Goal: Task Accomplishment & Management: Manage account settings

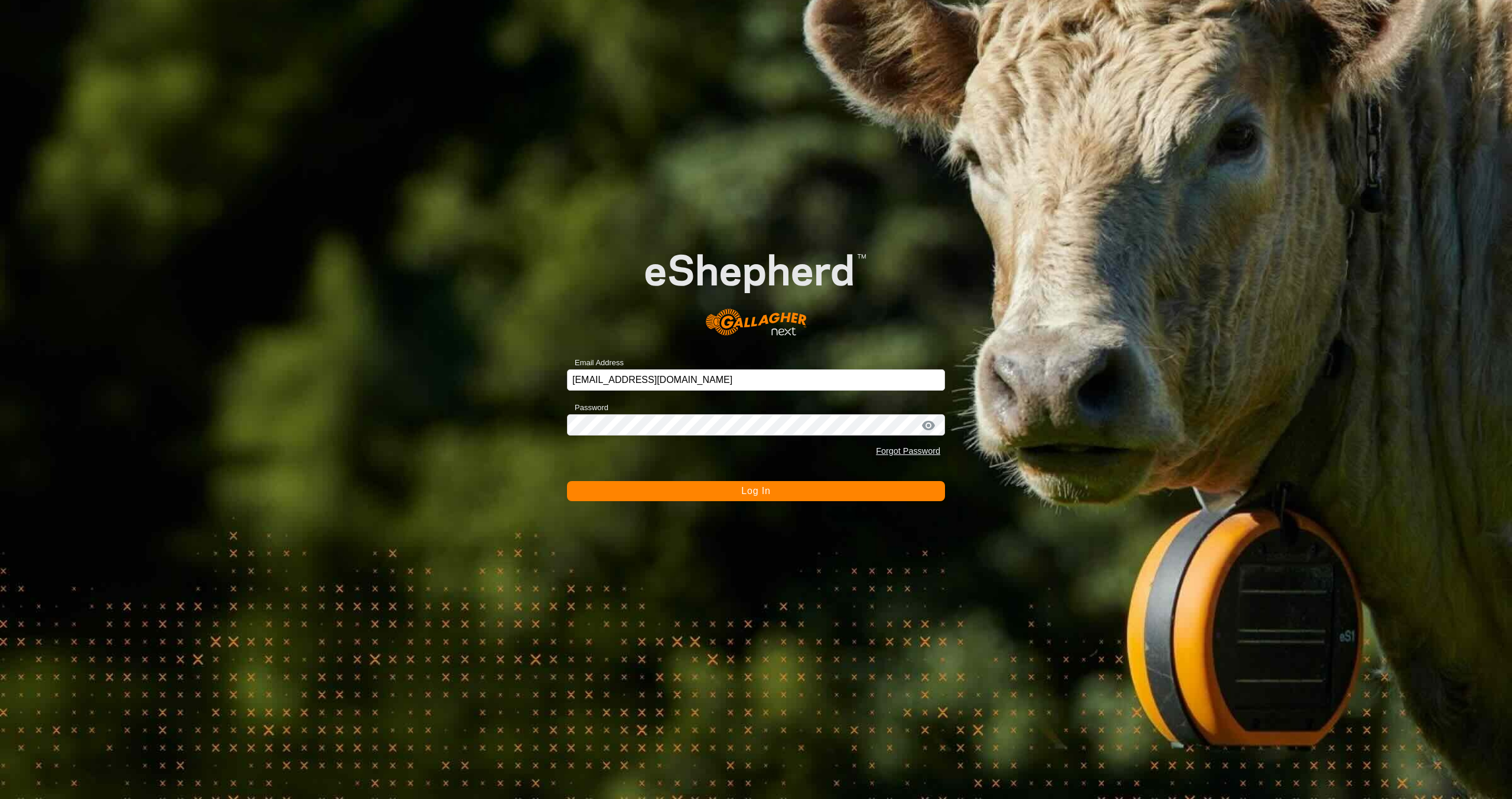
click at [753, 491] on span "Log In" at bounding box center [755, 491] width 29 height 10
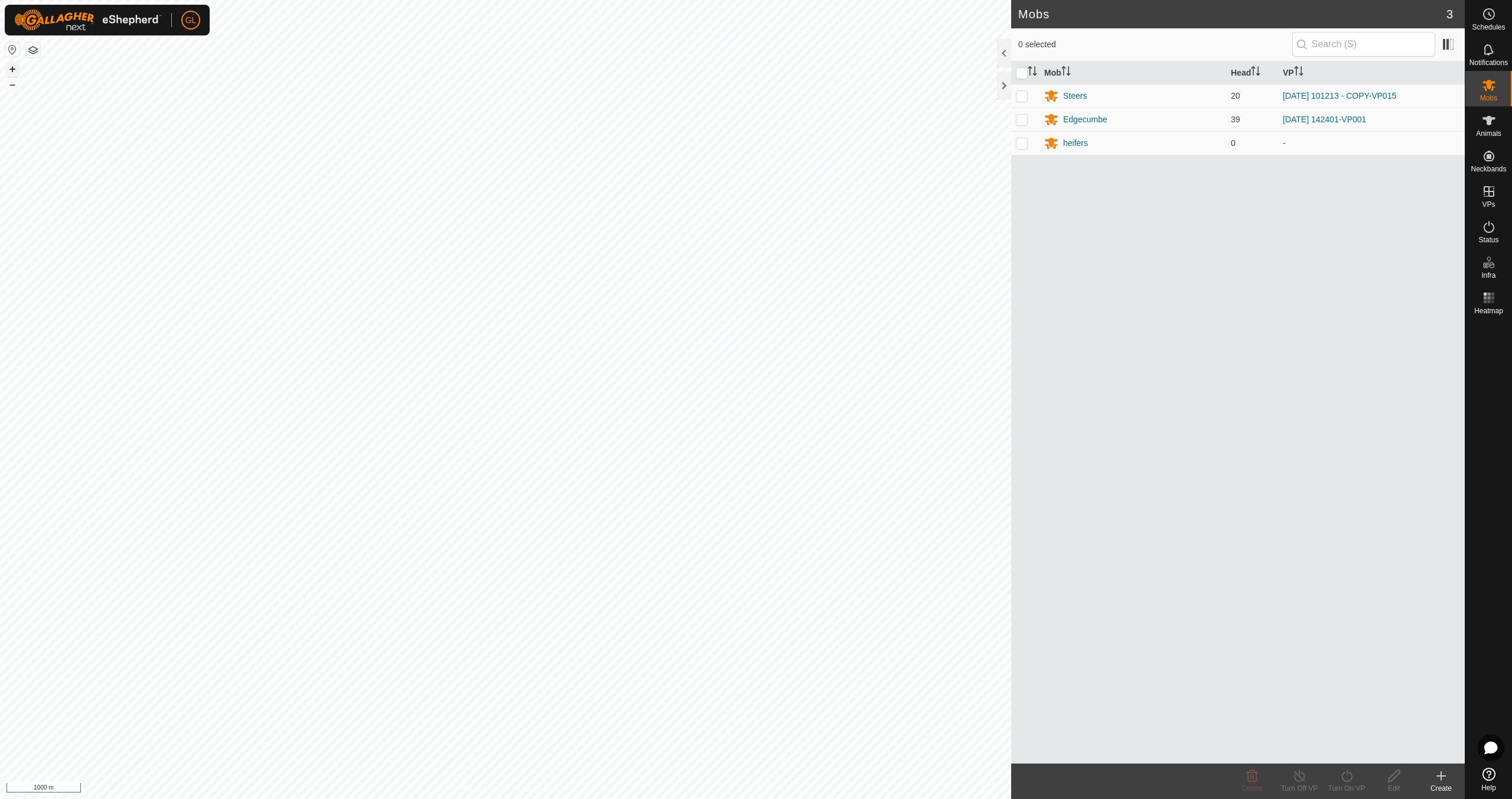
click at [12, 67] on button "+" at bounding box center [12, 69] width 14 height 14
click at [12, 66] on button "+" at bounding box center [12, 69] width 14 height 14
click at [11, 66] on button "+" at bounding box center [12, 69] width 14 height 14
click at [1421, 192] on link "In Rotation" at bounding box center [1413, 191] width 101 height 24
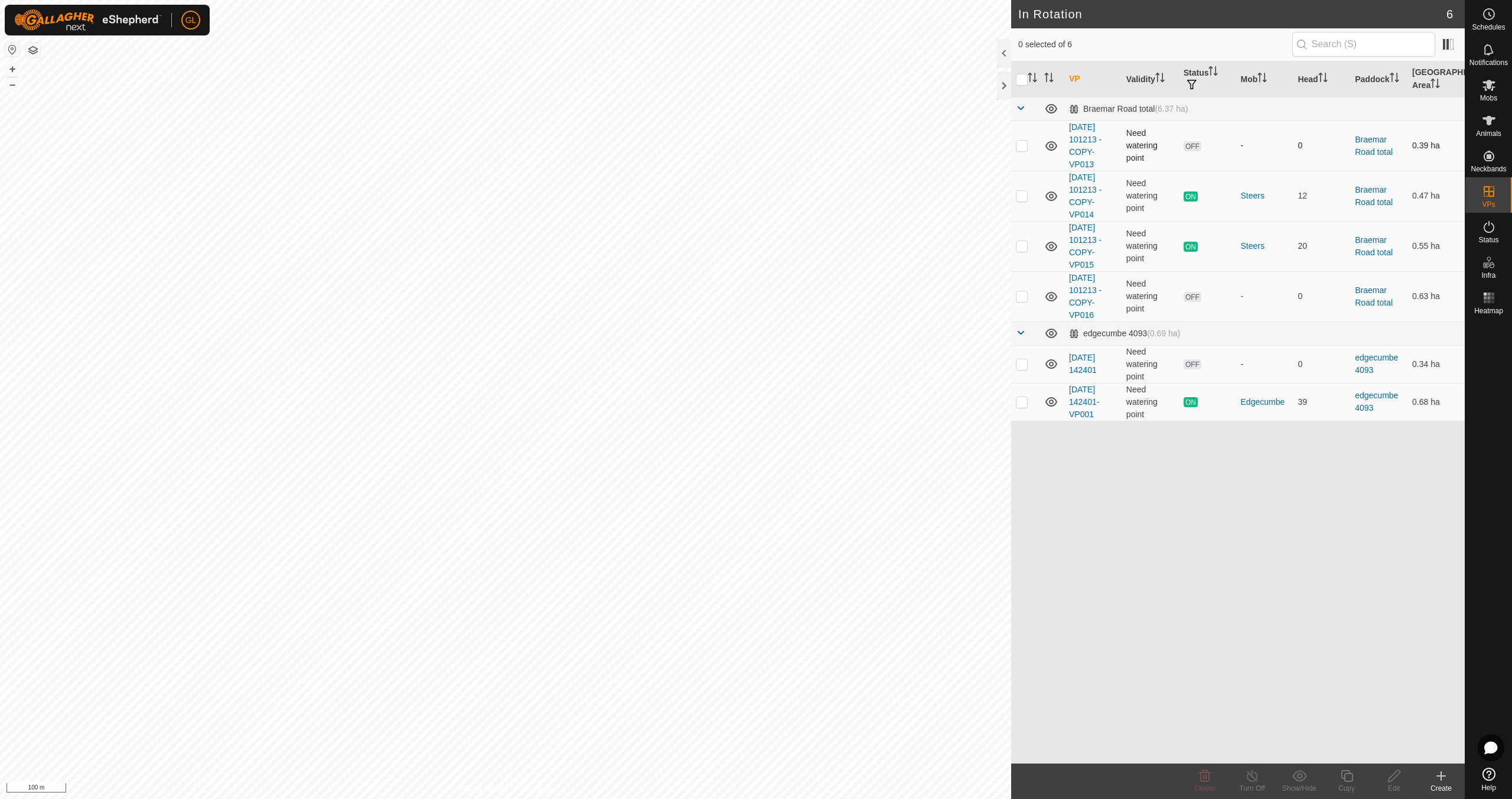
click at [1021, 145] on p-checkbox at bounding box center [1021, 145] width 12 height 9
click at [1201, 782] on icon at bounding box center [1205, 775] width 14 height 14
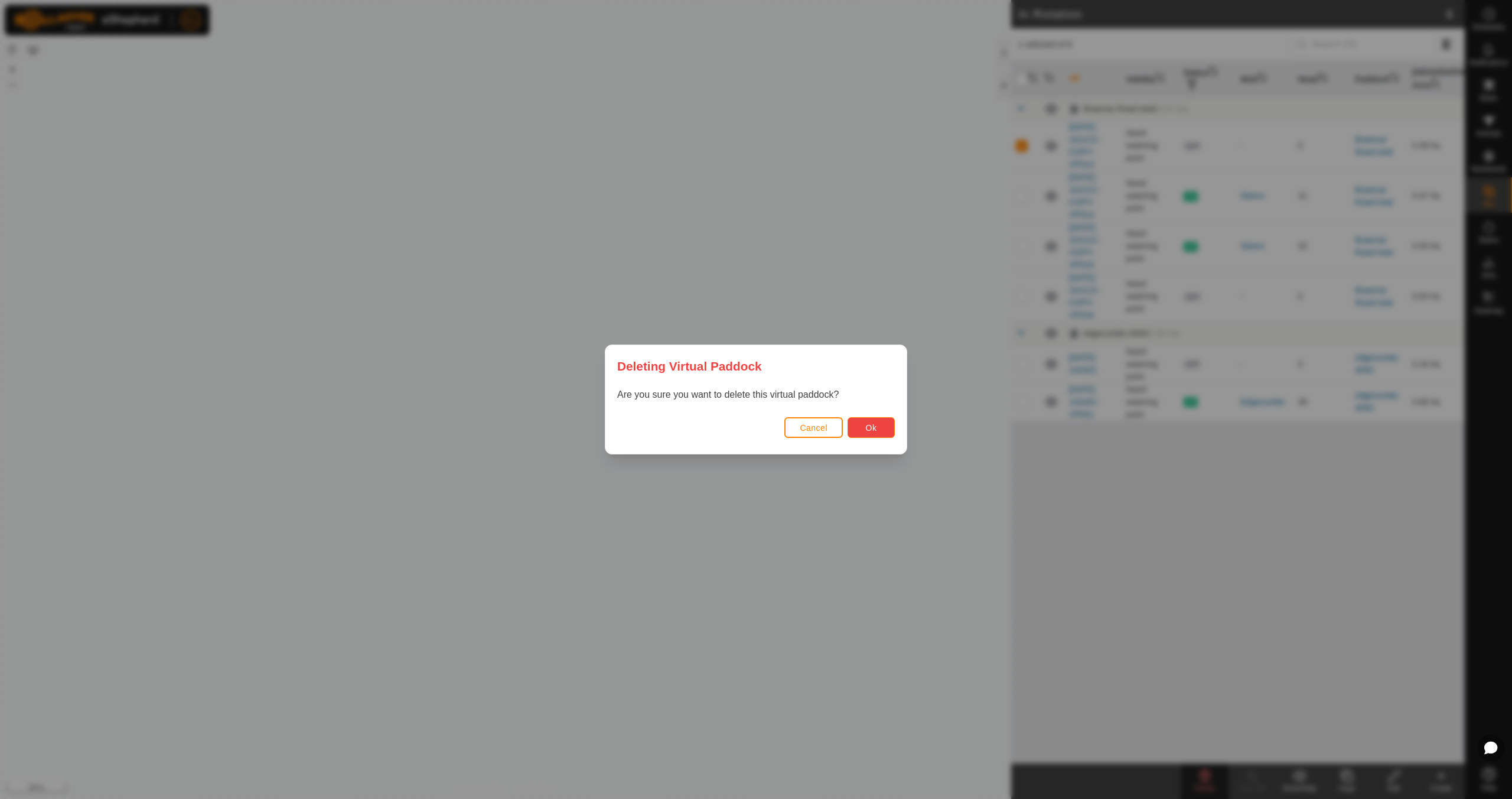
click at [870, 430] on span "Ok" at bounding box center [871, 427] width 11 height 9
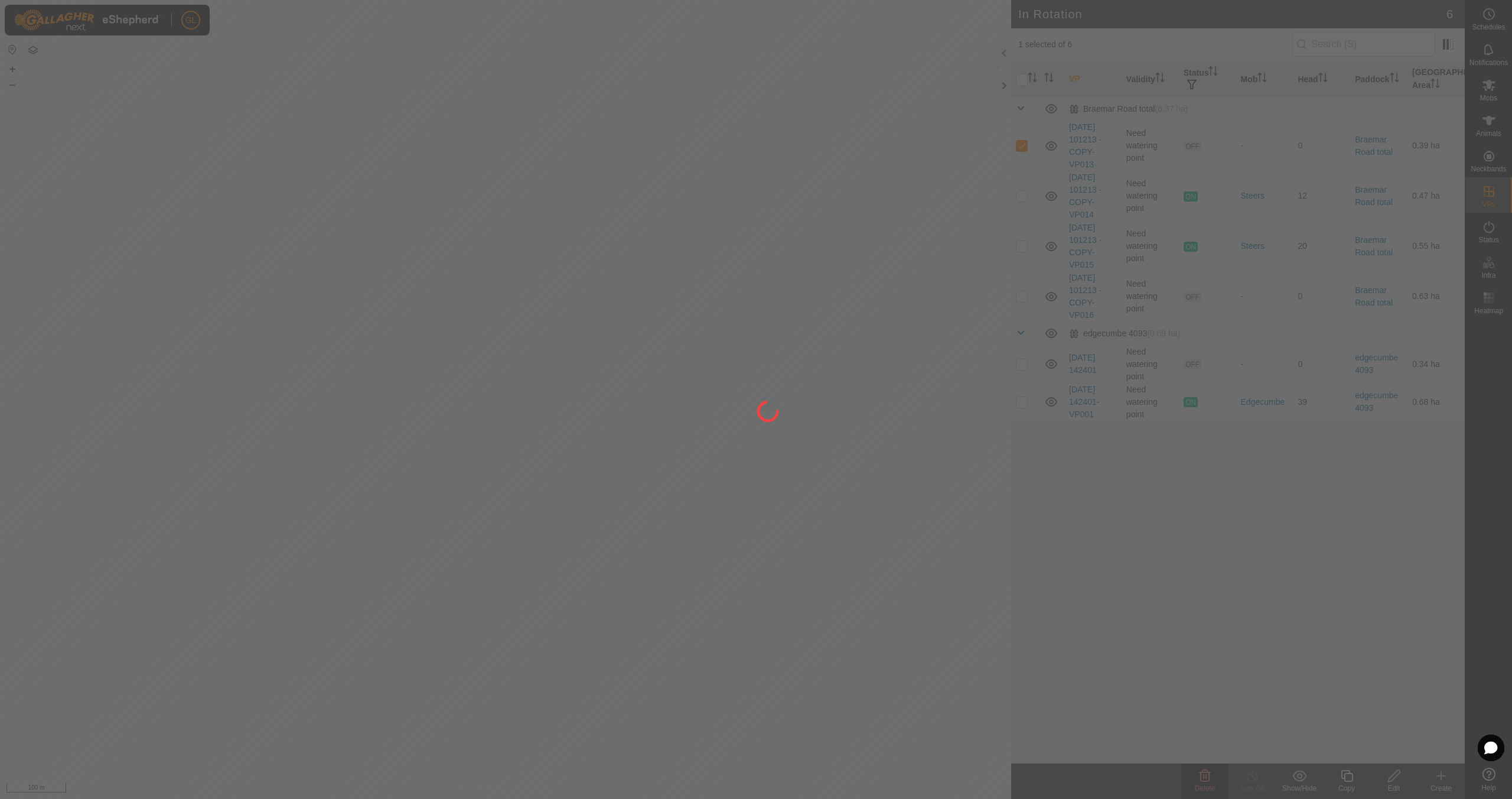
checkbox input "false"
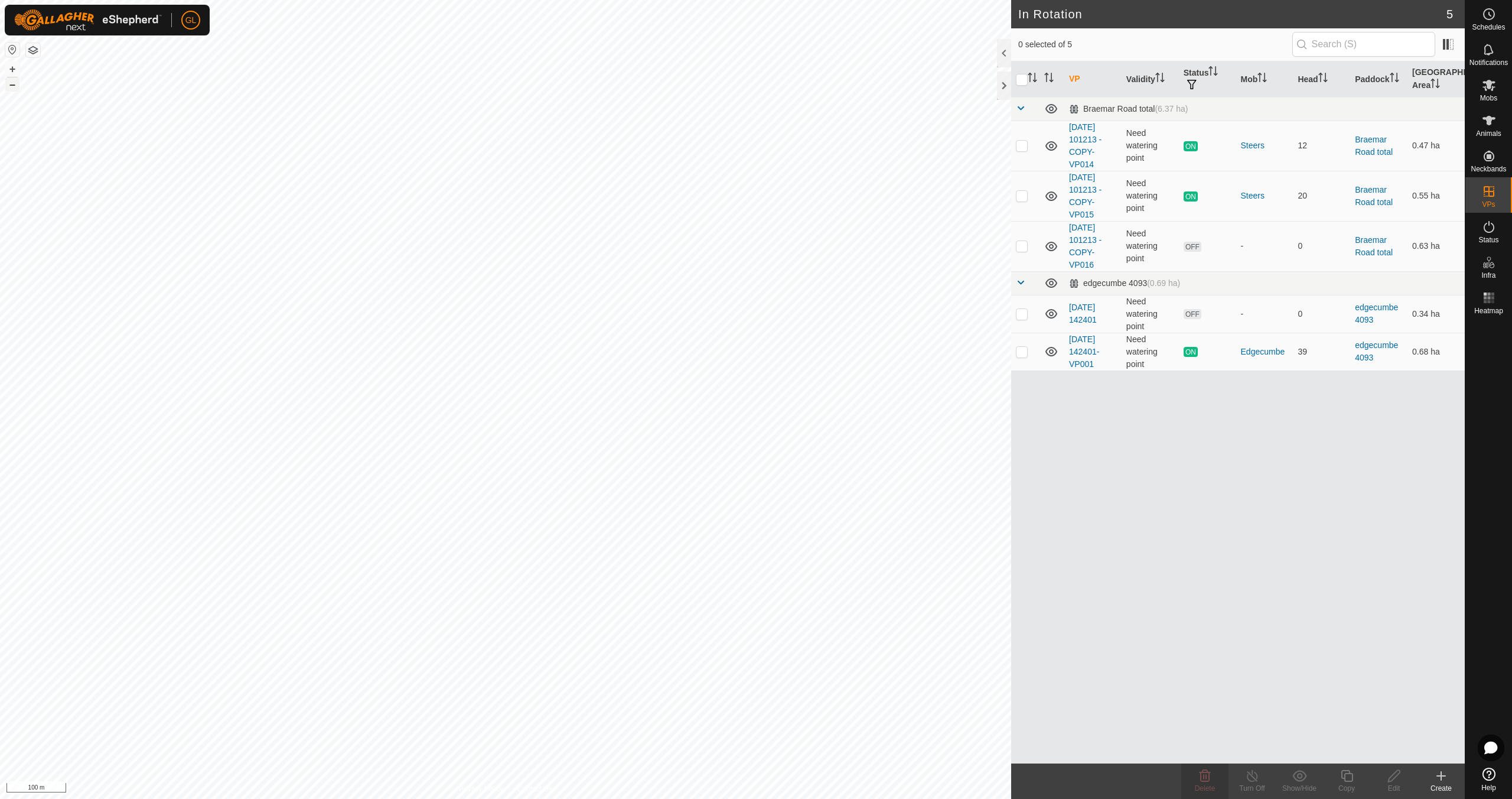
click at [11, 83] on button "–" at bounding box center [12, 84] width 14 height 14
click at [11, 82] on button "–" at bounding box center [12, 84] width 14 height 14
click at [11, 81] on button "–" at bounding box center [12, 84] width 14 height 14
click at [9, 68] on button "+" at bounding box center [12, 69] width 14 height 14
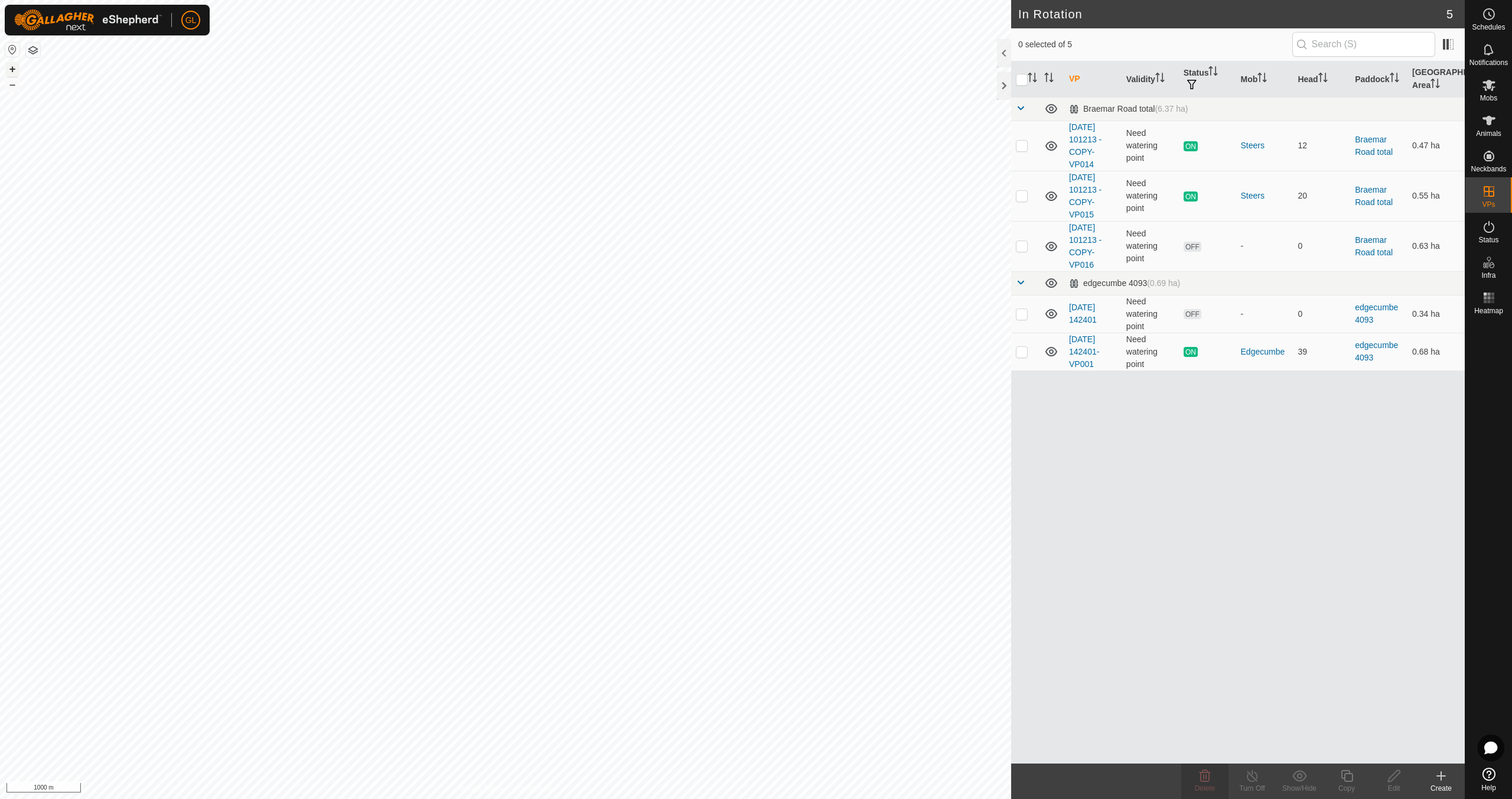
click at [9, 68] on button "+" at bounding box center [12, 69] width 14 height 14
click at [9, 68] on button "+" at bounding box center [12, 69] width 14 height 14
click at [9, 69] on button "+" at bounding box center [12, 69] width 14 height 14
click at [9, 68] on button "+" at bounding box center [12, 69] width 14 height 14
click at [1024, 316] on p-checkbox at bounding box center [1021, 313] width 12 height 9
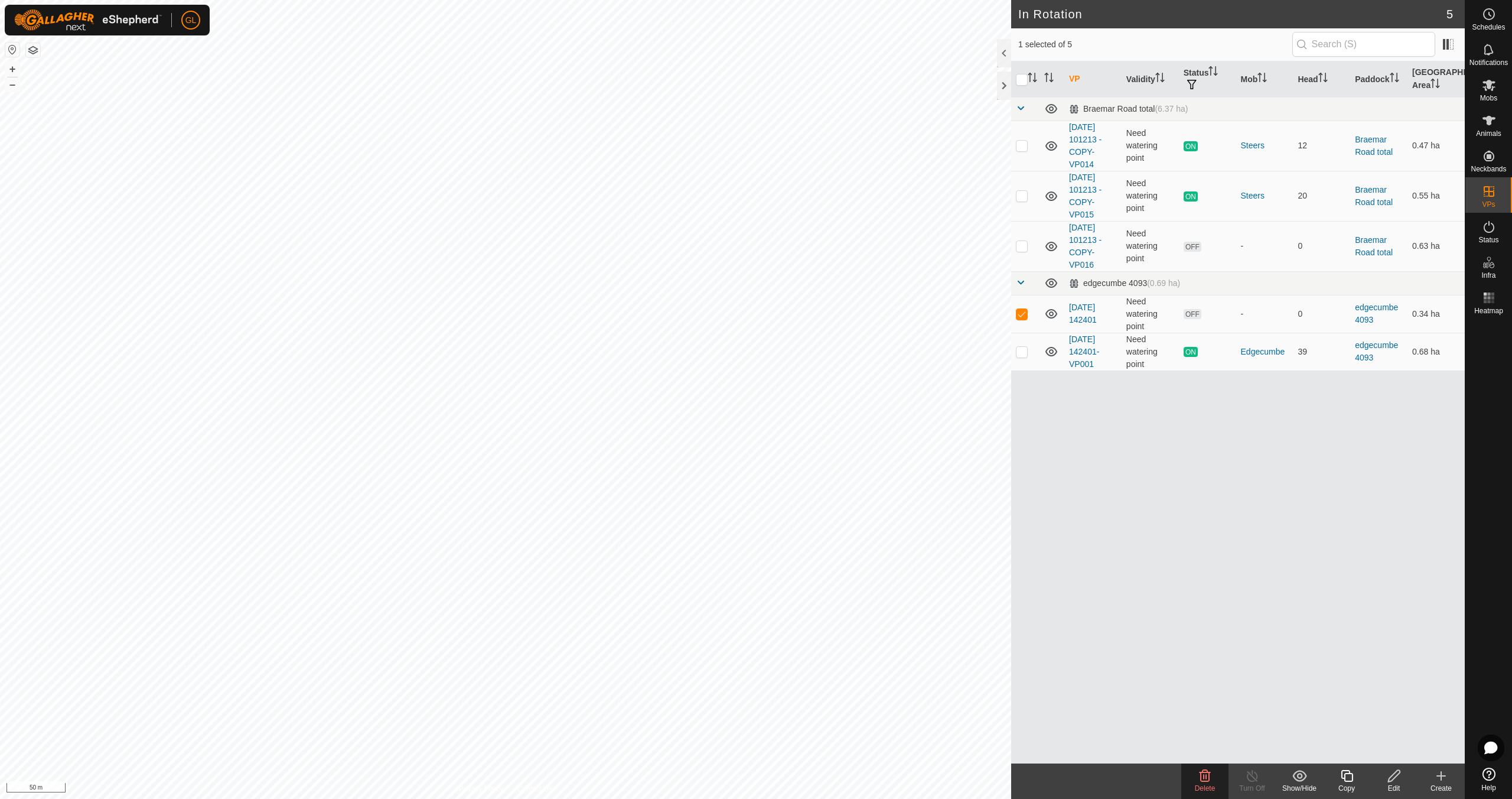
click at [1204, 777] on icon at bounding box center [1205, 775] width 14 height 14
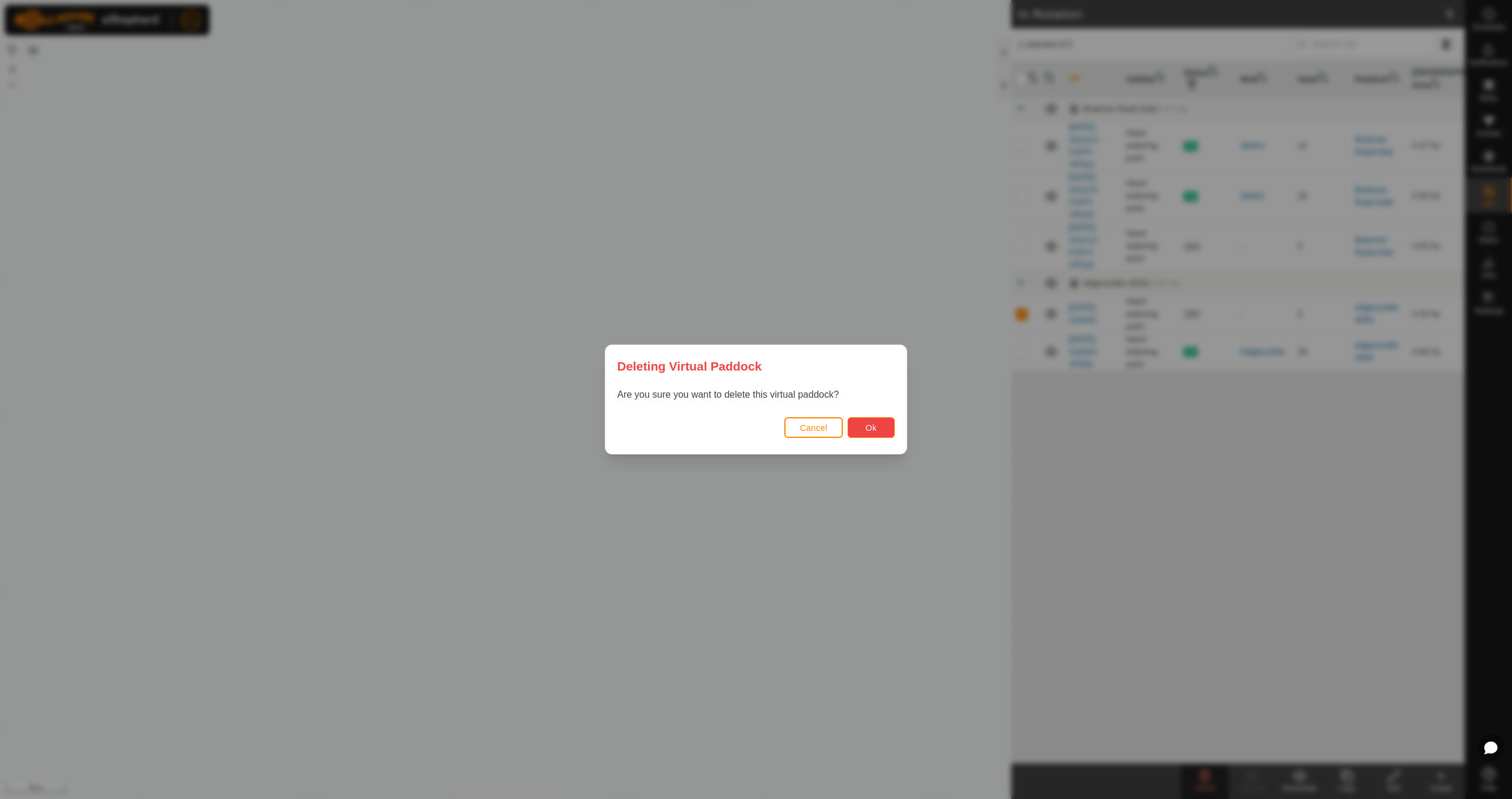
click at [869, 428] on span "Ok" at bounding box center [871, 427] width 11 height 9
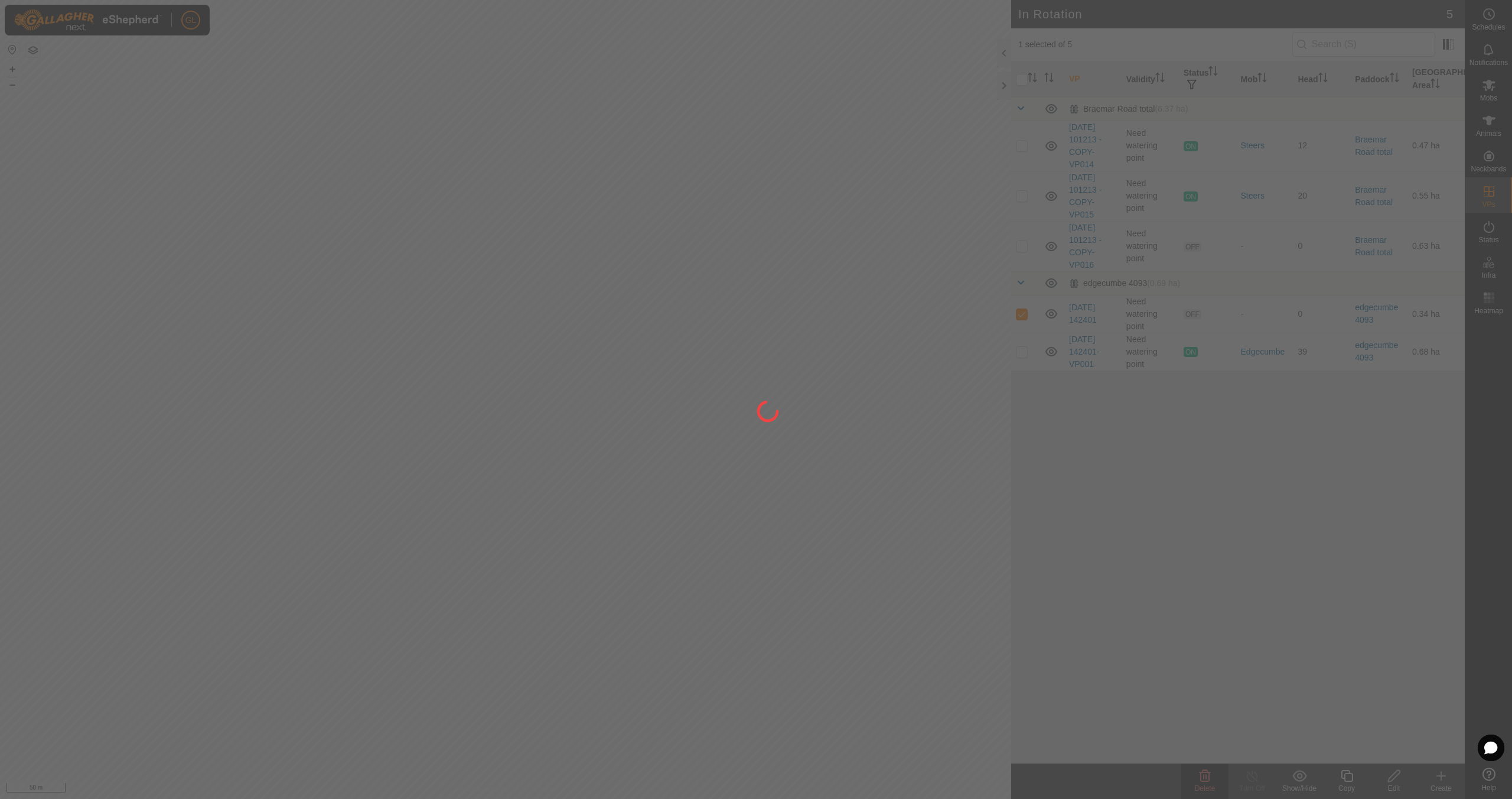
checkbox input "false"
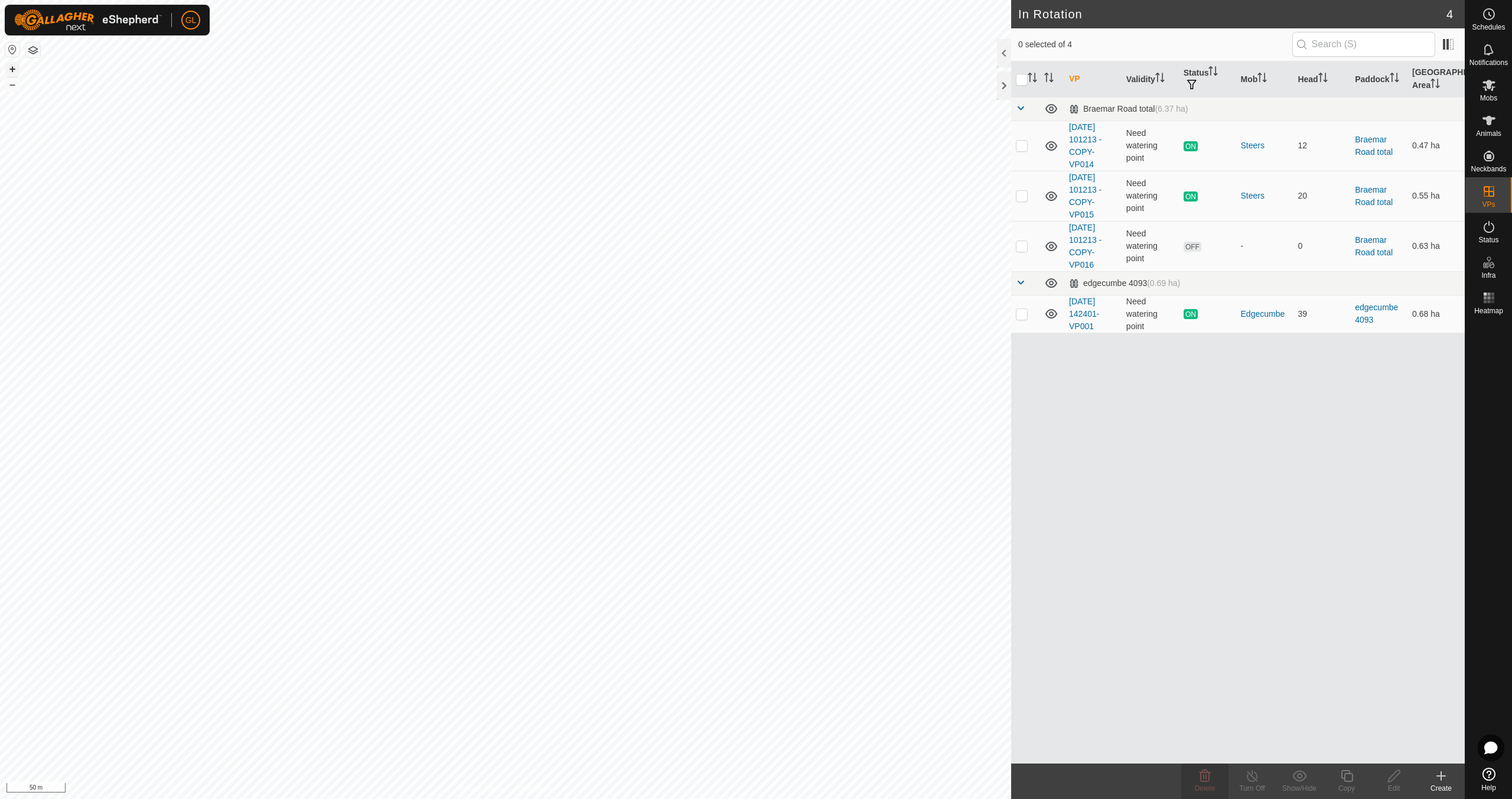
click at [8, 67] on button "+" at bounding box center [12, 69] width 14 height 14
click at [1023, 313] on p-checkbox at bounding box center [1021, 313] width 12 height 9
checkbox input "true"
click at [1348, 777] on icon at bounding box center [1347, 775] width 15 height 14
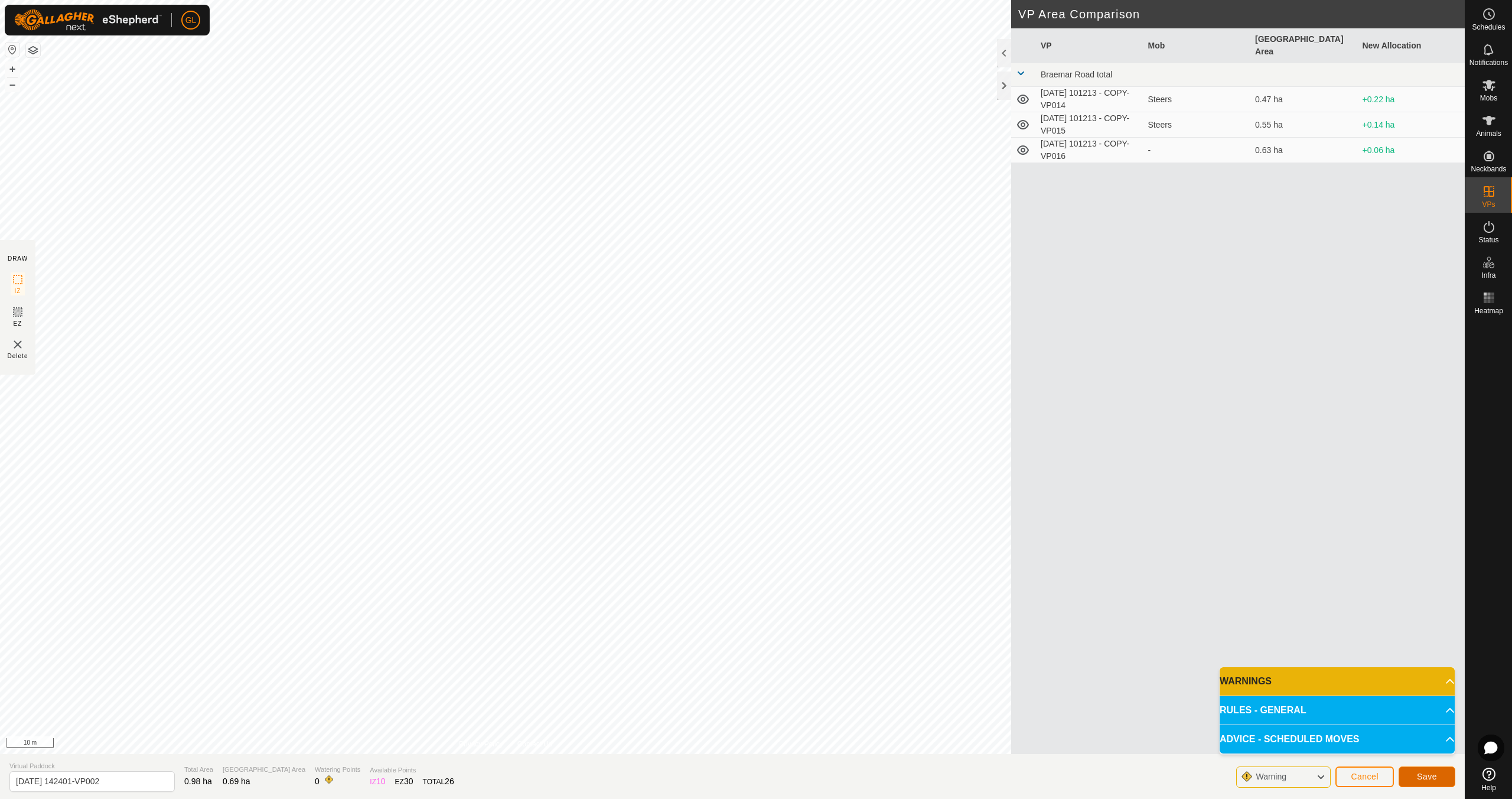
click at [1425, 774] on span "Save" at bounding box center [1427, 776] width 20 height 9
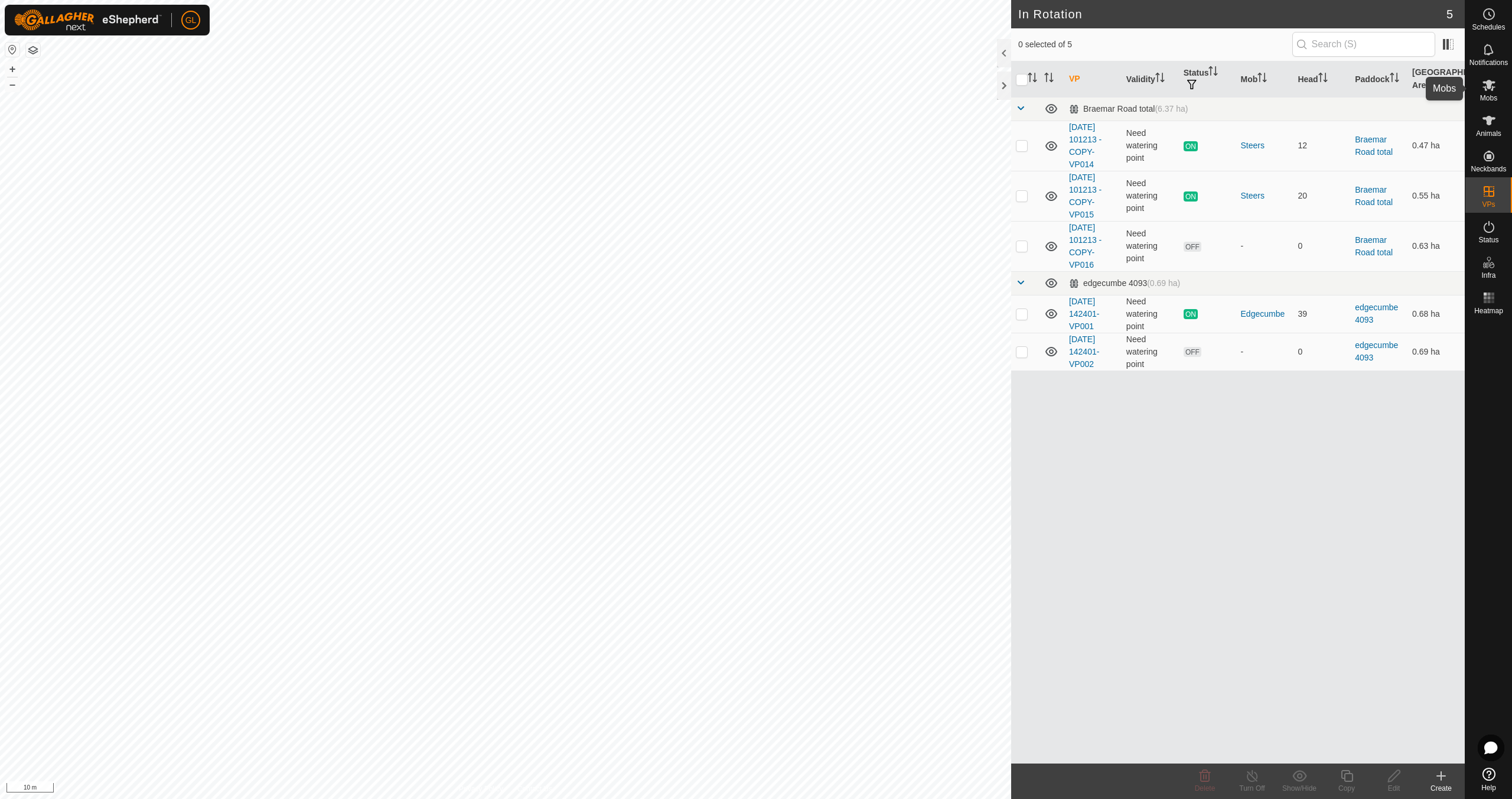
click at [1492, 91] on icon at bounding box center [1489, 86] width 13 height 11
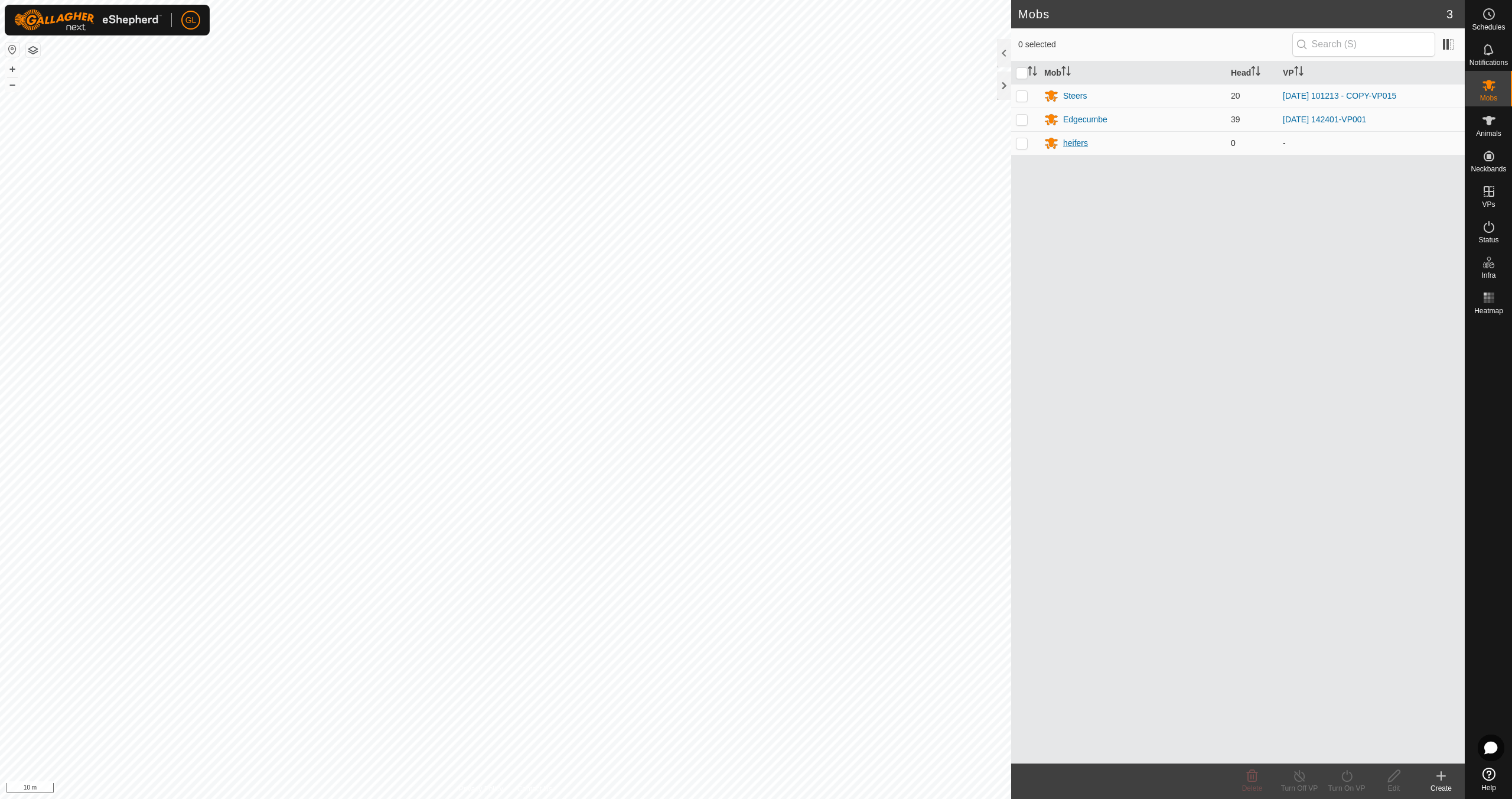
click at [1073, 143] on div "heifers" at bounding box center [1075, 143] width 25 height 12
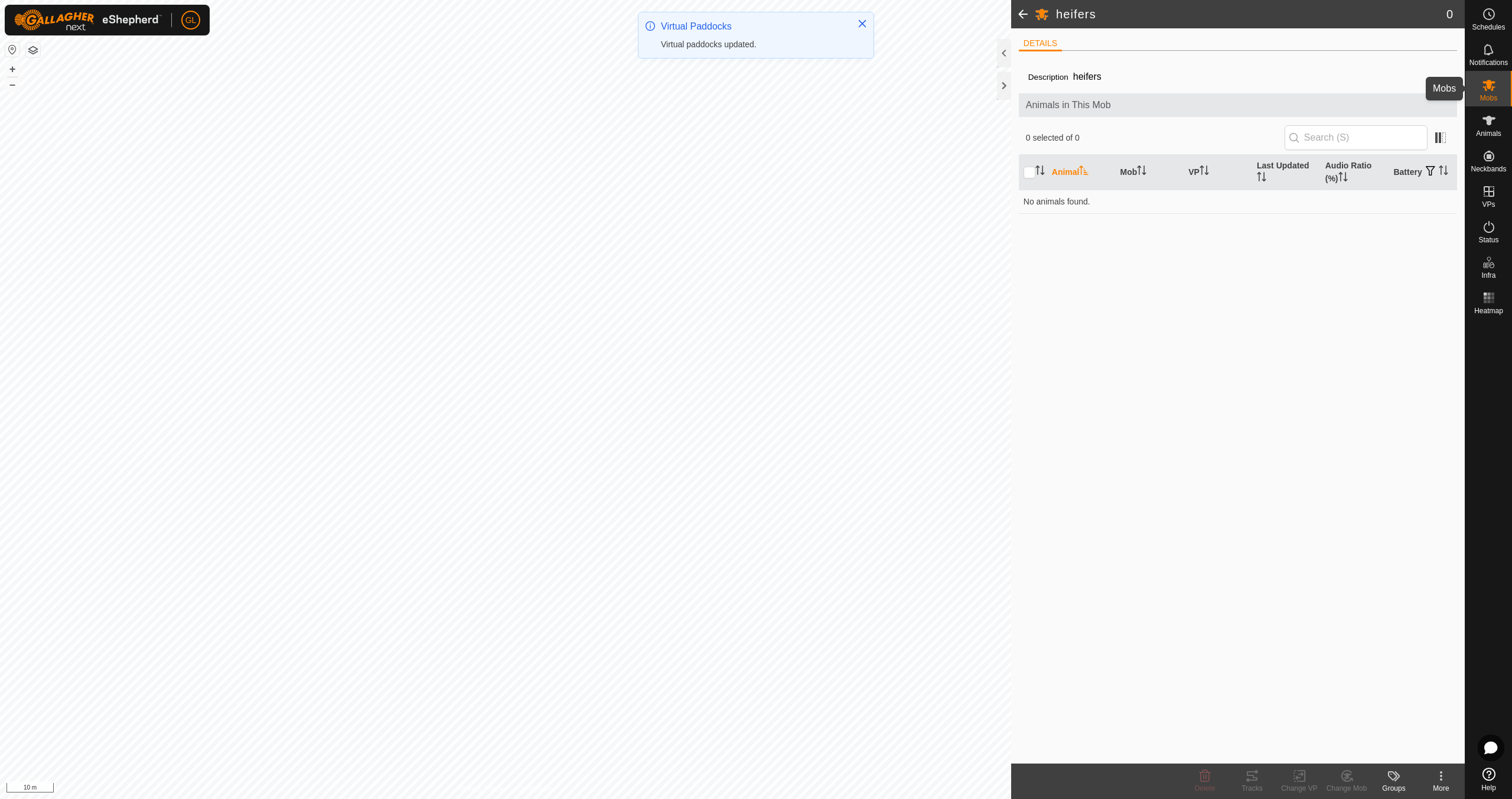
click at [1492, 91] on icon at bounding box center [1489, 86] width 13 height 11
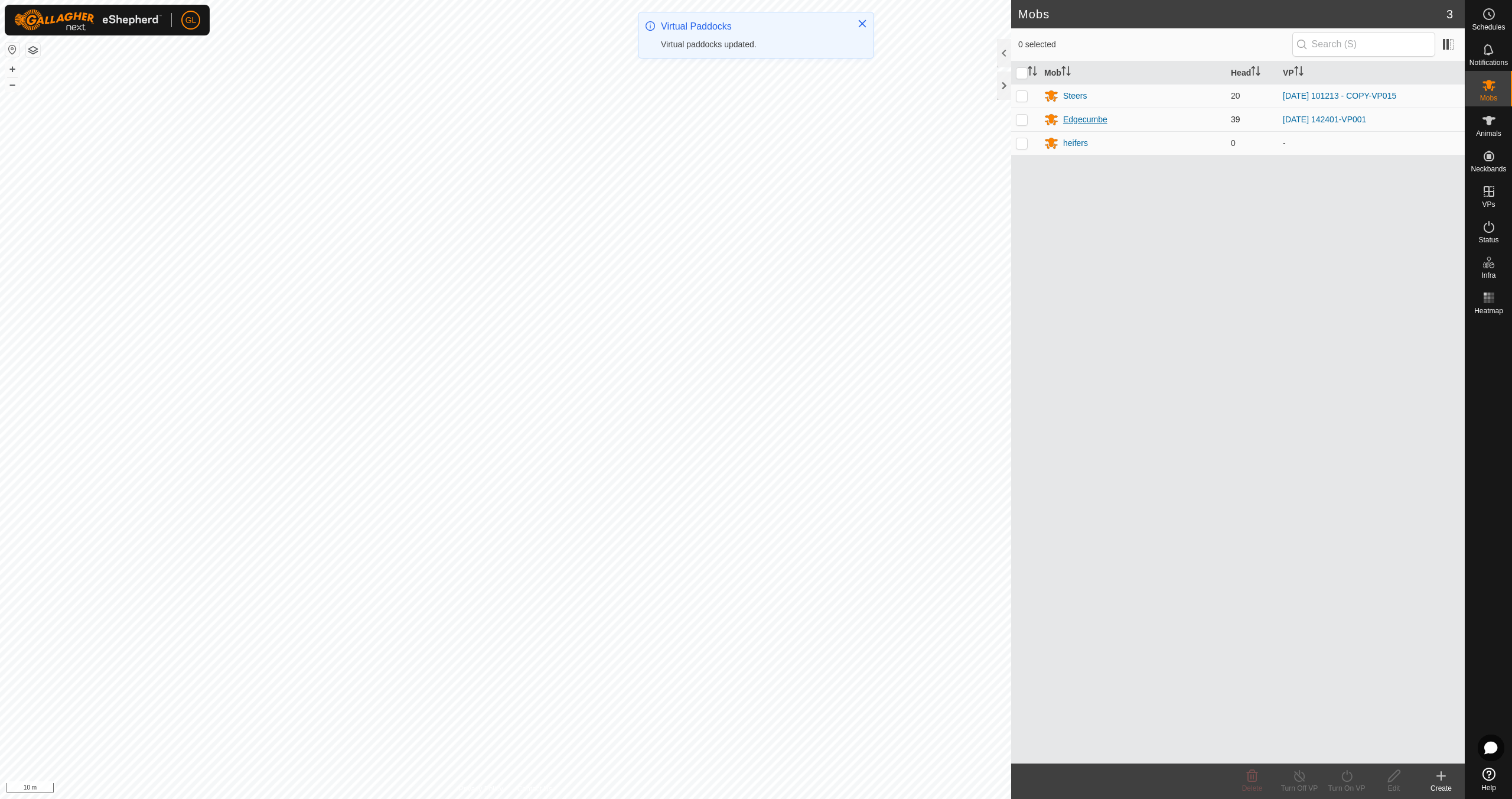
click at [1089, 118] on div "Edgecumbe" at bounding box center [1085, 120] width 44 height 12
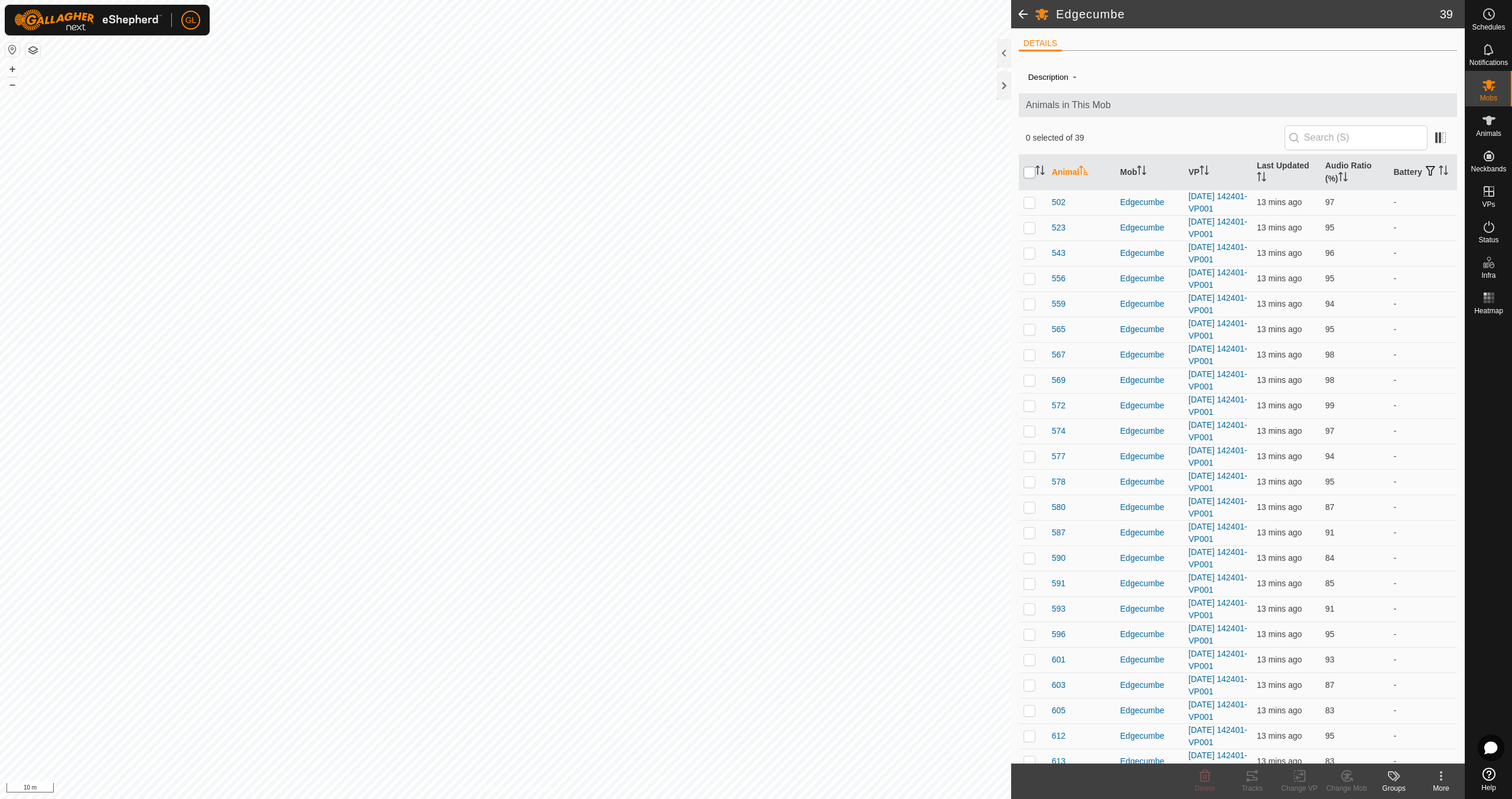
click at [1027, 171] on input "checkbox" at bounding box center [1029, 172] width 12 height 12
checkbox input "true"
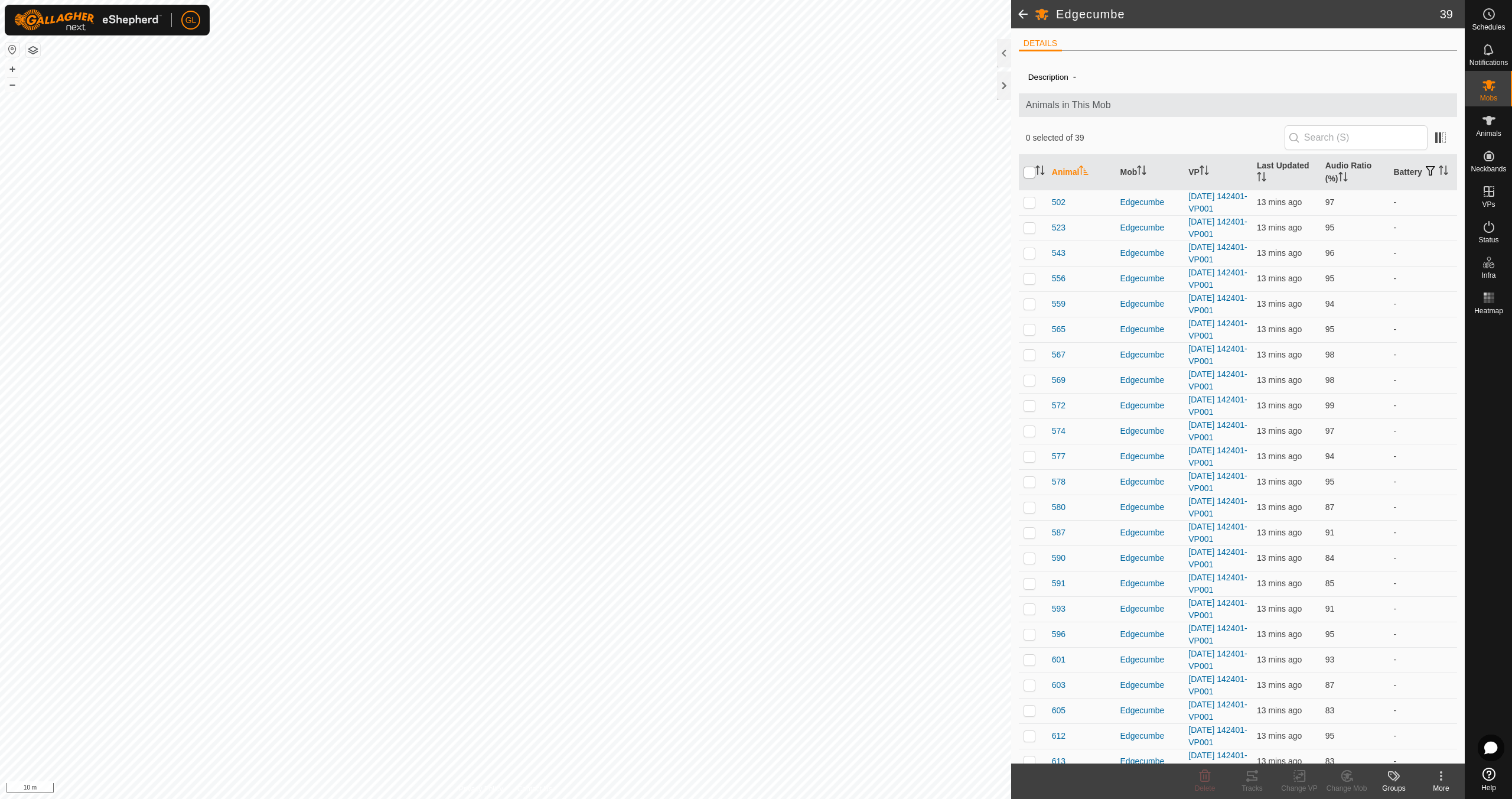
checkbox input "true"
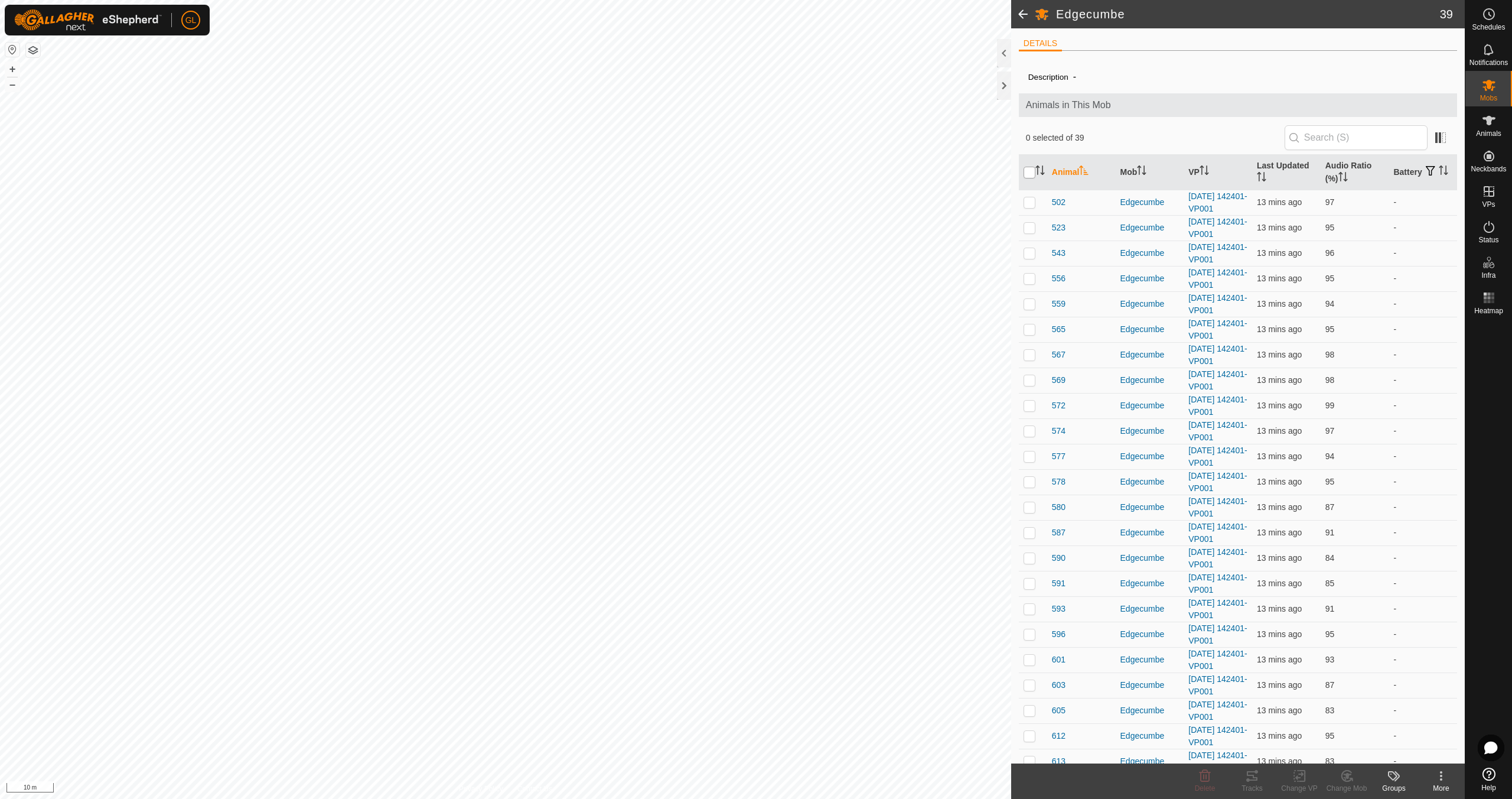
checkbox input "true"
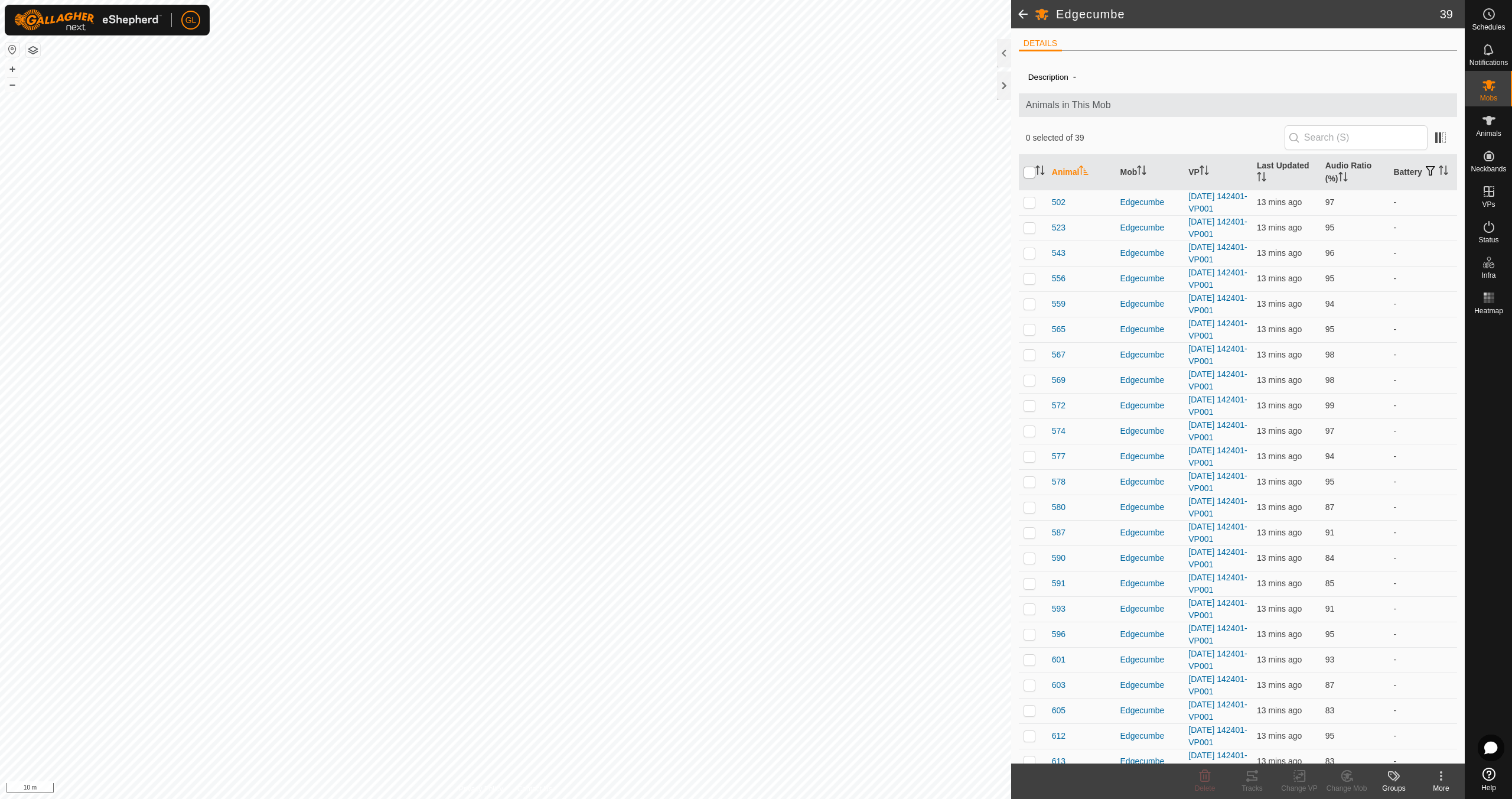
checkbox input "true"
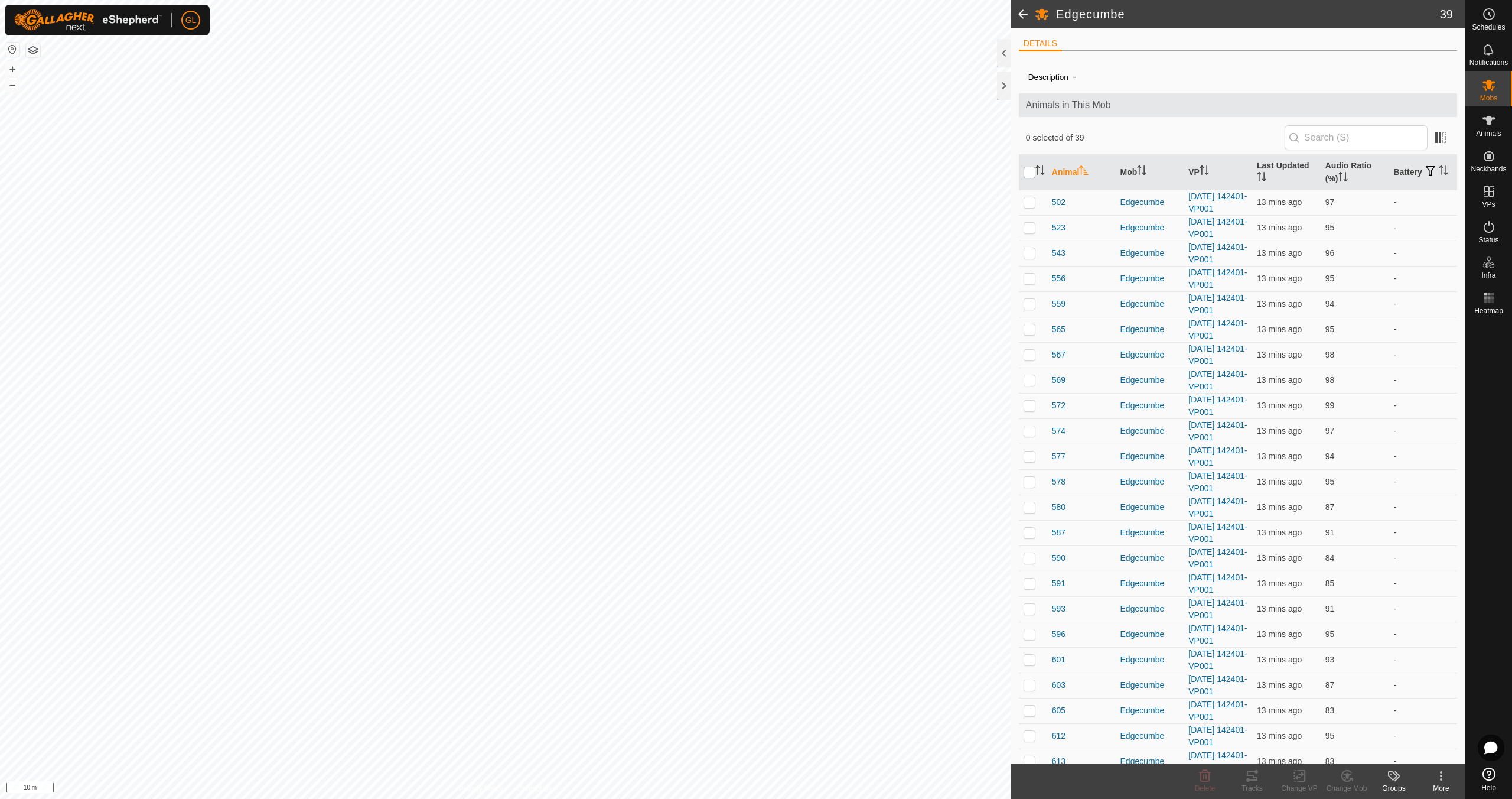
checkbox input "true"
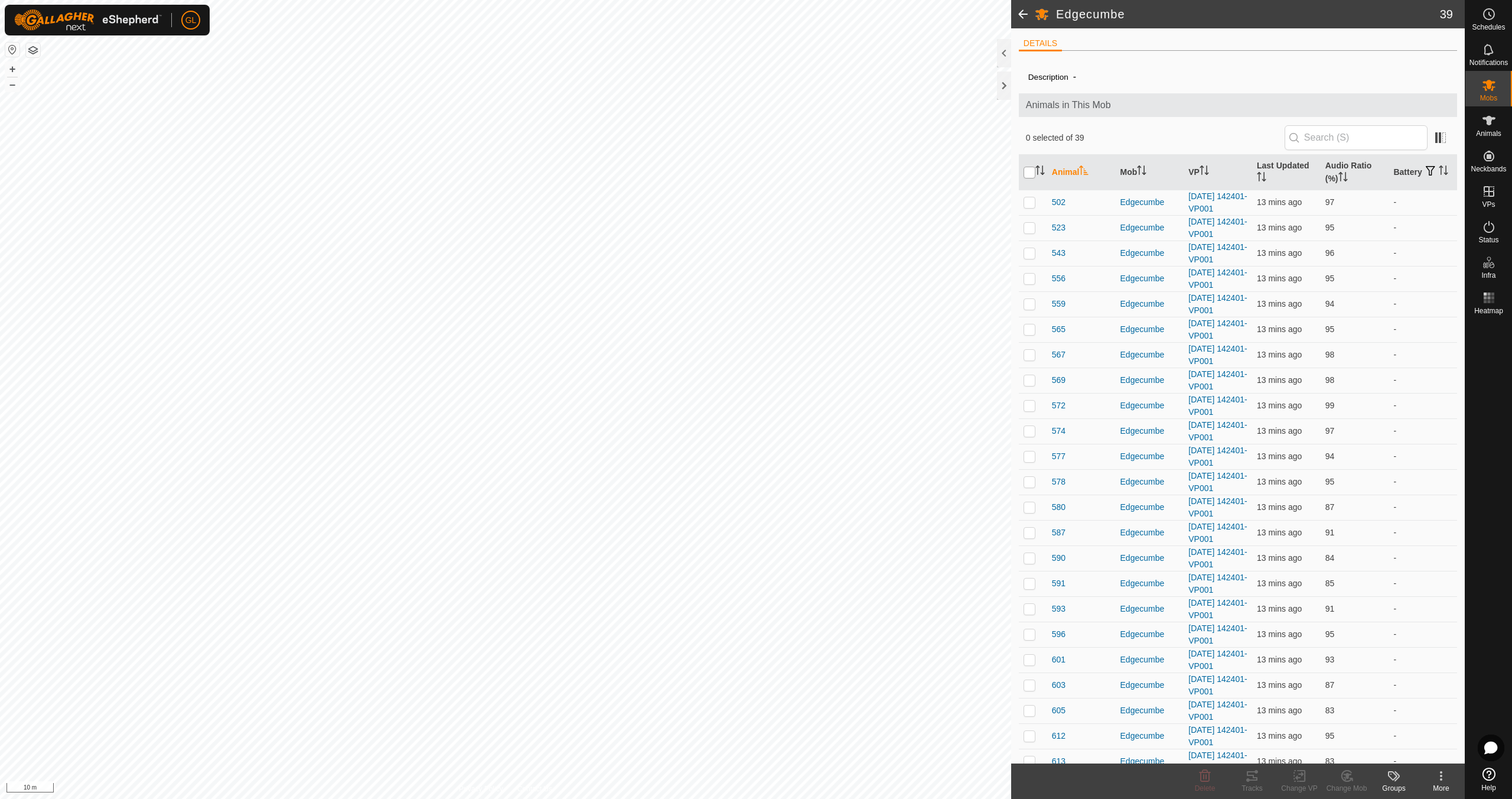
checkbox input "true"
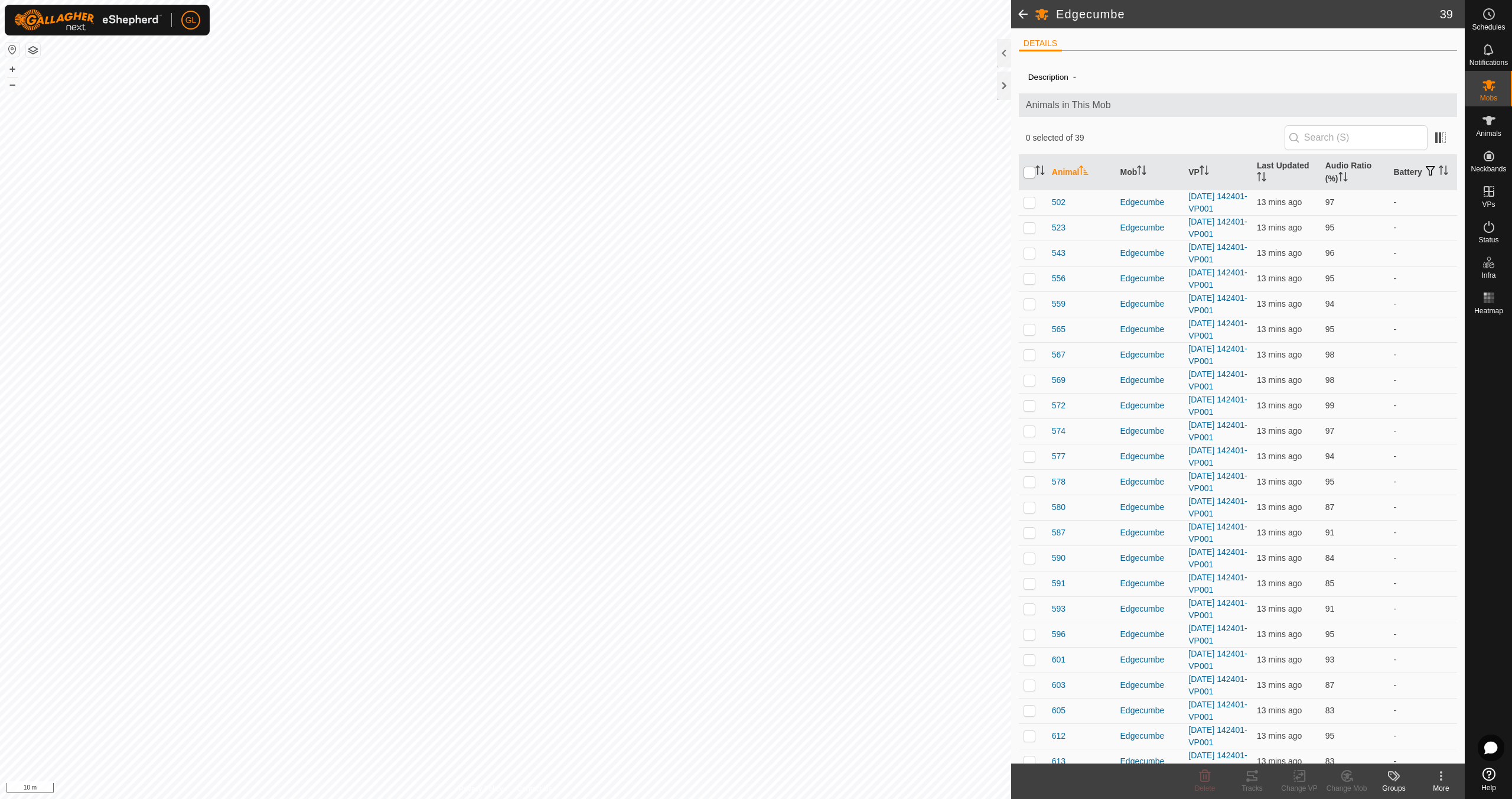
checkbox input "true"
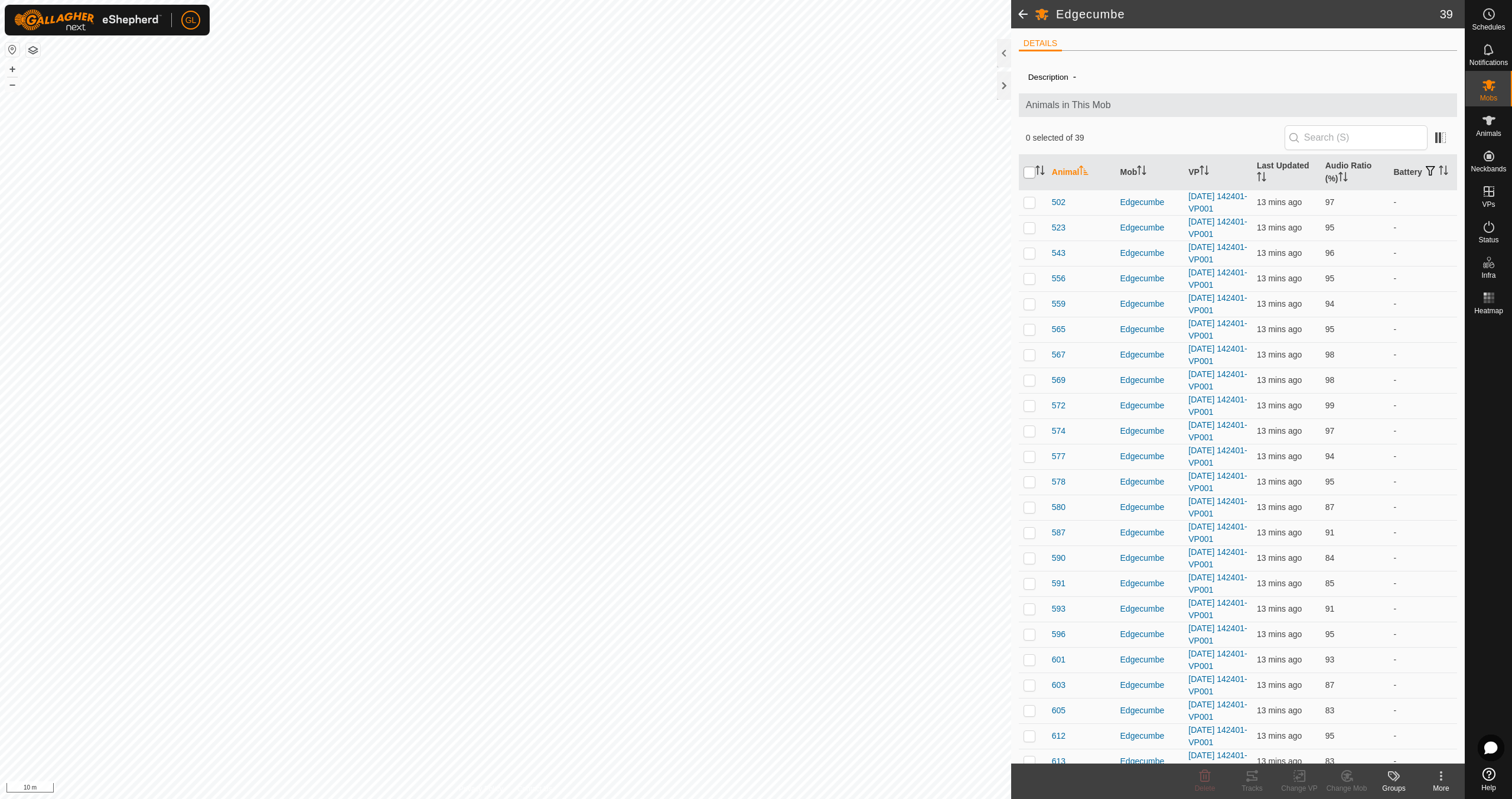
checkbox input "true"
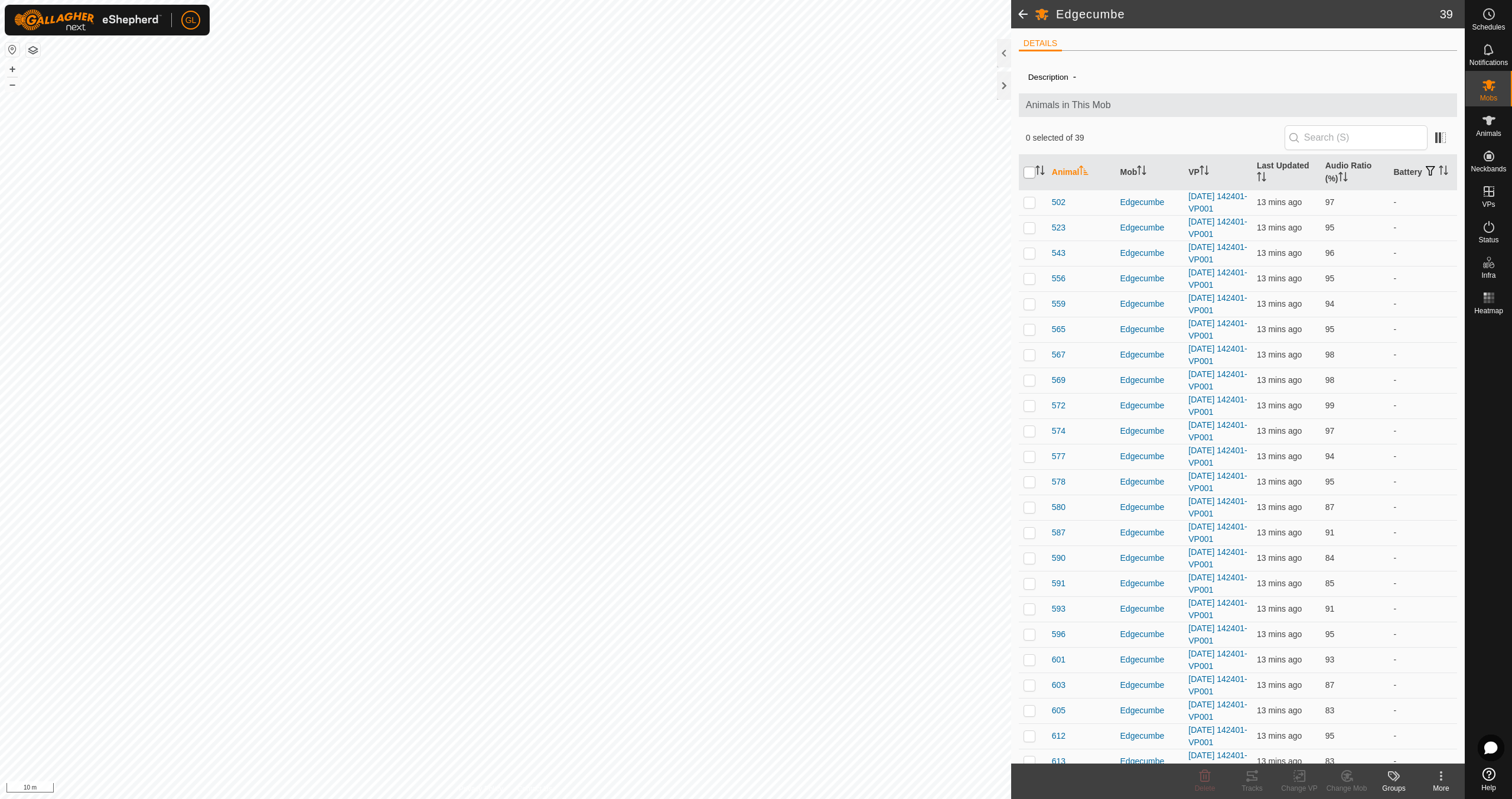
checkbox input "true"
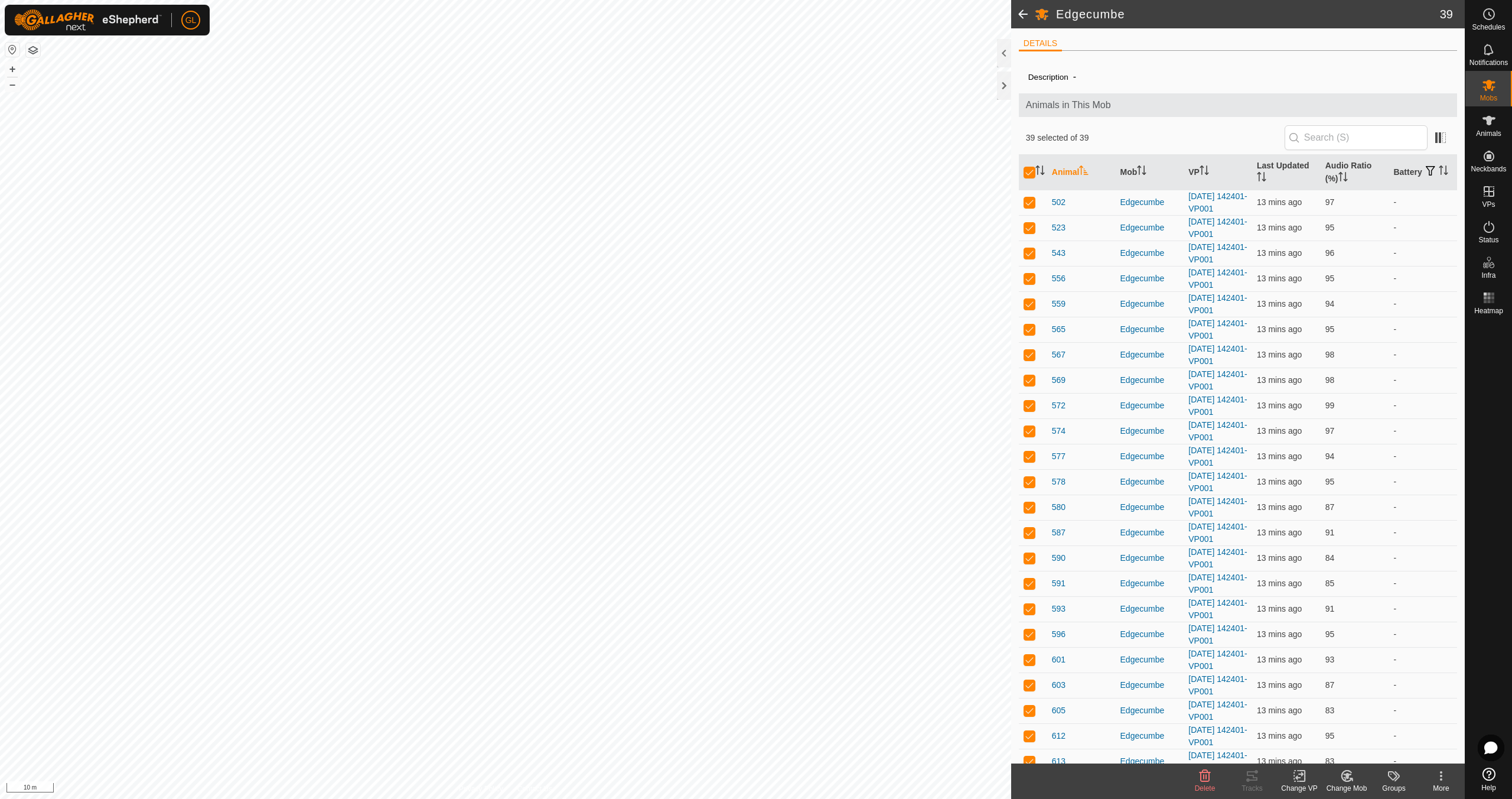
click at [1301, 782] on icon at bounding box center [1300, 775] width 15 height 14
click at [1330, 727] on link "Choose VP..." at bounding box center [1335, 725] width 117 height 24
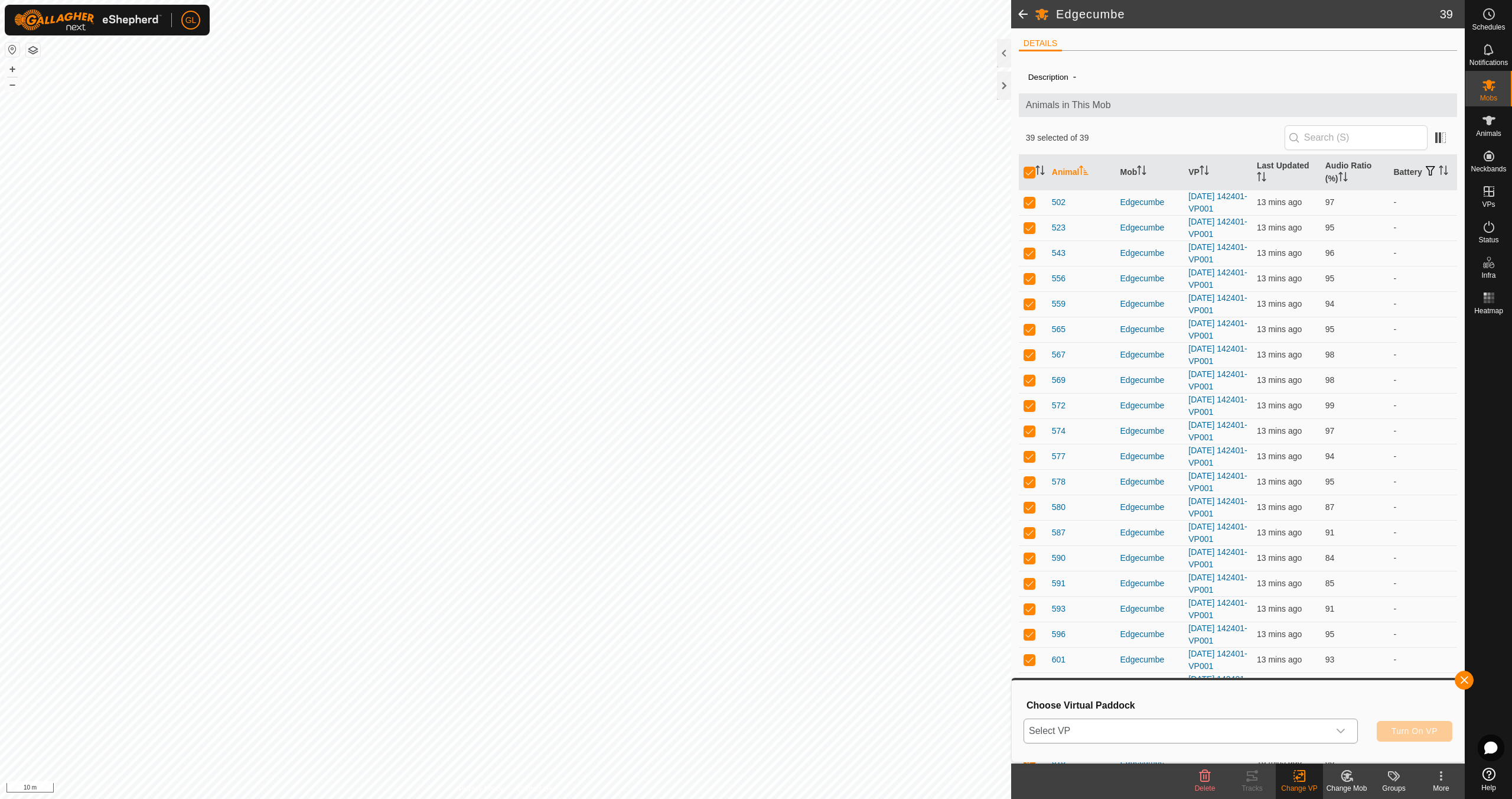
click at [1340, 731] on icon "dropdown trigger" at bounding box center [1340, 731] width 8 height 5
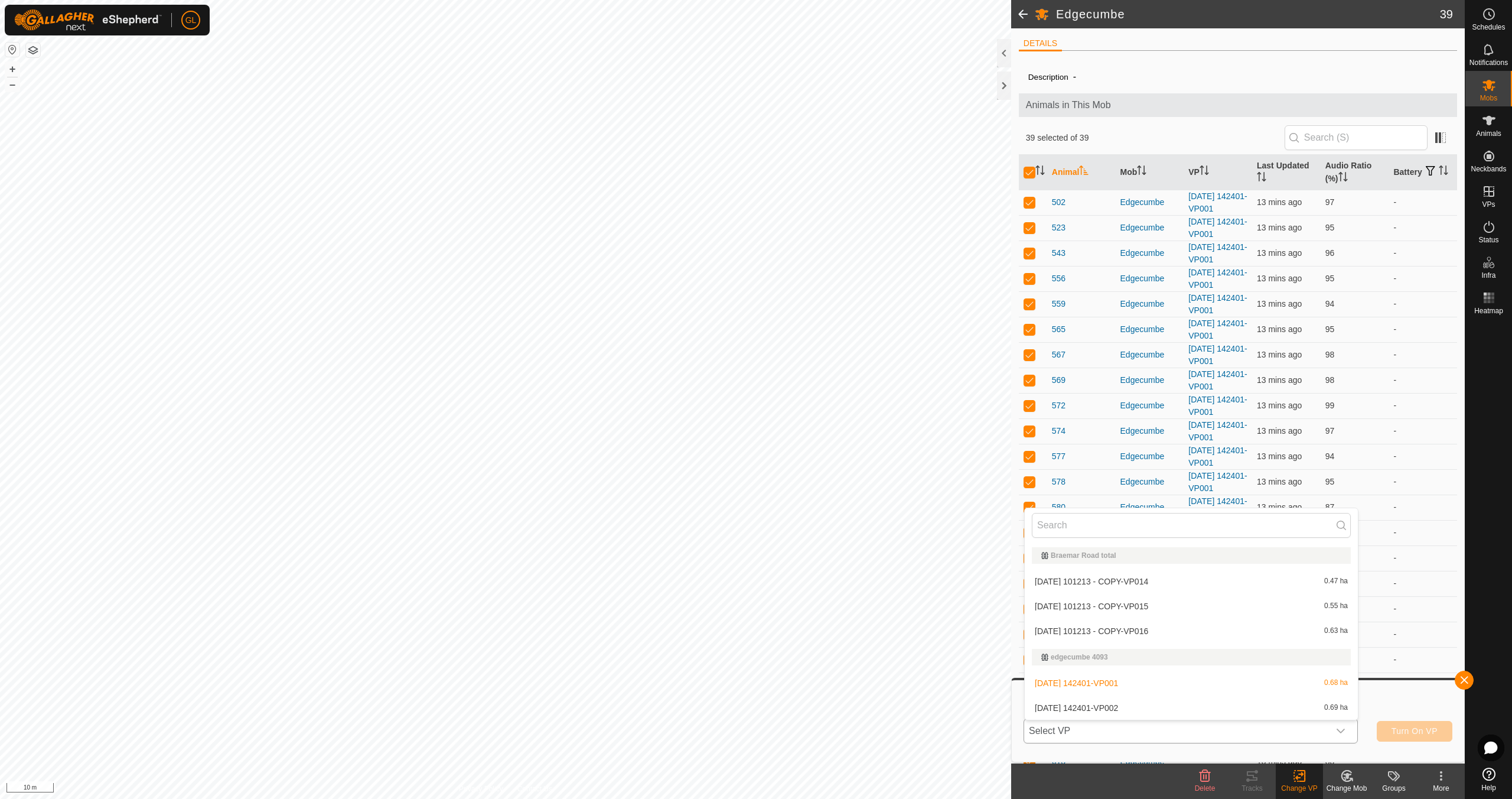
click at [1235, 703] on li "2025-08-23 142401-VP002 0.69 ha" at bounding box center [1191, 708] width 333 height 24
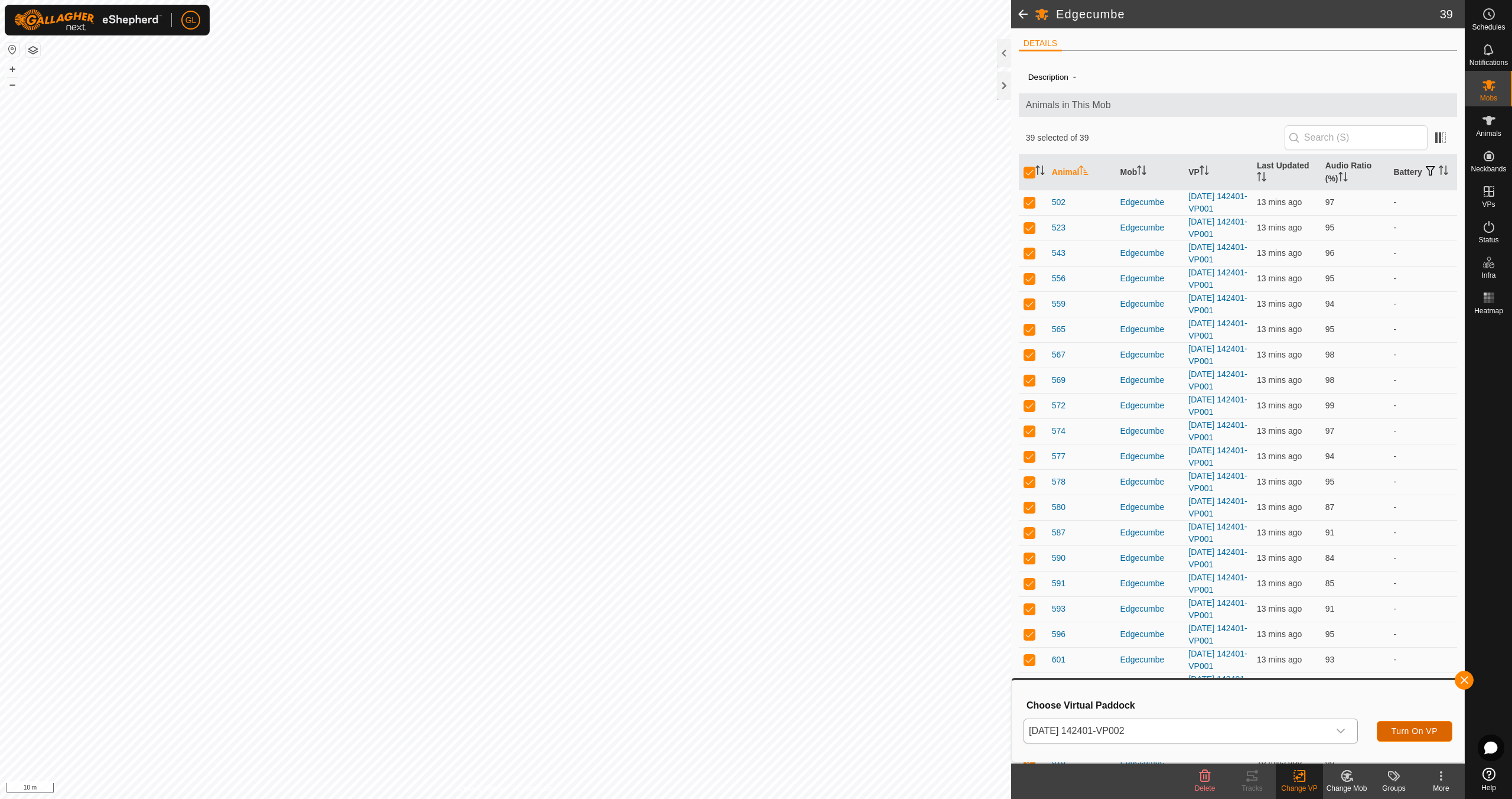
click at [1417, 729] on span "Turn On VP" at bounding box center [1415, 731] width 46 height 9
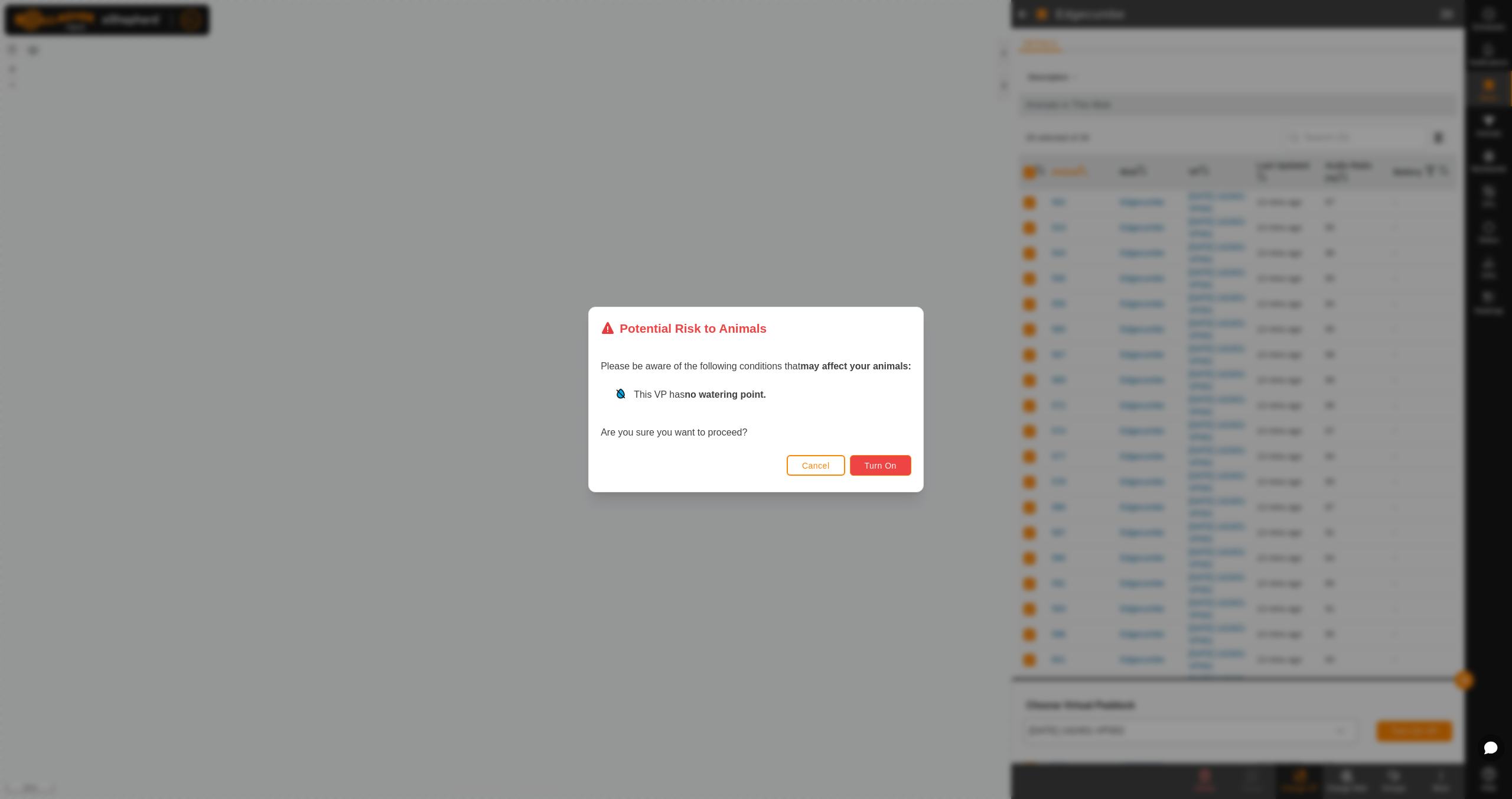
click at [883, 463] on span "Turn On" at bounding box center [880, 465] width 32 height 9
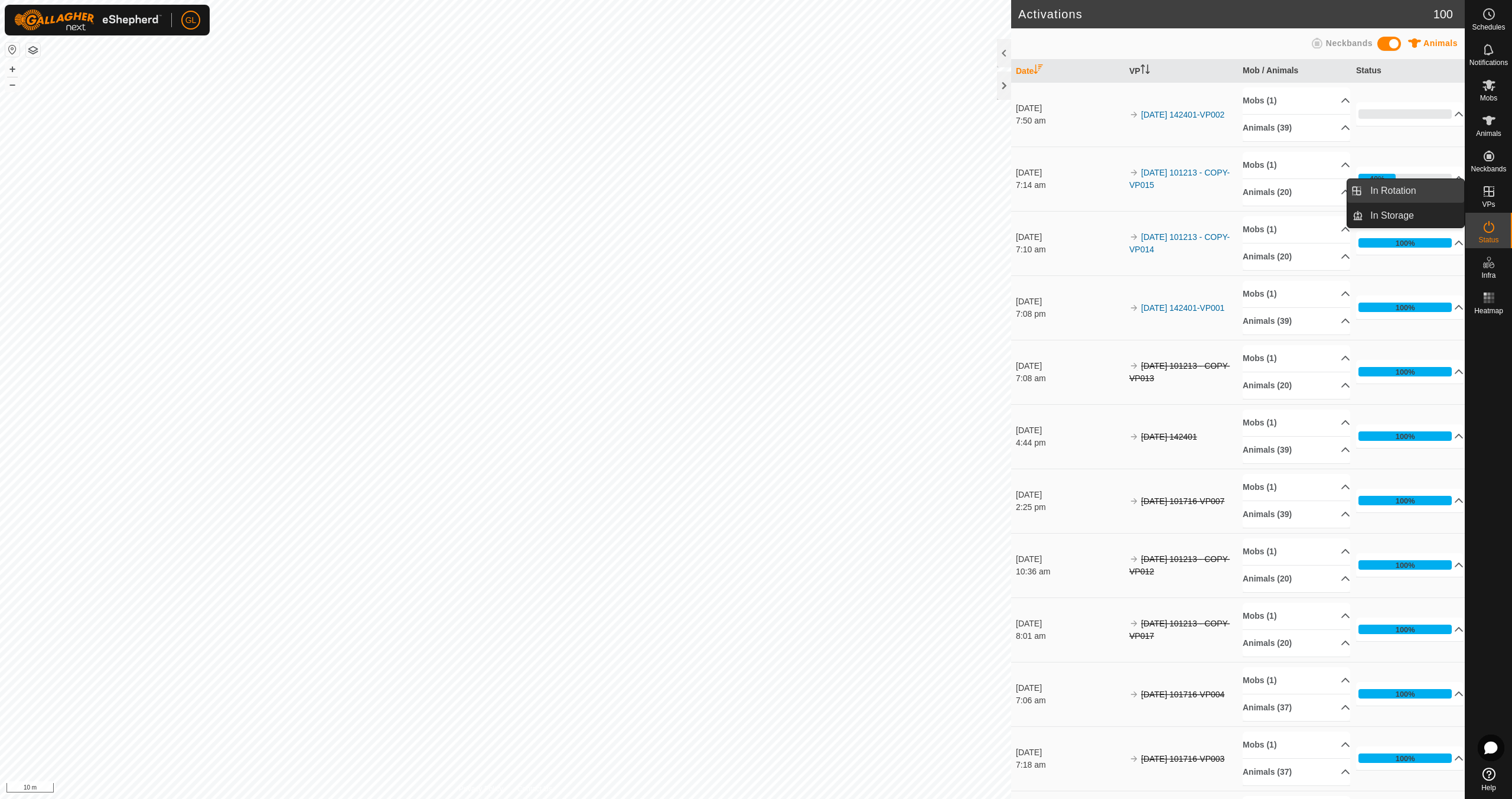
click at [1408, 187] on link "In Rotation" at bounding box center [1413, 191] width 101 height 24
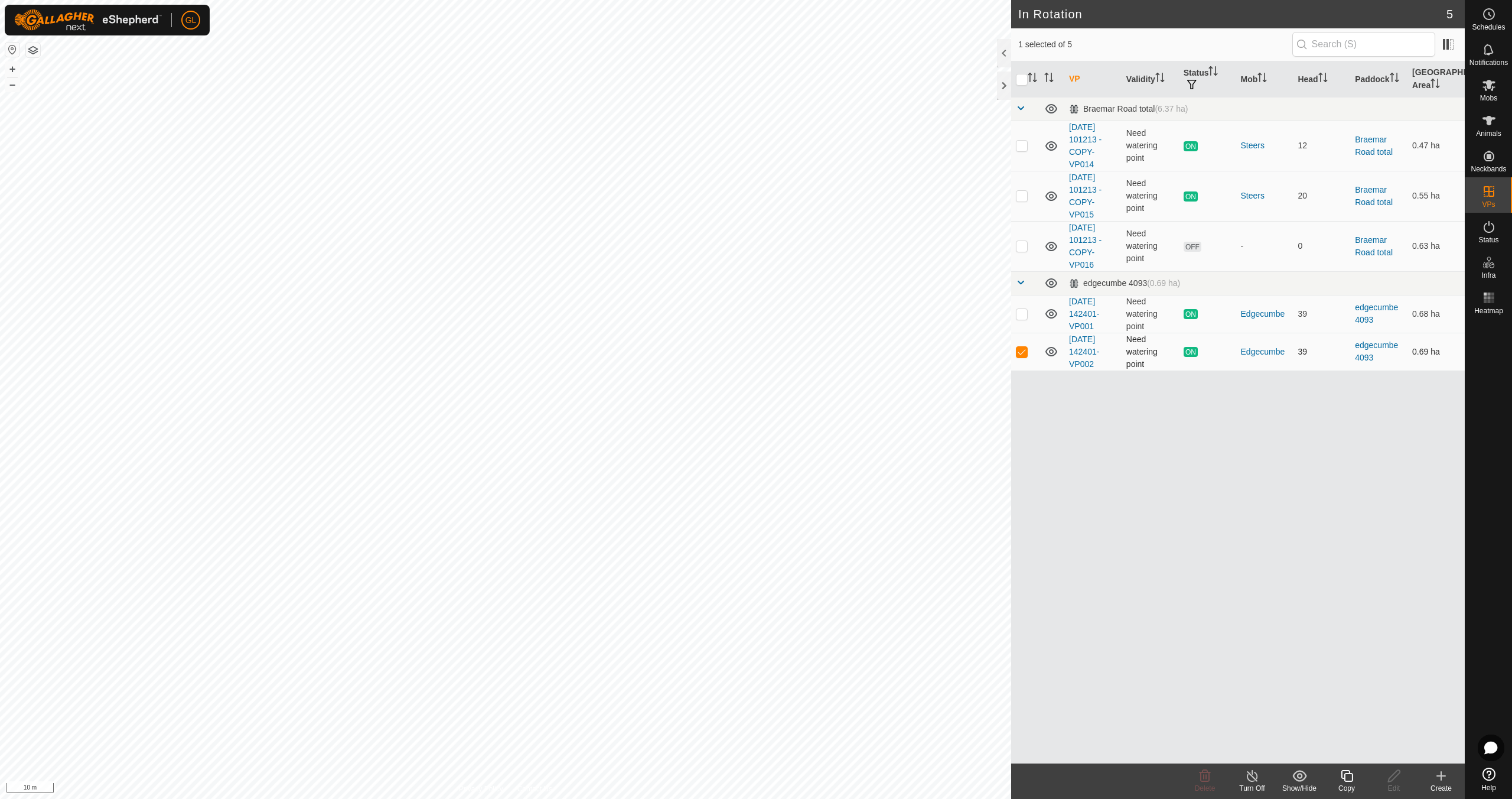
click at [1025, 351] on p-checkbox at bounding box center [1021, 351] width 12 height 9
checkbox input "false"
click at [1447, 779] on icon at bounding box center [1441, 775] width 14 height 14
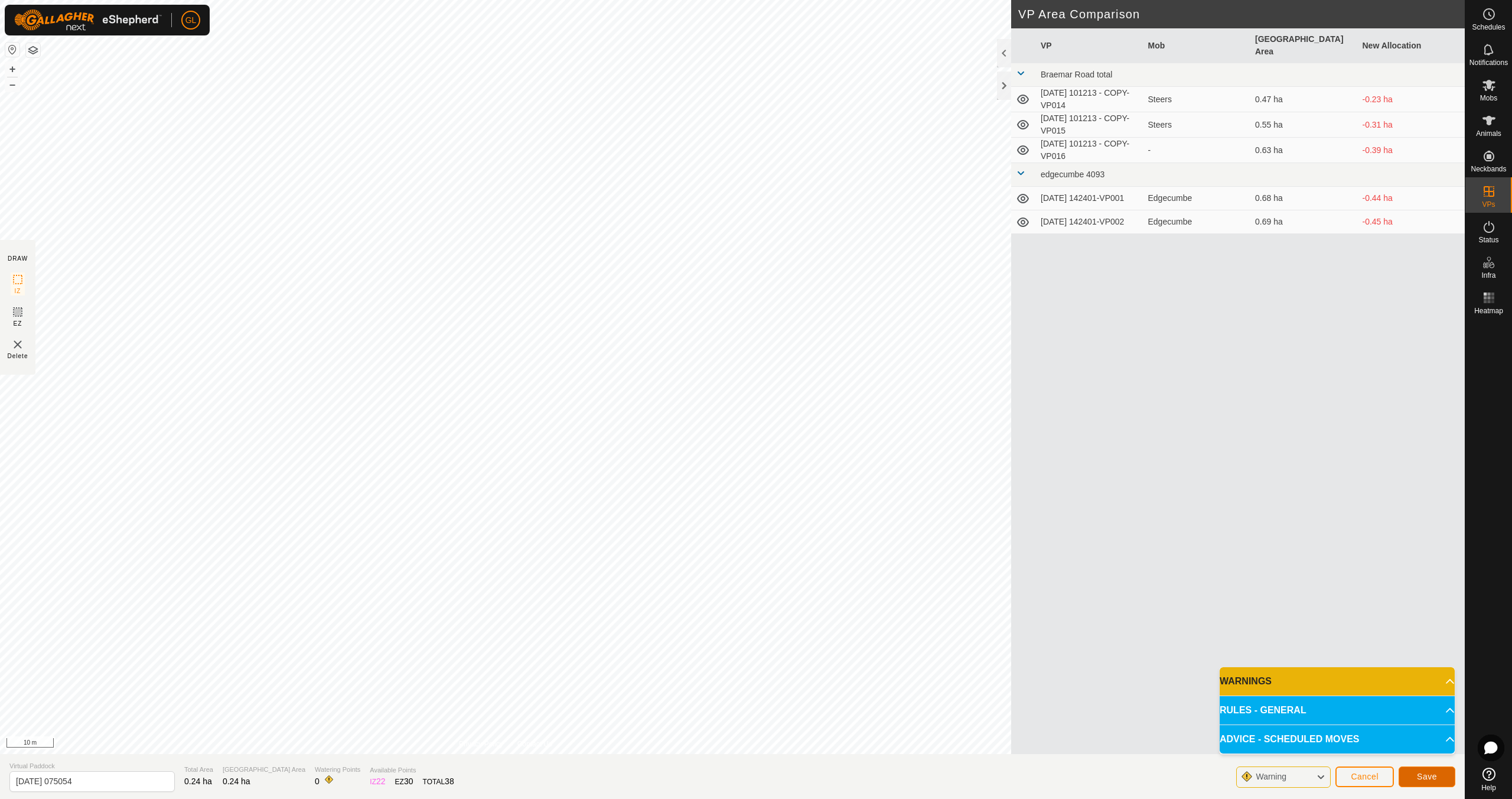
click at [1421, 772] on span "Save" at bounding box center [1427, 776] width 20 height 9
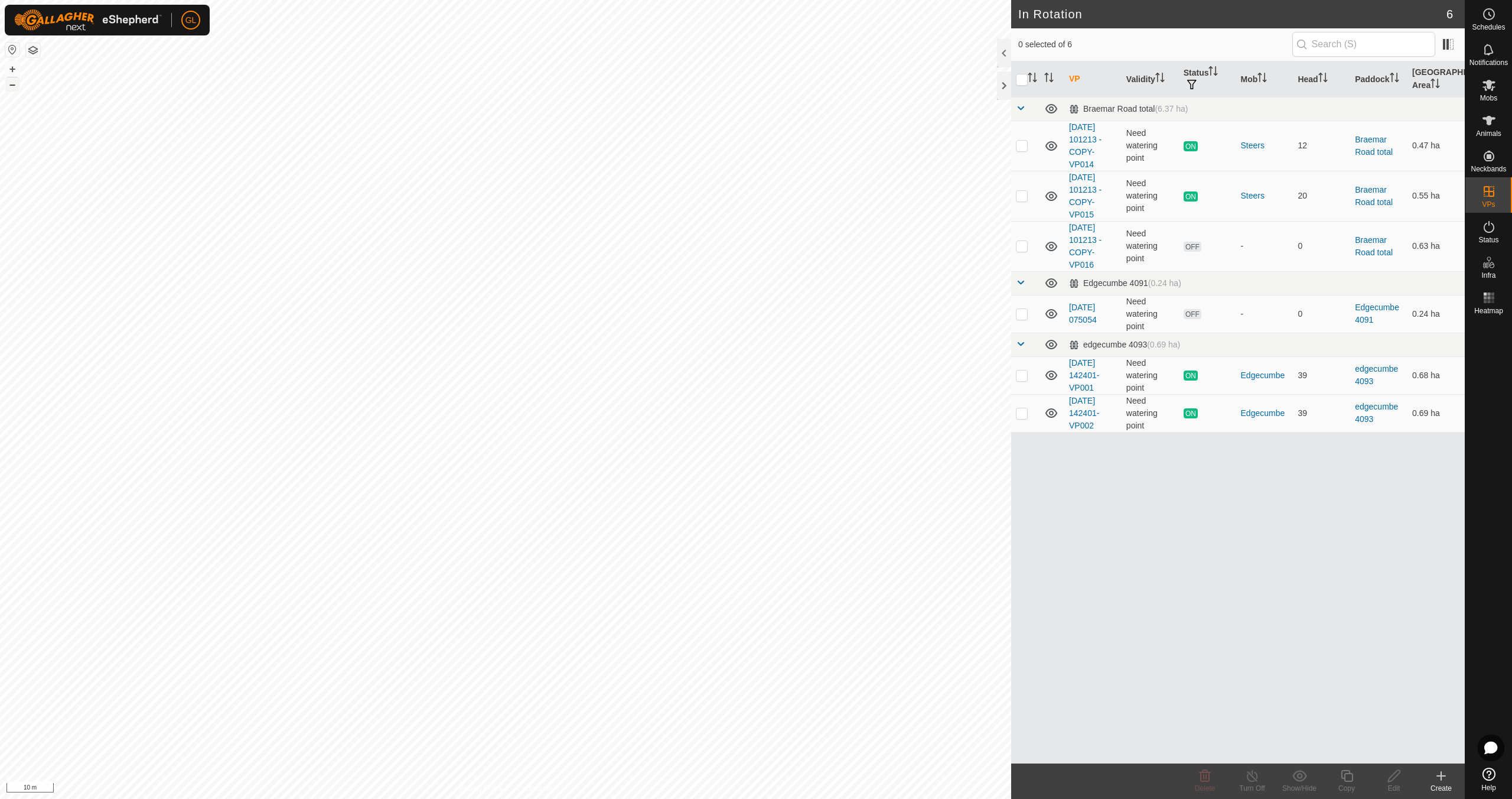
click at [14, 86] on button "–" at bounding box center [12, 84] width 14 height 14
click at [12, 87] on button "–" at bounding box center [12, 84] width 14 height 14
click at [1488, 233] on icon at bounding box center [1489, 226] width 14 height 14
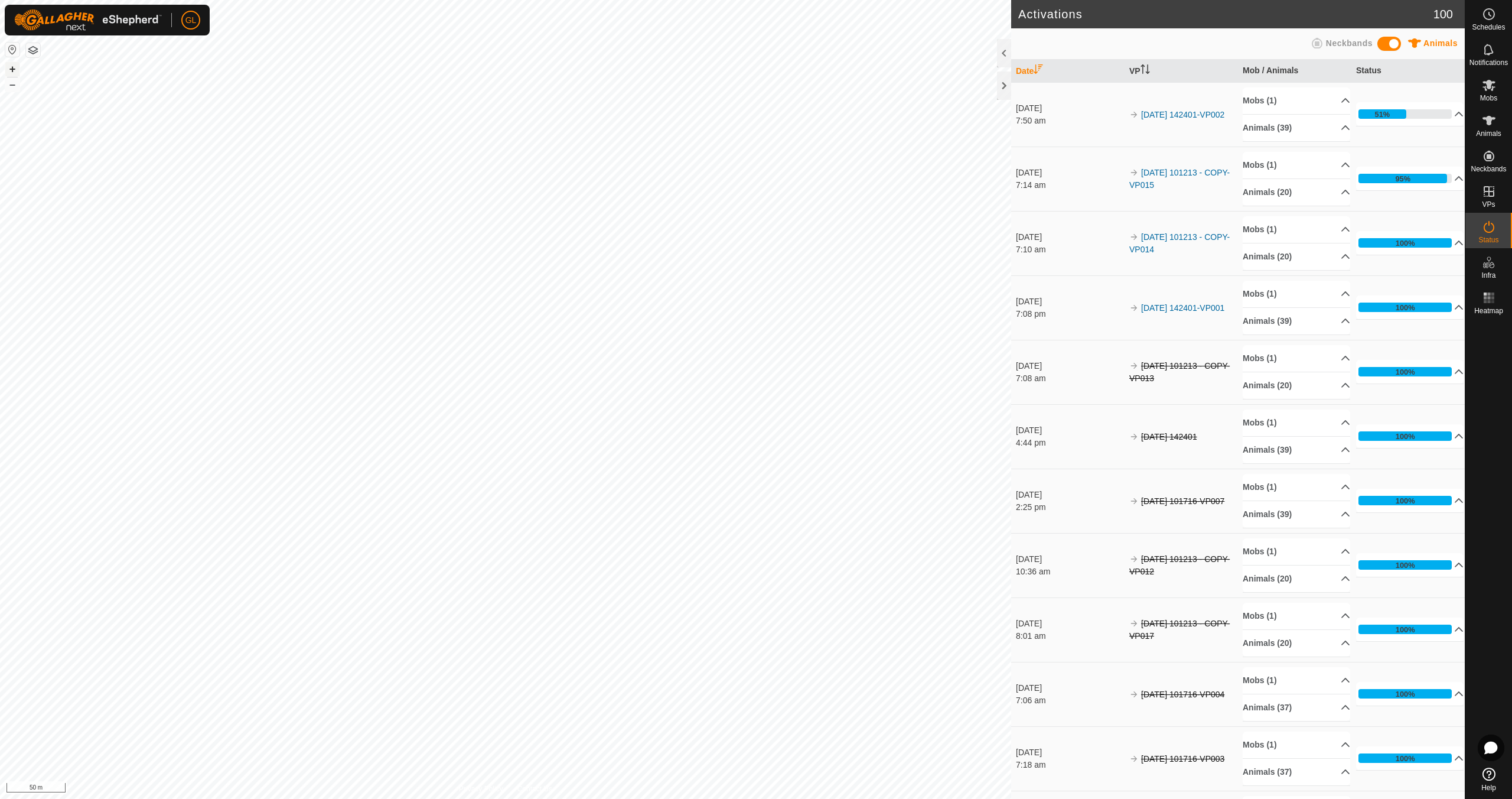
click at [13, 69] on button "+" at bounding box center [12, 69] width 14 height 14
click at [1444, 177] on p-accordion-header "95%" at bounding box center [1410, 179] width 107 height 24
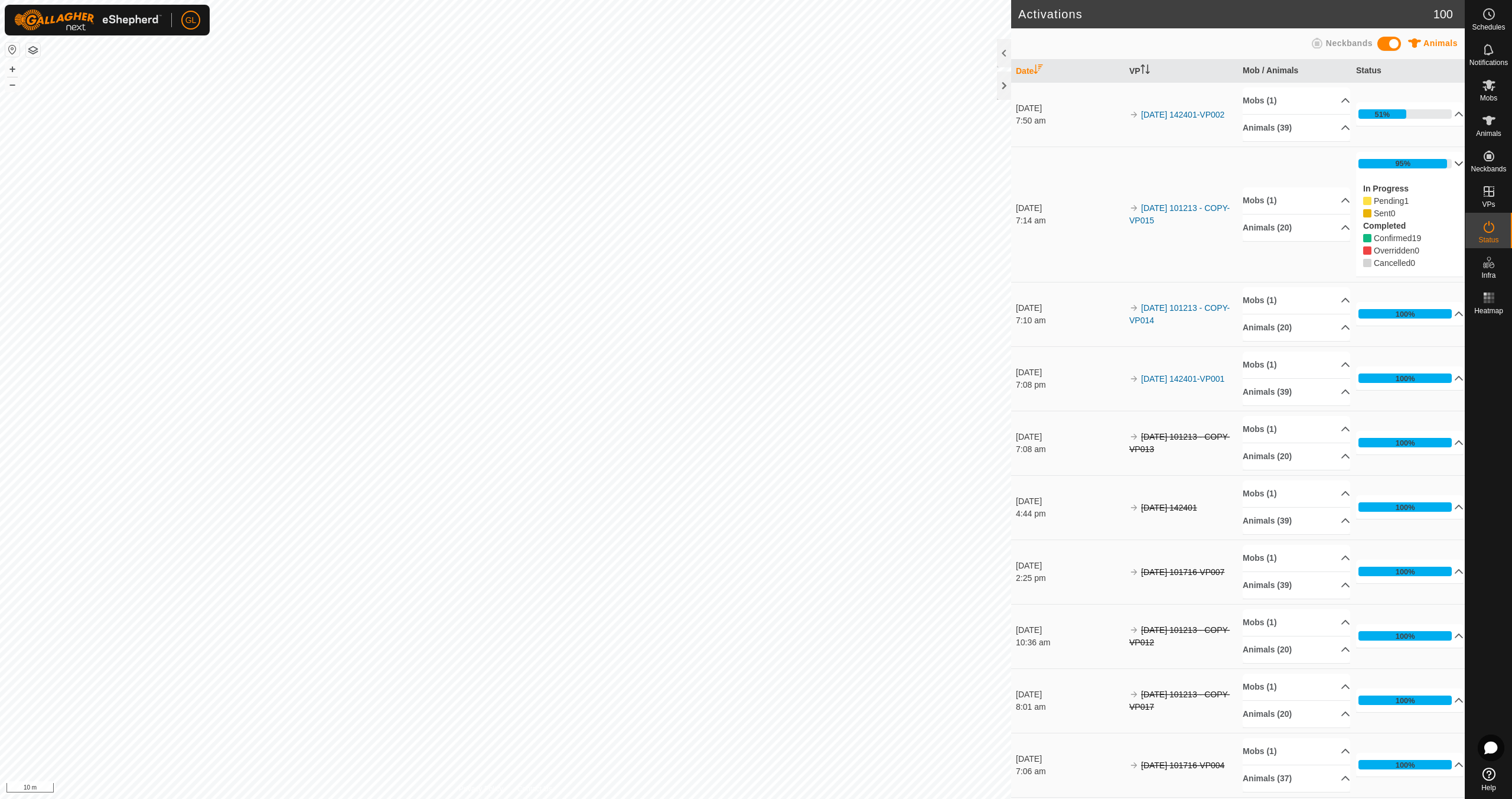
click at [1442, 163] on p-accordion-header "95%" at bounding box center [1410, 164] width 107 height 24
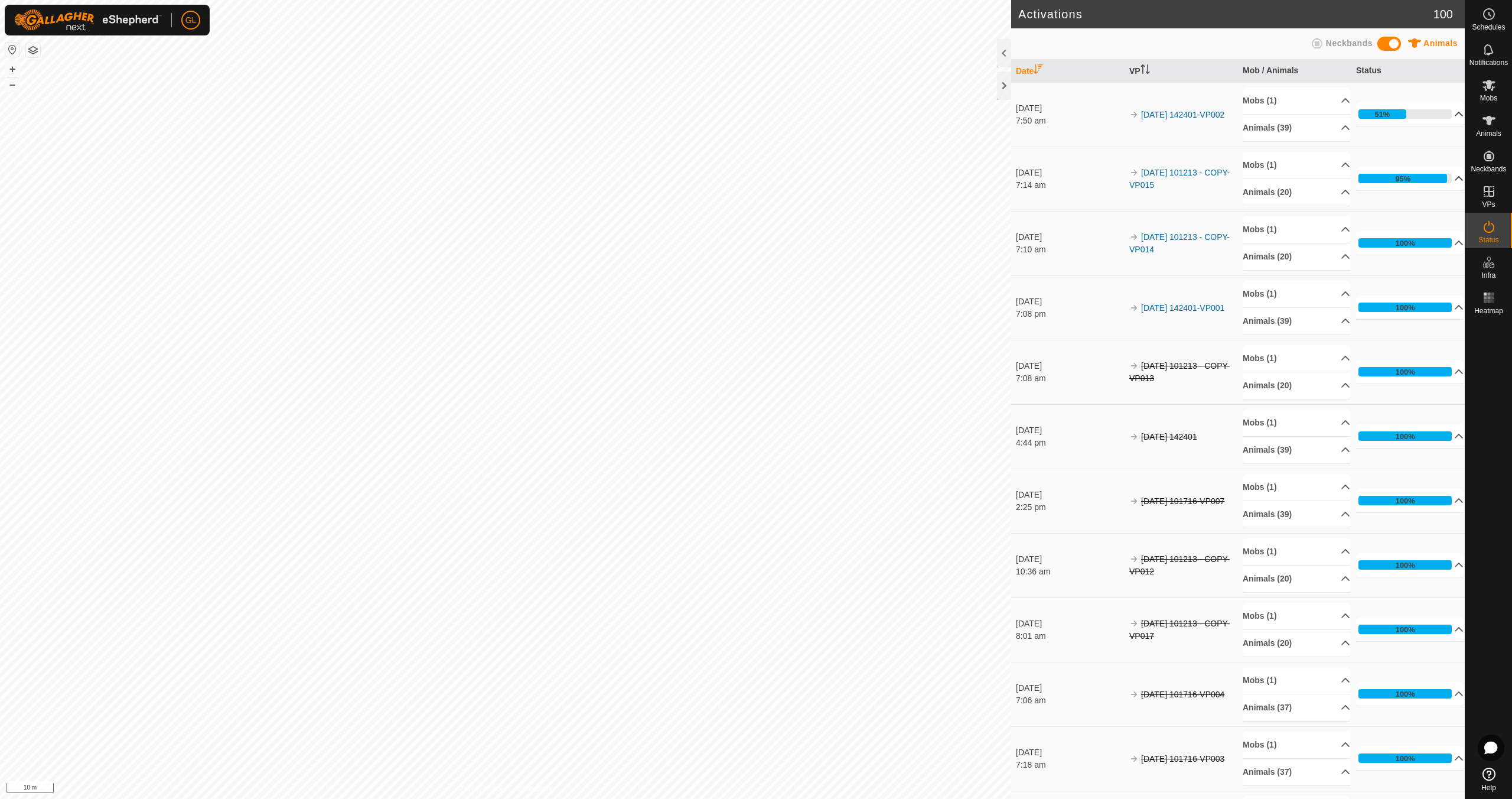
click at [1442, 112] on p-accordion-header "51%" at bounding box center [1410, 114] width 107 height 24
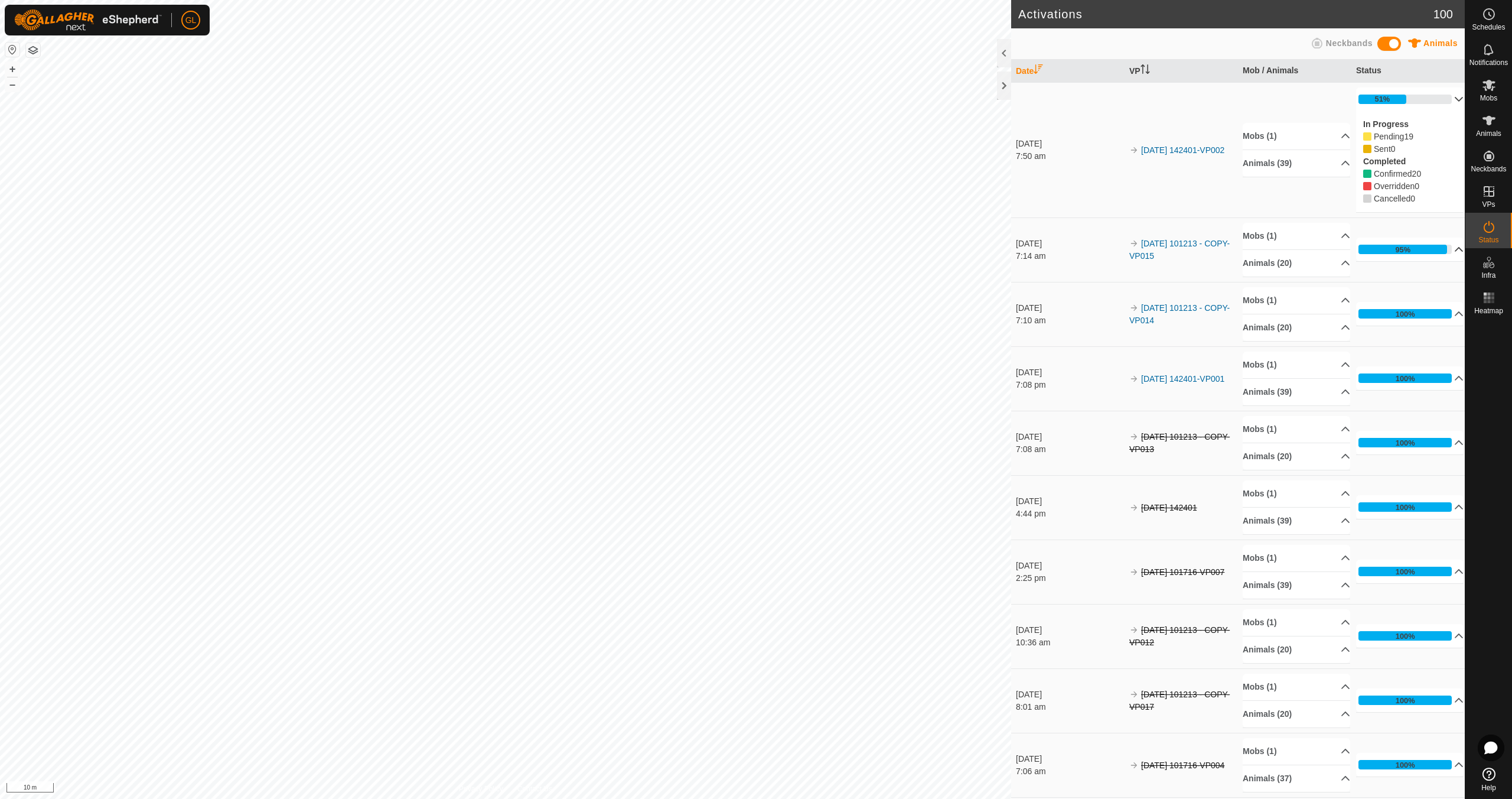
click at [1446, 96] on p-accordion-header "51%" at bounding box center [1410, 99] width 107 height 24
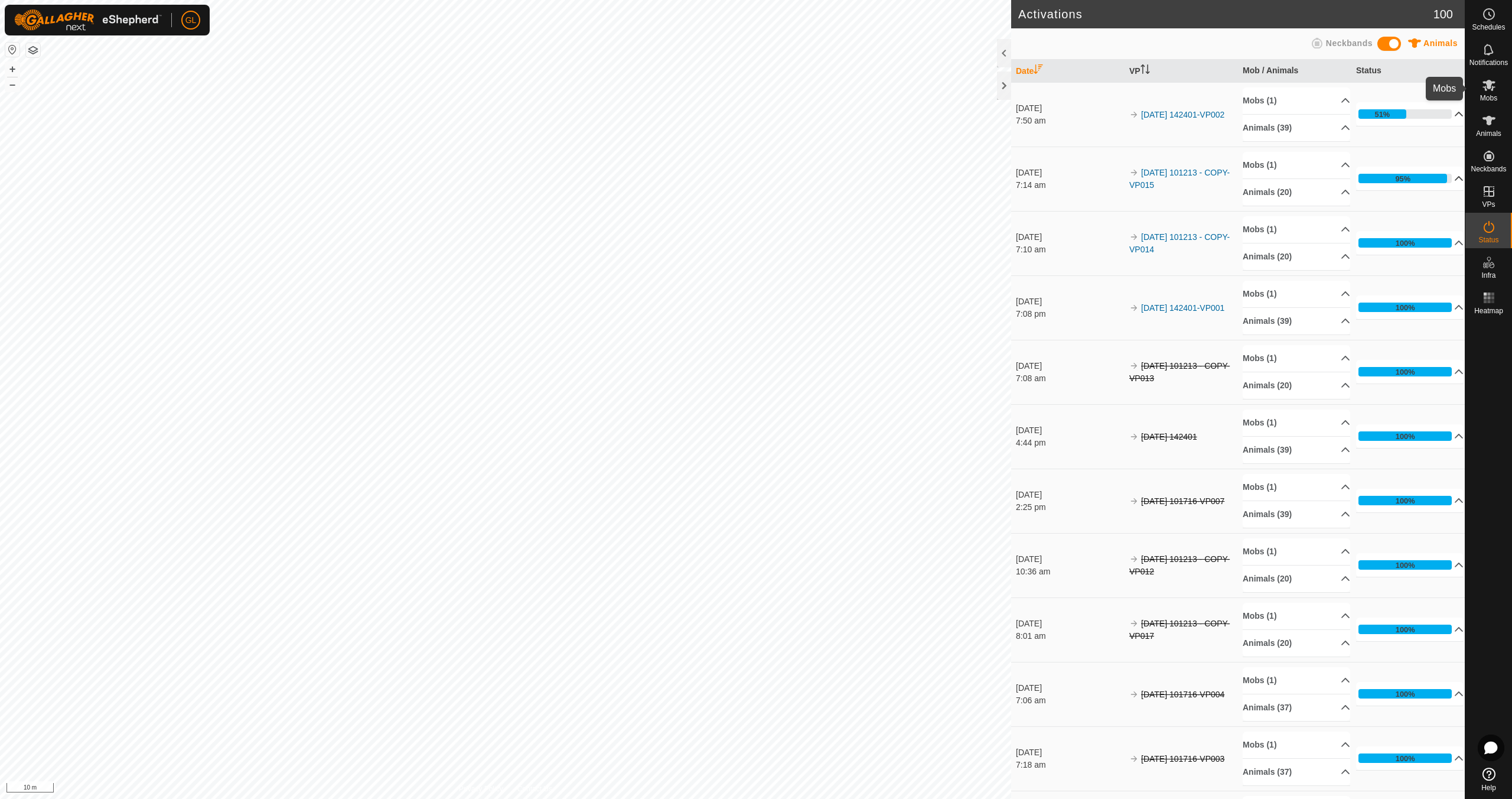
click at [1487, 86] on icon at bounding box center [1489, 86] width 13 height 11
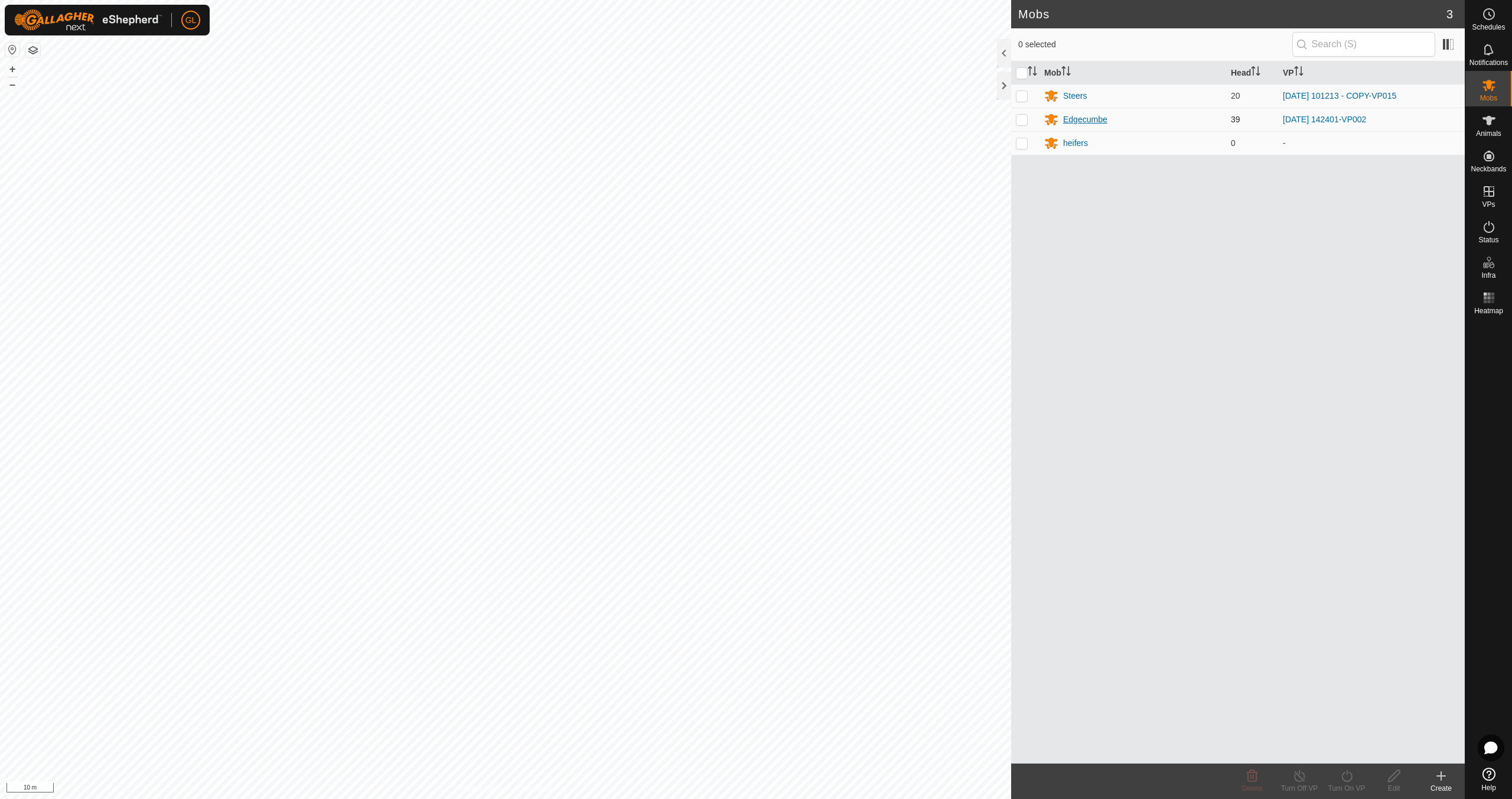
click at [1092, 118] on div "Edgecumbe" at bounding box center [1085, 120] width 44 height 12
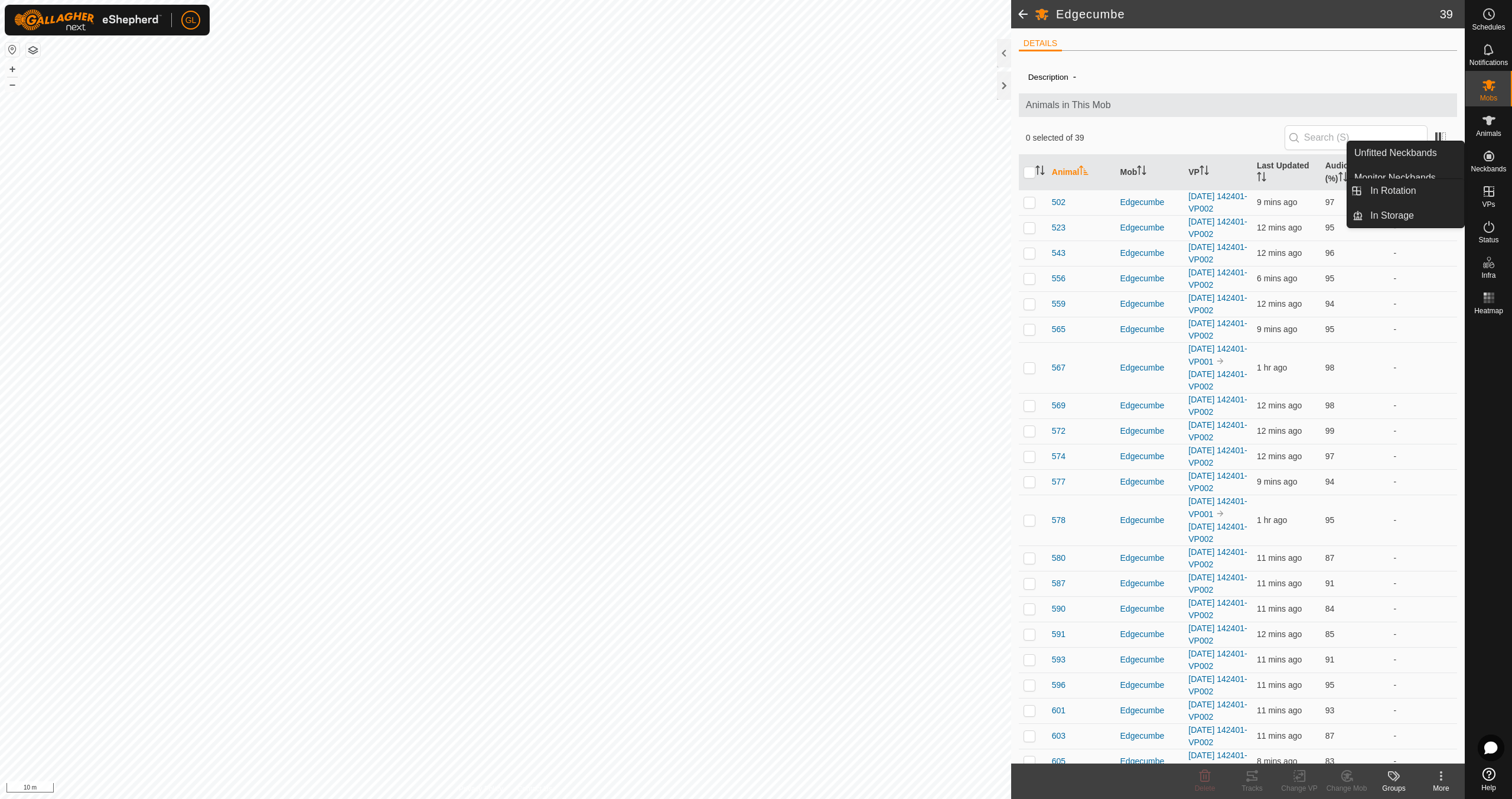
click at [1483, 531] on div at bounding box center [1488, 540] width 47 height 444
drag, startPoint x: 1503, startPoint y: 422, endPoint x: 1498, endPoint y: 414, distance: 9.4
click at [1503, 422] on div at bounding box center [1488, 540] width 47 height 444
click at [1489, 230] on icon at bounding box center [1489, 226] width 14 height 14
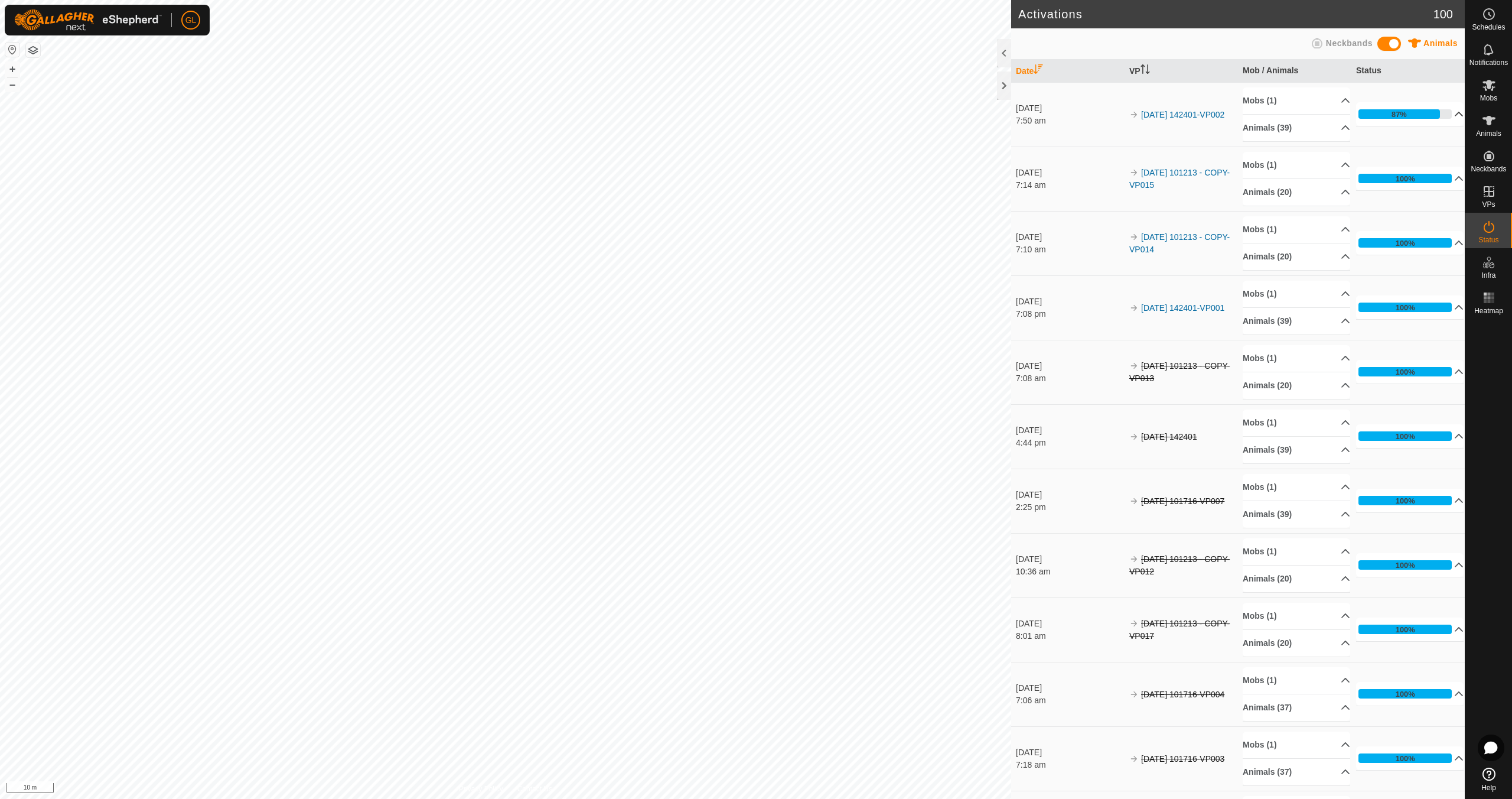
click at [1443, 113] on p-accordion-header "87%" at bounding box center [1410, 114] width 107 height 24
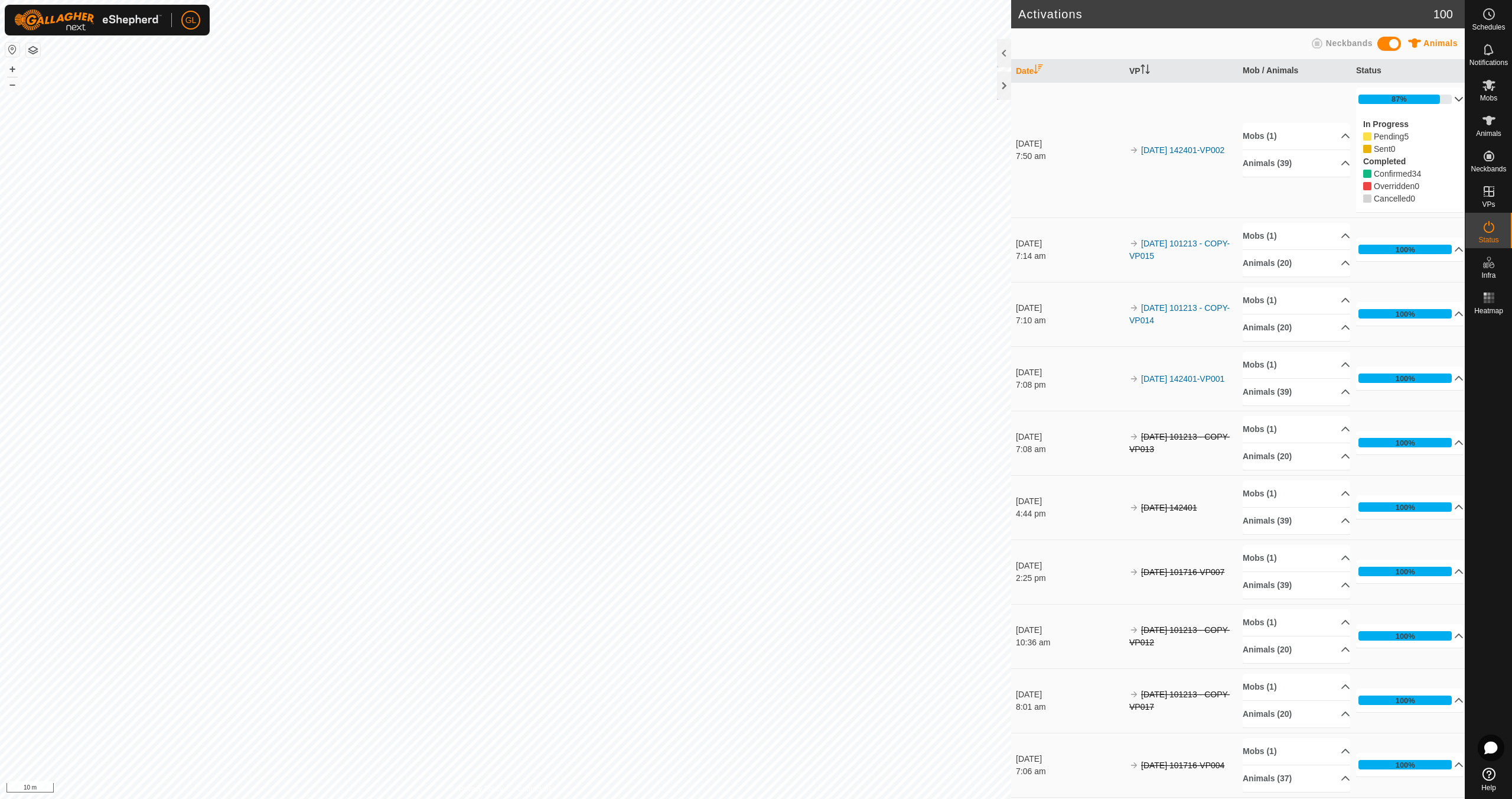
click at [1444, 99] on p-accordion-header "87%" at bounding box center [1410, 99] width 107 height 24
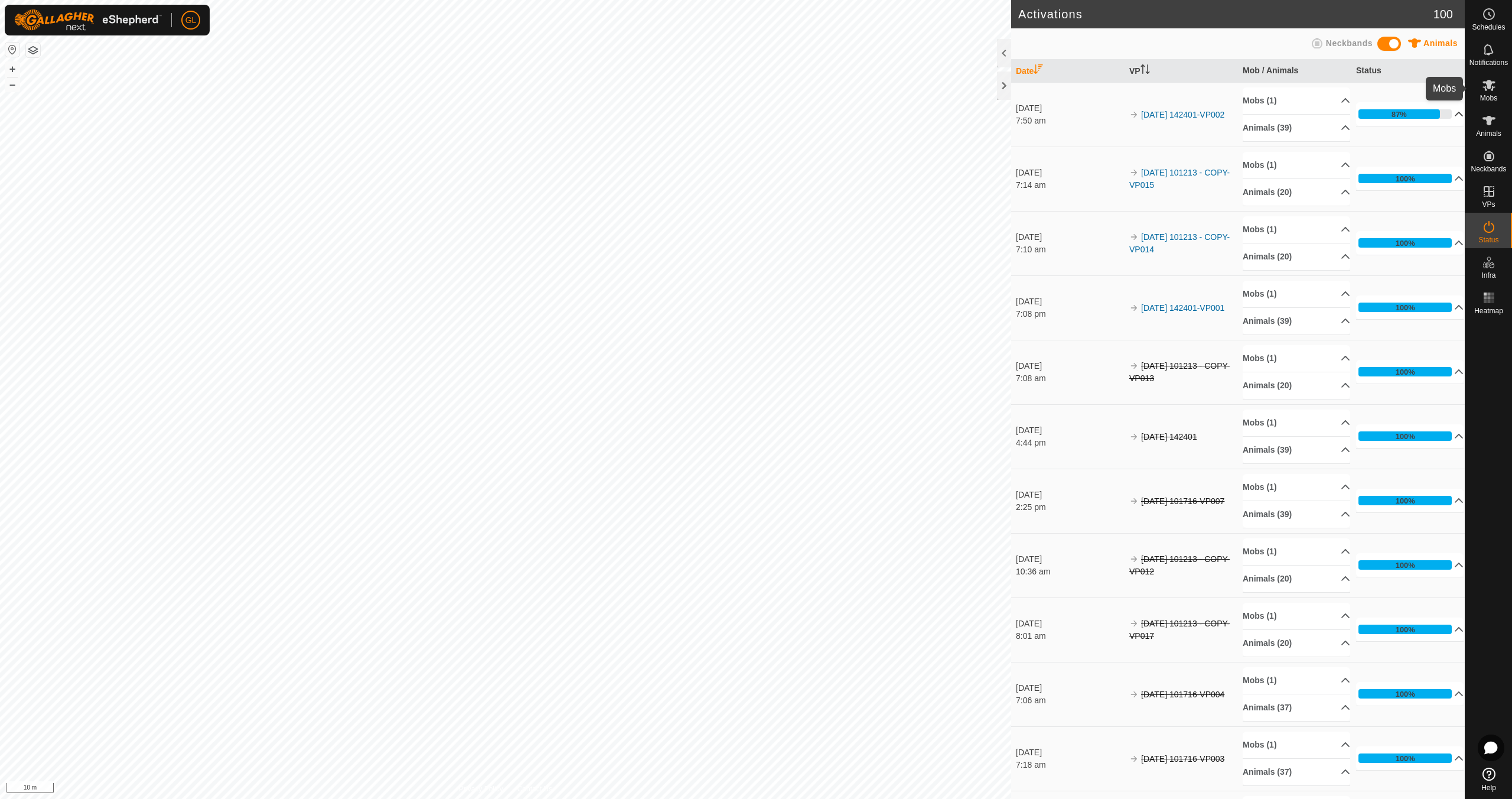
click at [1497, 93] on es-mob-svg-icon at bounding box center [1489, 85] width 21 height 19
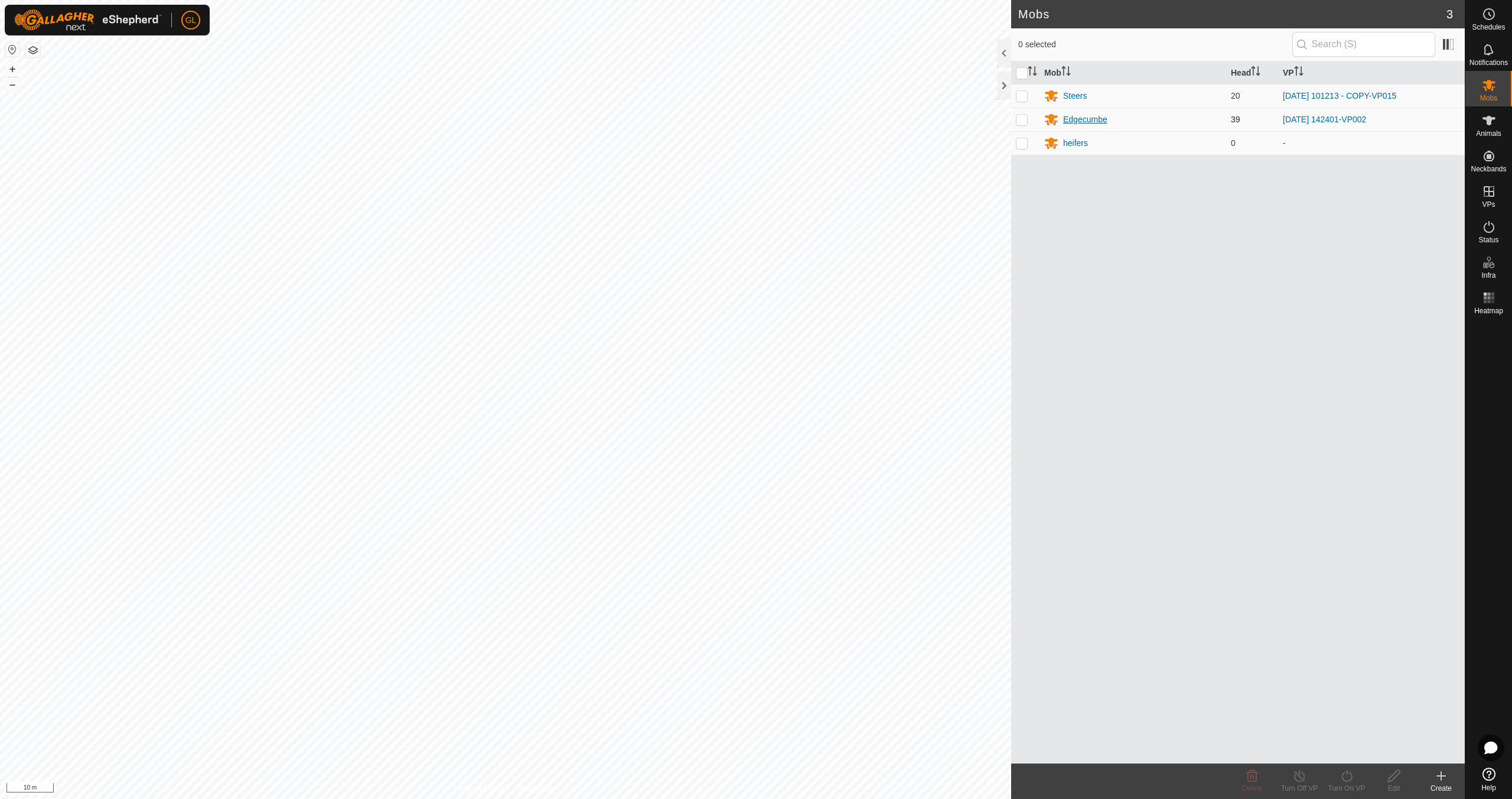
click at [1080, 118] on div "Edgecumbe" at bounding box center [1085, 120] width 44 height 12
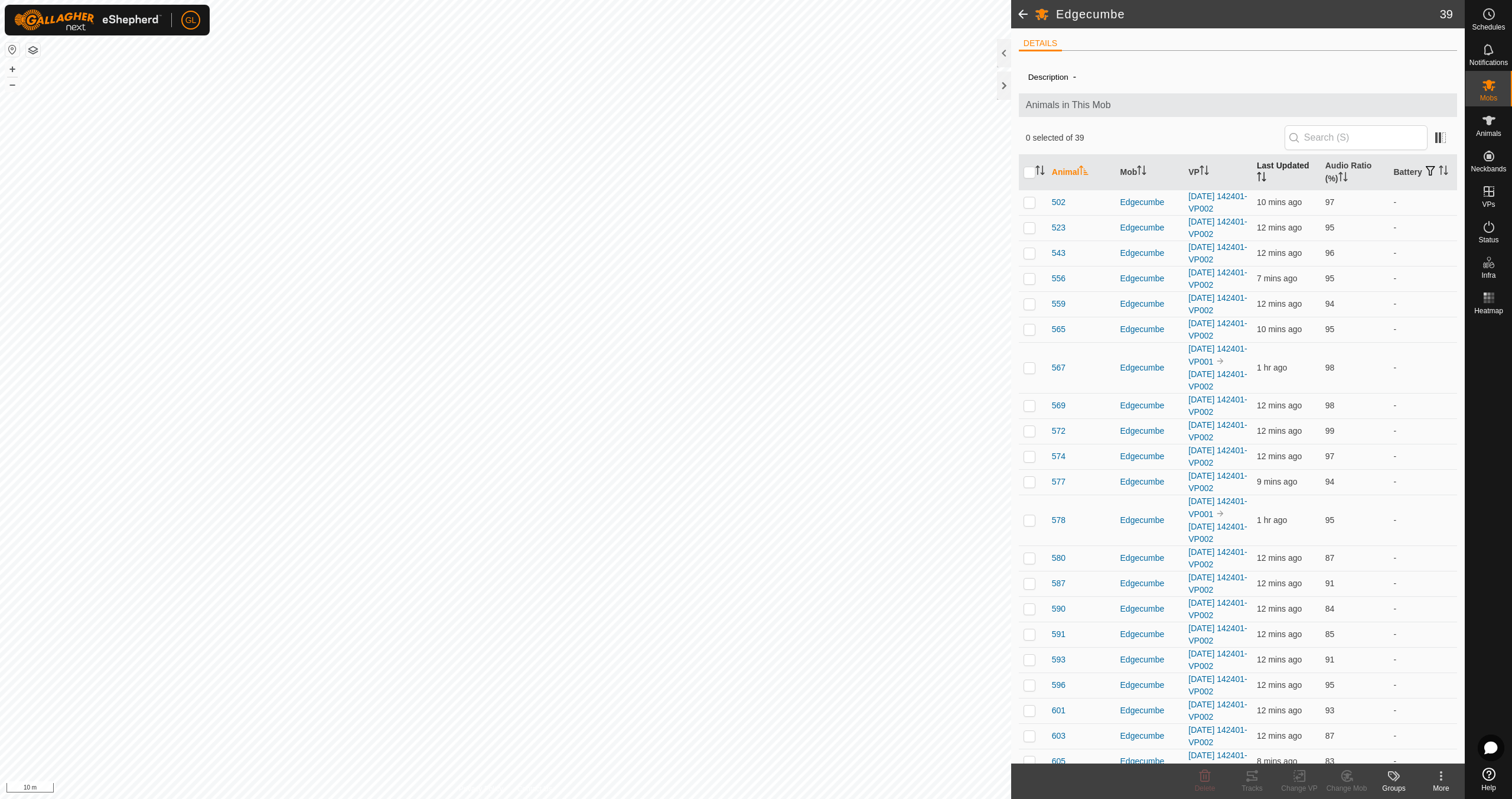
click at [1257, 172] on icon "Activate to sort" at bounding box center [1261, 176] width 9 height 9
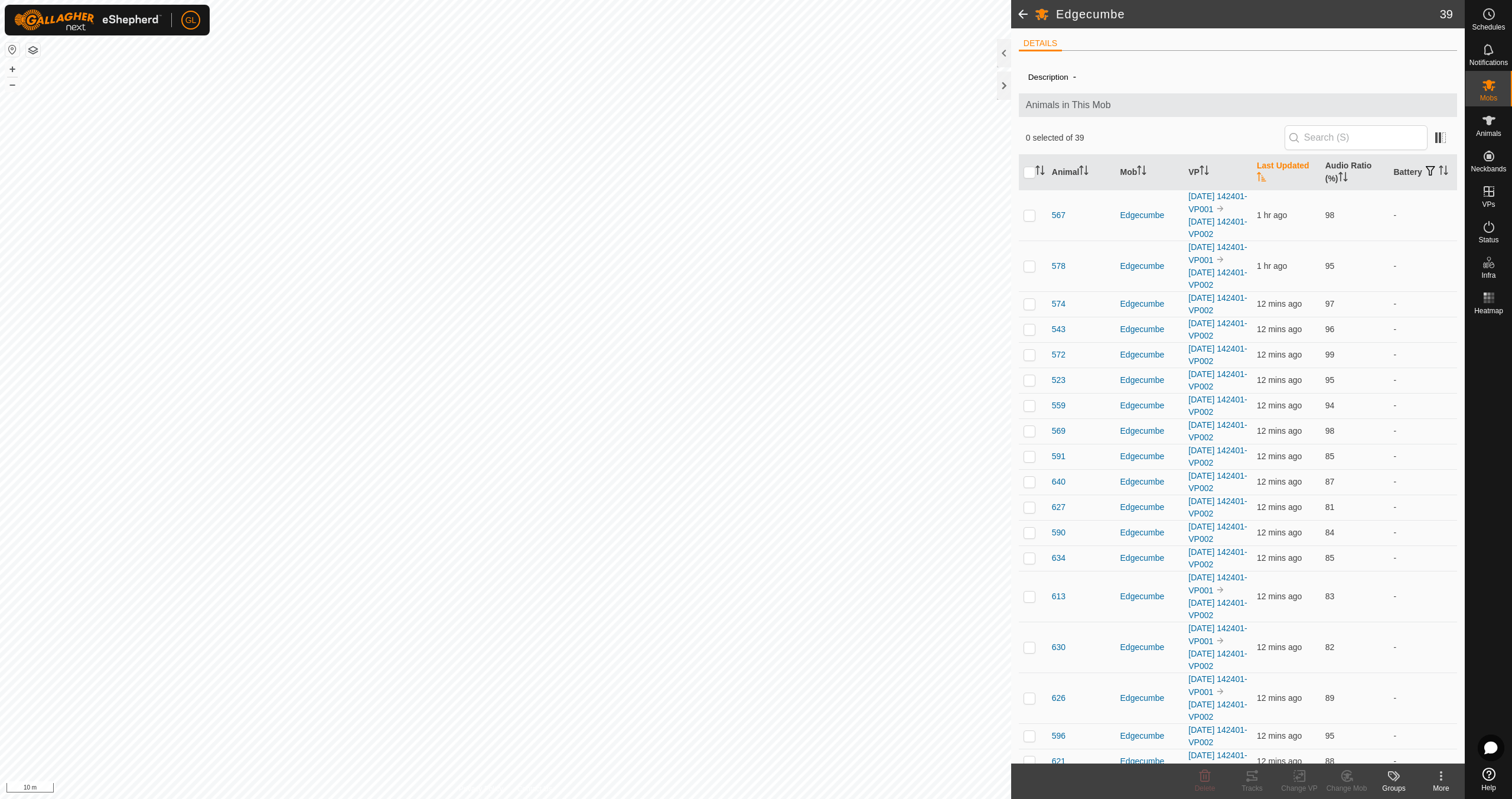
click at [1257, 172] on icon "Activate to sort" at bounding box center [1261, 176] width 9 height 9
click at [1206, 172] on icon "Activate to sort" at bounding box center [1207, 170] width 1 height 9
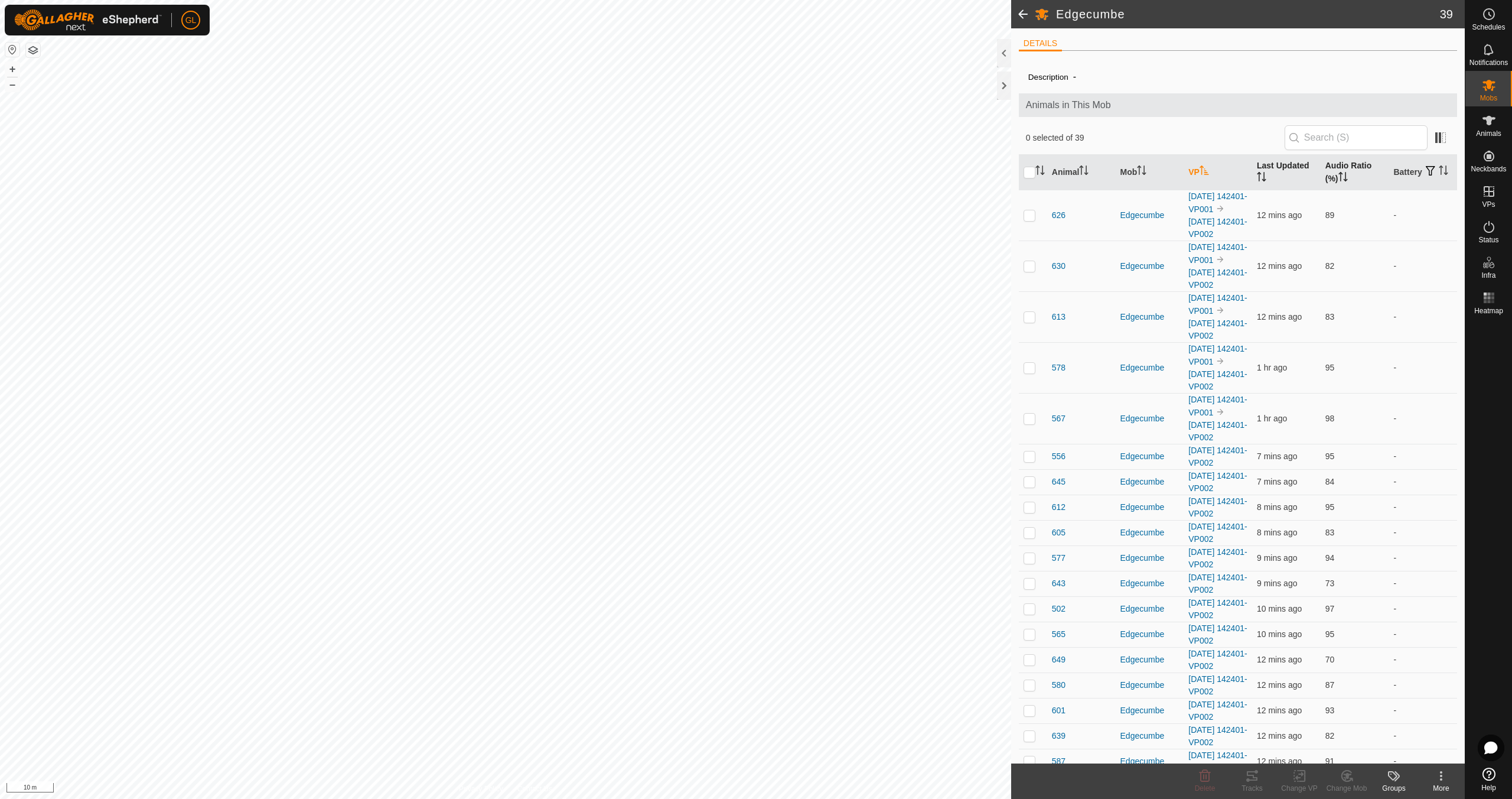
click at [1343, 172] on icon "Activate to sort" at bounding box center [1343, 176] width 9 height 9
click at [1341, 172] on icon "Activate to sort" at bounding box center [1343, 176] width 9 height 9
click at [1204, 167] on icon "Activate to sort" at bounding box center [1204, 170] width 9 height 9
click at [1202, 167] on icon "Activate to sort" at bounding box center [1204, 170] width 9 height 9
click at [1204, 167] on icon "Activate to sort" at bounding box center [1204, 170] width 9 height 9
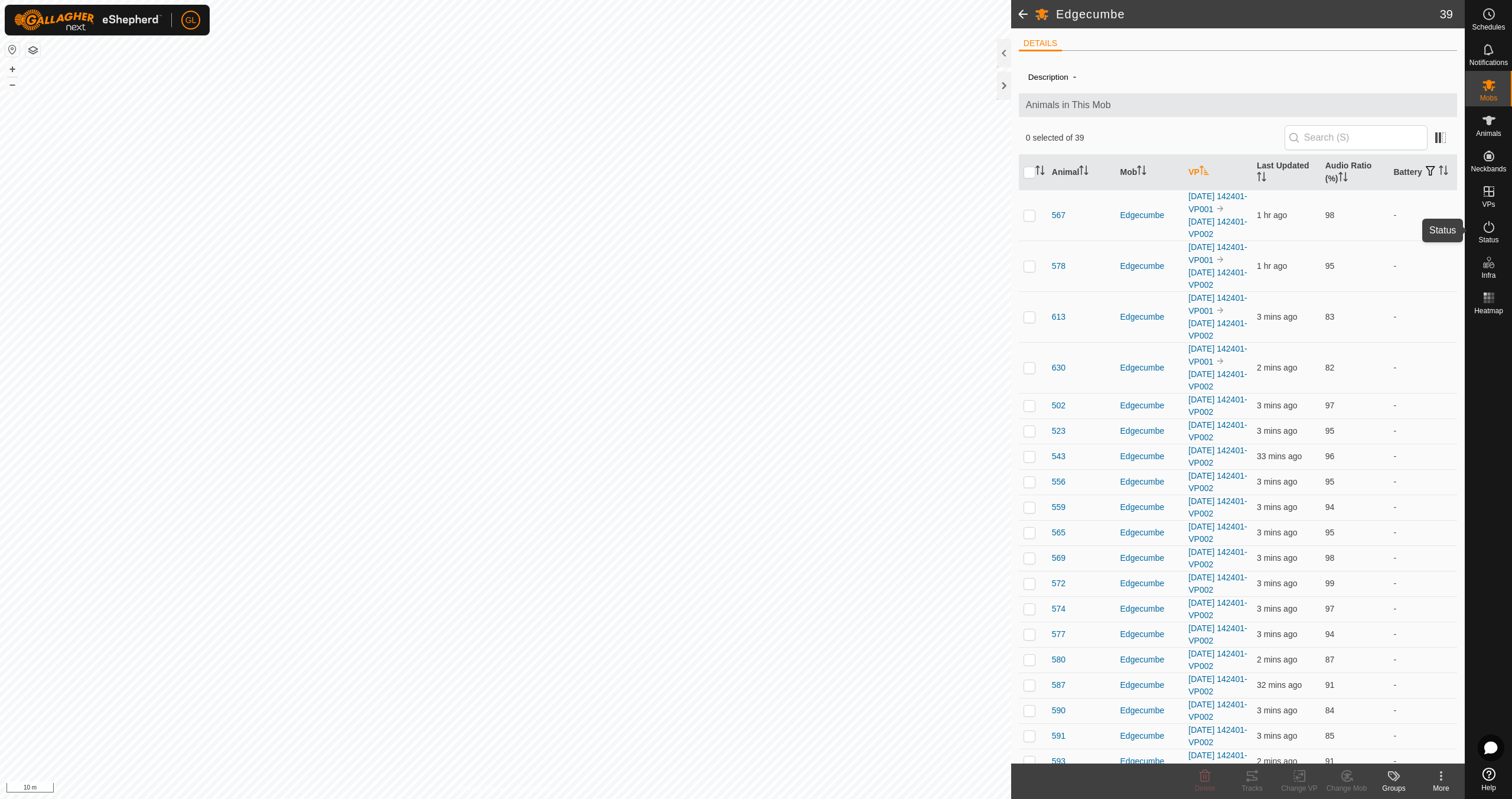
click at [1493, 229] on icon at bounding box center [1489, 226] width 11 height 12
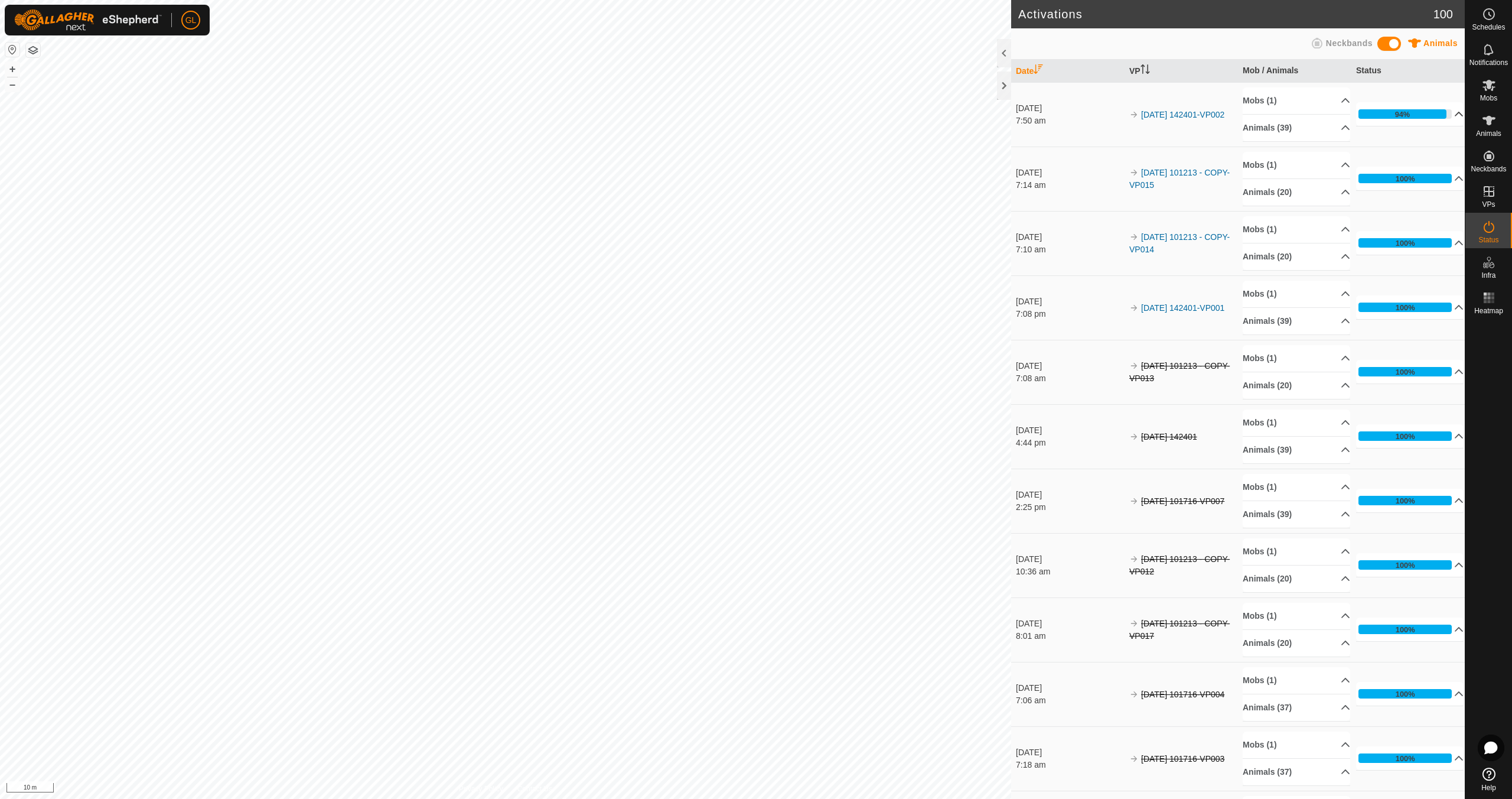
click at [1445, 113] on p-accordion-header "94%" at bounding box center [1410, 114] width 107 height 24
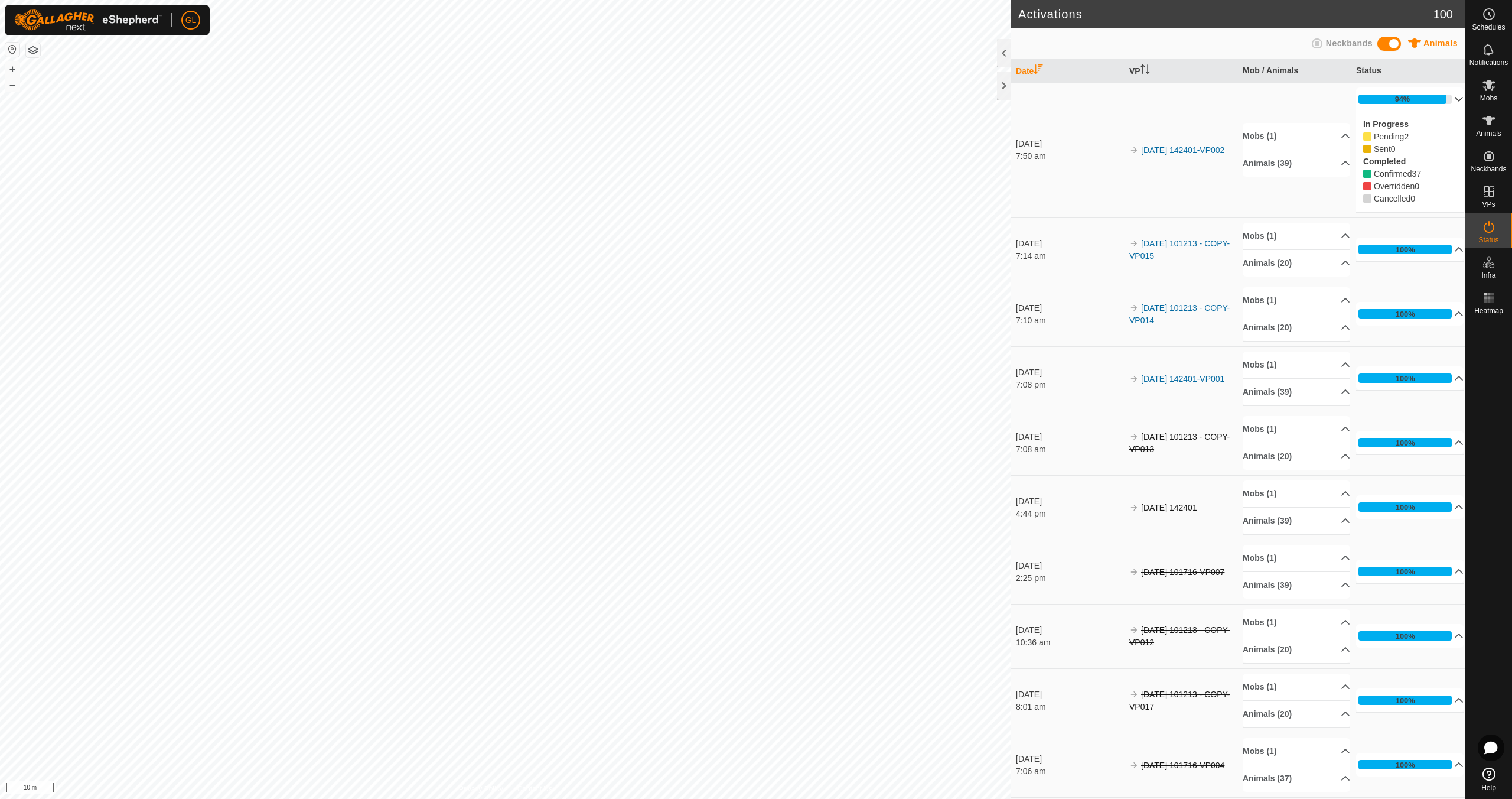
click at [1444, 97] on p-accordion-header "94%" at bounding box center [1410, 99] width 107 height 24
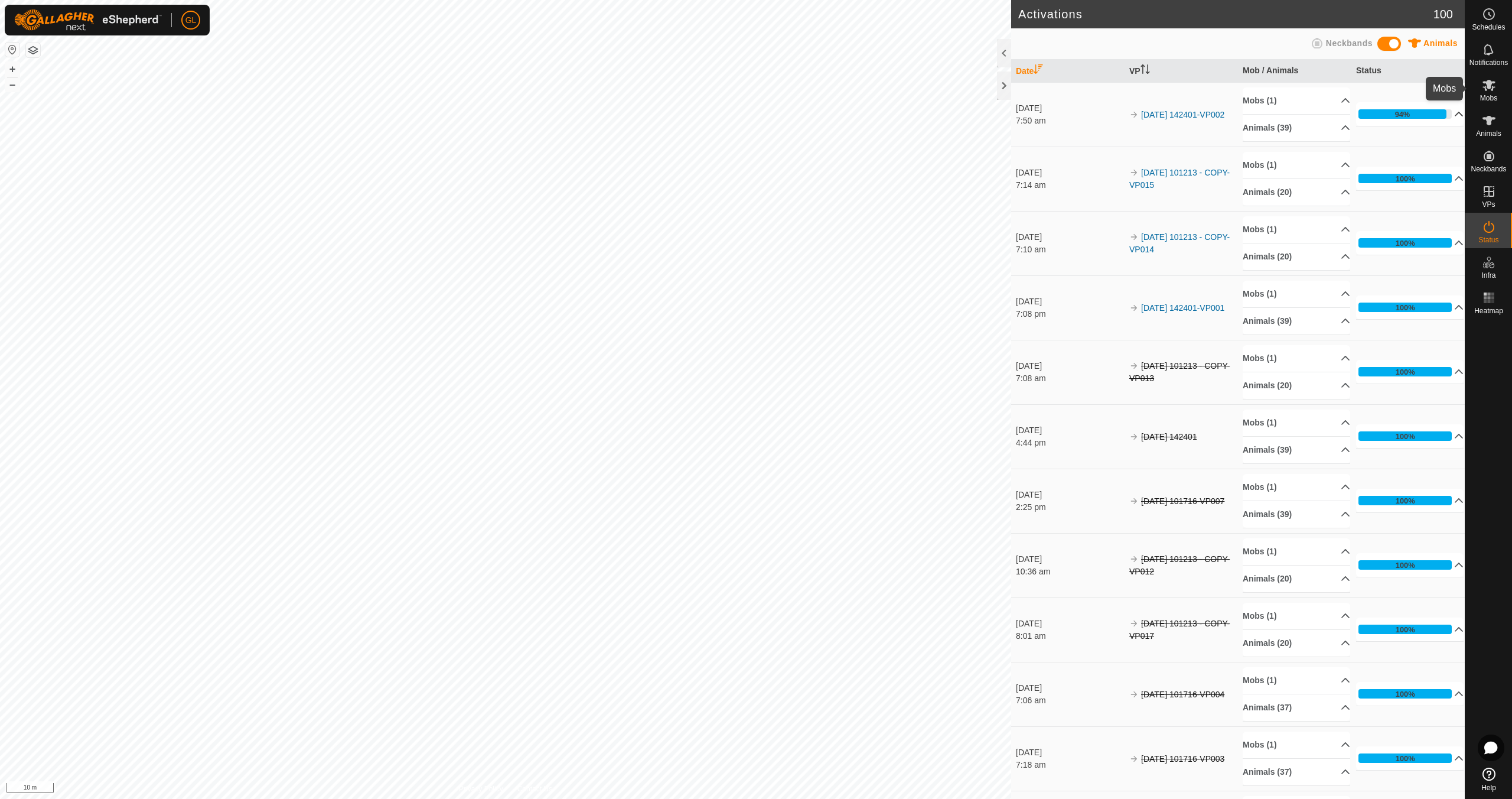
click at [1490, 88] on icon at bounding box center [1489, 85] width 14 height 14
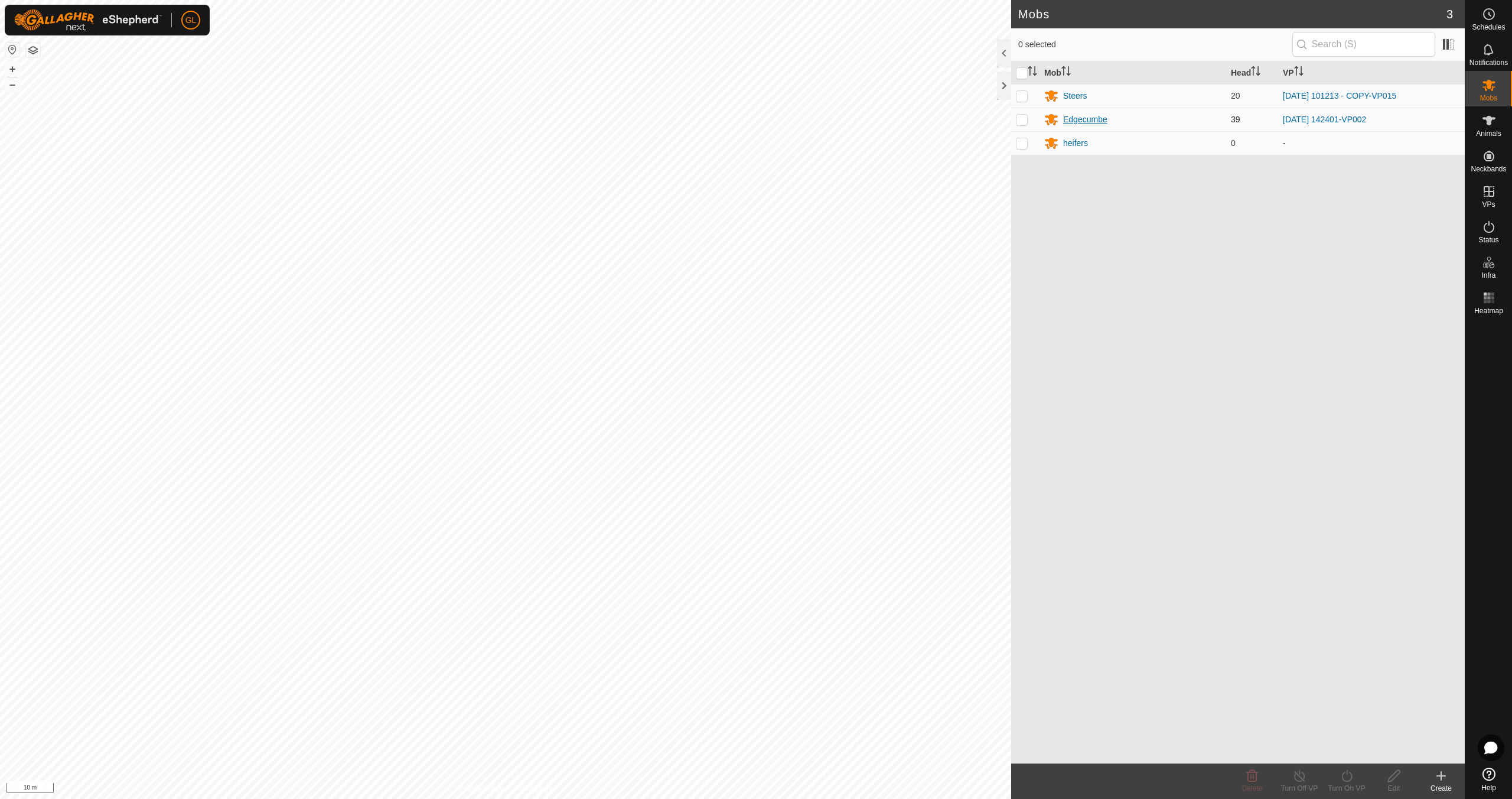
click at [1088, 118] on div "Edgecumbe" at bounding box center [1085, 120] width 44 height 12
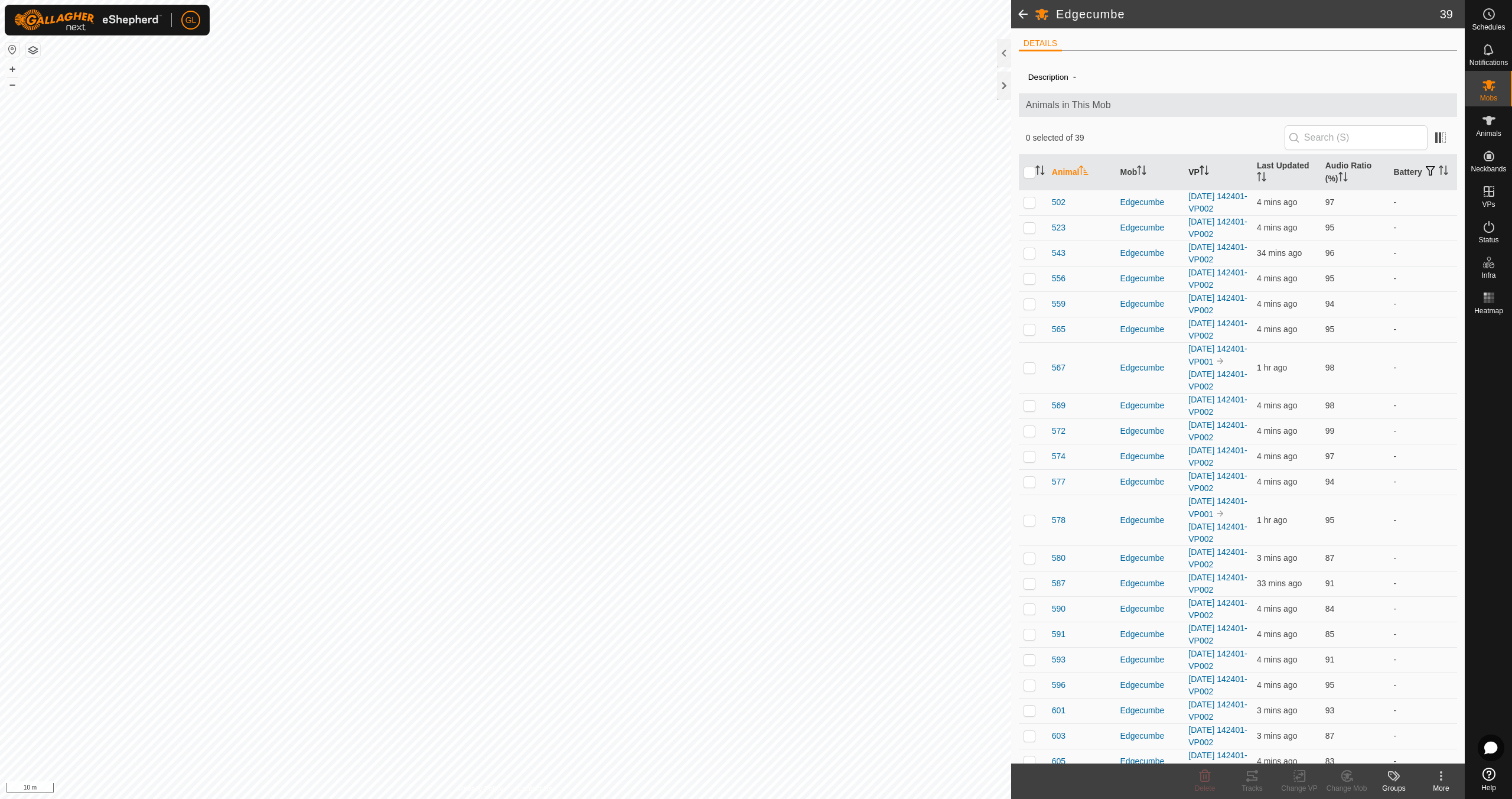
click at [1203, 167] on icon "Activate to sort" at bounding box center [1204, 170] width 9 height 9
click at [1206, 171] on icon "Activate to sort" at bounding box center [1204, 170] width 9 height 9
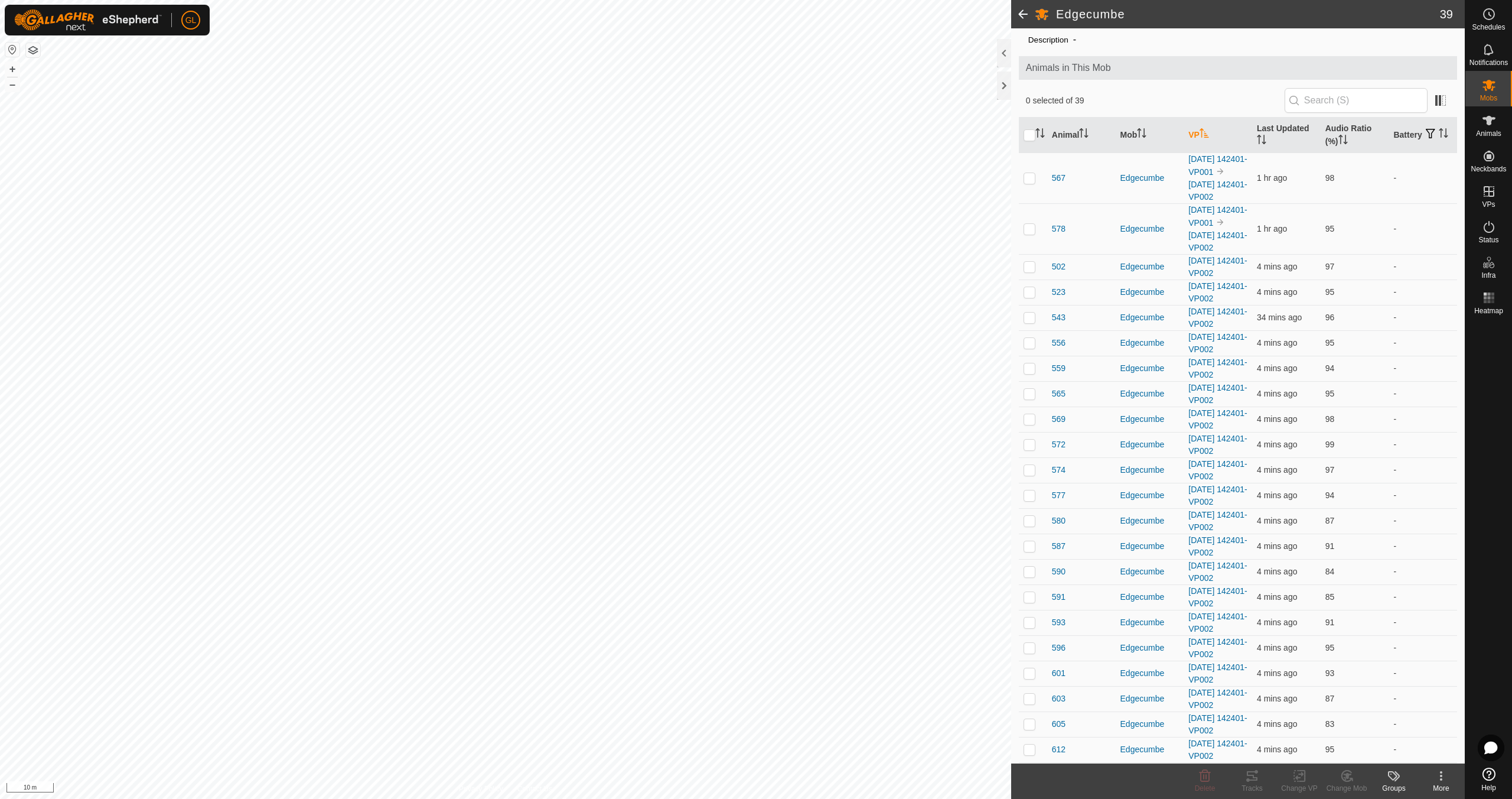
scroll to position [3, 0]
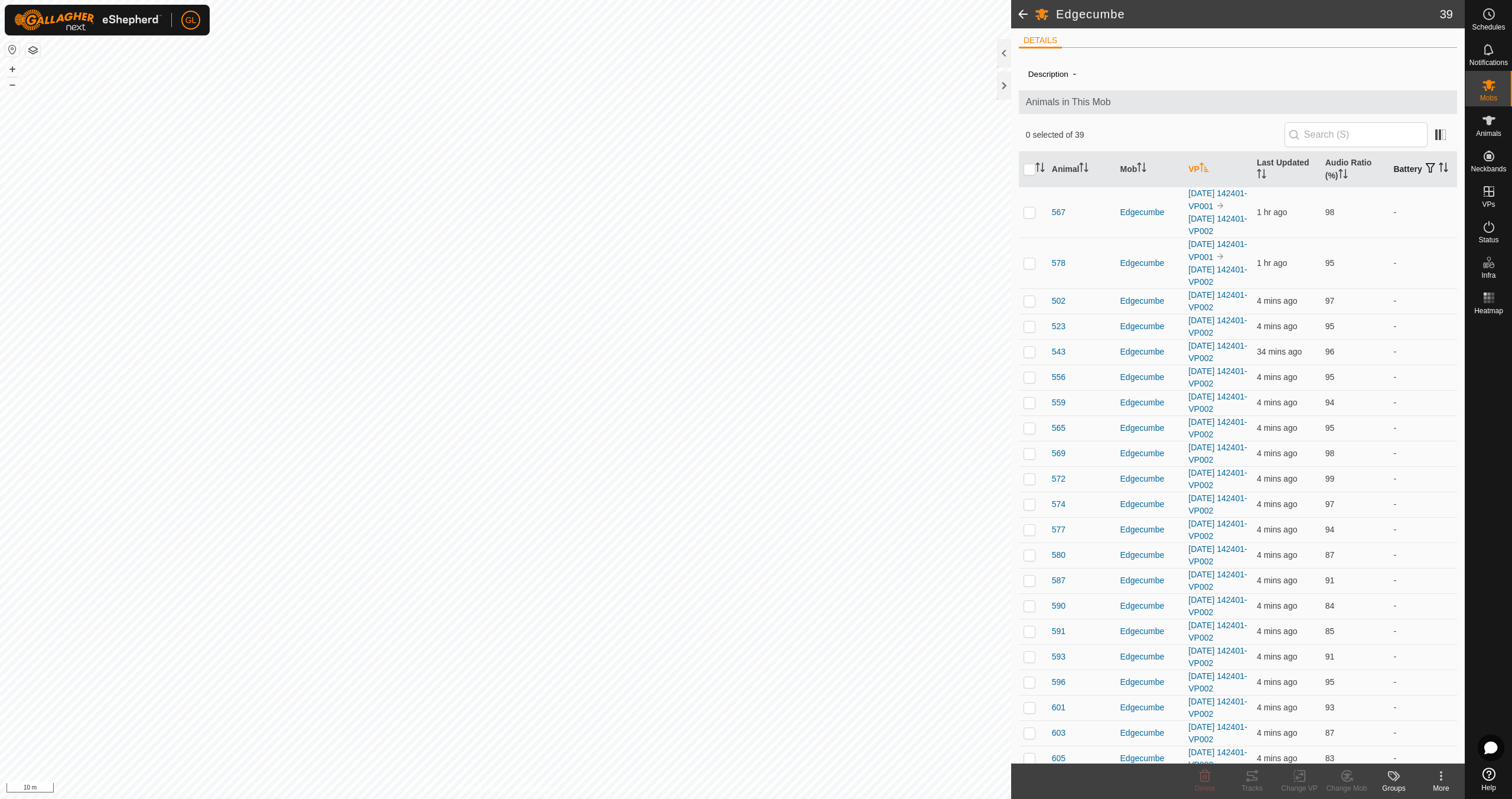
click at [1446, 165] on icon "Activate to sort" at bounding box center [1446, 167] width 1 height 9
click at [1440, 165] on icon "Activate to sort" at bounding box center [1443, 167] width 9 height 9
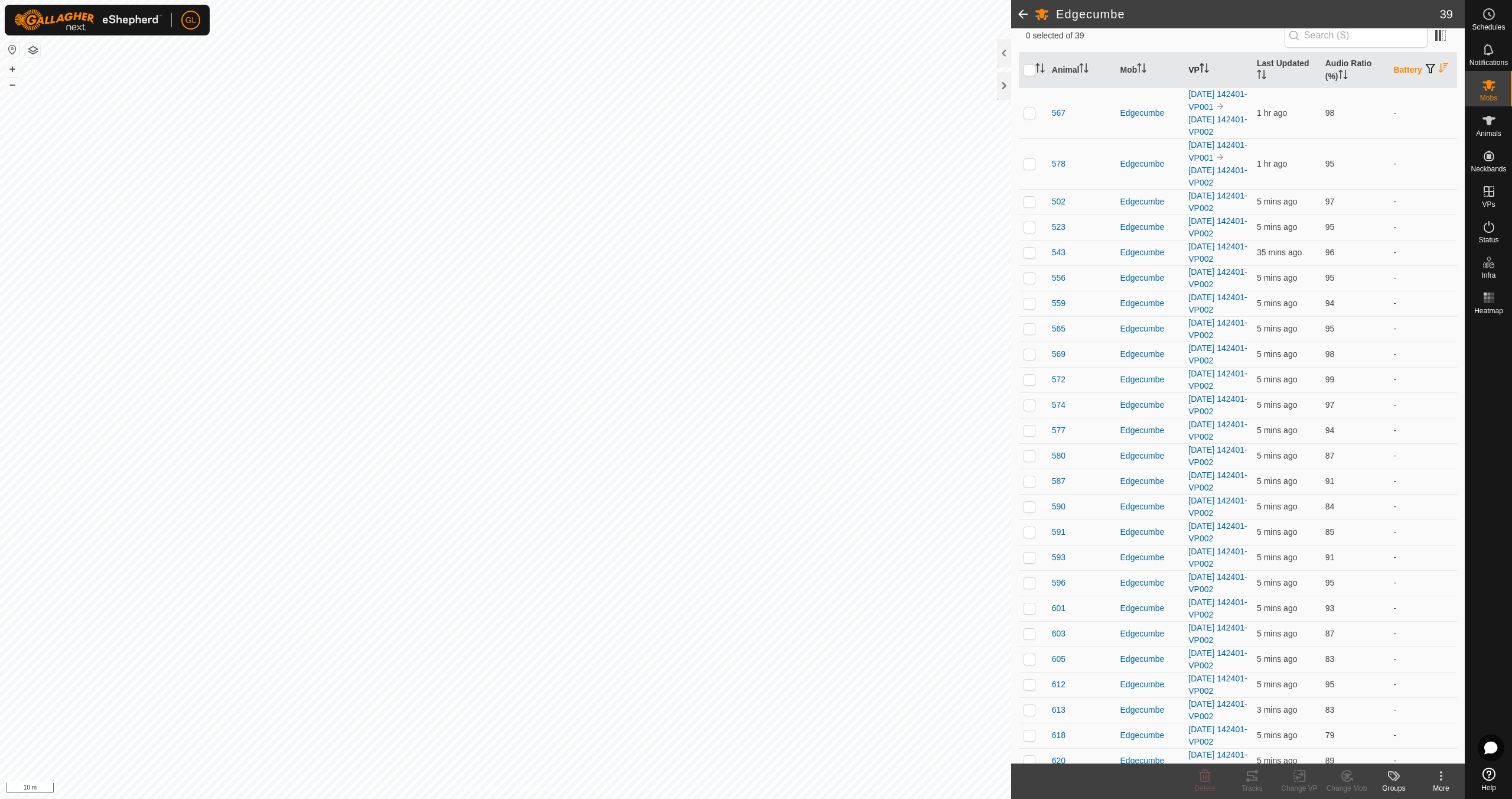
scroll to position [0, 0]
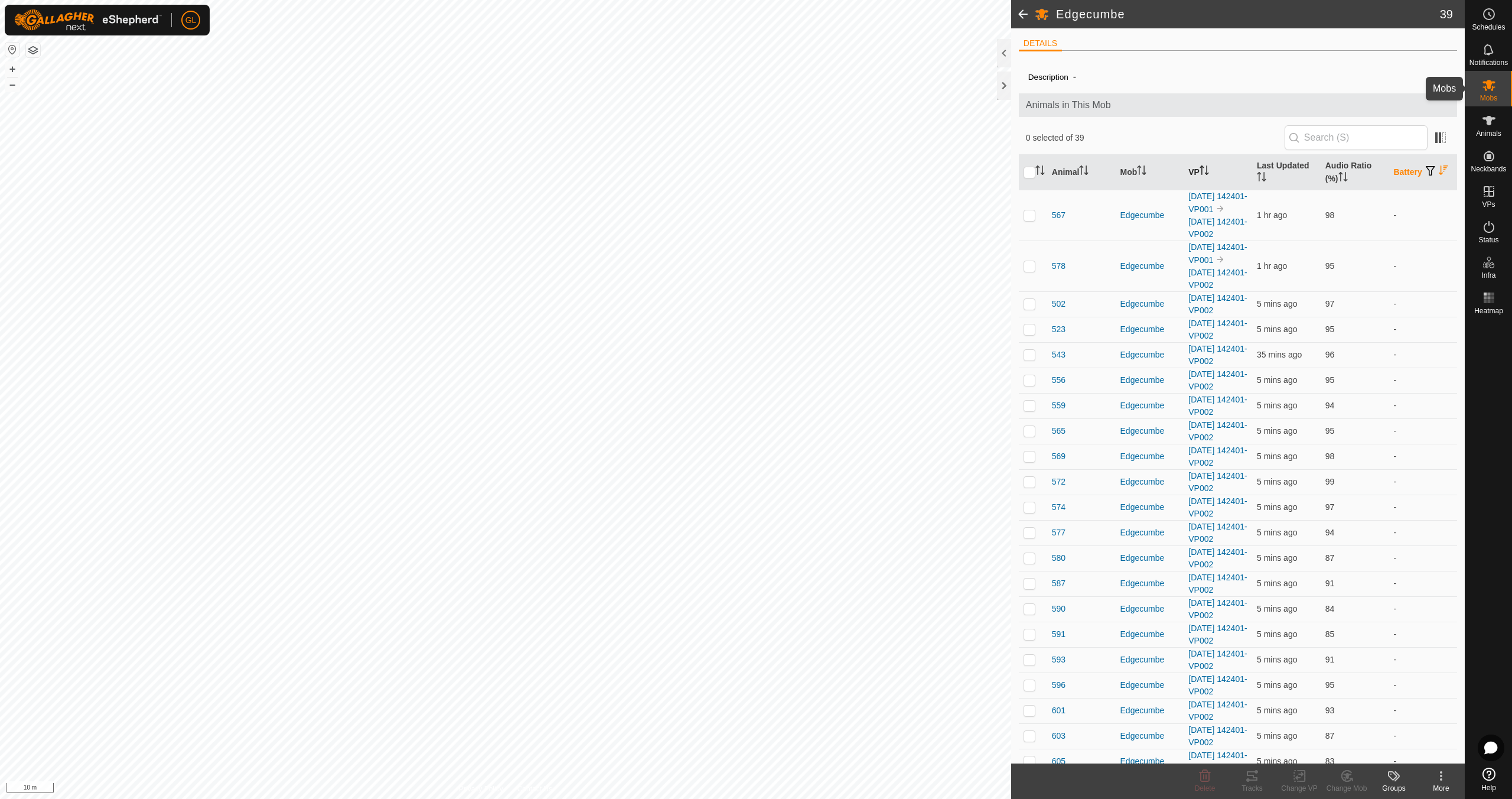
click at [1488, 91] on icon at bounding box center [1489, 85] width 14 height 14
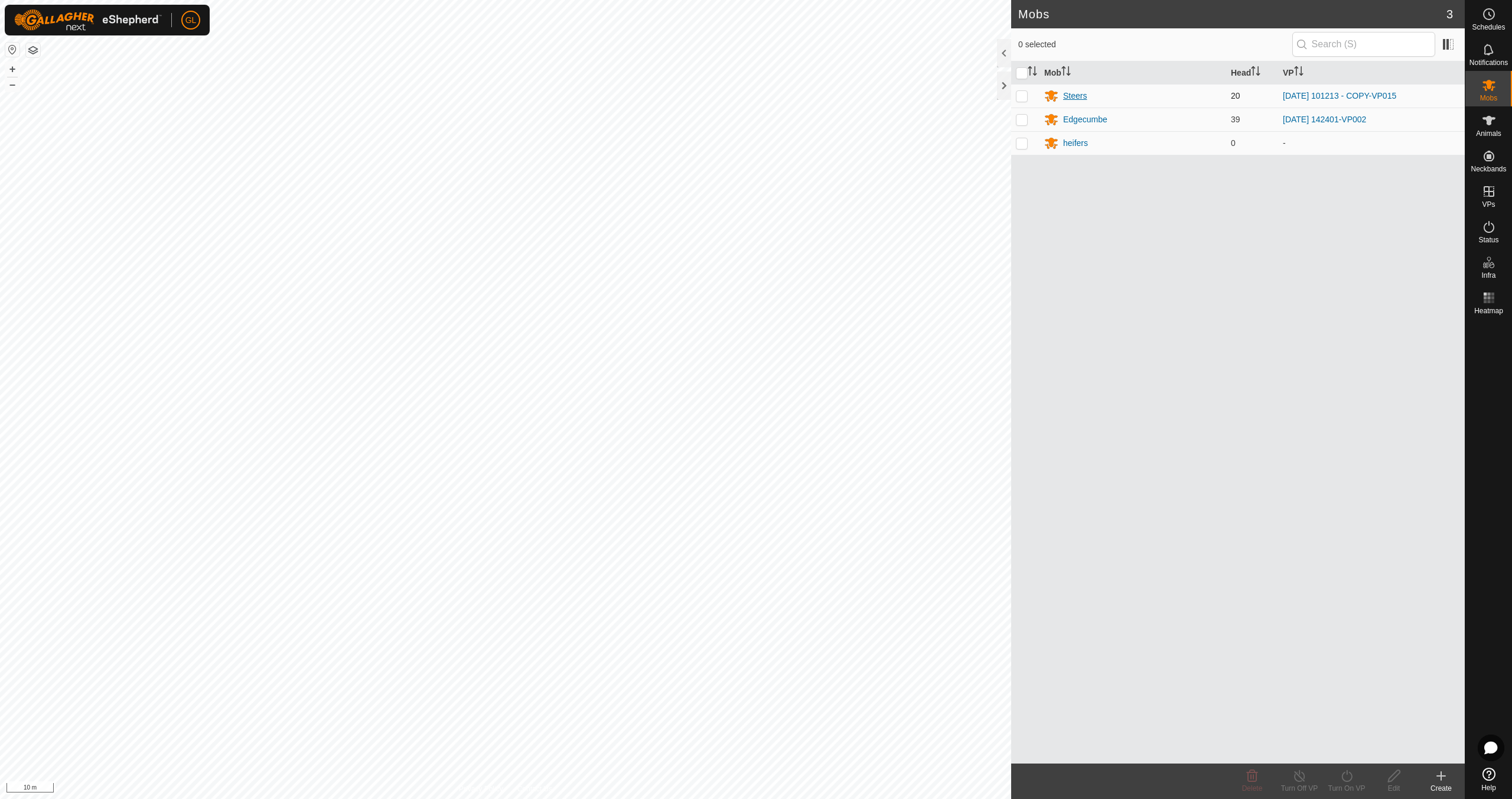
click at [1075, 93] on div "Steers" at bounding box center [1075, 96] width 24 height 12
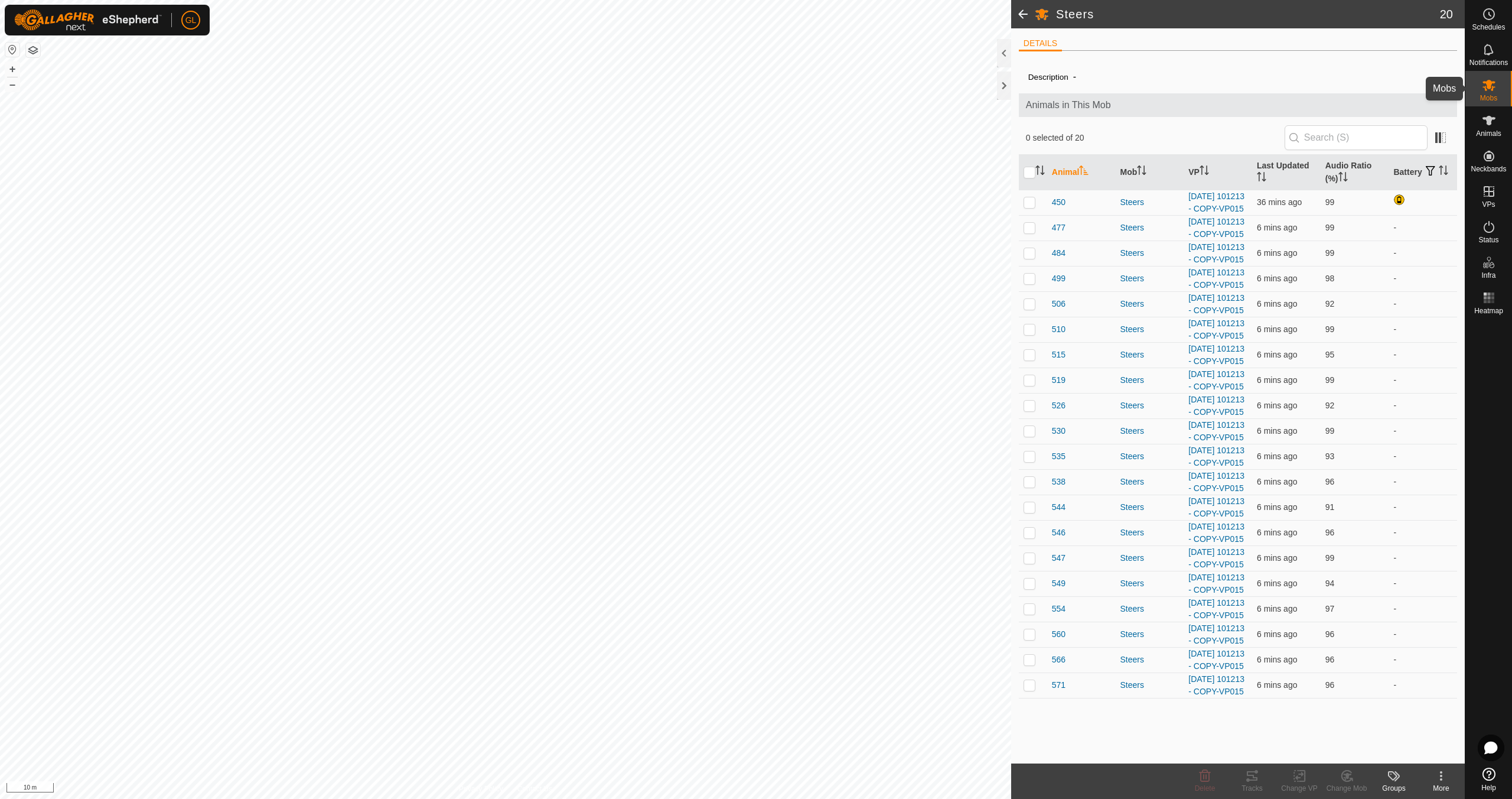
click at [1493, 86] on icon at bounding box center [1489, 85] width 14 height 14
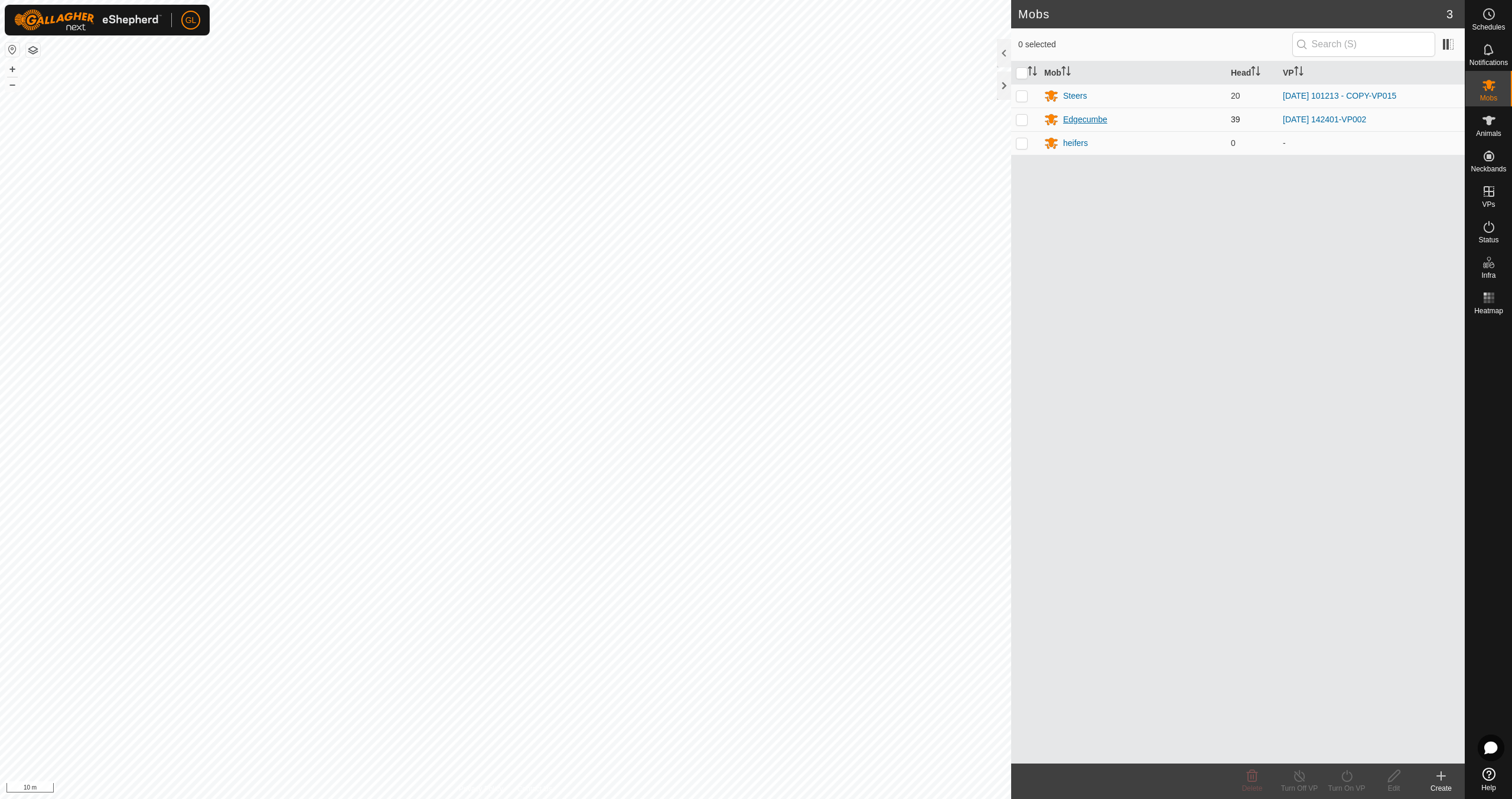
click at [1091, 118] on div "Edgecumbe" at bounding box center [1085, 120] width 44 height 12
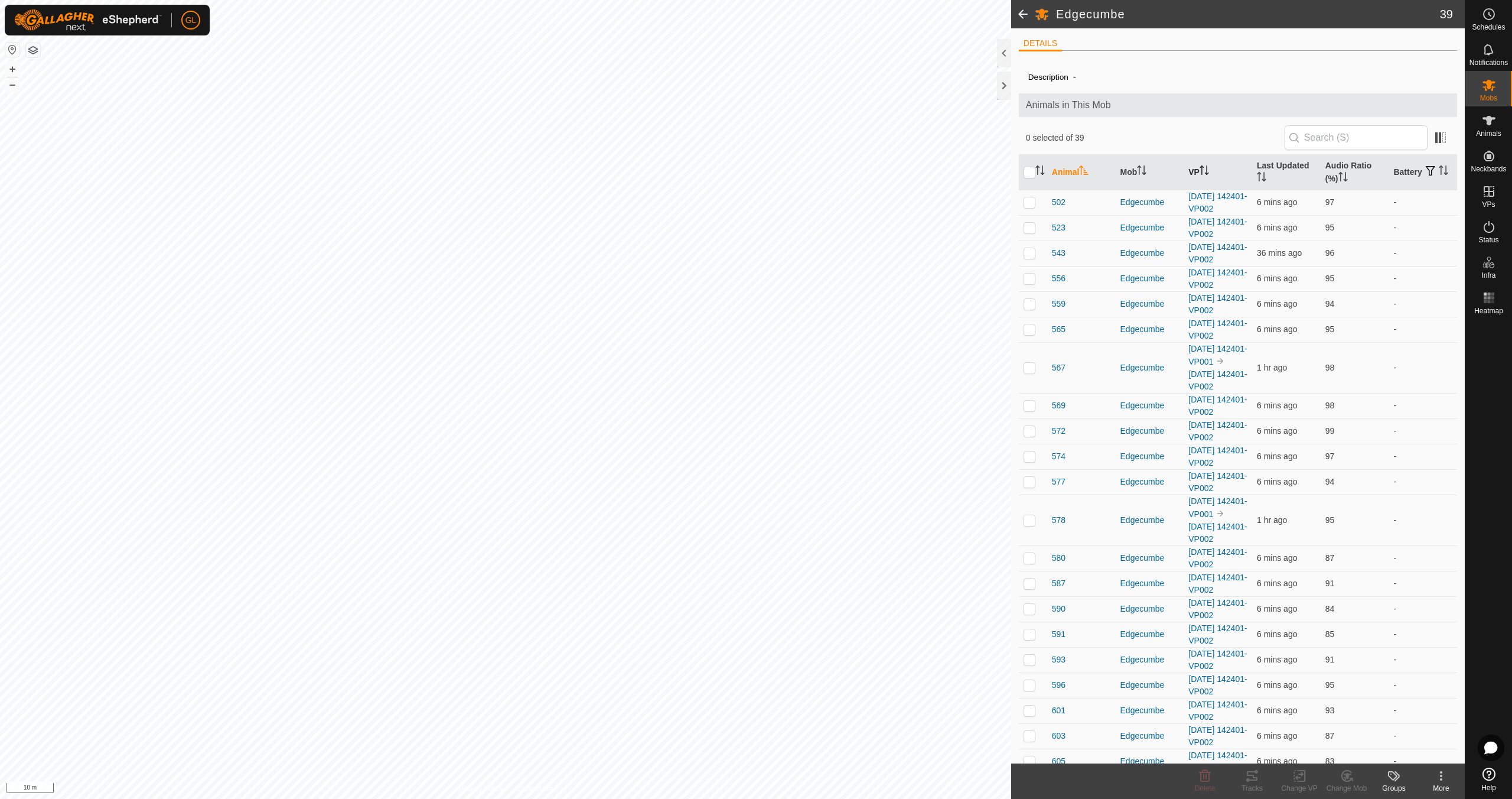
click at [1204, 169] on icon "Activate to sort" at bounding box center [1204, 170] width 9 height 9
click at [1064, 214] on span "567" at bounding box center [1059, 215] width 14 height 12
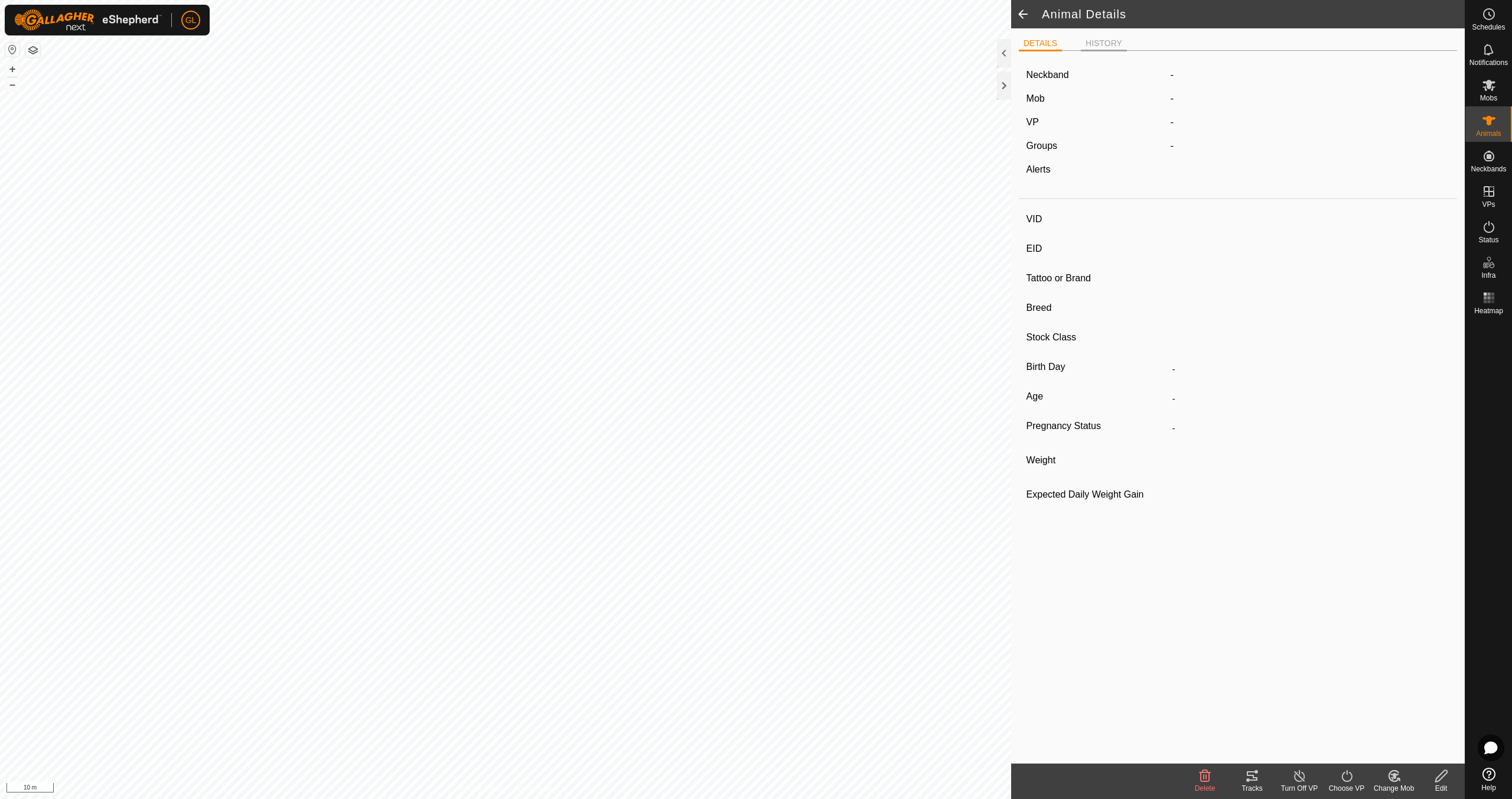
click at [1100, 45] on li "HISTORY" at bounding box center [1104, 44] width 46 height 14
click at [1037, 45] on li "DETAILS" at bounding box center [1041, 44] width 43 height 14
type input "567"
type input "-"
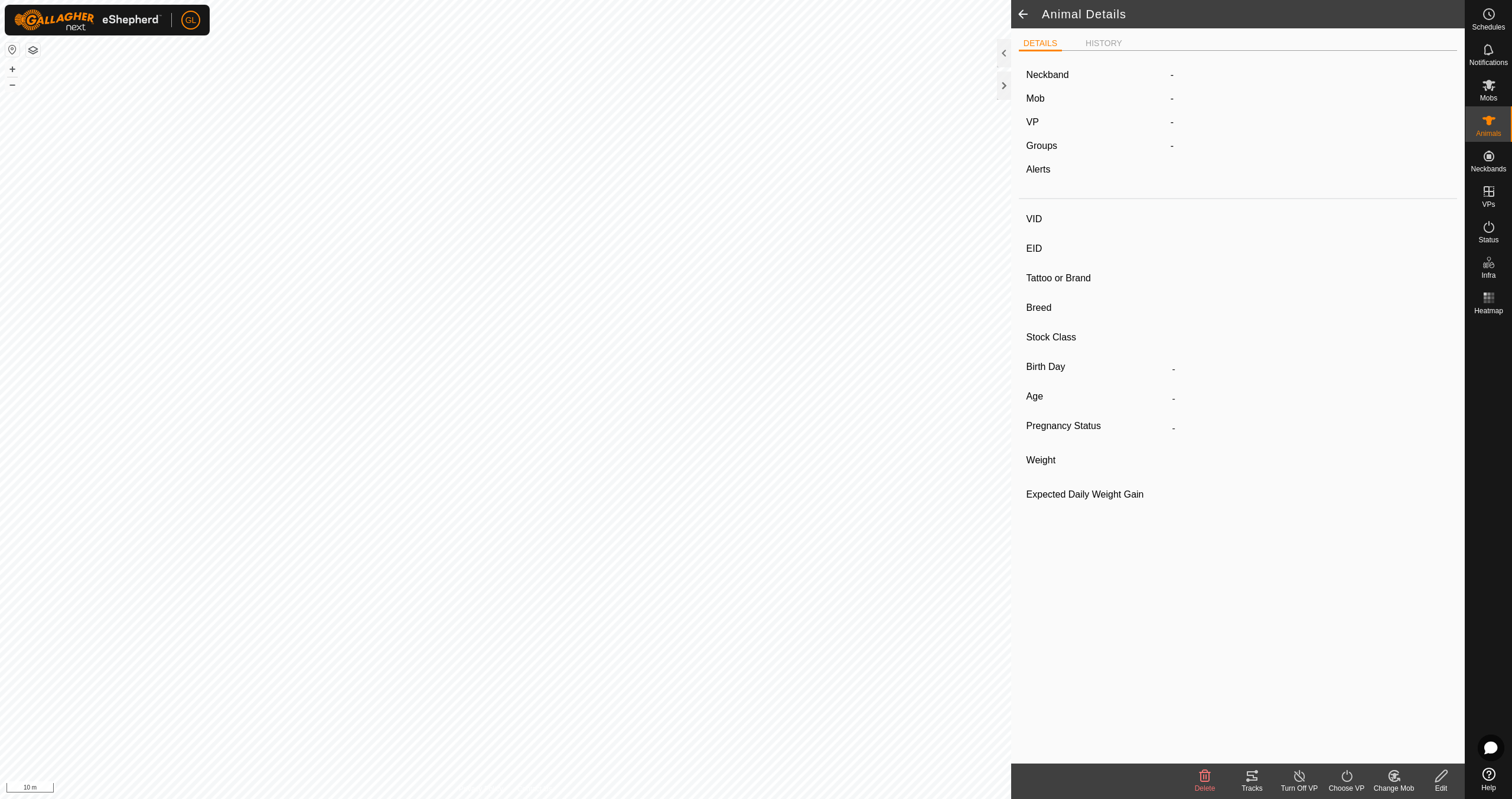
type input "-"
type input "0 kg"
type input "-"
click at [1026, 14] on span at bounding box center [1023, 14] width 24 height 29
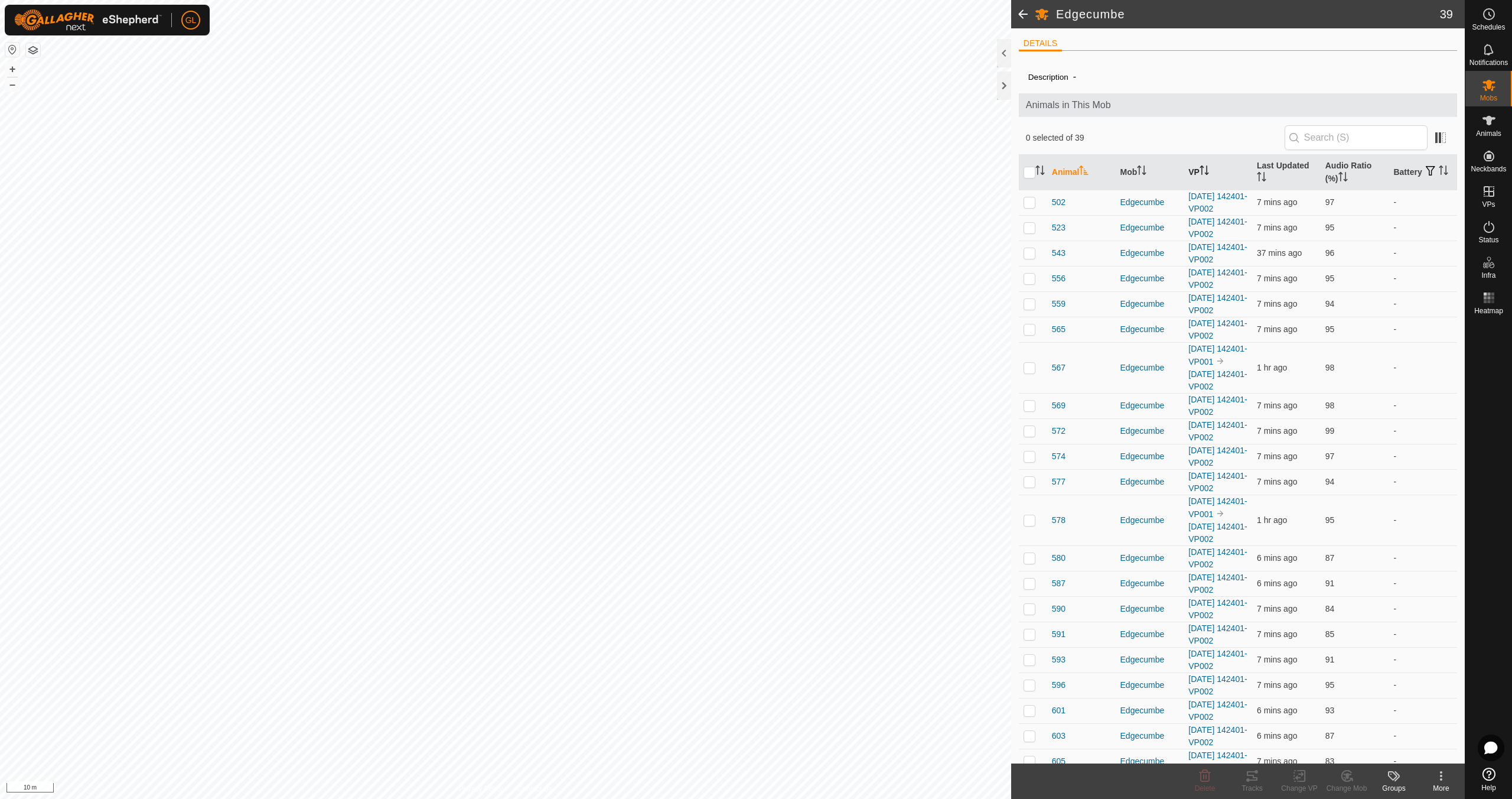
click at [1207, 169] on icon "Activate to sort" at bounding box center [1204, 170] width 9 height 9
click at [1057, 264] on span "578" at bounding box center [1059, 266] width 14 height 12
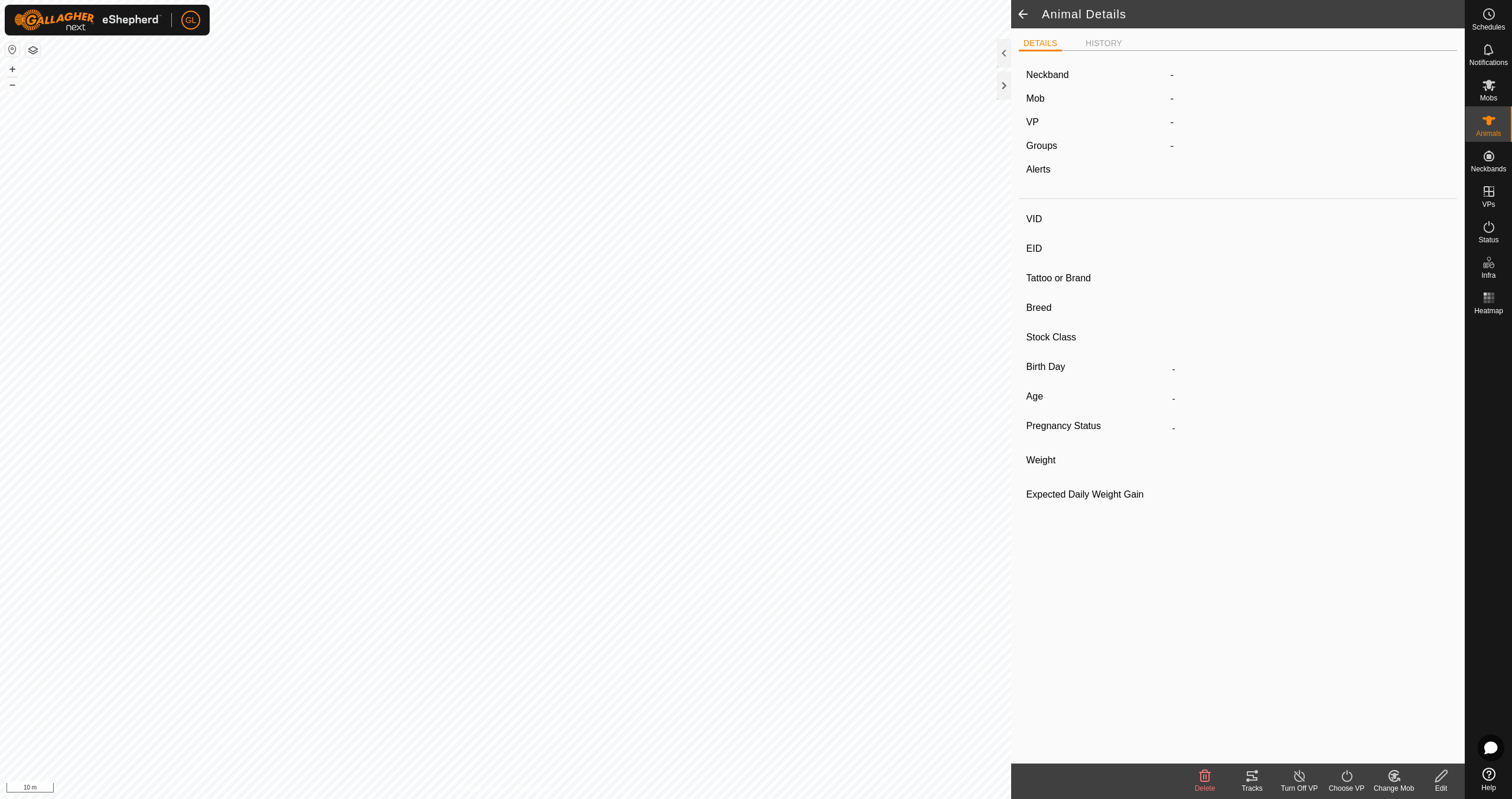
type input "578"
type input "-"
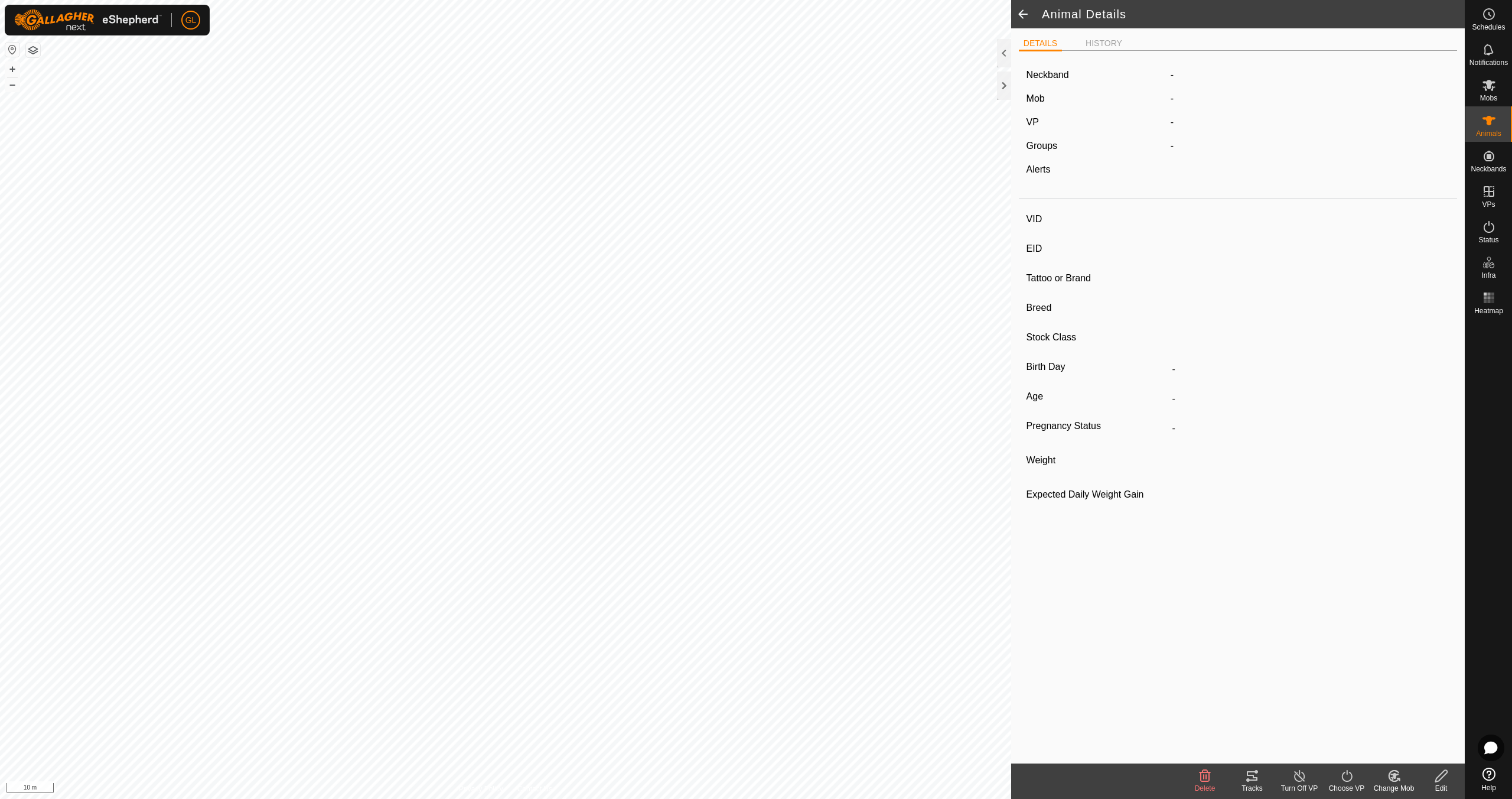
type input "0 kg"
type input "-"
click at [1020, 10] on span at bounding box center [1023, 14] width 24 height 29
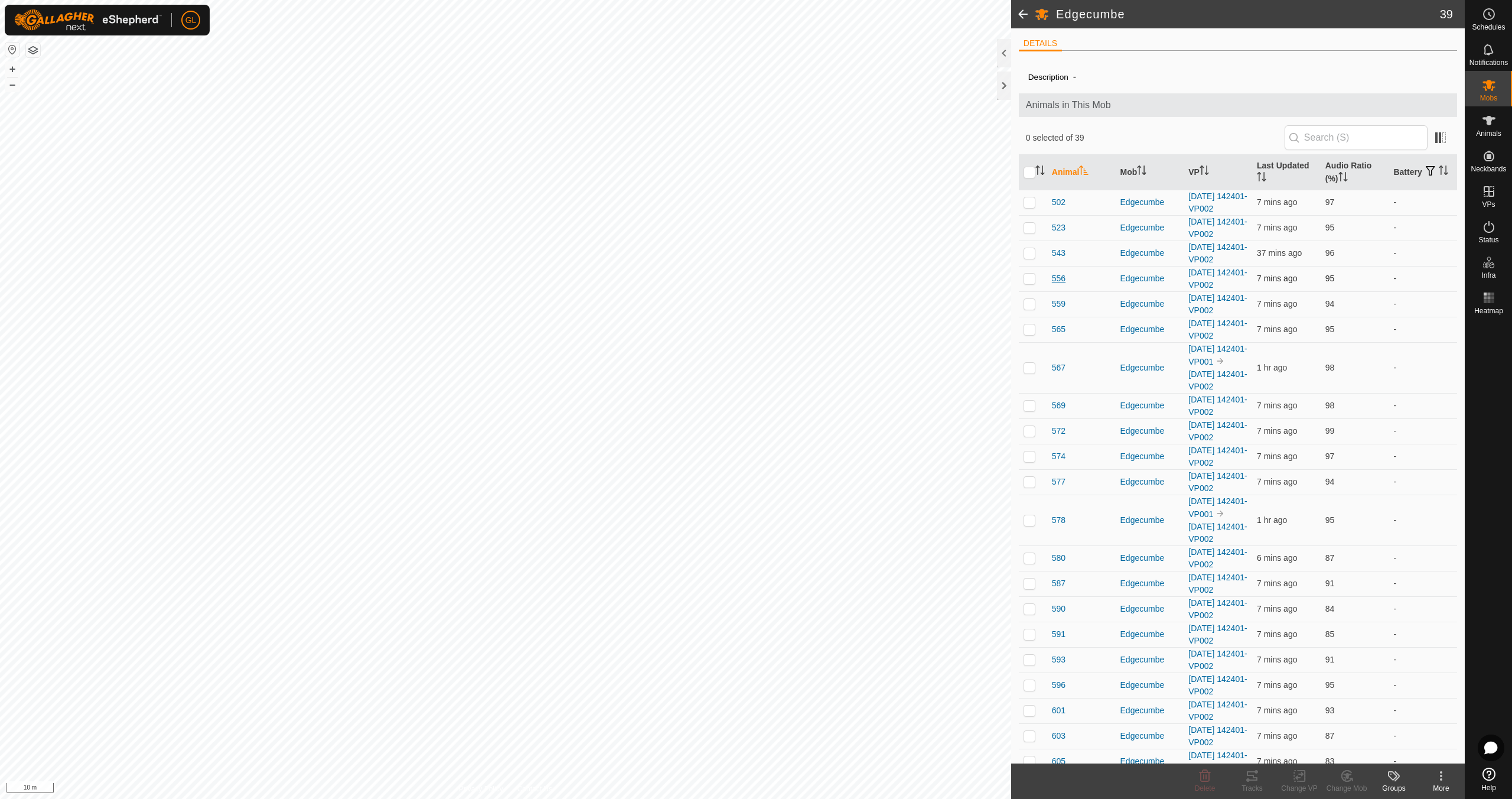
click at [1061, 276] on span "556" at bounding box center [1059, 279] width 14 height 12
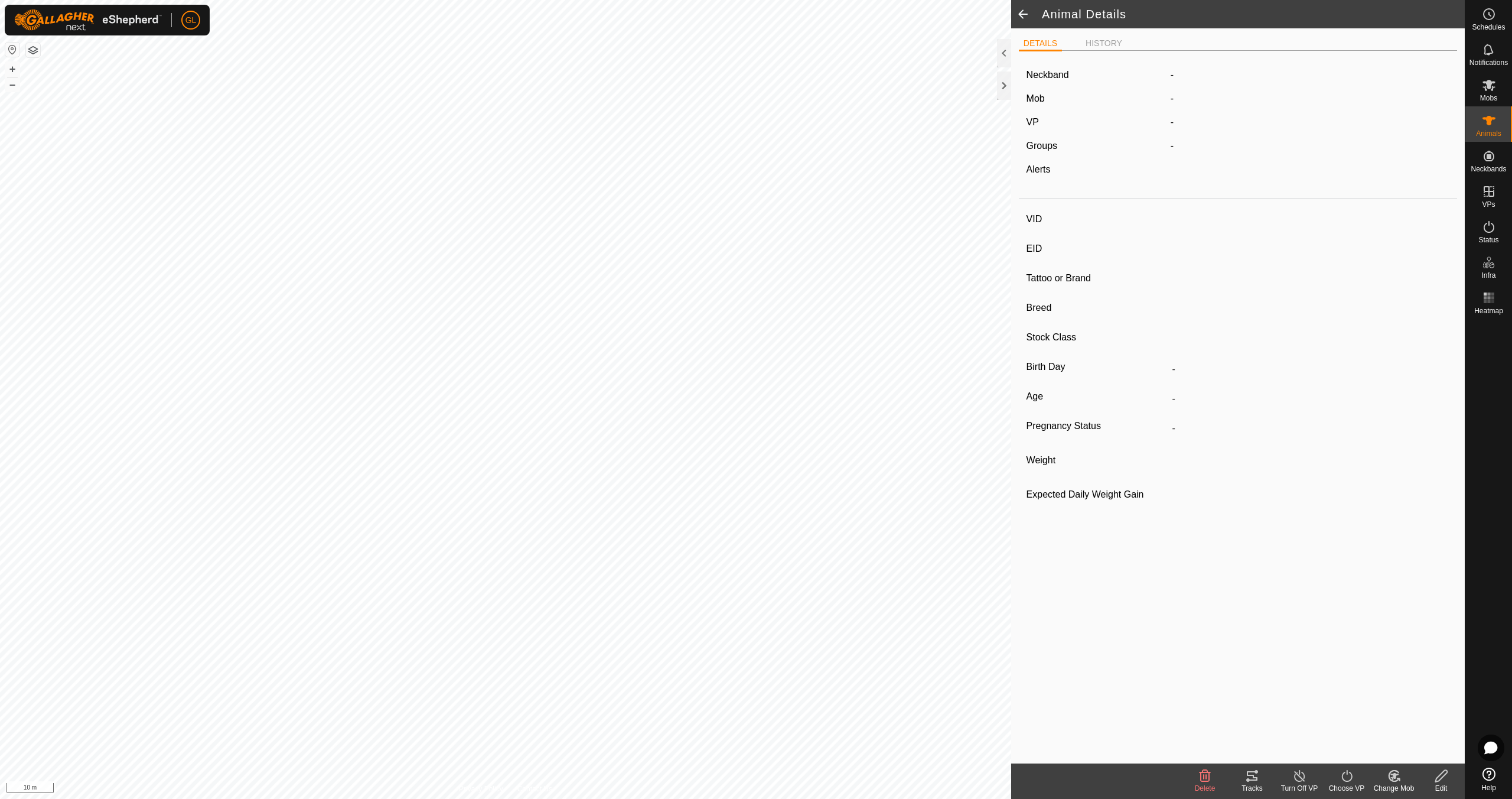
type input "556"
type input "-"
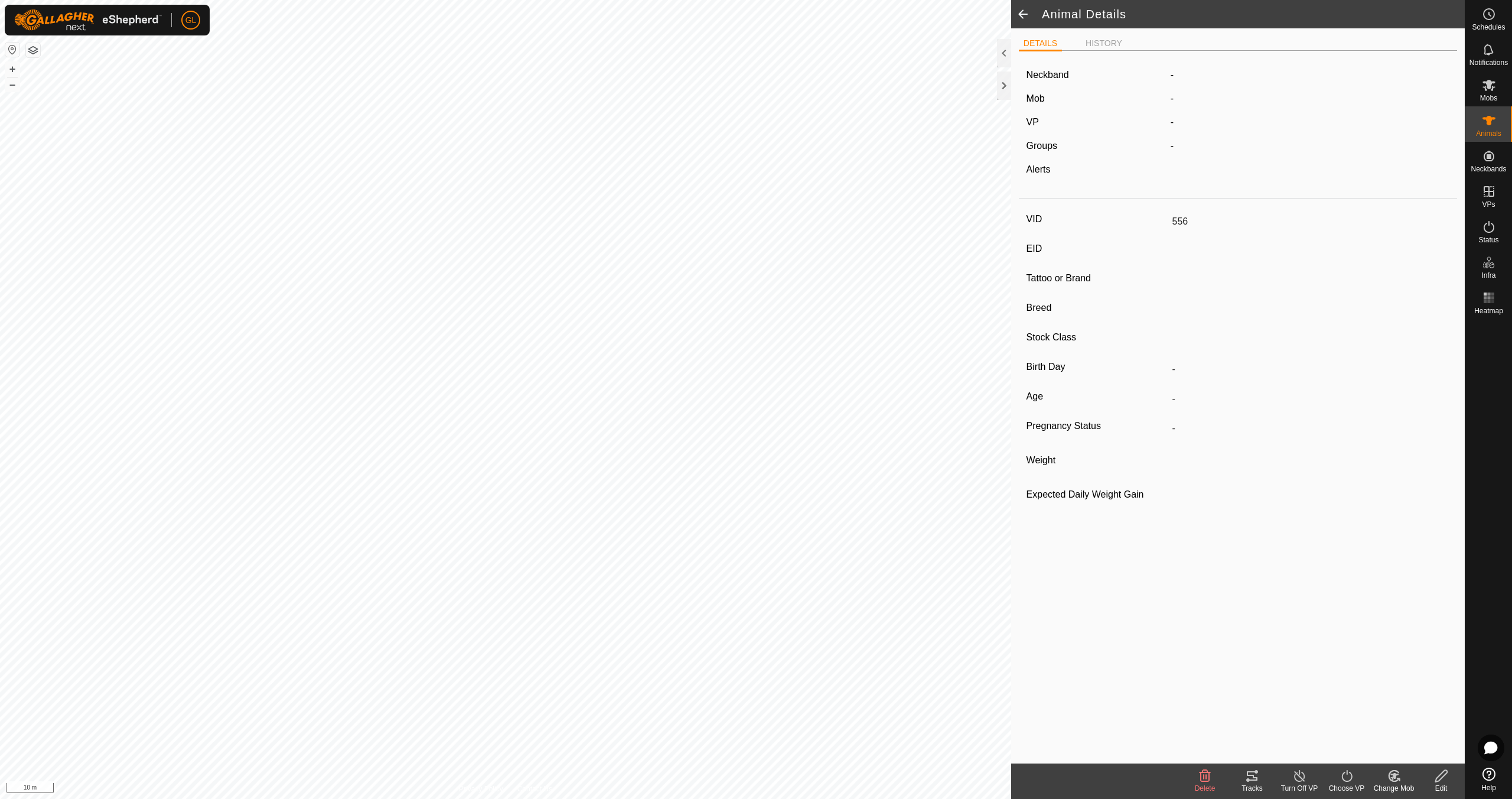
type input "0 kg"
type input "-"
click at [1024, 12] on span at bounding box center [1023, 14] width 24 height 29
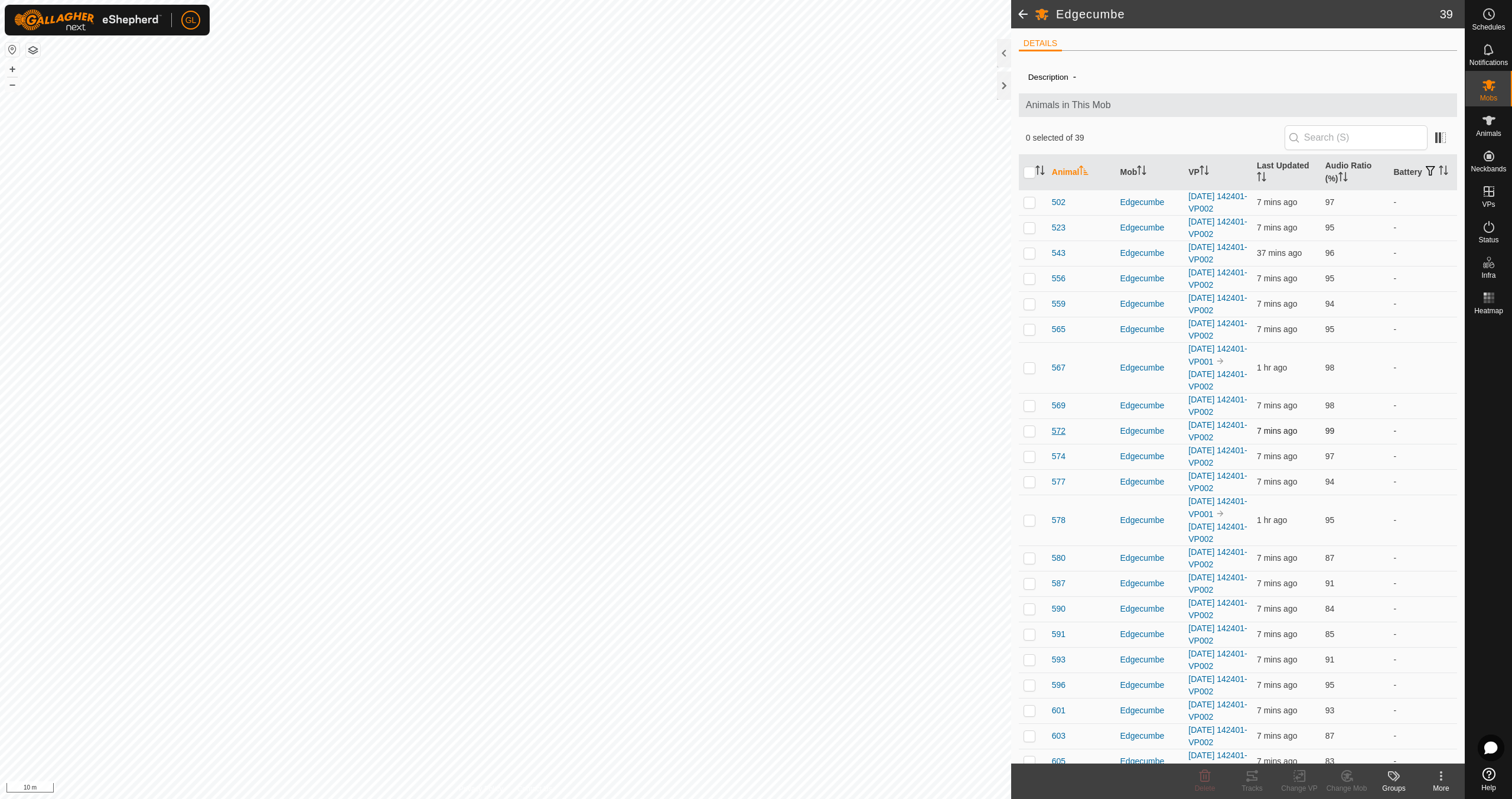
click at [1057, 429] on span "572" at bounding box center [1059, 431] width 14 height 12
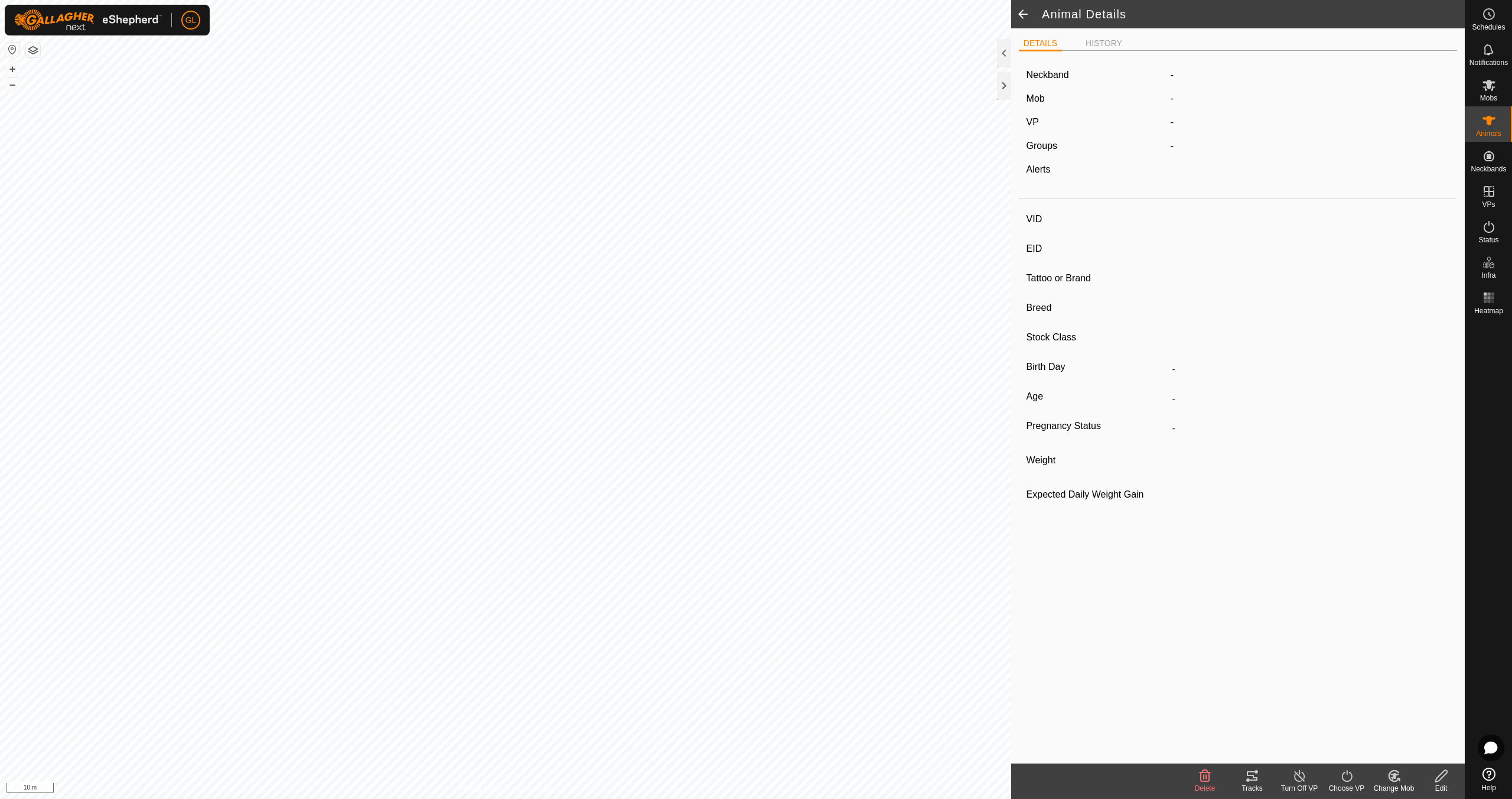
type input "572"
type input "-"
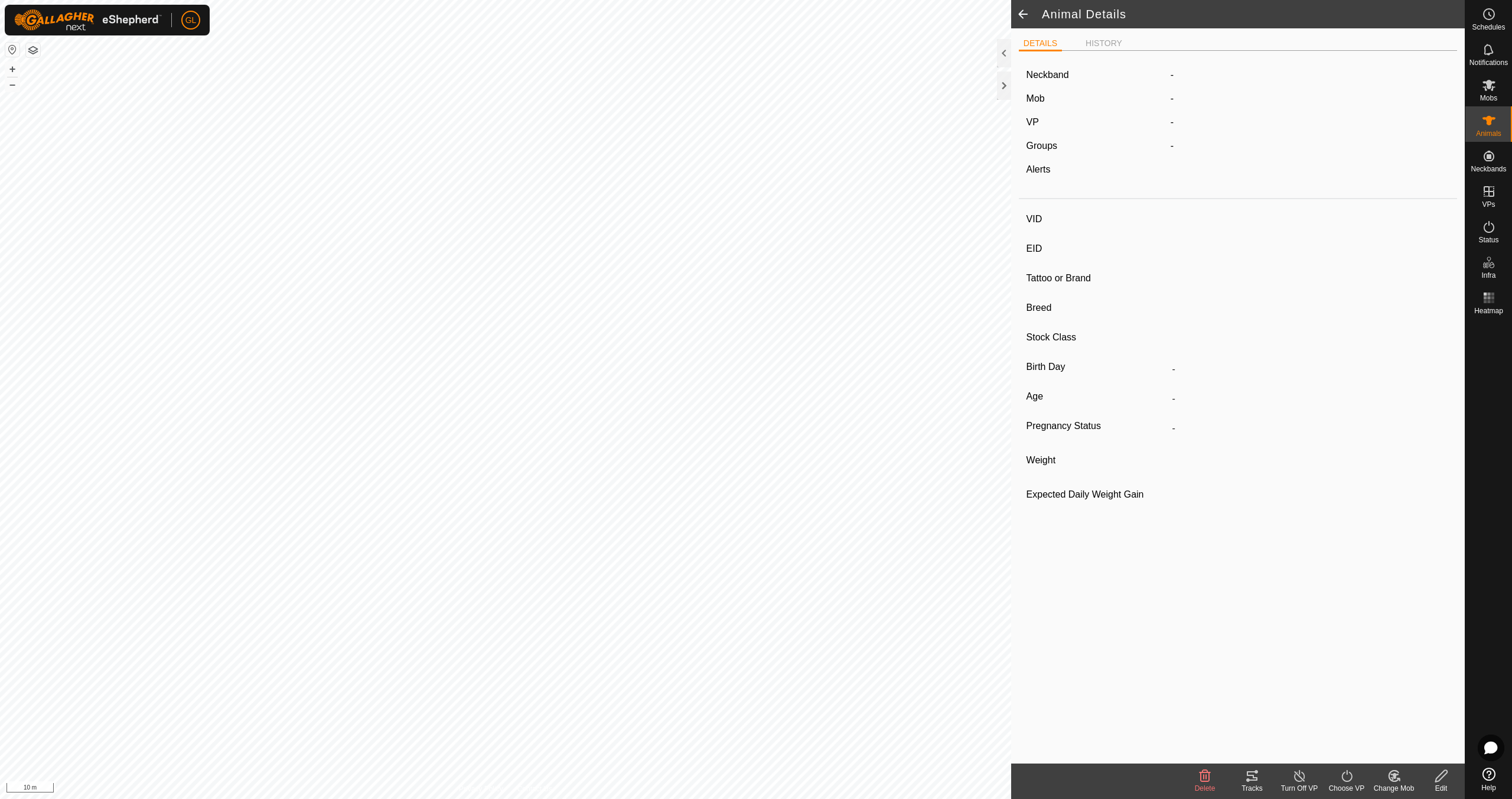
type input "0 kg"
type input "-"
click at [1022, 14] on span at bounding box center [1023, 14] width 24 height 29
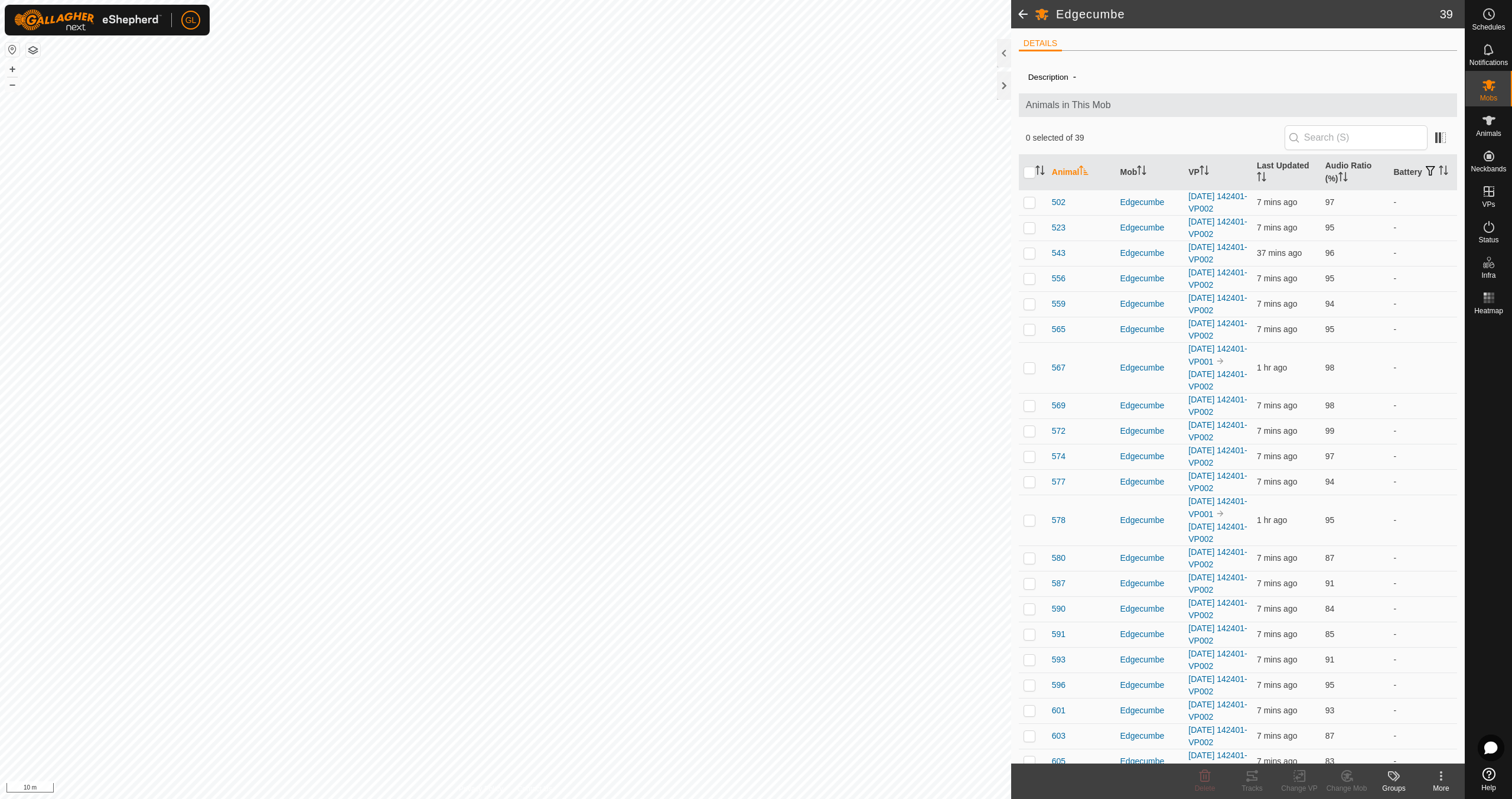
click at [1022, 15] on span at bounding box center [1023, 14] width 24 height 29
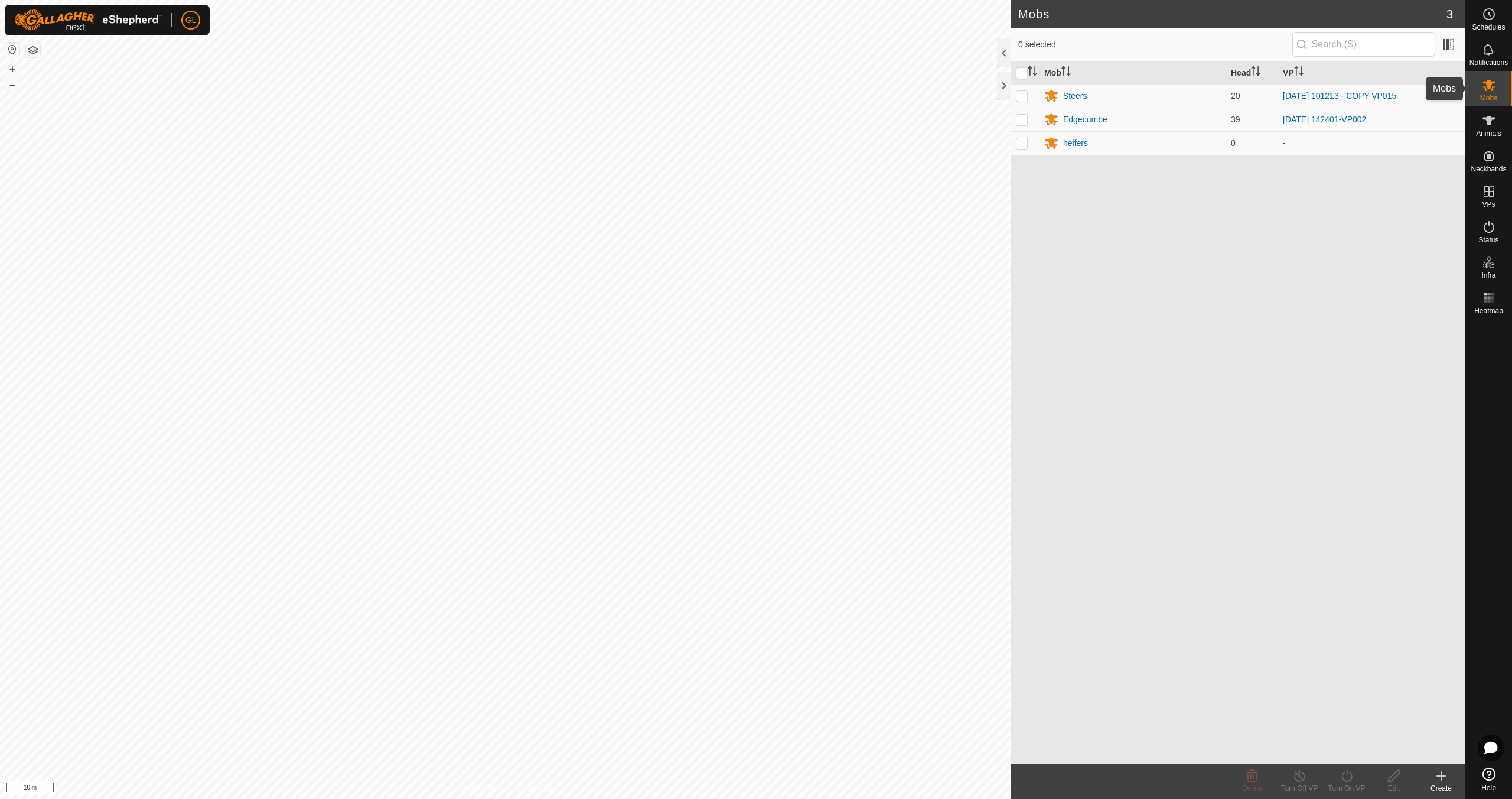
click at [1488, 90] on icon at bounding box center [1489, 85] width 14 height 14
click at [1087, 119] on div "Edgecumbe" at bounding box center [1085, 120] width 44 height 12
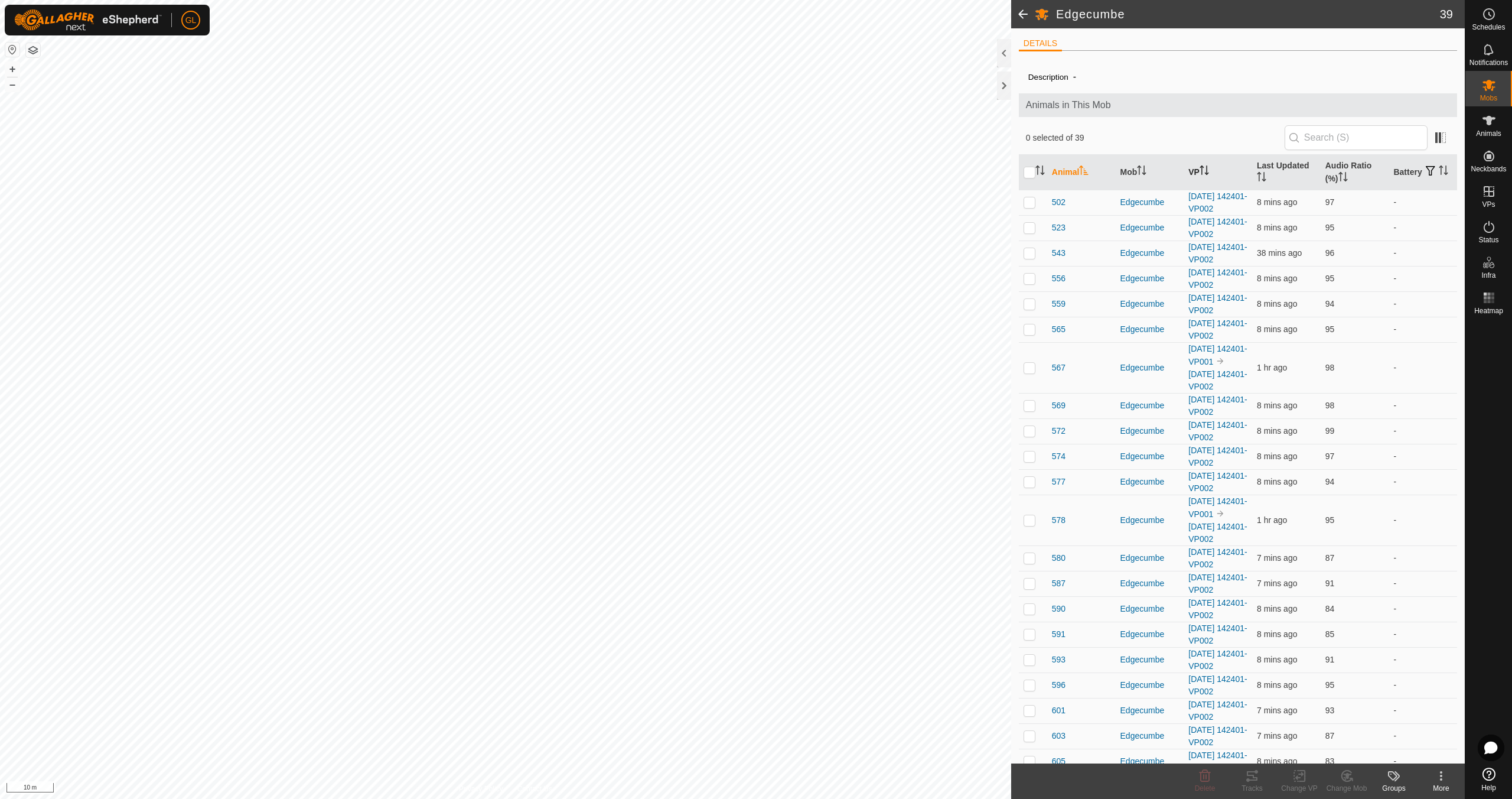
click at [1207, 172] on icon "Activate to sort" at bounding box center [1207, 174] width 4 height 2
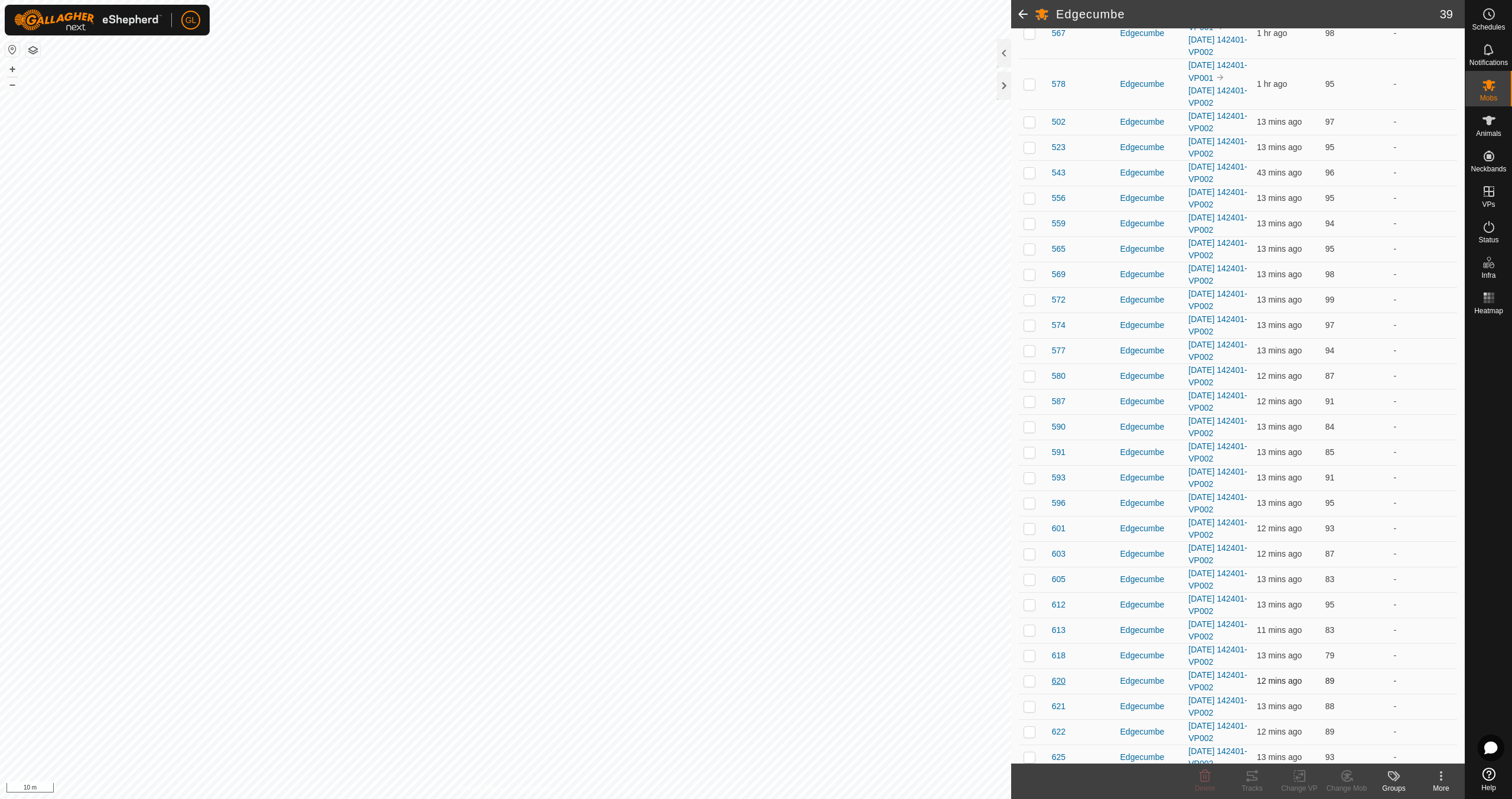
scroll to position [467, 0]
click at [1058, 748] on span "649" at bounding box center [1059, 751] width 14 height 12
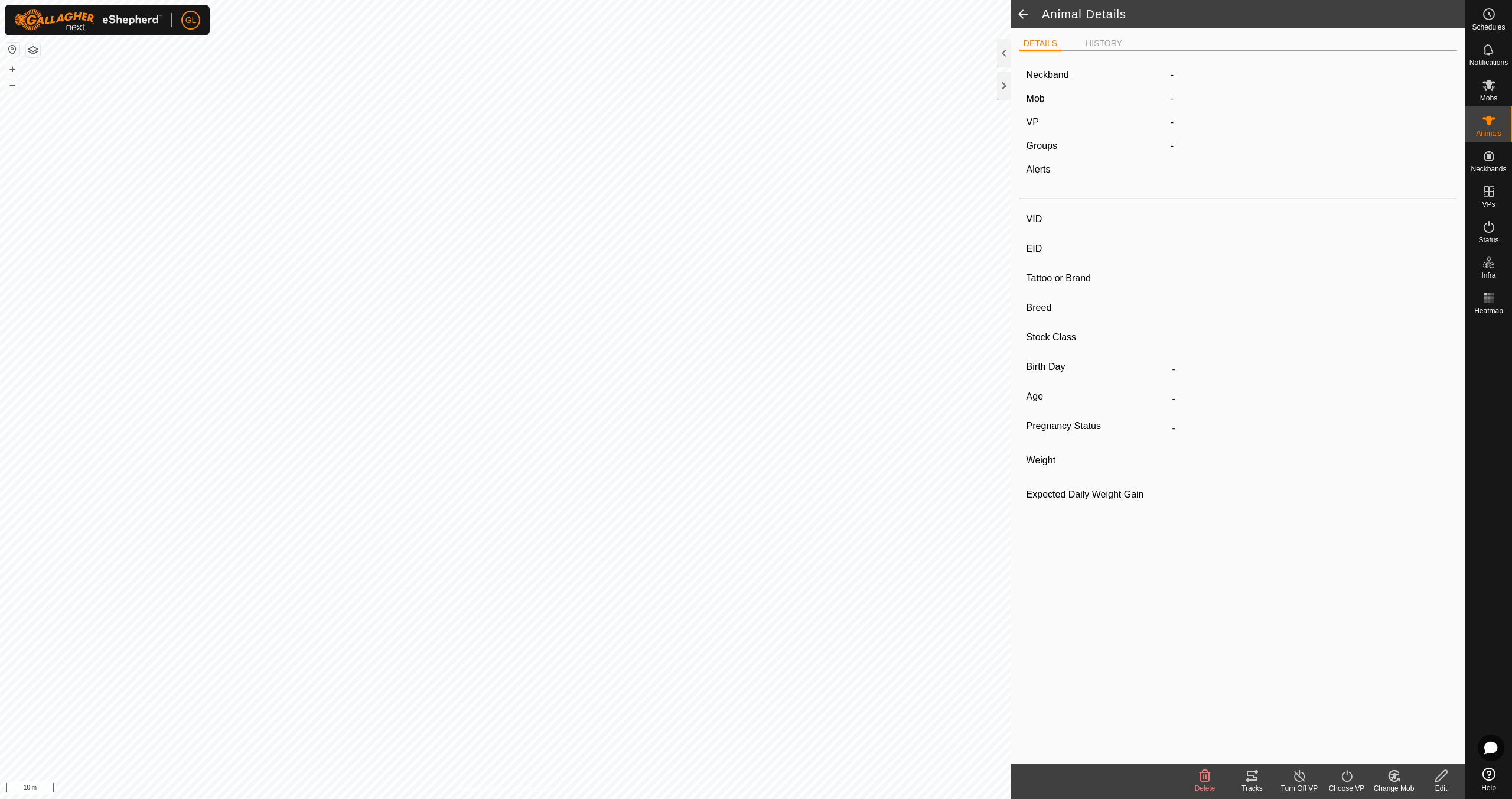
type input "649"
type input "-"
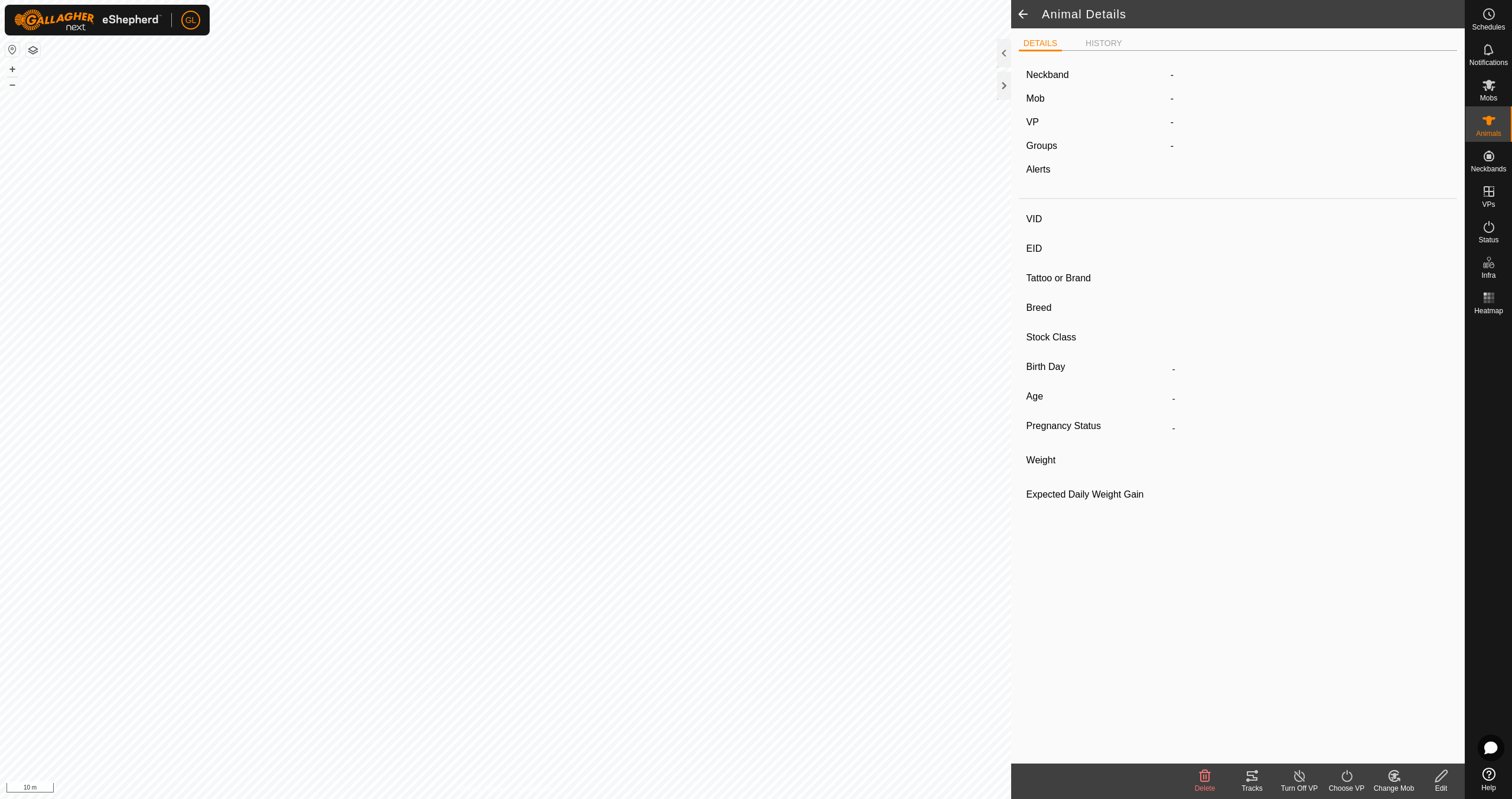
type input "0 kg"
type input "-"
click at [1023, 13] on span at bounding box center [1023, 14] width 24 height 29
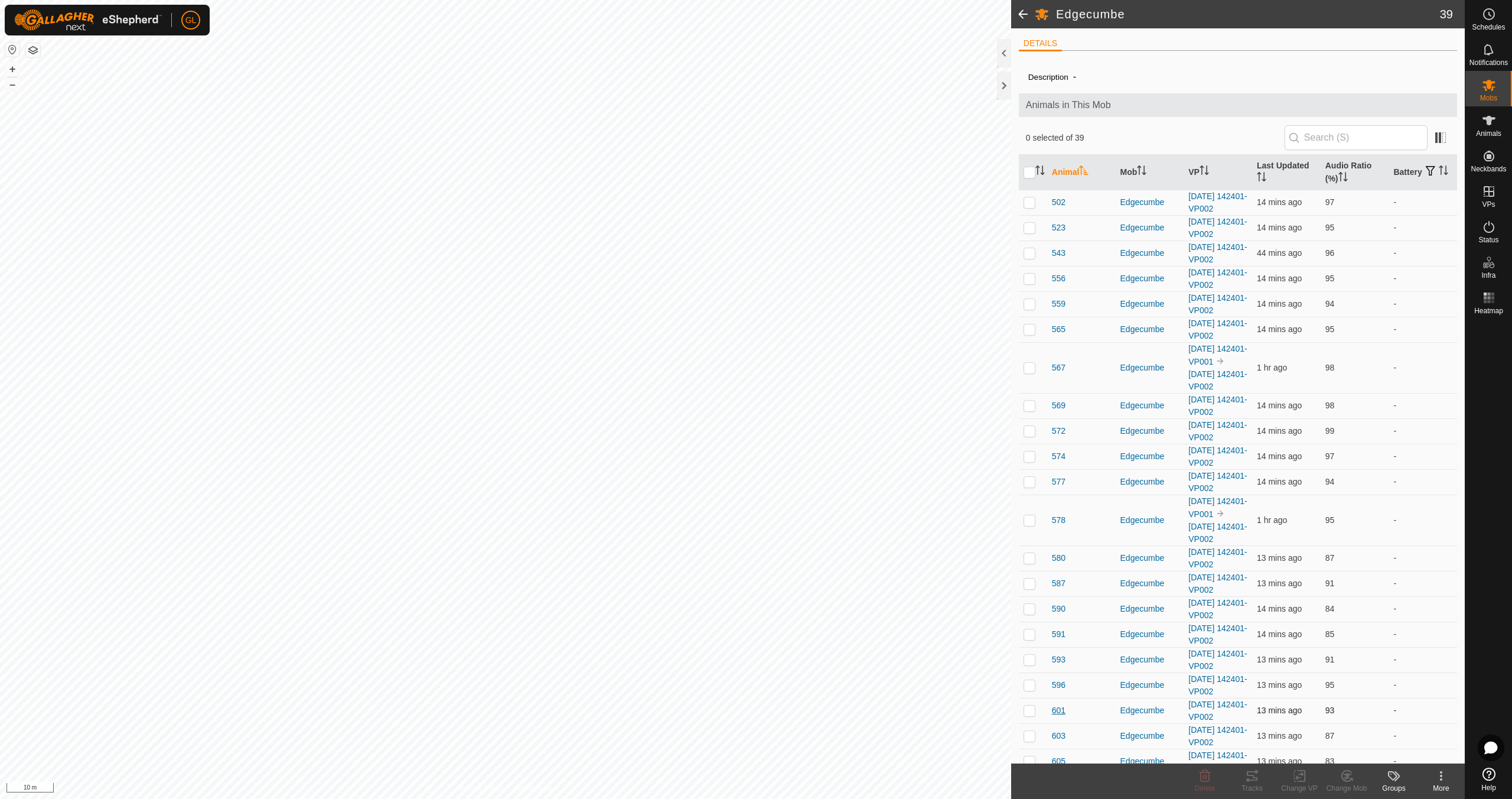
click at [1062, 712] on span "601" at bounding box center [1059, 710] width 14 height 12
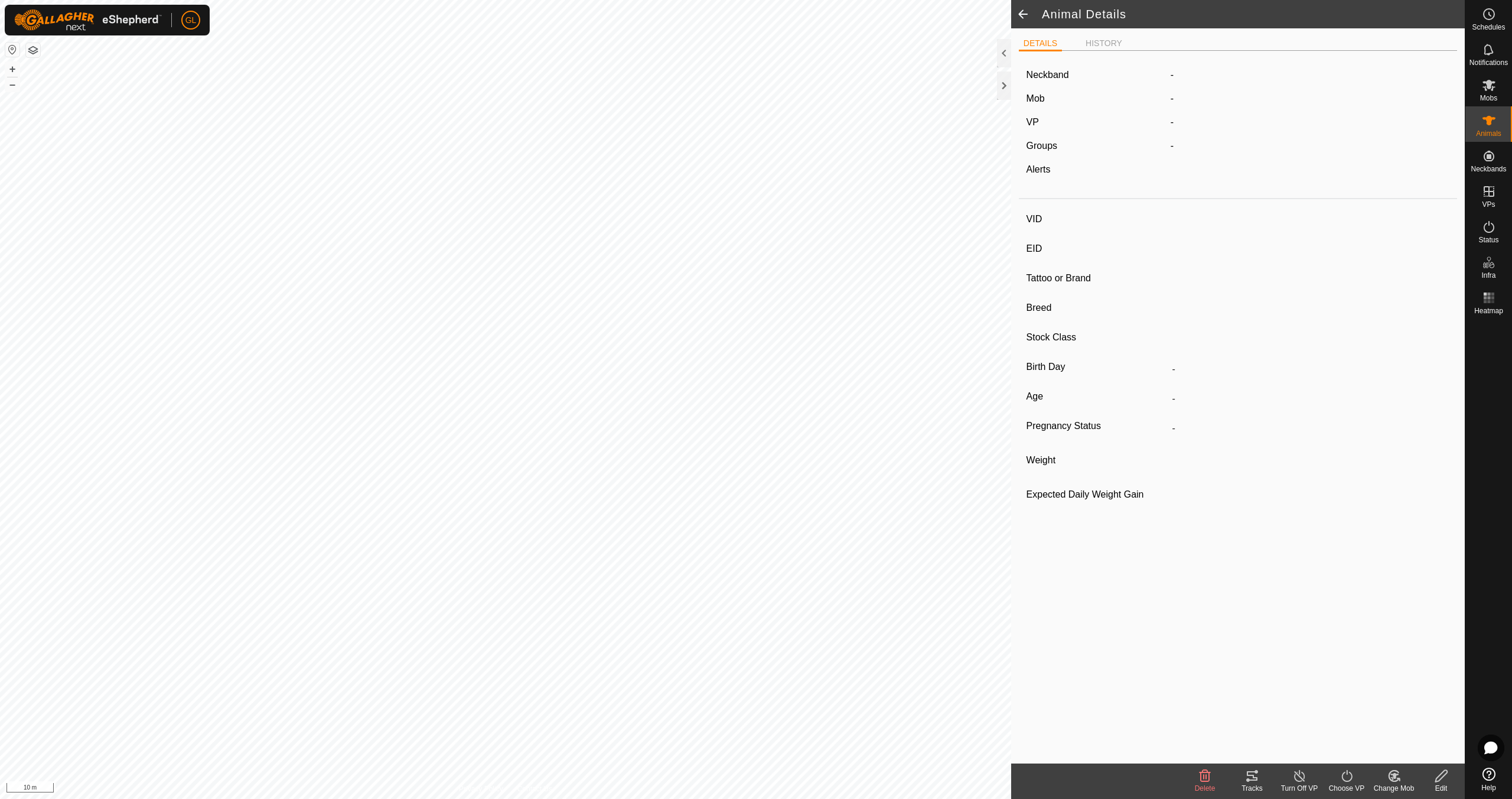
type input "601"
type input "-"
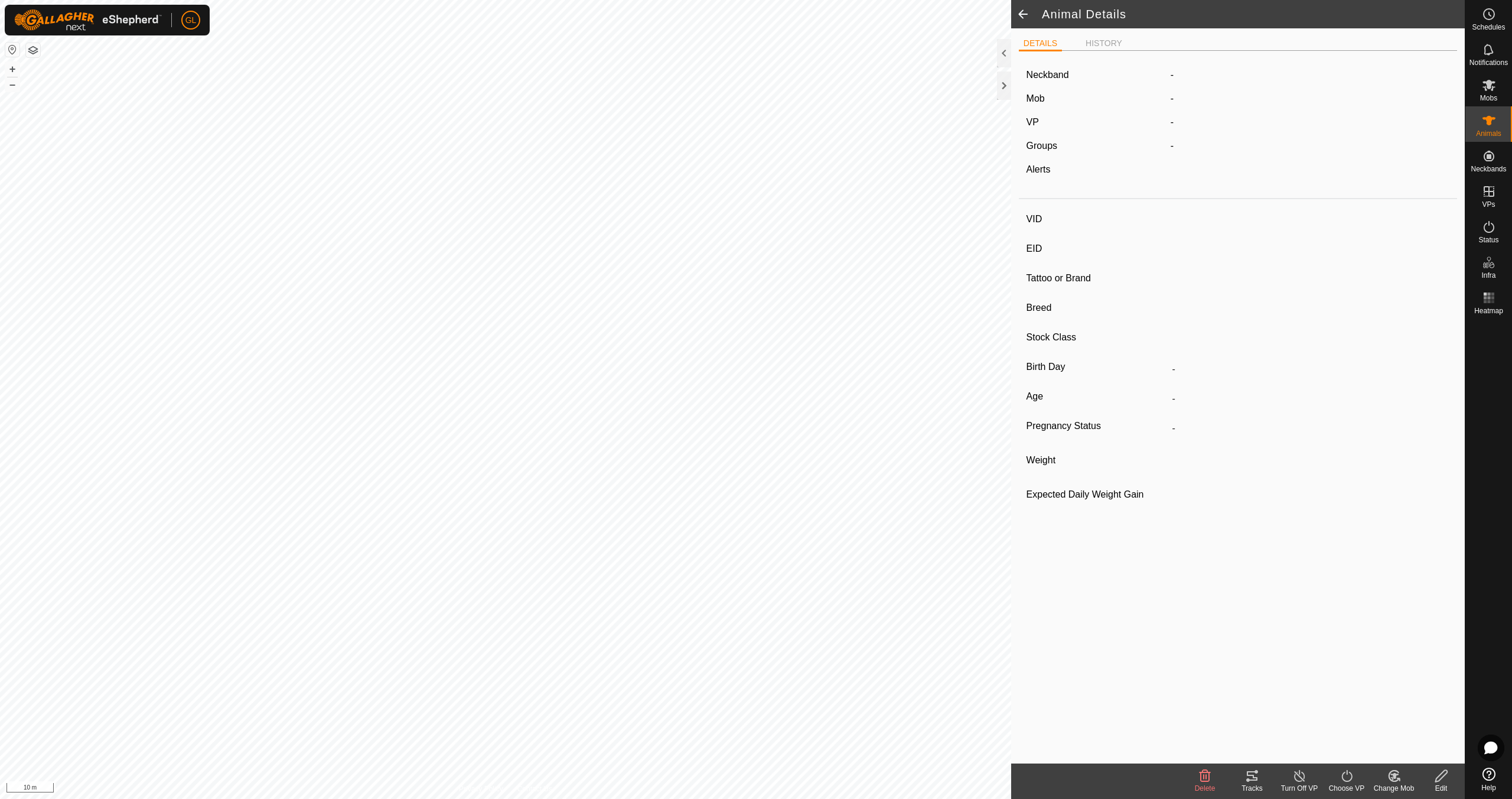
type input "0 kg"
type input "-"
click at [1021, 15] on span at bounding box center [1023, 14] width 24 height 29
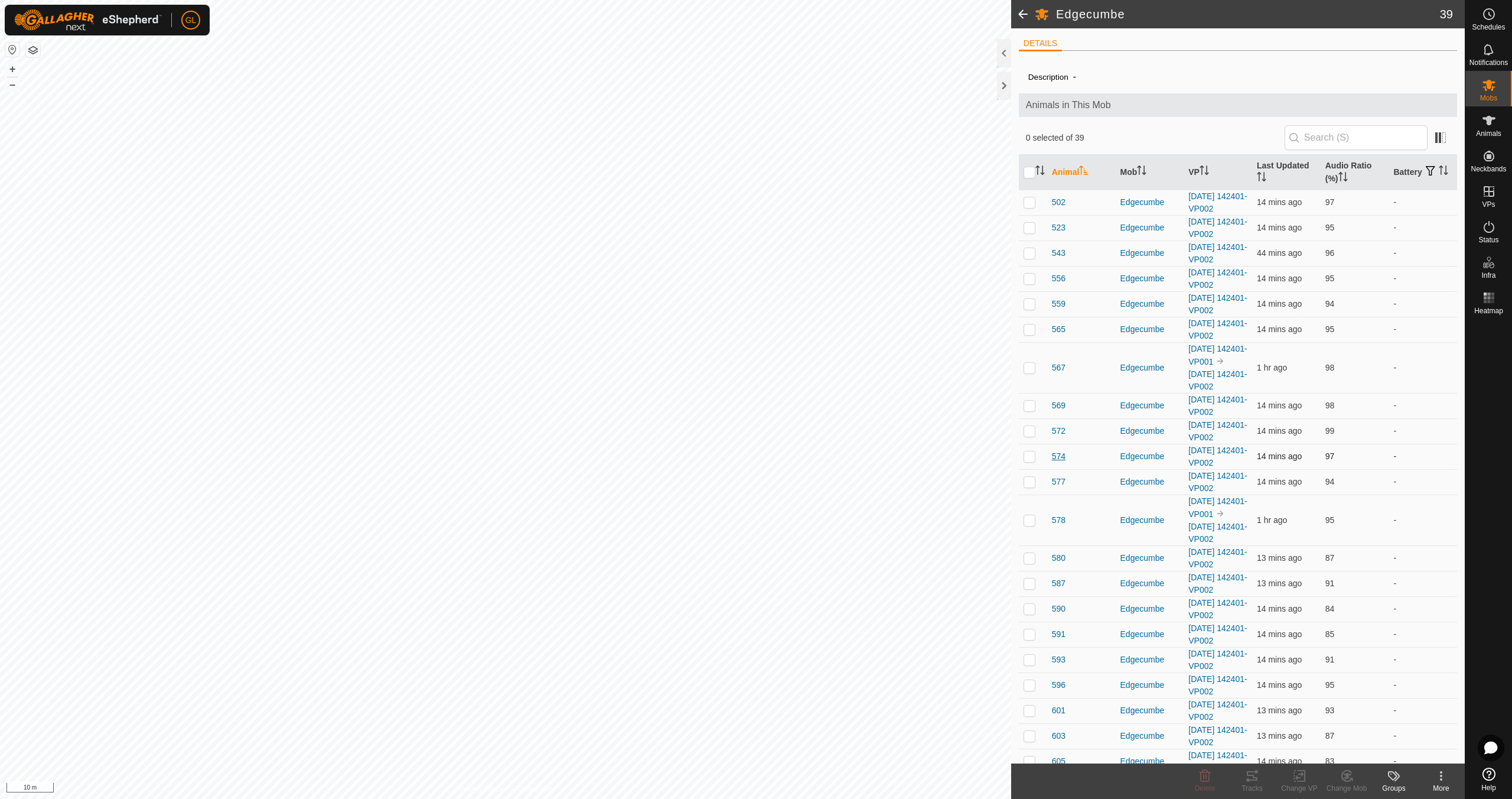
click at [1057, 457] on span "574" at bounding box center [1059, 457] width 14 height 12
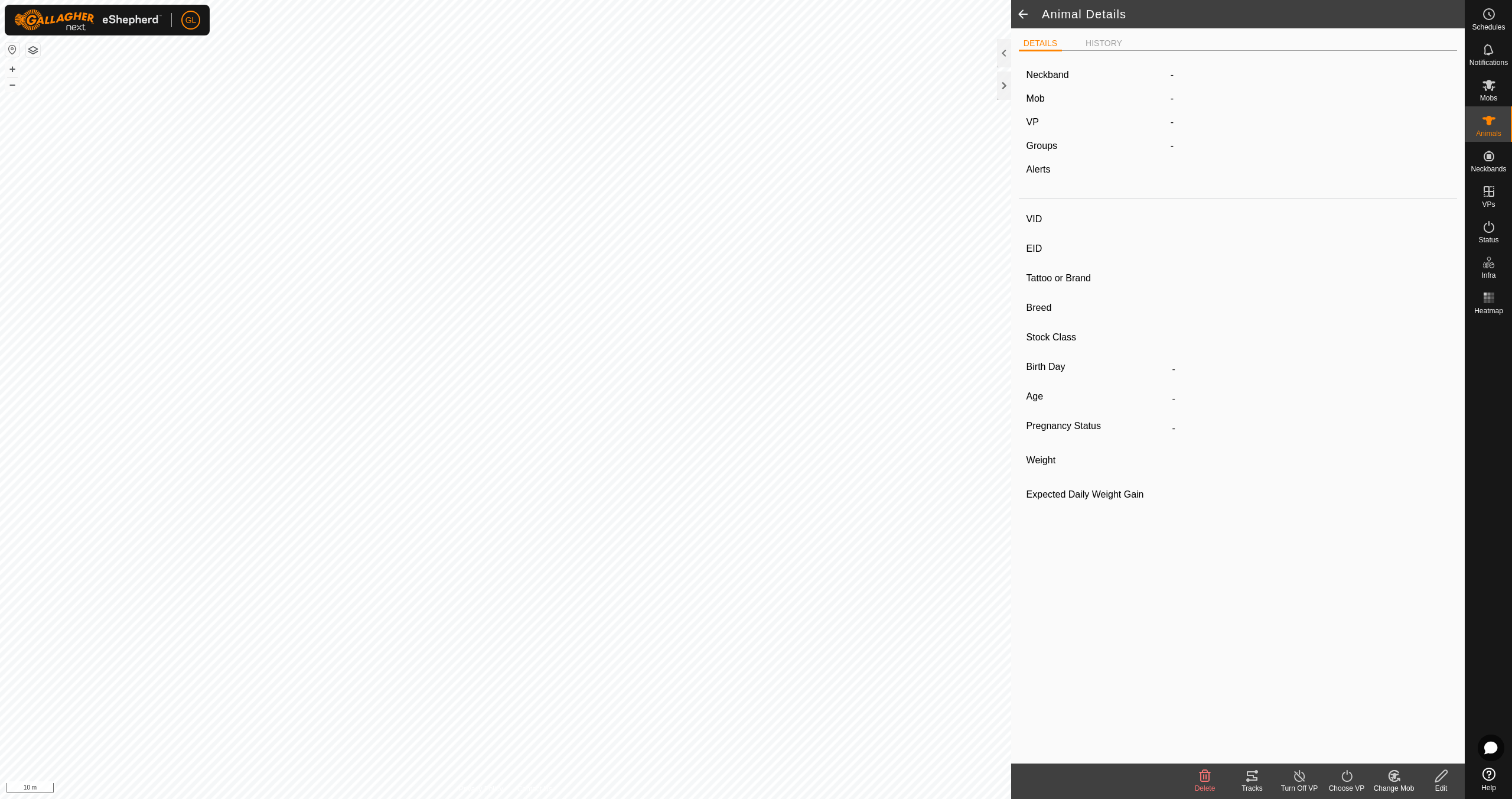
type input "574"
type input "-"
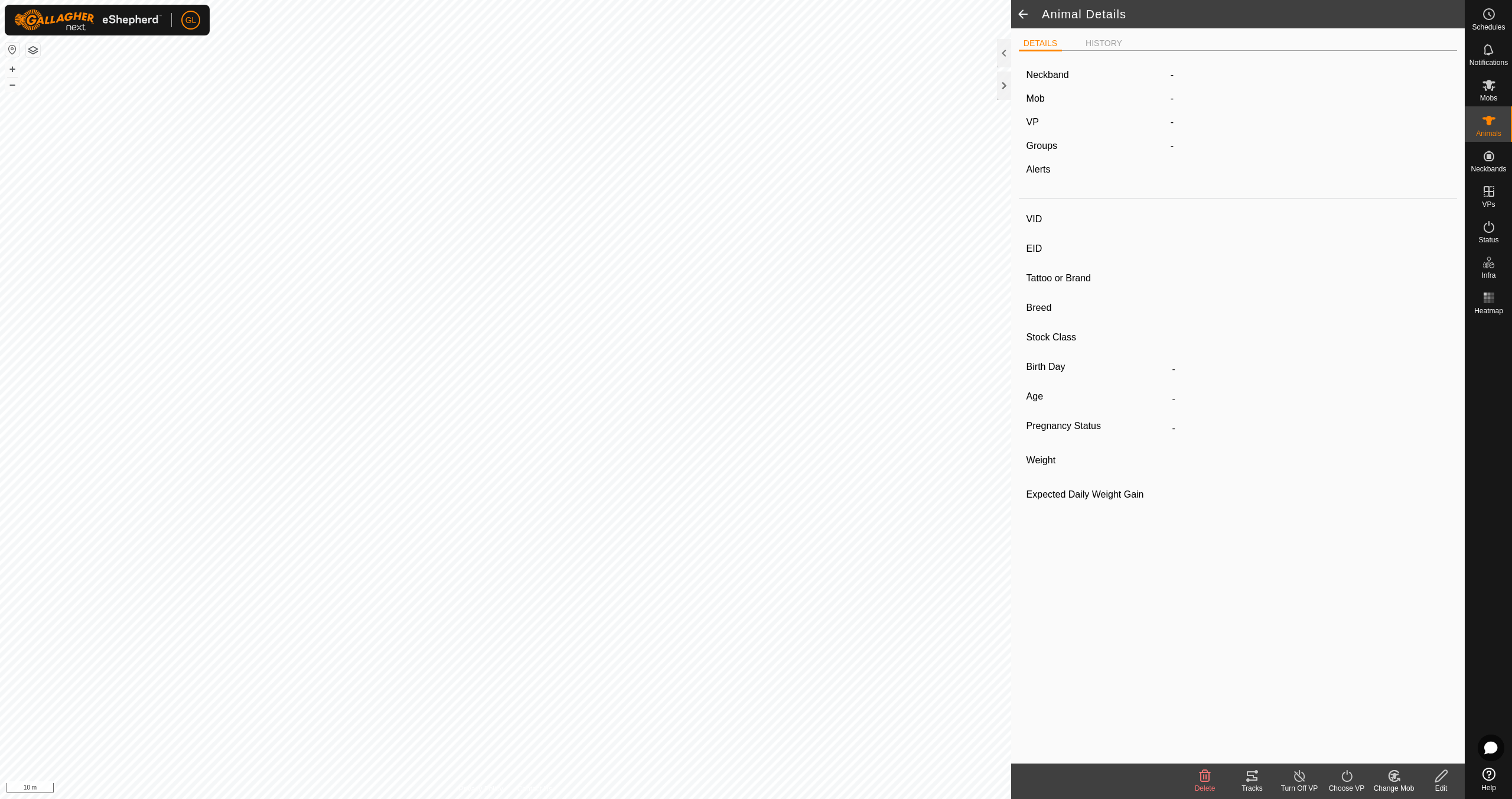
type input "0 kg"
type input "-"
click at [1023, 12] on span at bounding box center [1023, 14] width 24 height 29
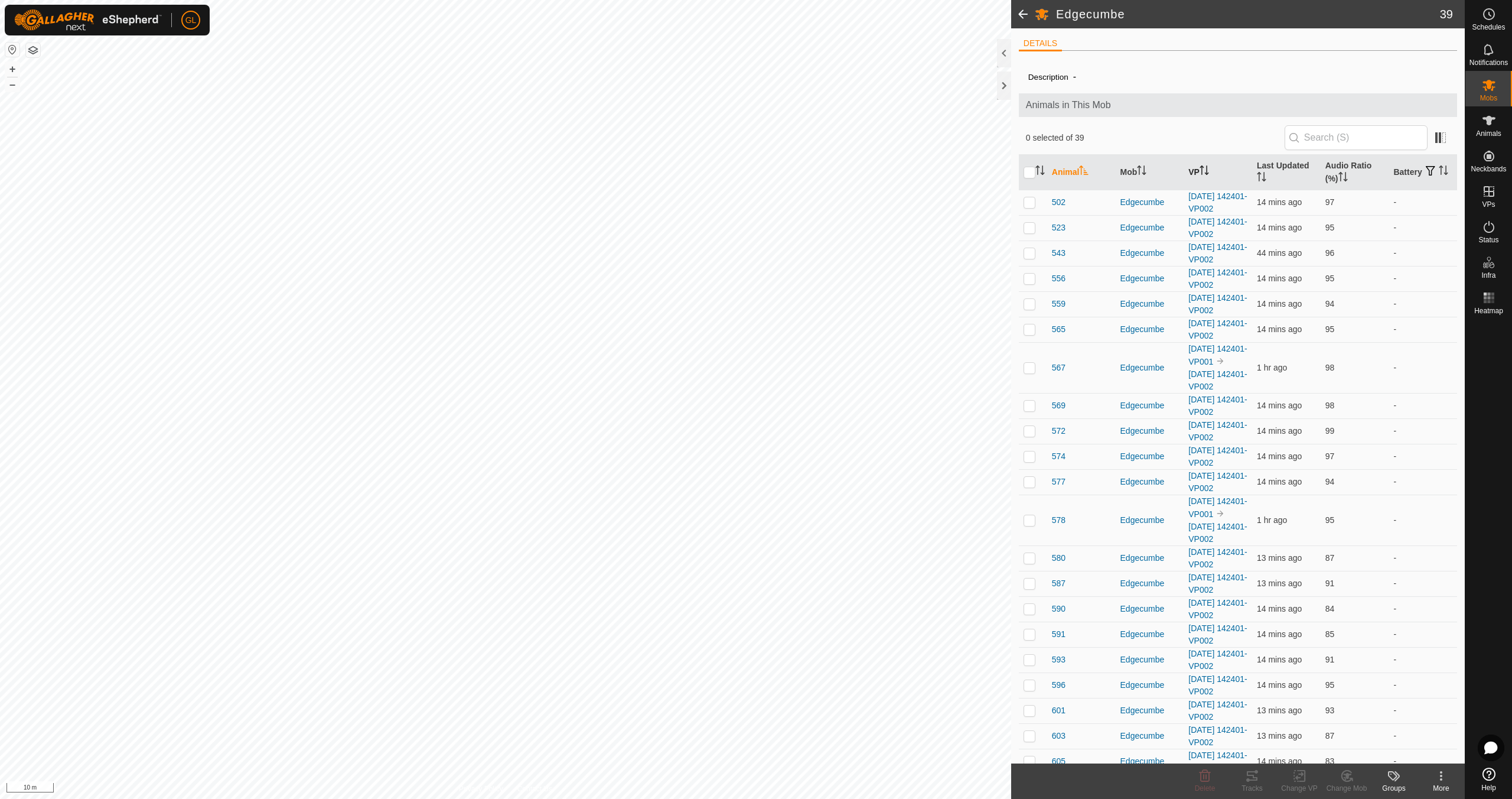
click at [1201, 167] on icon "Activate to sort" at bounding box center [1201, 167] width 4 height 2
click at [1058, 215] on span "567" at bounding box center [1059, 215] width 14 height 12
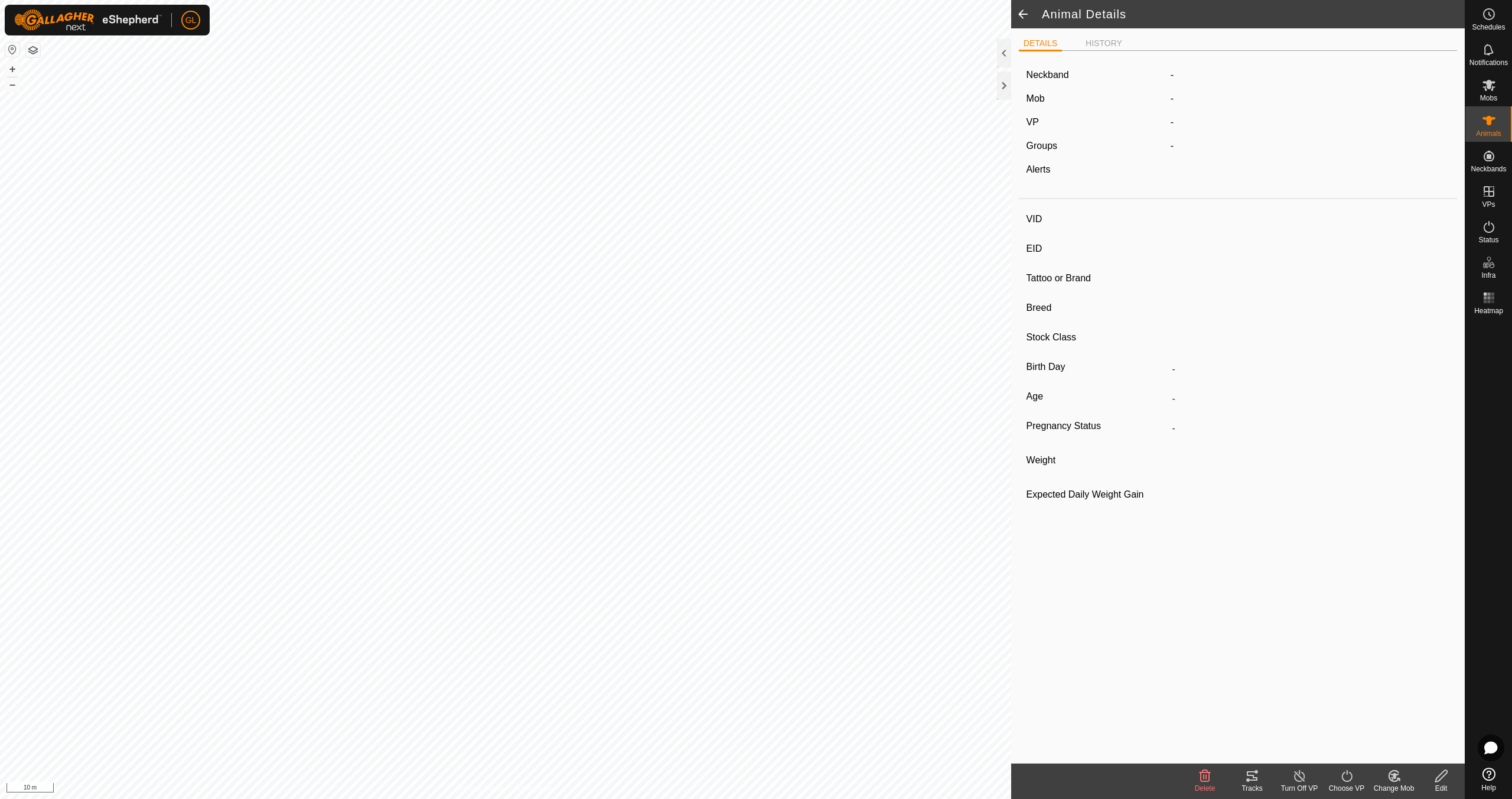
type input "567"
type input "-"
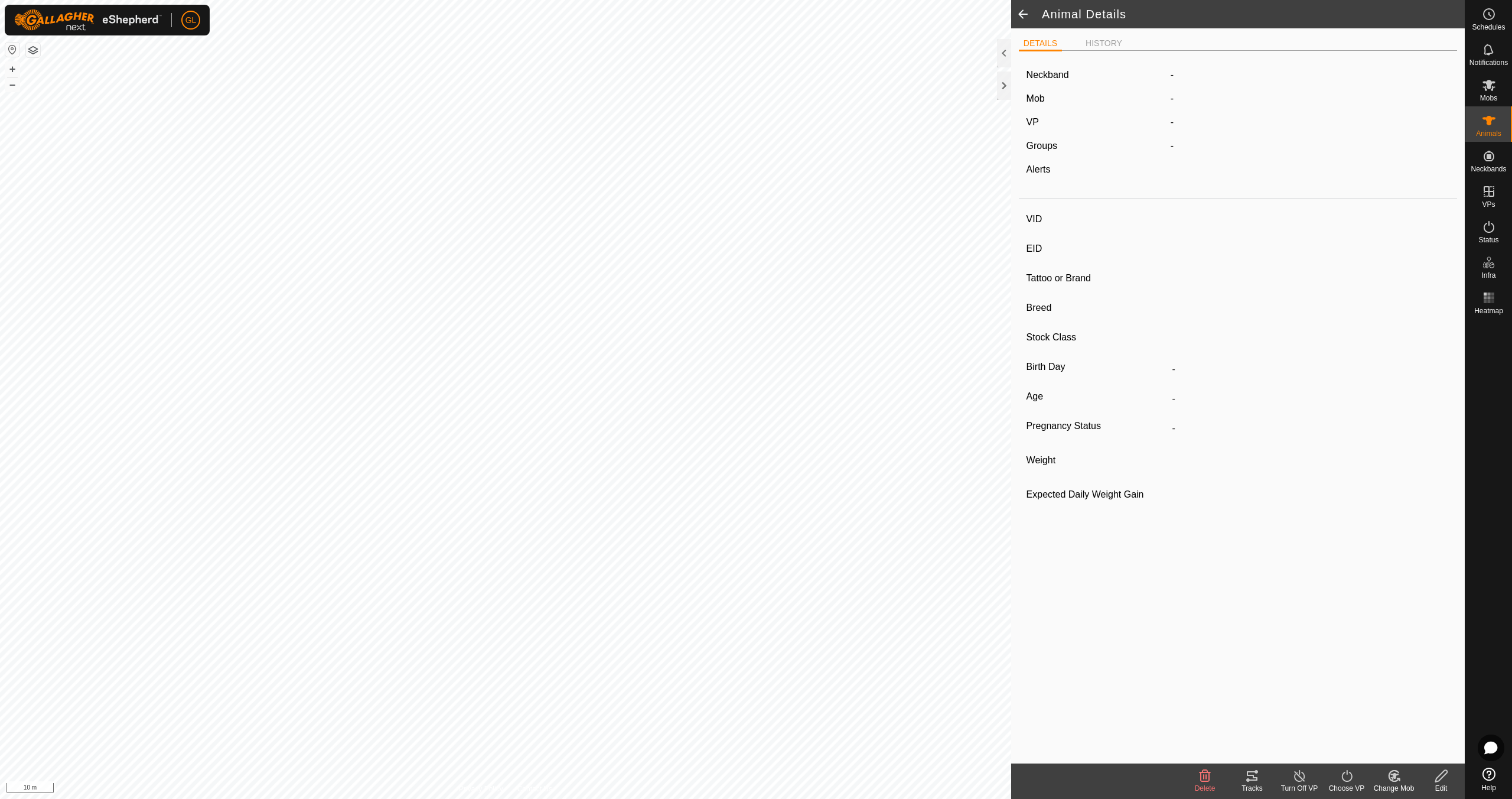
type input "0 kg"
type input "-"
click at [1020, 12] on span at bounding box center [1023, 14] width 24 height 29
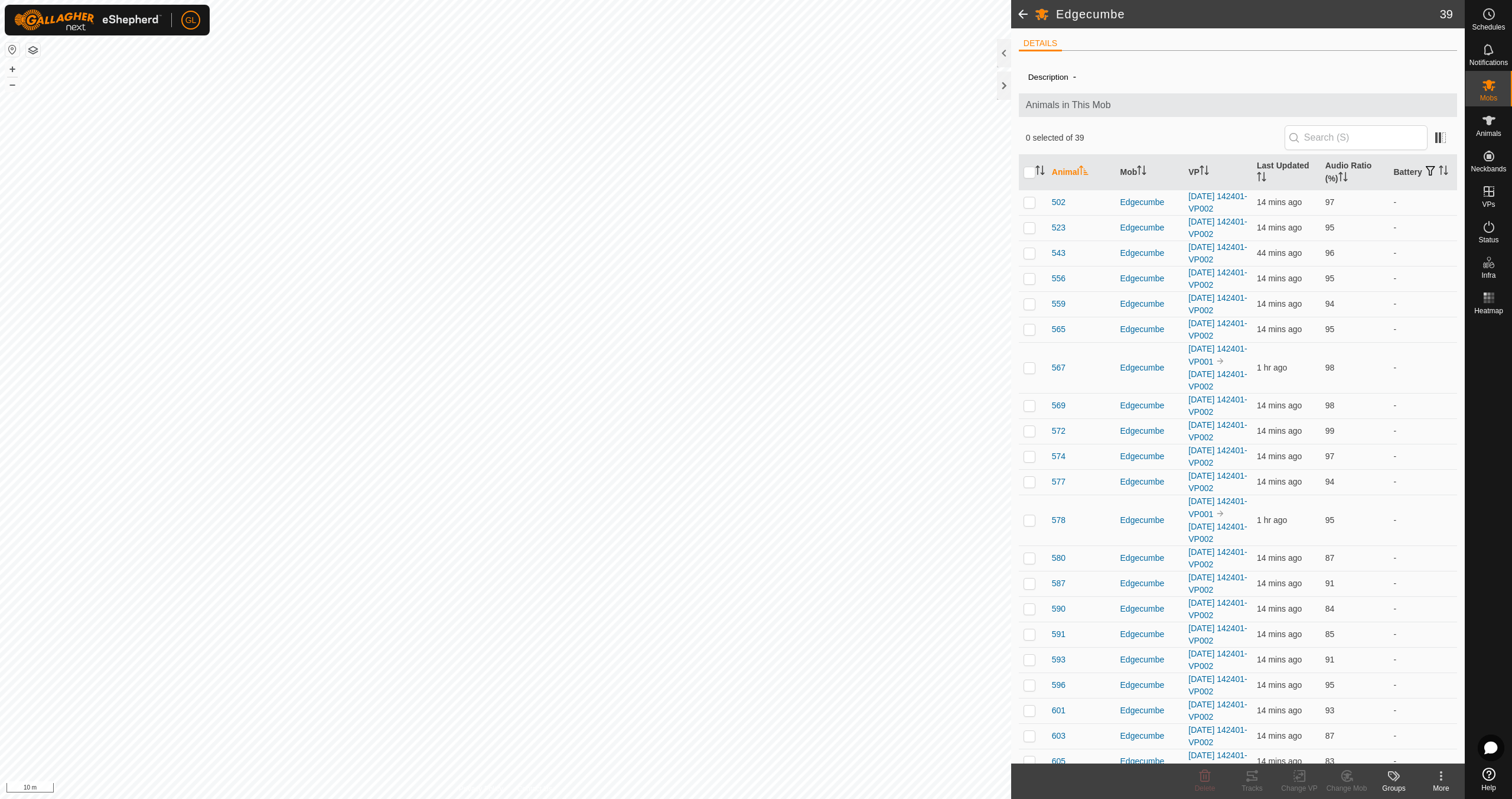
click at [1020, 12] on span at bounding box center [1023, 14] width 24 height 29
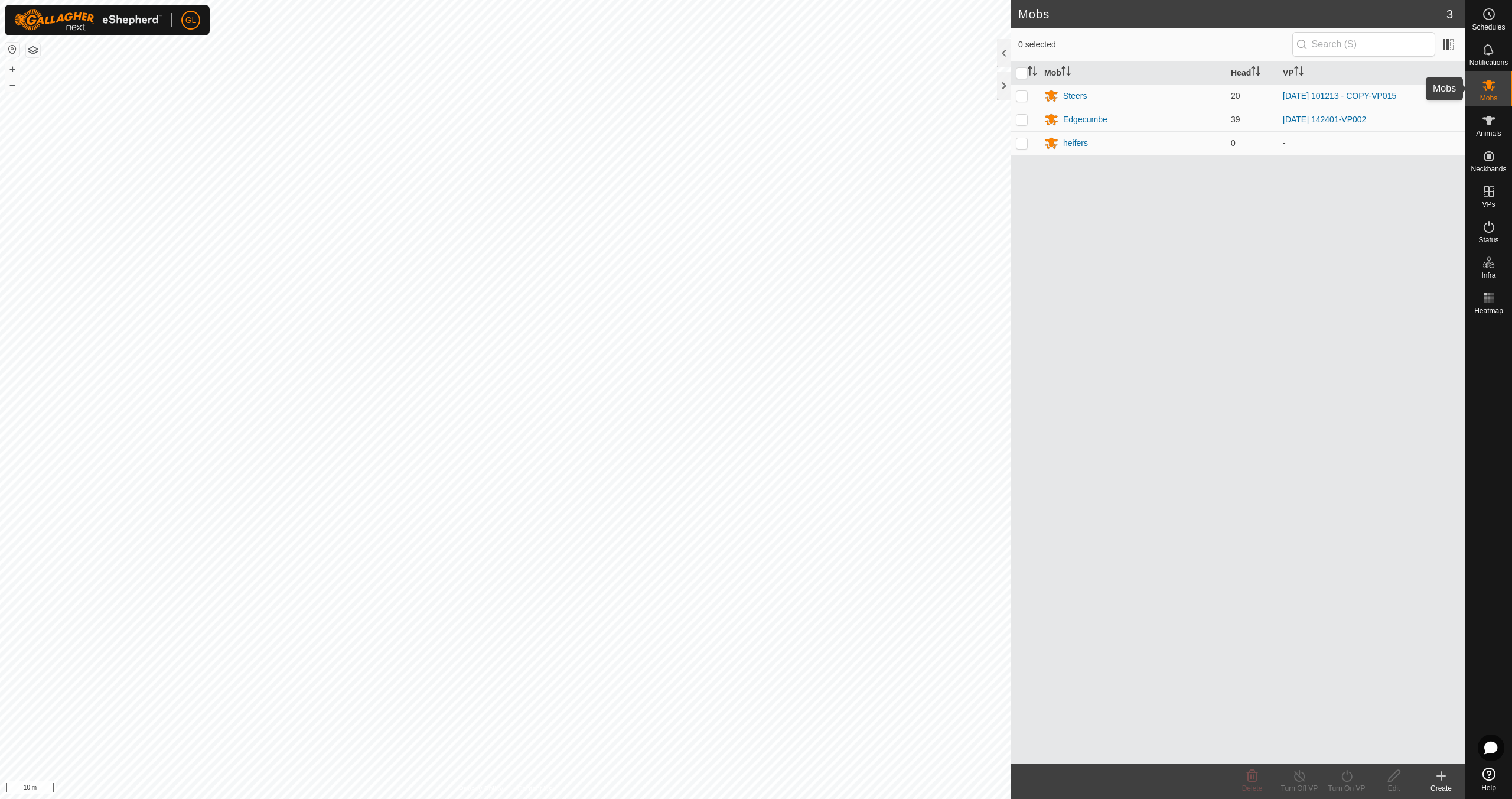
click at [1497, 88] on es-mob-svg-icon at bounding box center [1489, 85] width 21 height 19
click at [1491, 230] on icon at bounding box center [1489, 226] width 14 height 14
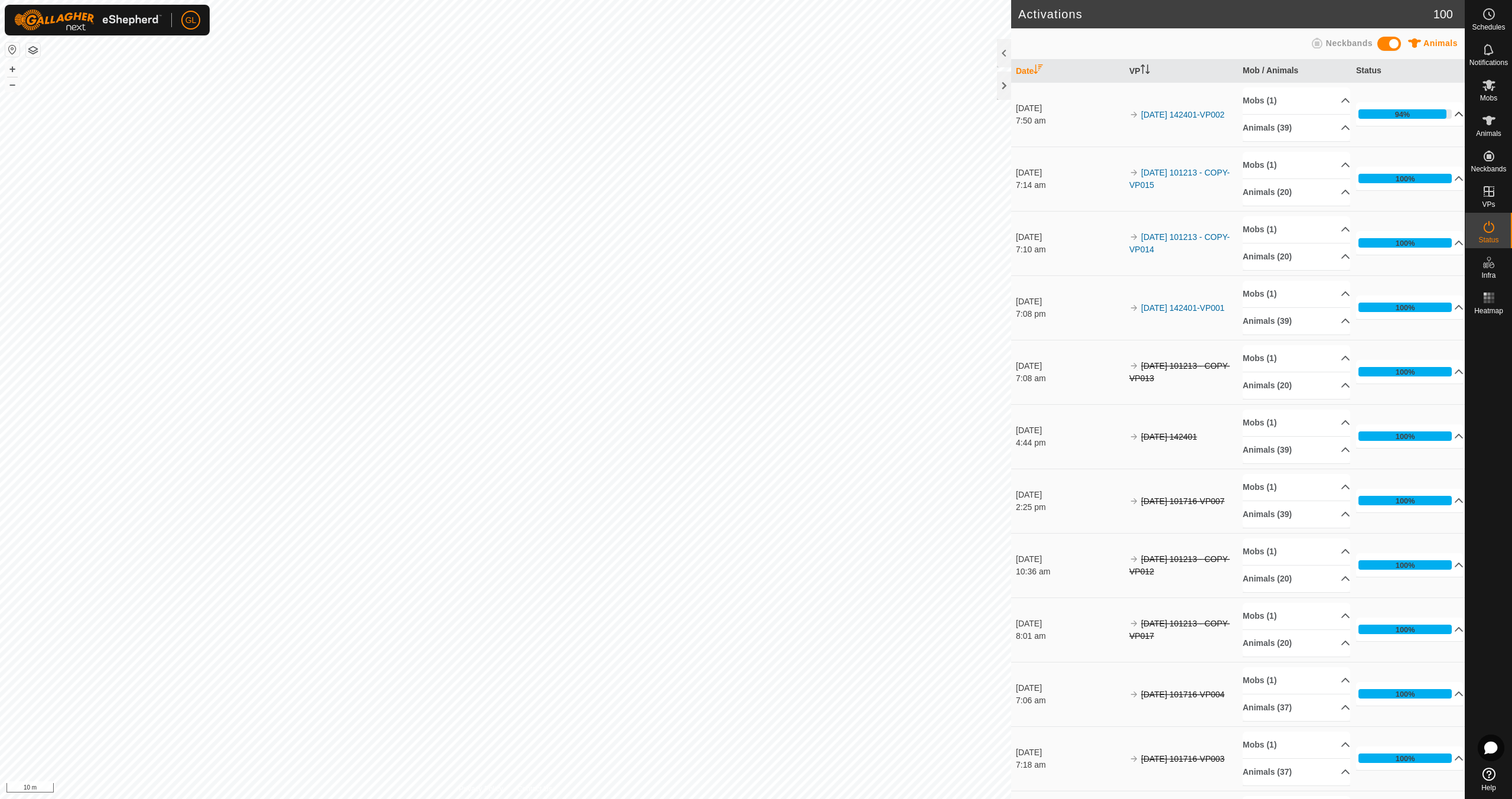
click at [1443, 112] on p-accordion-header "94%" at bounding box center [1410, 114] width 107 height 24
click at [1445, 114] on p-accordion-header "94%" at bounding box center [1410, 114] width 107 height 24
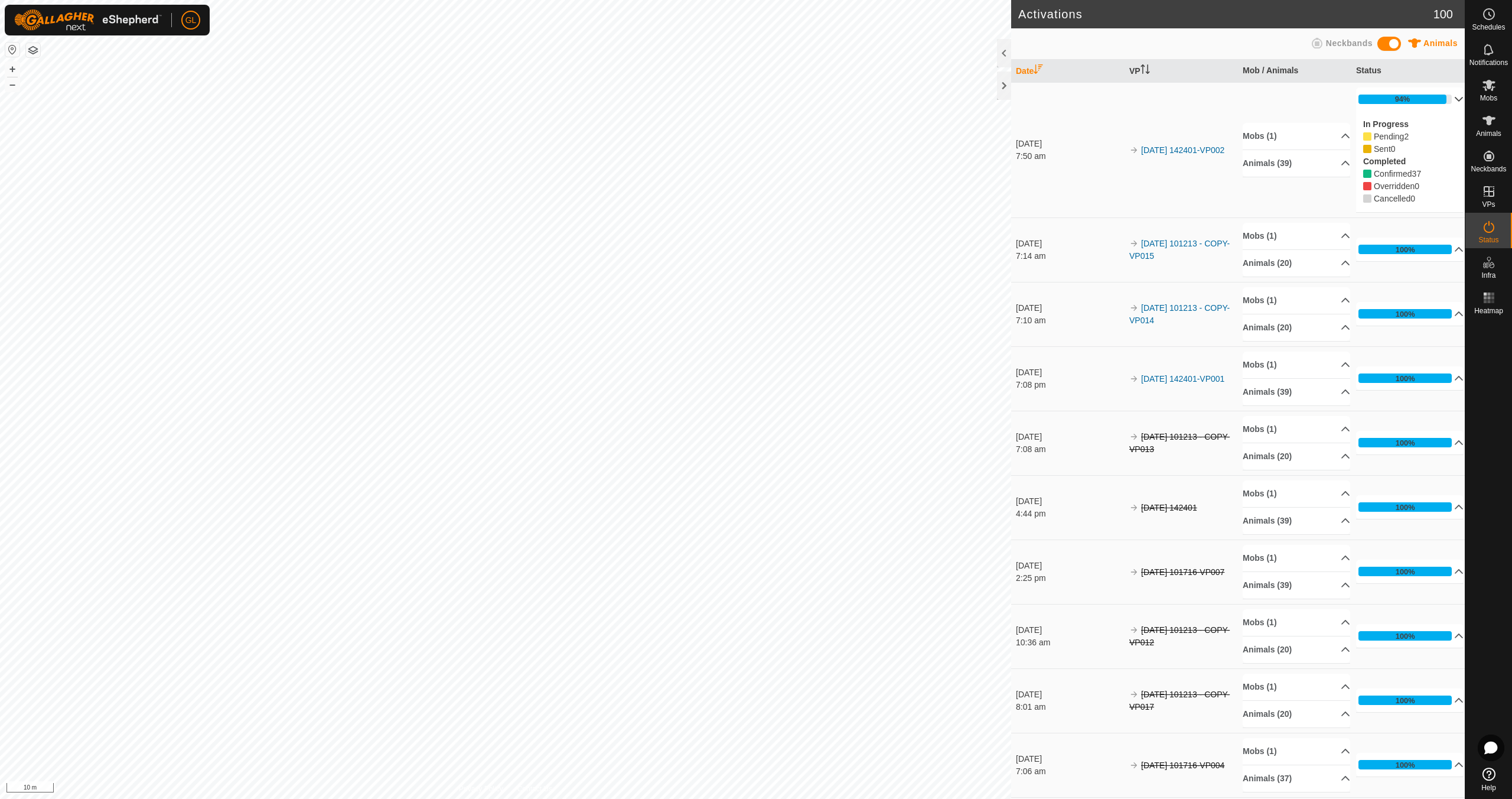
click at [1441, 100] on p-accordion-header "94%" at bounding box center [1410, 99] width 107 height 24
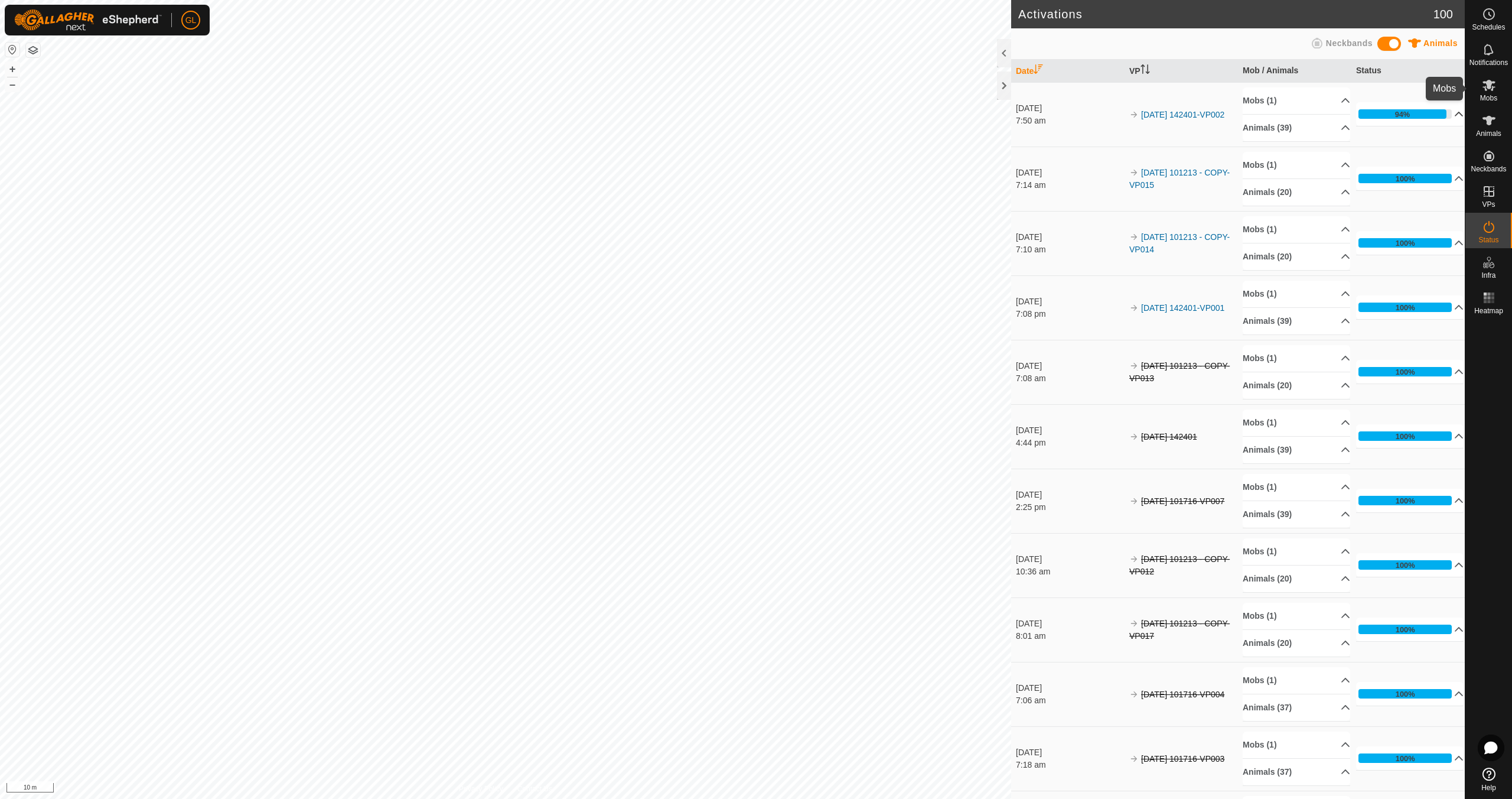
click at [1488, 90] on icon at bounding box center [1489, 85] width 14 height 14
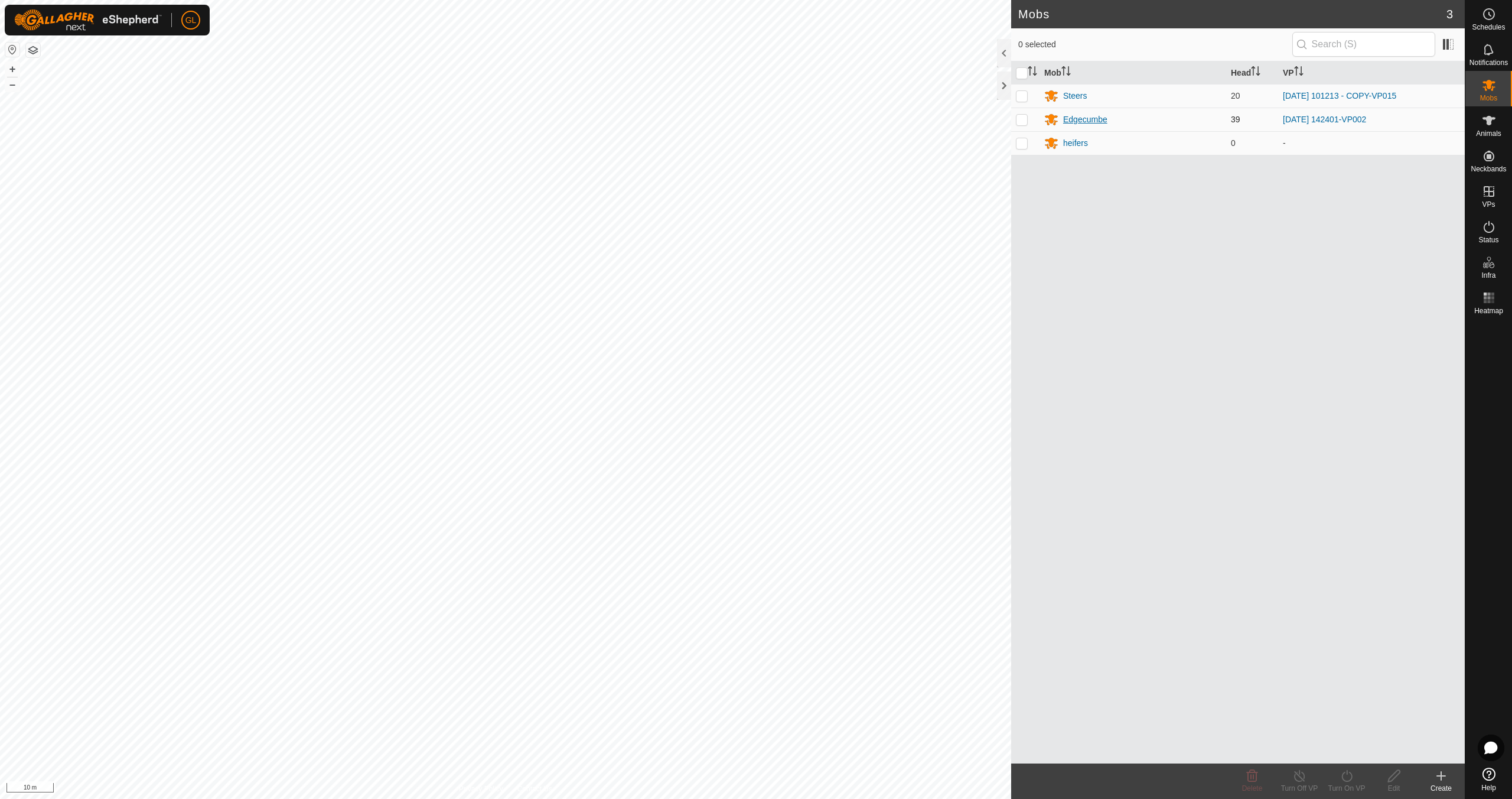
click at [1082, 120] on div "Edgecumbe" at bounding box center [1085, 120] width 44 height 12
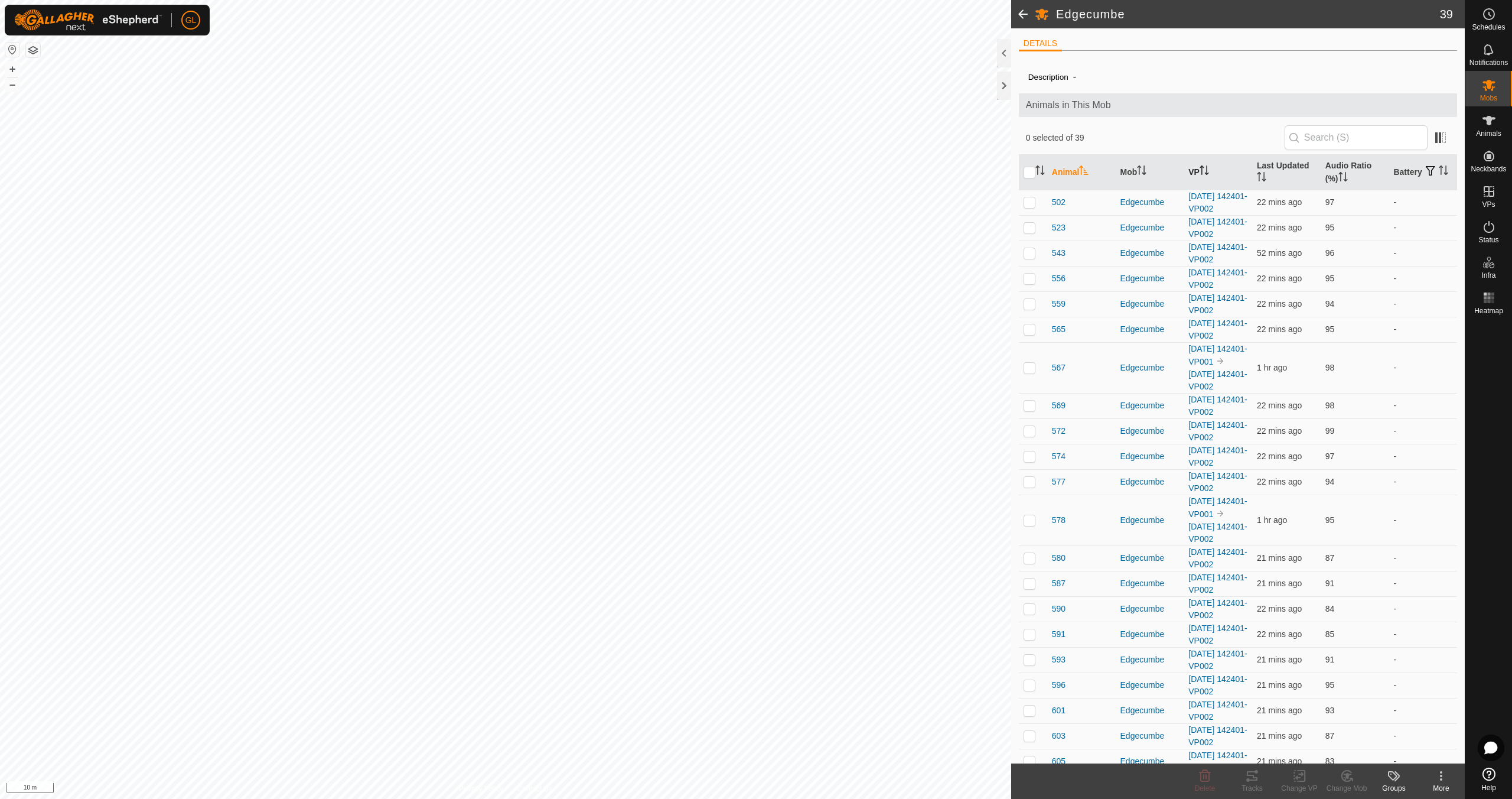
click at [1203, 169] on icon "Activate to sort" at bounding box center [1204, 170] width 9 height 9
click at [17, 87] on button "–" at bounding box center [12, 84] width 14 height 14
click at [17, 87] on button "–" at bounding box center [12, 84] width 14 height 14
click at [17, 86] on button "–" at bounding box center [12, 84] width 14 height 14
click at [18, 86] on button "–" at bounding box center [12, 84] width 14 height 14
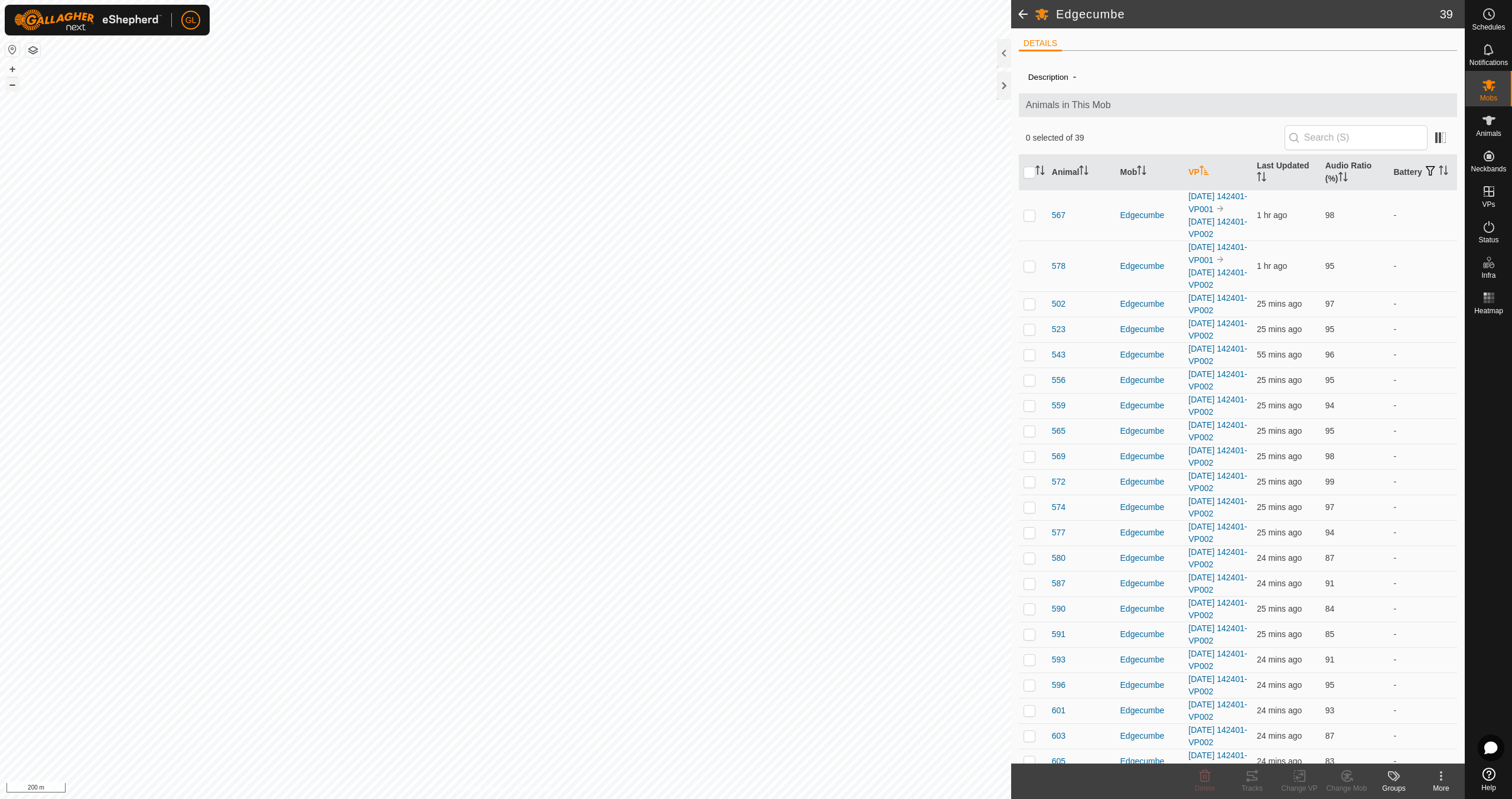
click at [19, 86] on button "–" at bounding box center [12, 84] width 14 height 14
click at [19, 87] on button "–" at bounding box center [12, 84] width 14 height 14
click at [18, 87] on button "–" at bounding box center [12, 84] width 14 height 14
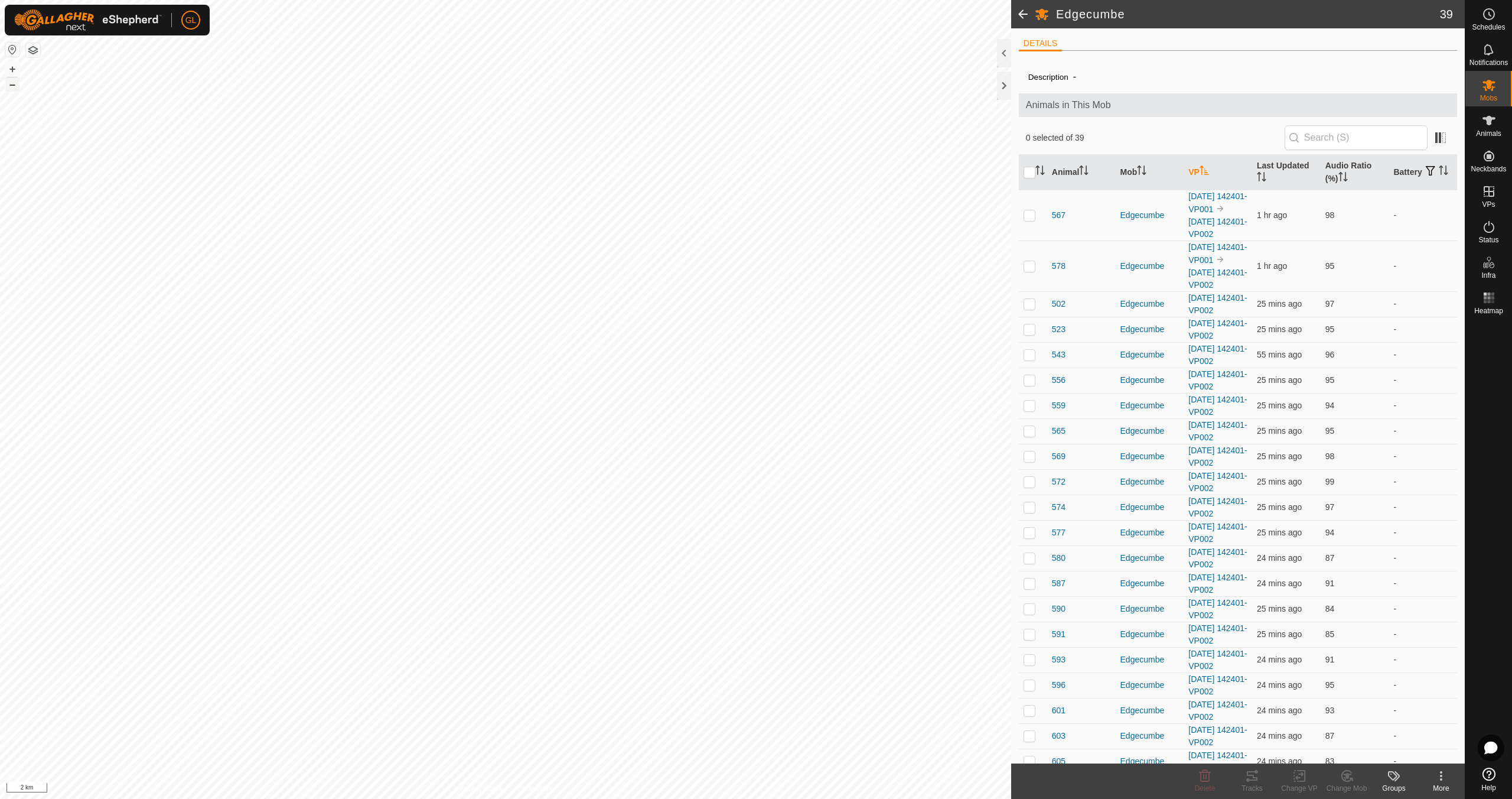
click at [18, 87] on button "–" at bounding box center [12, 84] width 14 height 14
click at [10, 71] on button "+" at bounding box center [12, 69] width 14 height 14
click at [9, 71] on button "+" at bounding box center [12, 69] width 14 height 14
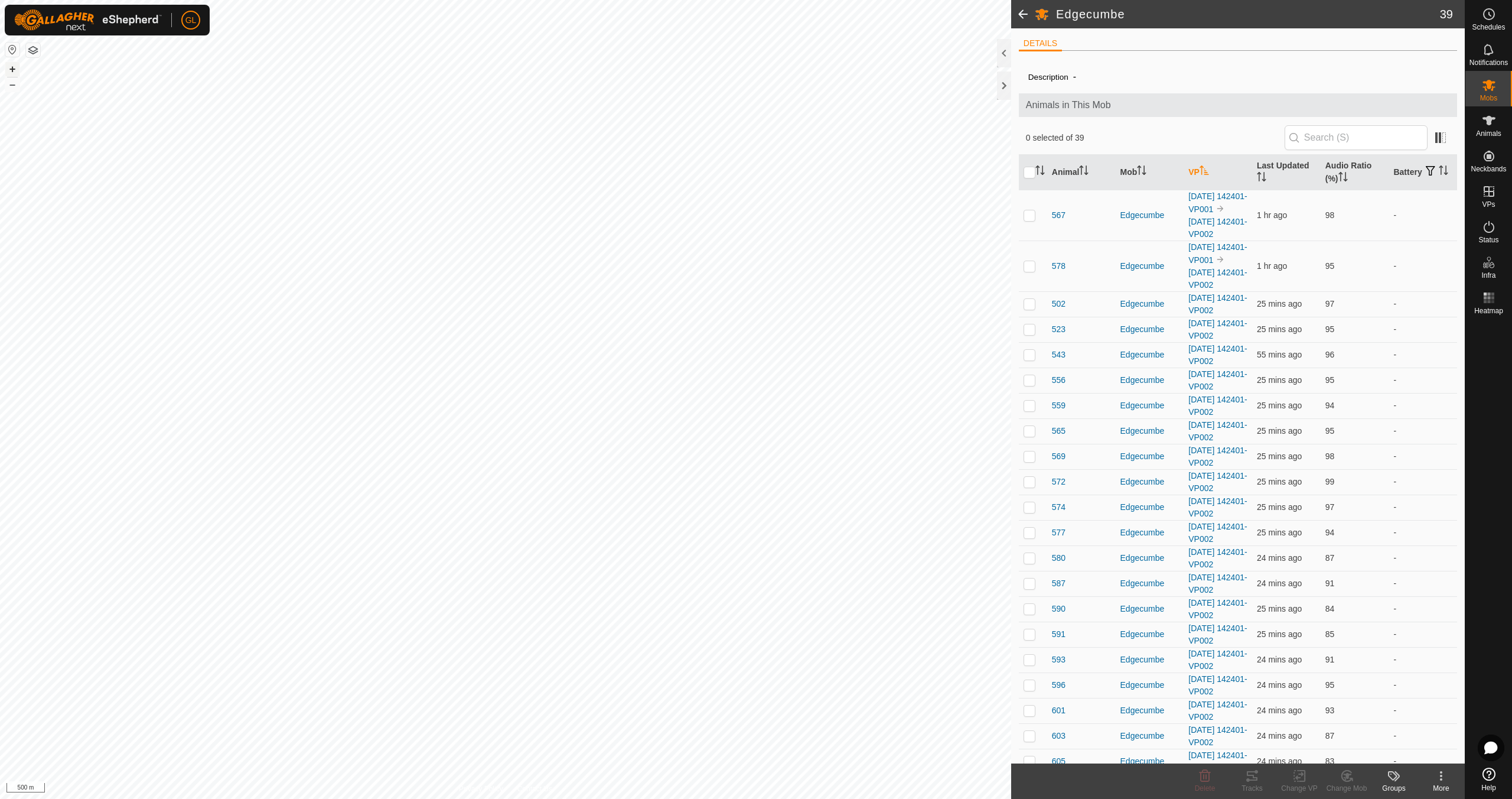
click at [10, 69] on button "+" at bounding box center [12, 69] width 14 height 14
click at [8, 66] on button "+" at bounding box center [12, 69] width 14 height 14
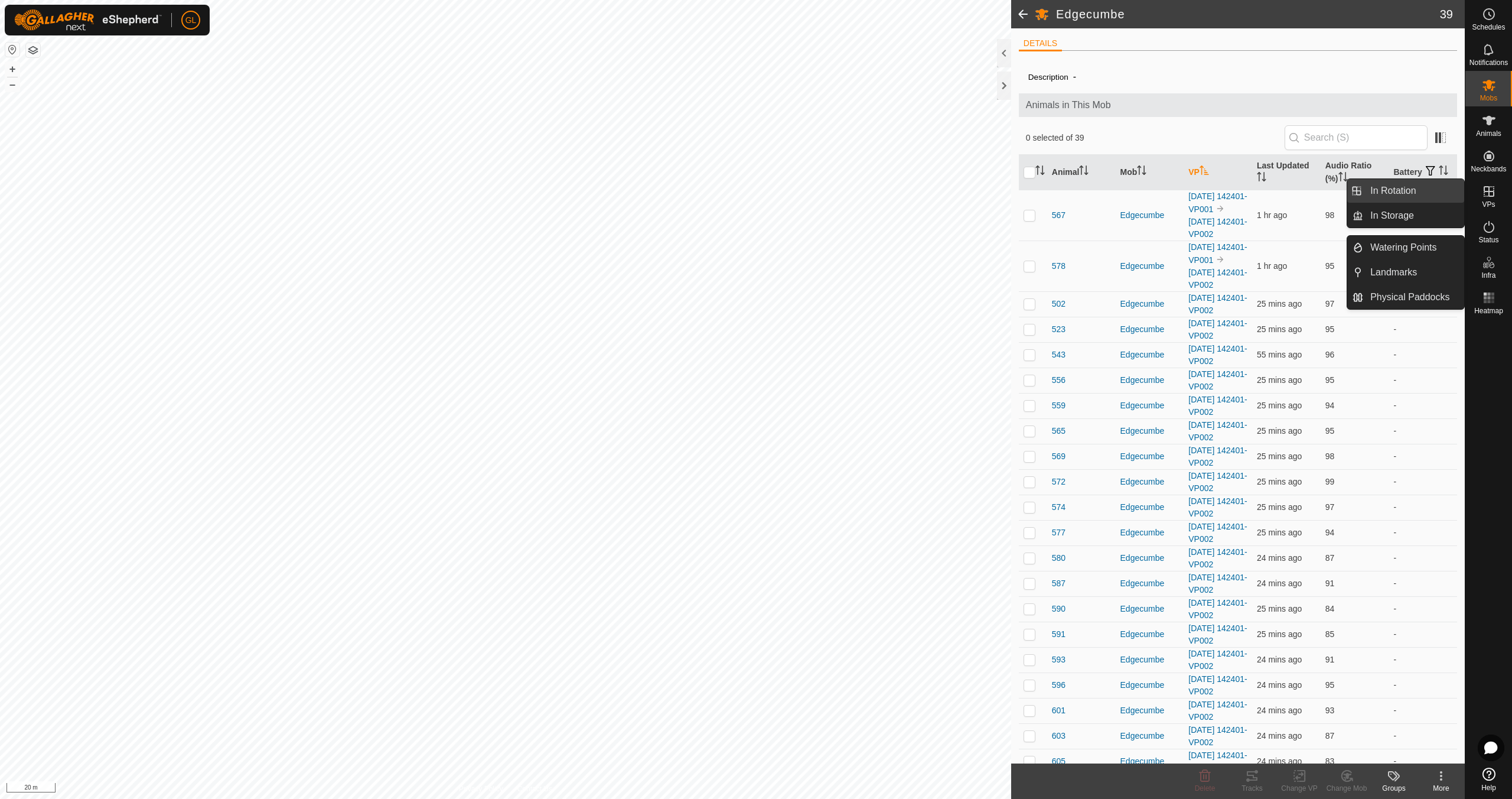
click at [1406, 189] on link "In Rotation" at bounding box center [1413, 191] width 101 height 24
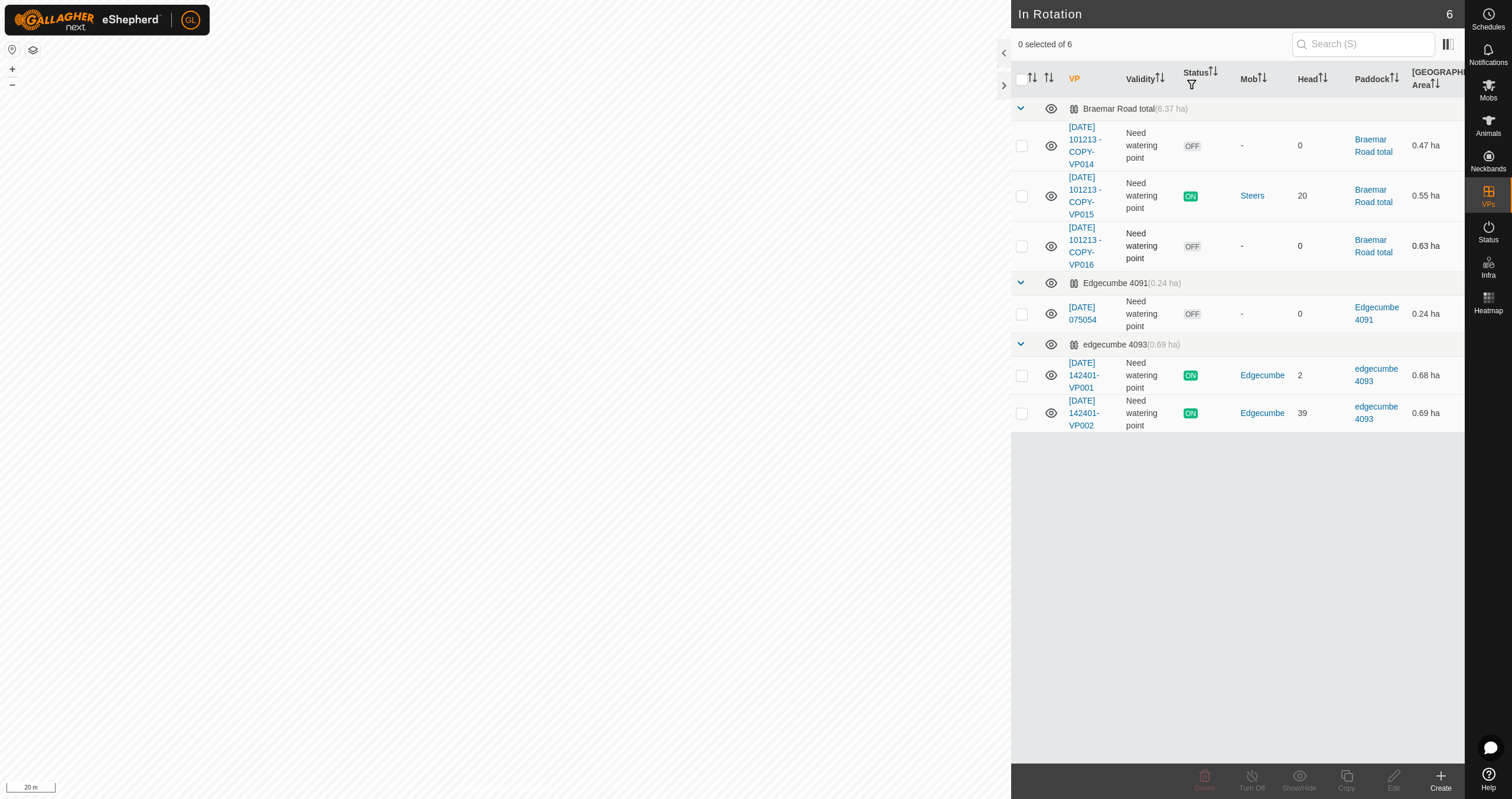
click at [1023, 246] on p-checkbox at bounding box center [1021, 246] width 12 height 9
click at [1023, 247] on p-checkbox at bounding box center [1021, 246] width 12 height 9
checkbox input "false"
click at [1023, 144] on p-checkbox at bounding box center [1021, 145] width 12 height 9
click at [1207, 780] on icon at bounding box center [1205, 775] width 14 height 14
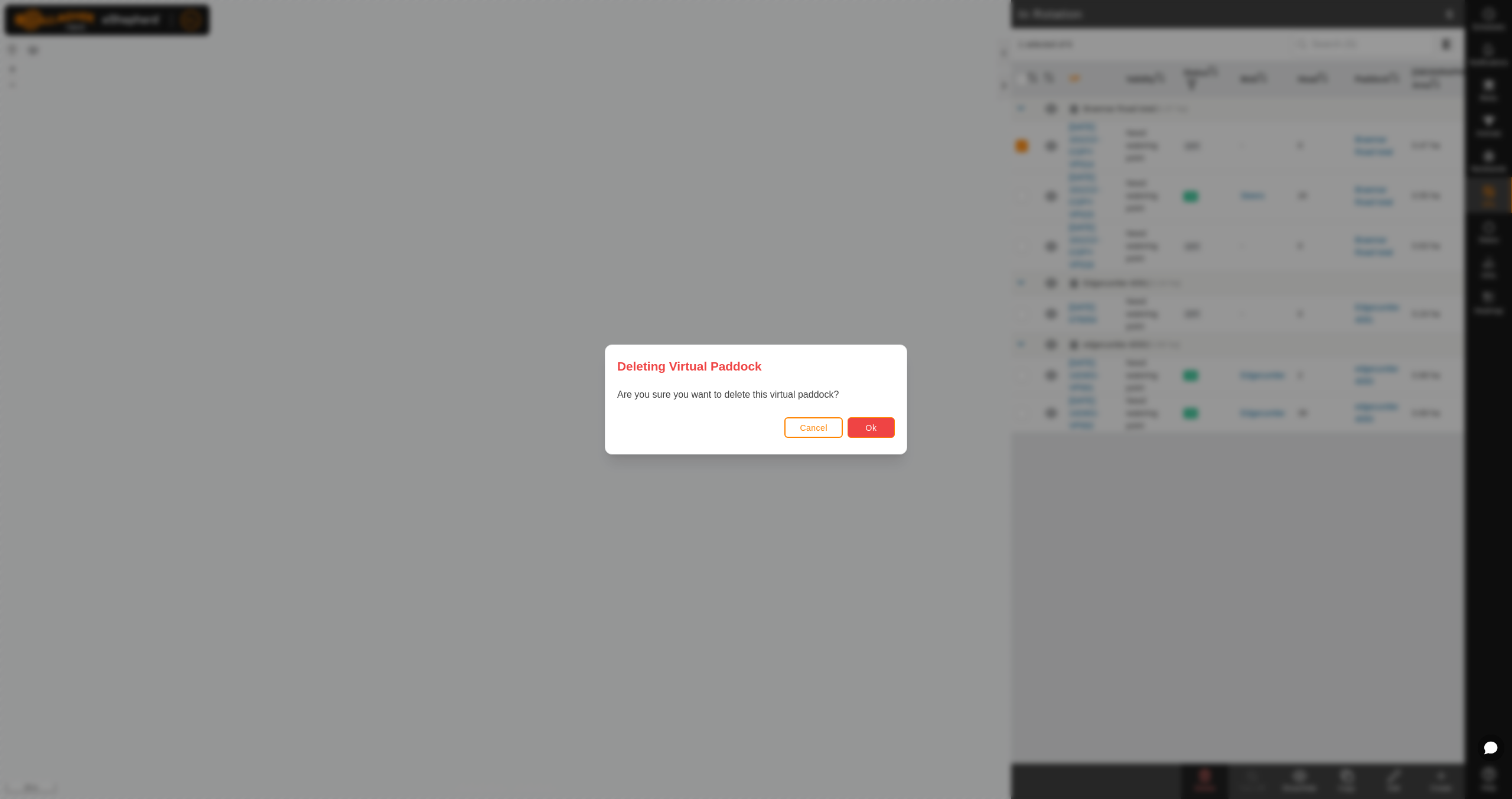
click at [866, 425] on span "Ok" at bounding box center [871, 427] width 11 height 9
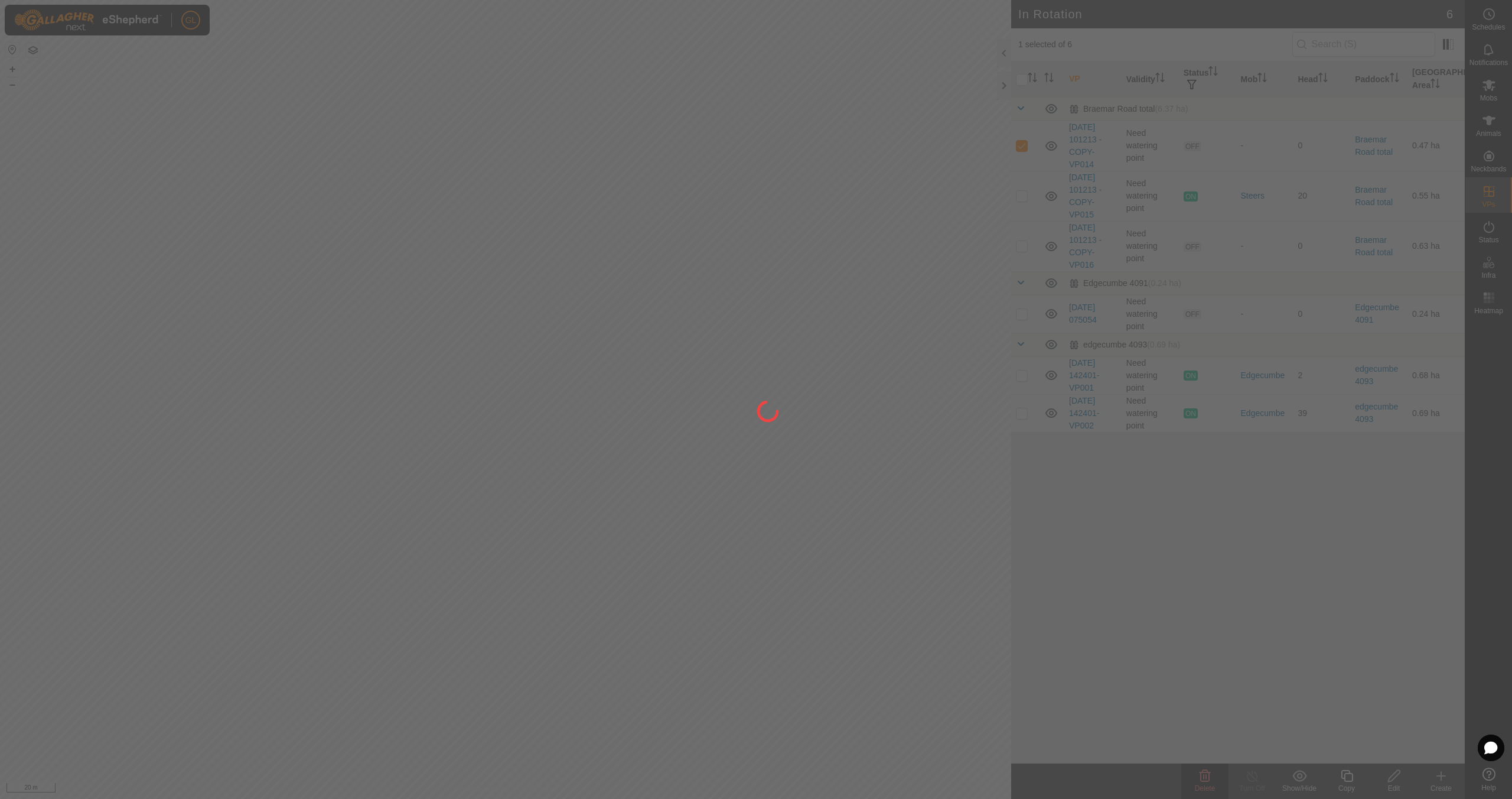
checkbox input "false"
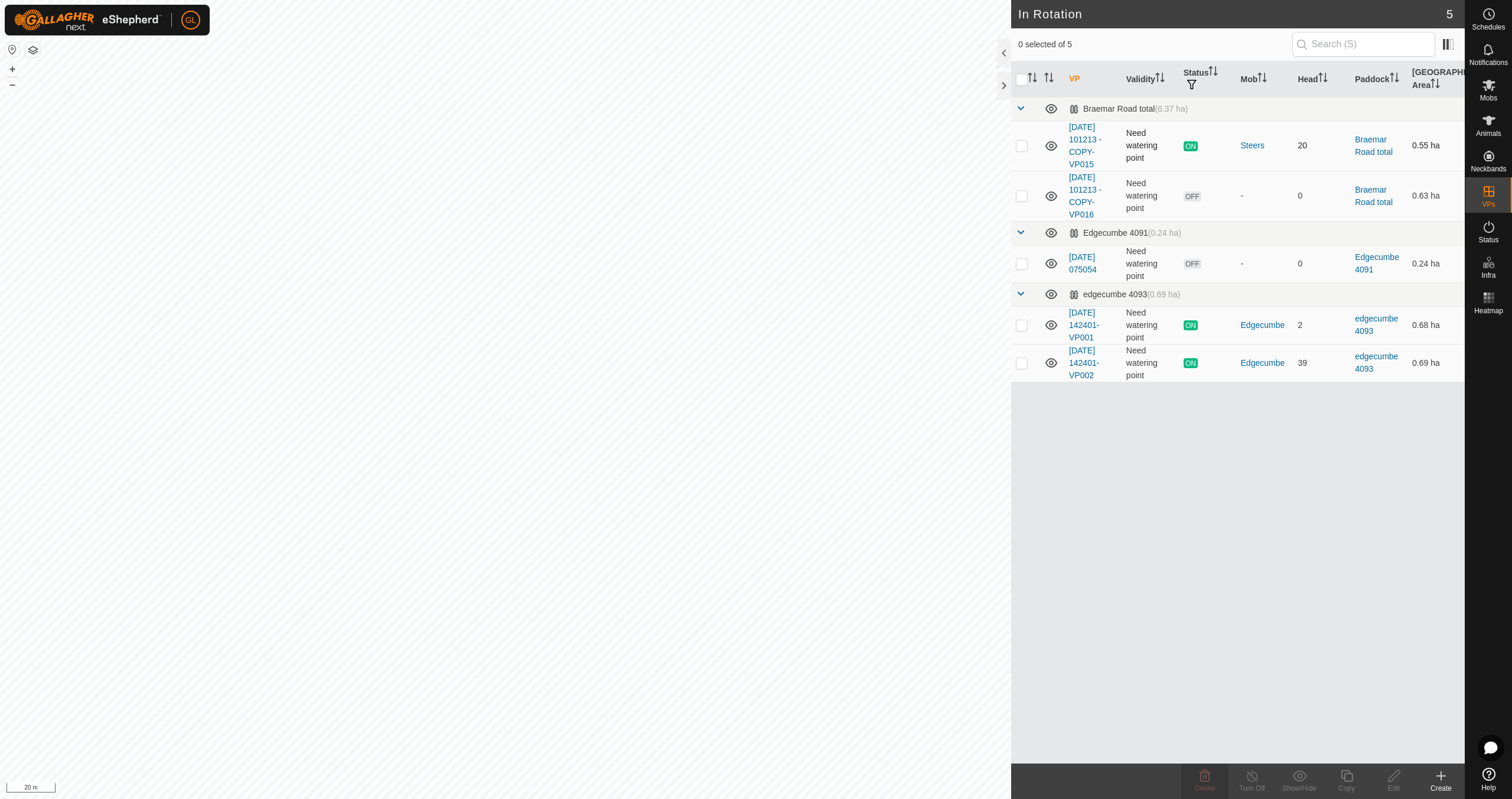
click at [1021, 145] on p-checkbox at bounding box center [1021, 145] width 12 height 9
checkbox input "true"
click at [1023, 197] on p-checkbox at bounding box center [1021, 195] width 12 height 9
checkbox input "true"
click at [1024, 147] on p-checkbox at bounding box center [1021, 145] width 12 height 9
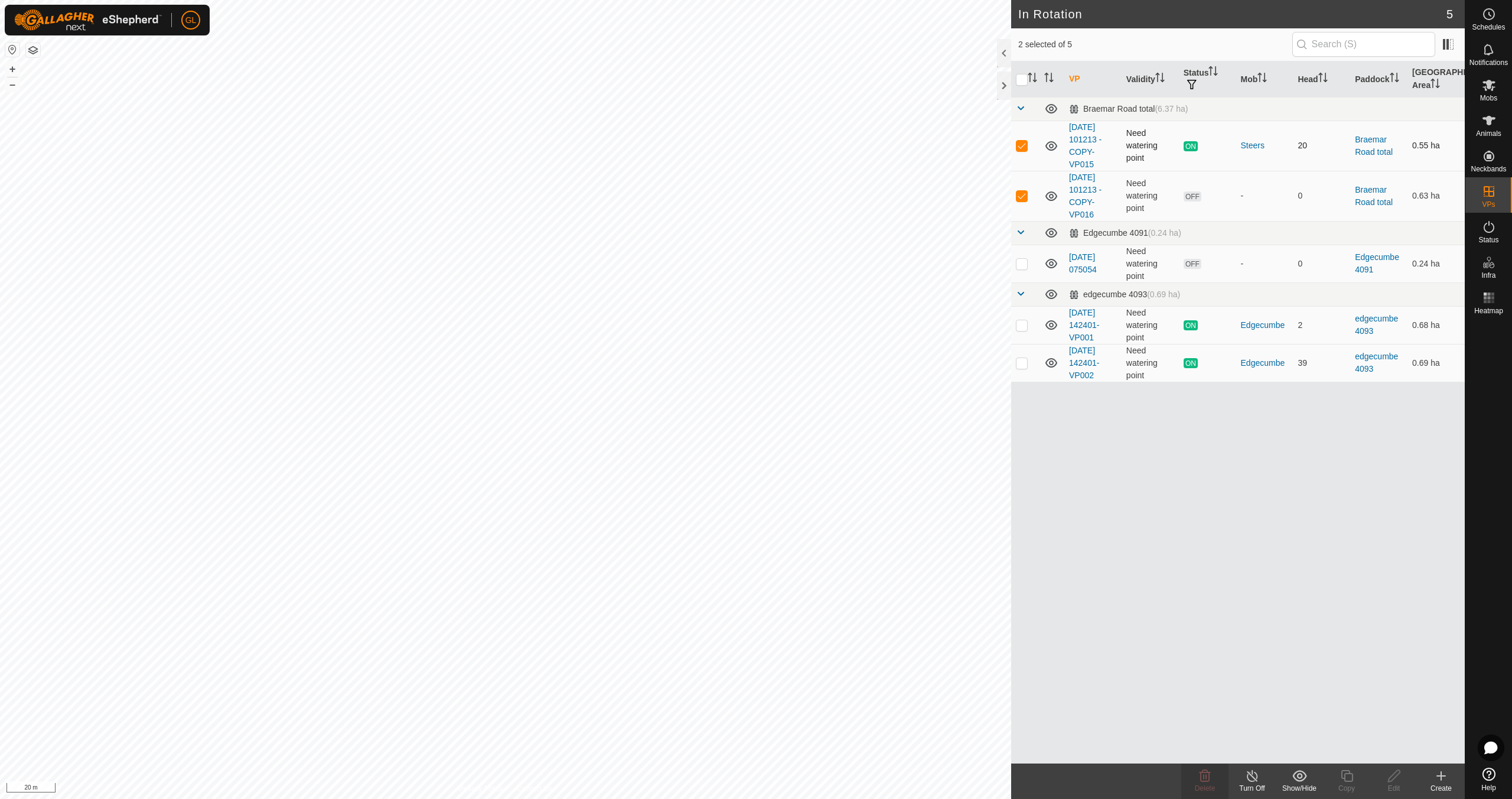
checkbox input "false"
click at [1341, 775] on icon at bounding box center [1346, 775] width 12 height 12
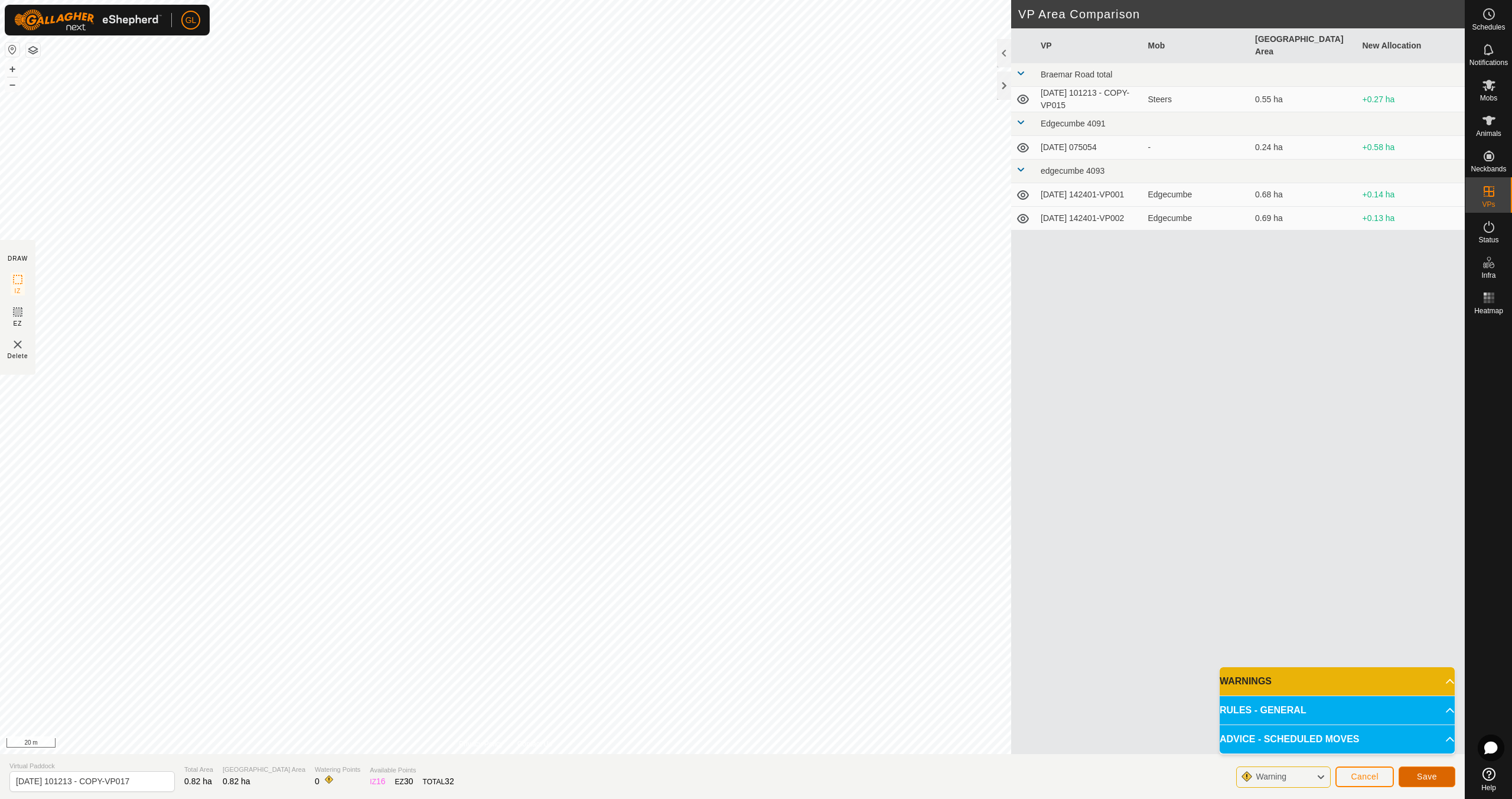
click at [1422, 775] on span "Save" at bounding box center [1427, 776] width 20 height 9
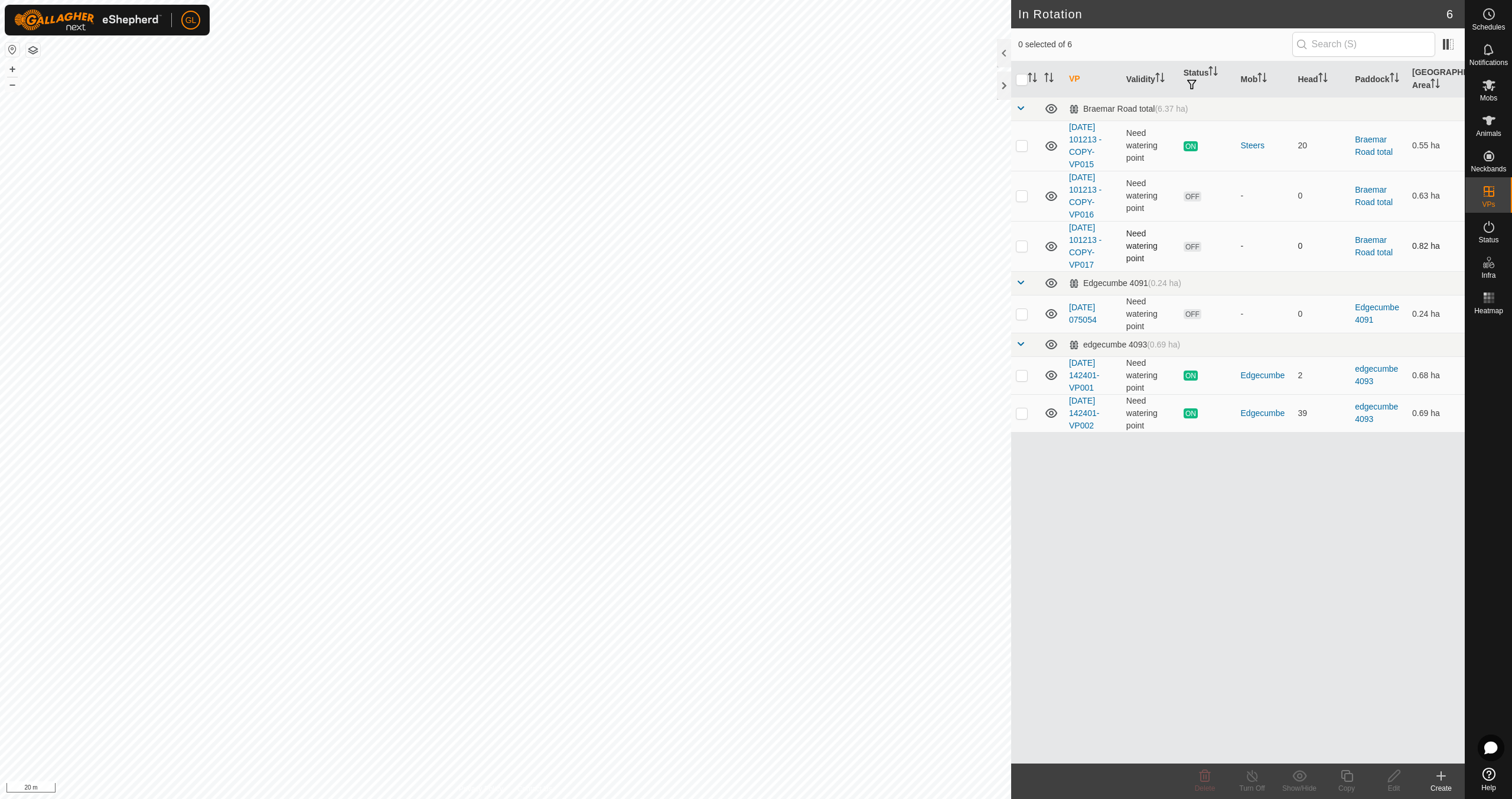
click at [1024, 246] on p-checkbox at bounding box center [1021, 246] width 12 height 9
checkbox input "true"
click at [1395, 781] on icon at bounding box center [1394, 775] width 15 height 14
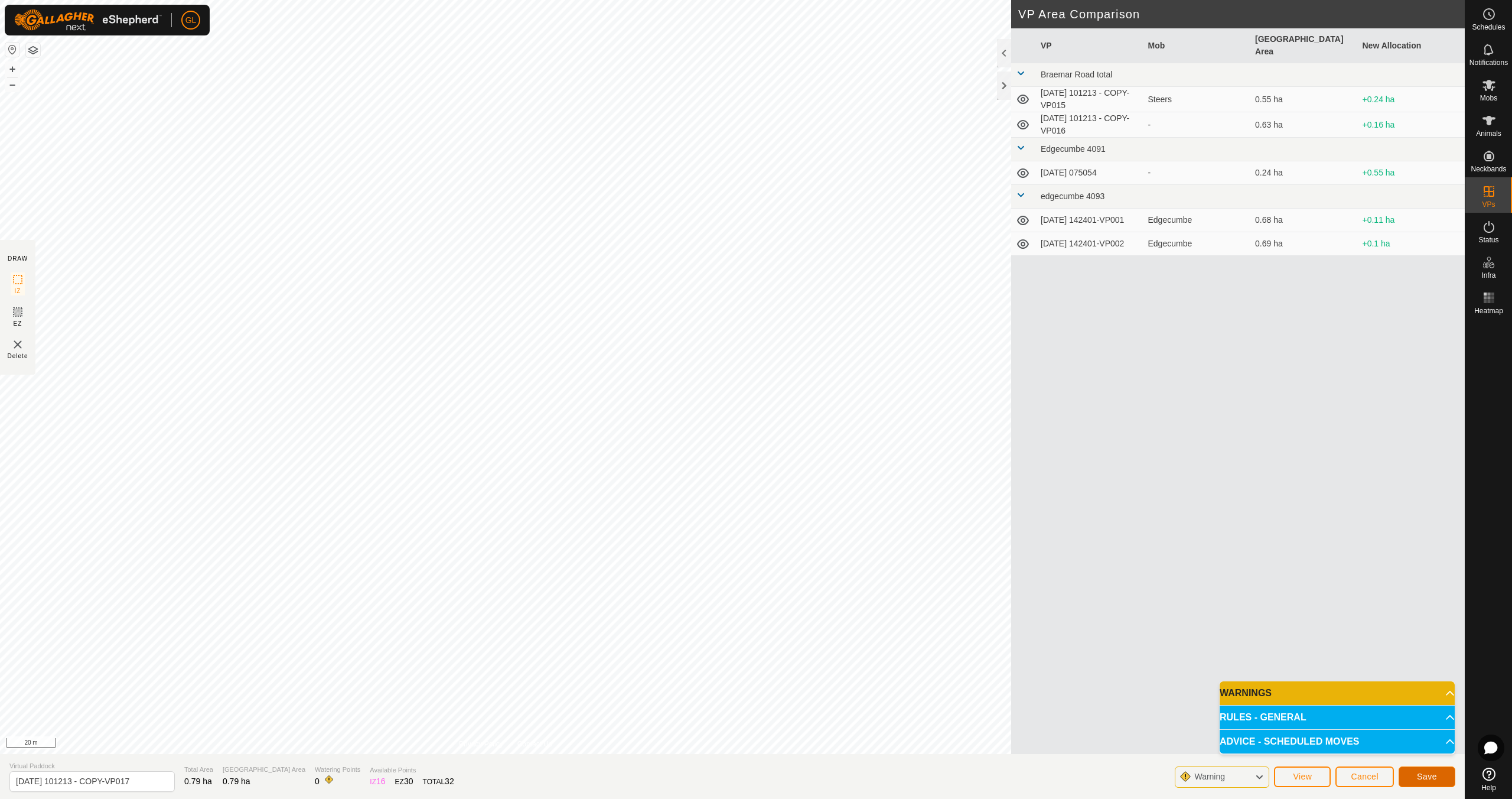
click at [1422, 777] on span "Save" at bounding box center [1427, 776] width 20 height 9
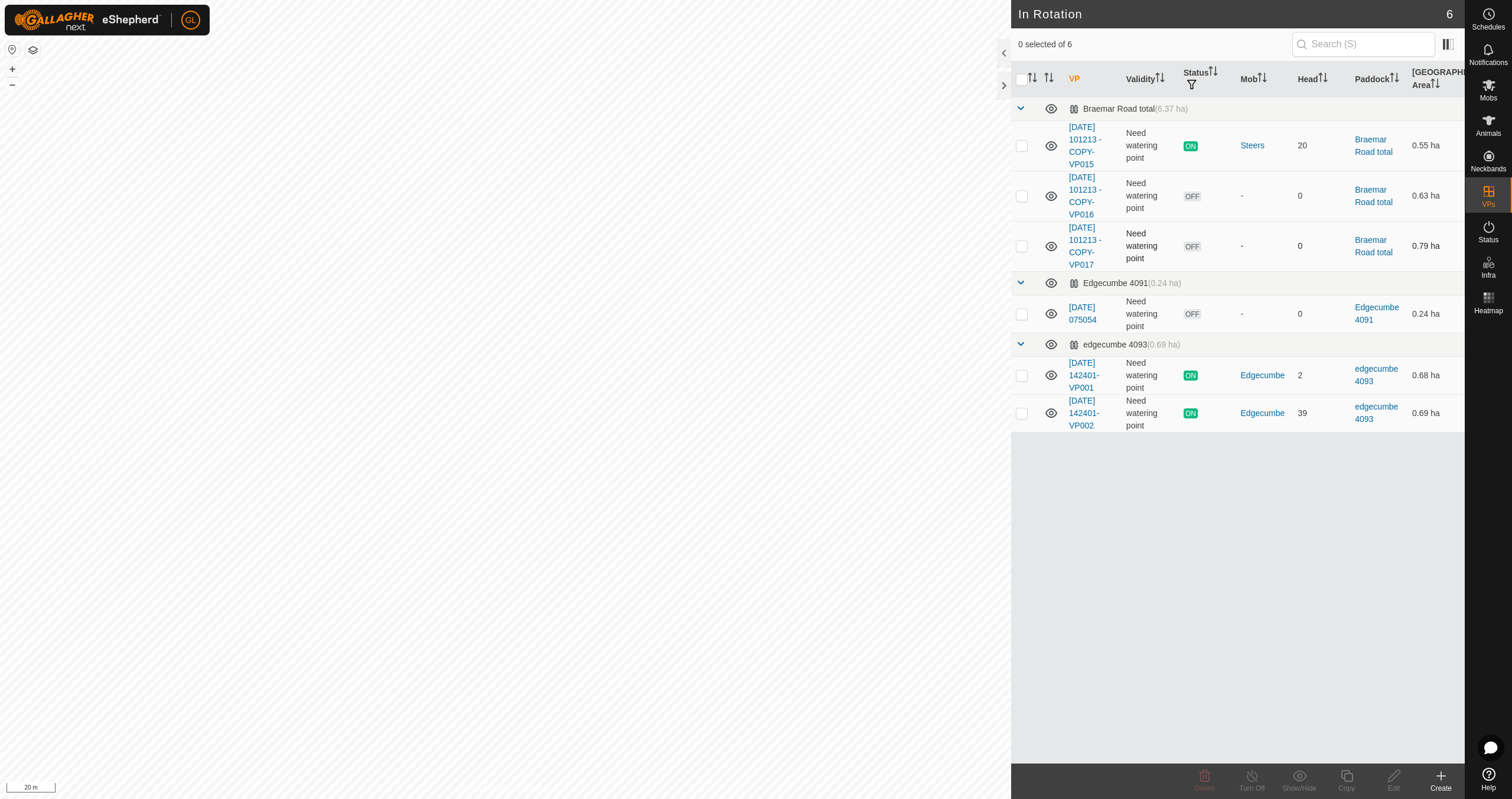
click at [1021, 246] on p-checkbox at bounding box center [1021, 246] width 12 height 9
checkbox input "true"
click at [1390, 783] on div "Edit" at bounding box center [1394, 788] width 47 height 11
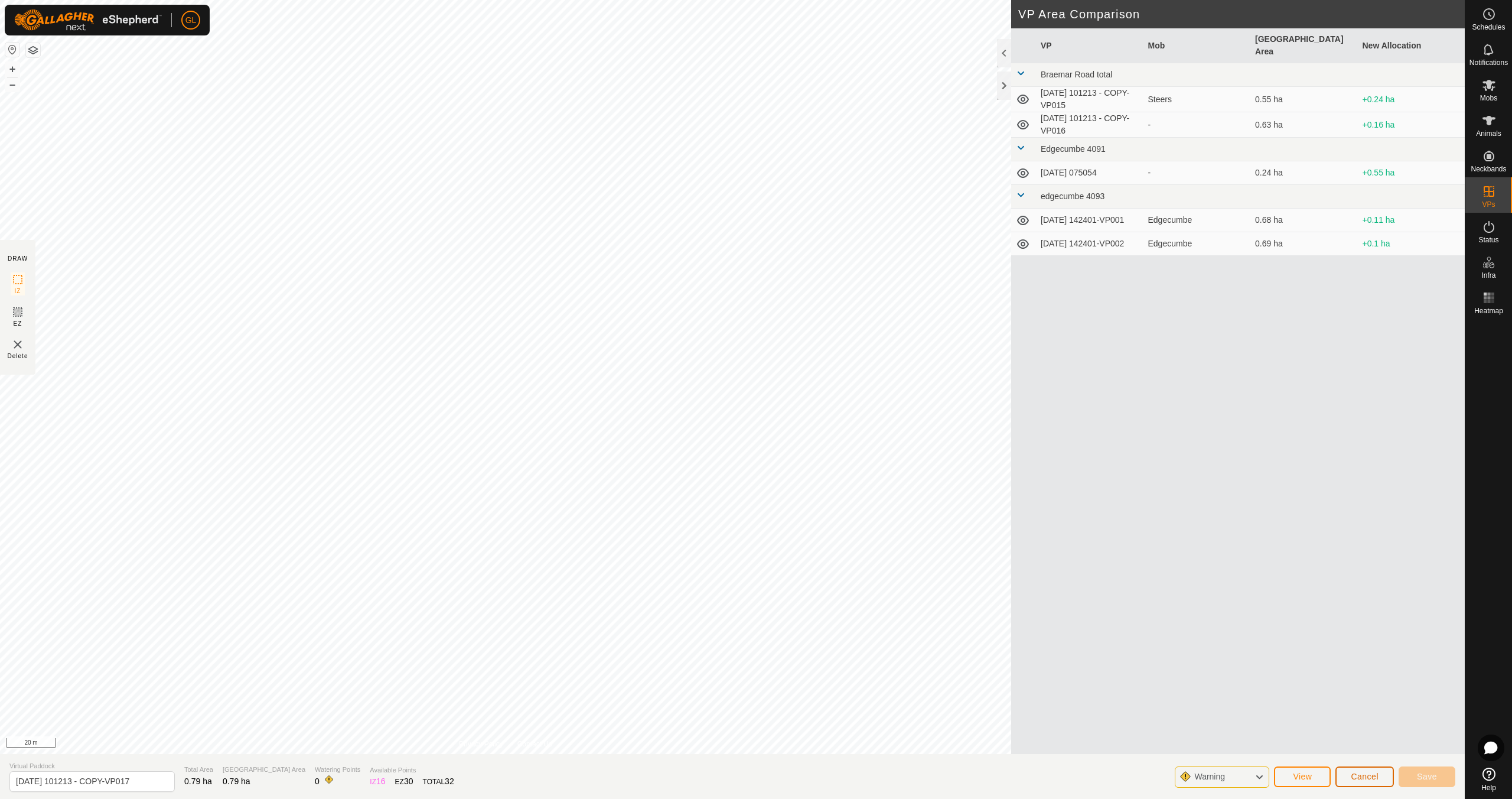
click at [1358, 781] on button "Cancel" at bounding box center [1364, 776] width 58 height 20
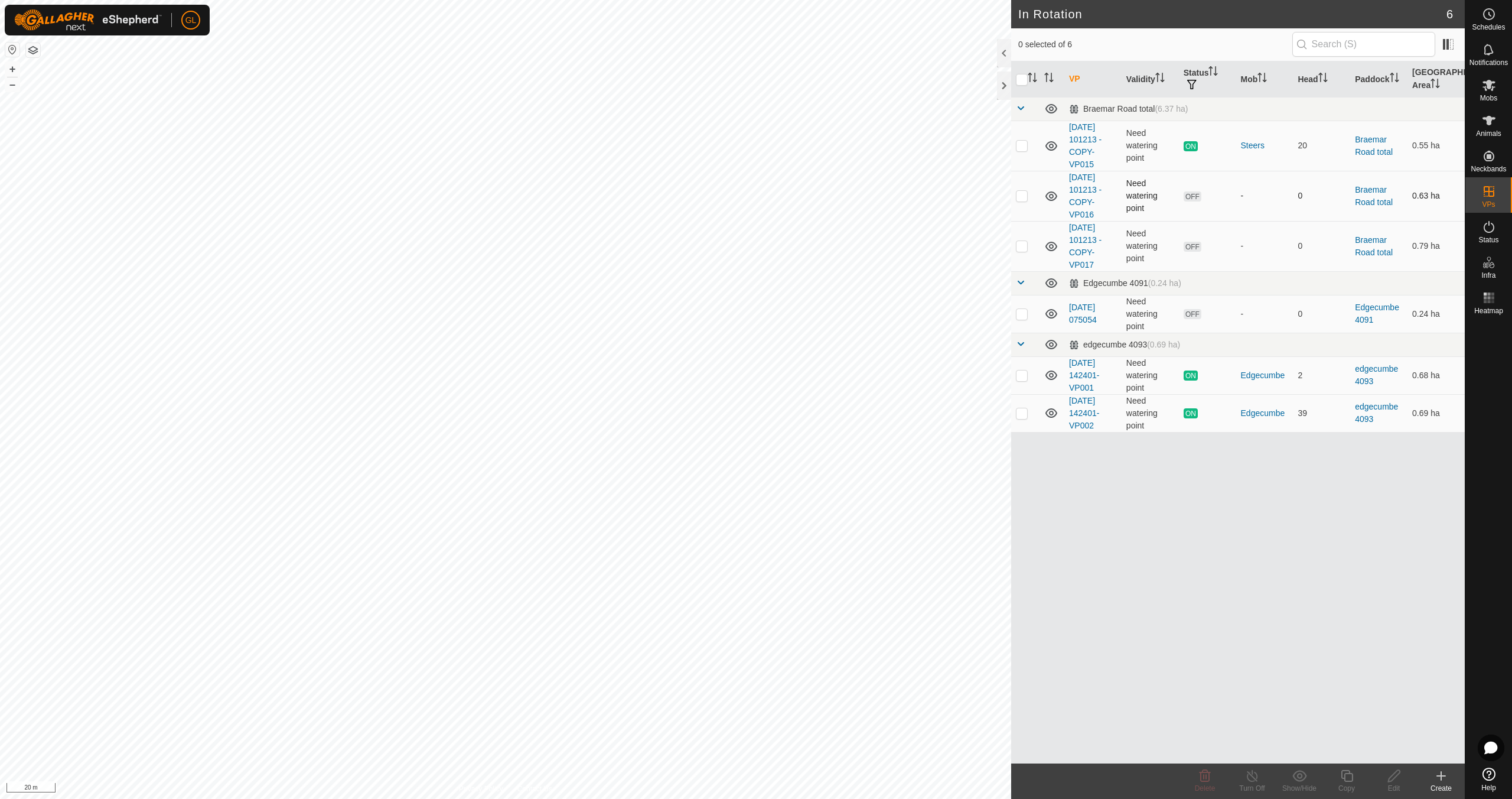
click at [1023, 195] on p-checkbox at bounding box center [1021, 195] width 12 height 9
checkbox input "true"
click at [1344, 778] on icon at bounding box center [1346, 775] width 12 height 12
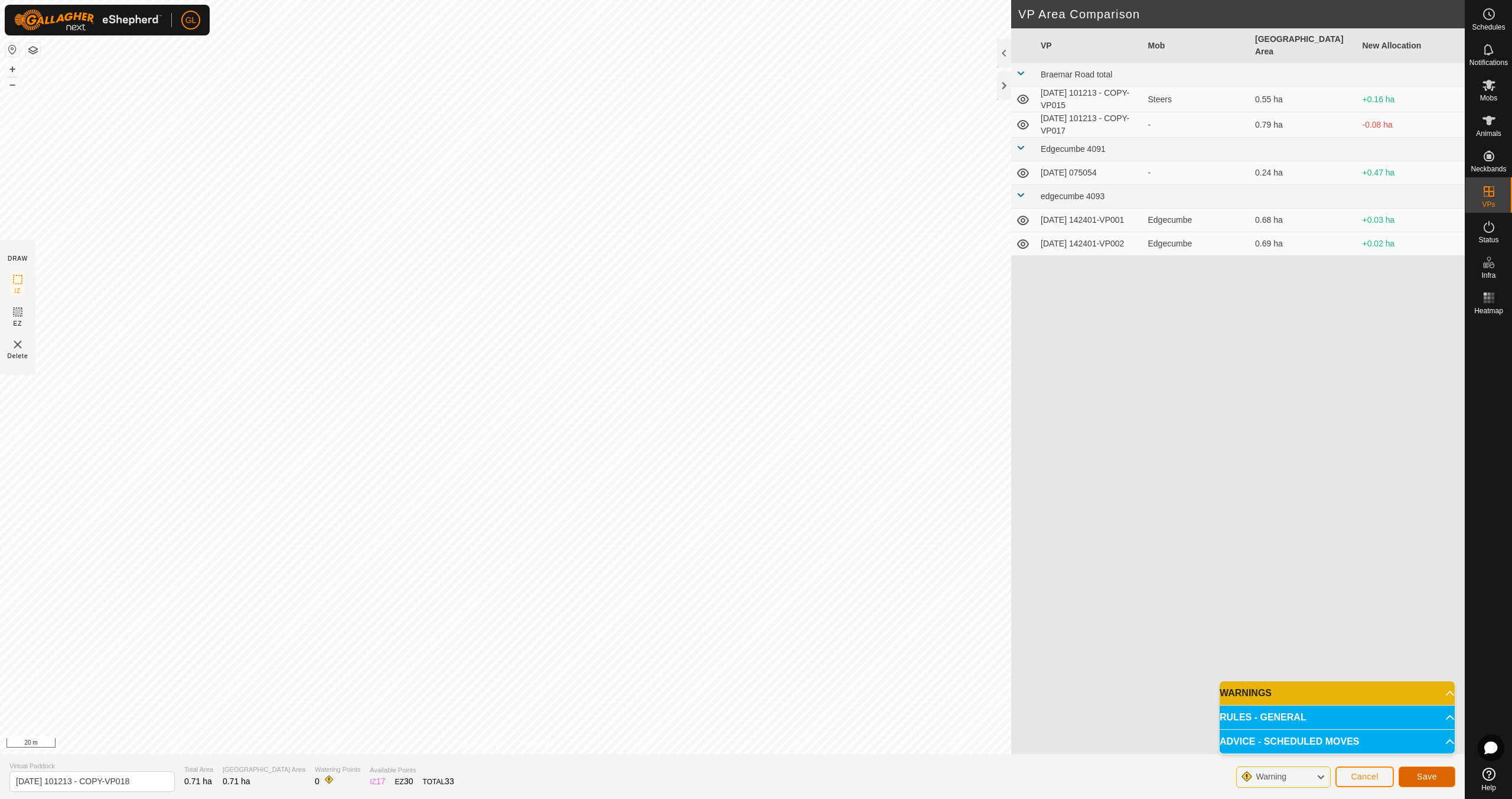
click at [1425, 777] on span "Save" at bounding box center [1427, 776] width 20 height 9
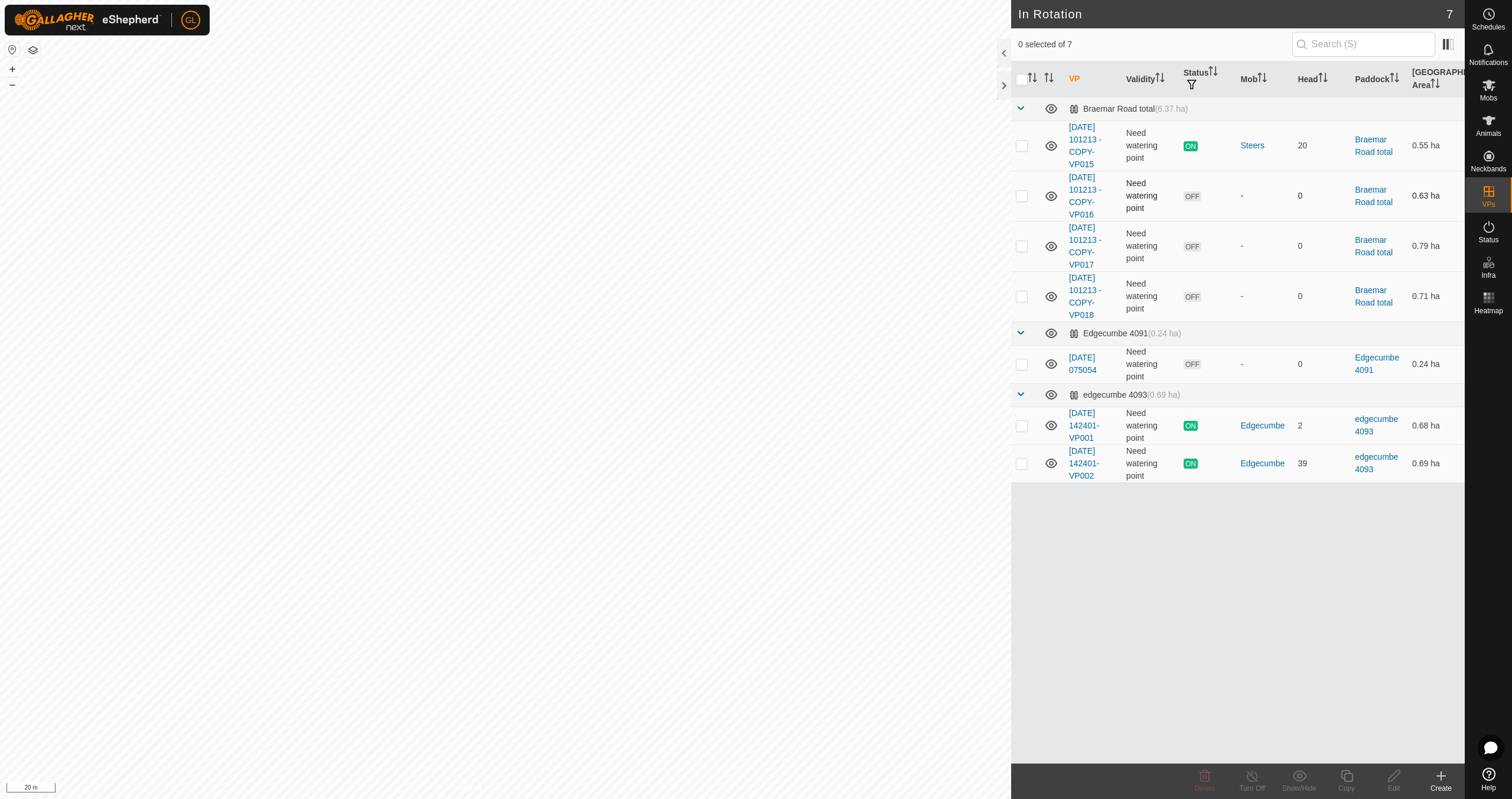
click at [1023, 197] on p-checkbox at bounding box center [1021, 195] width 12 height 9
checkbox input "false"
click at [1022, 248] on p-checkbox at bounding box center [1021, 246] width 12 height 9
click at [1021, 248] on p-checkbox at bounding box center [1021, 246] width 12 height 9
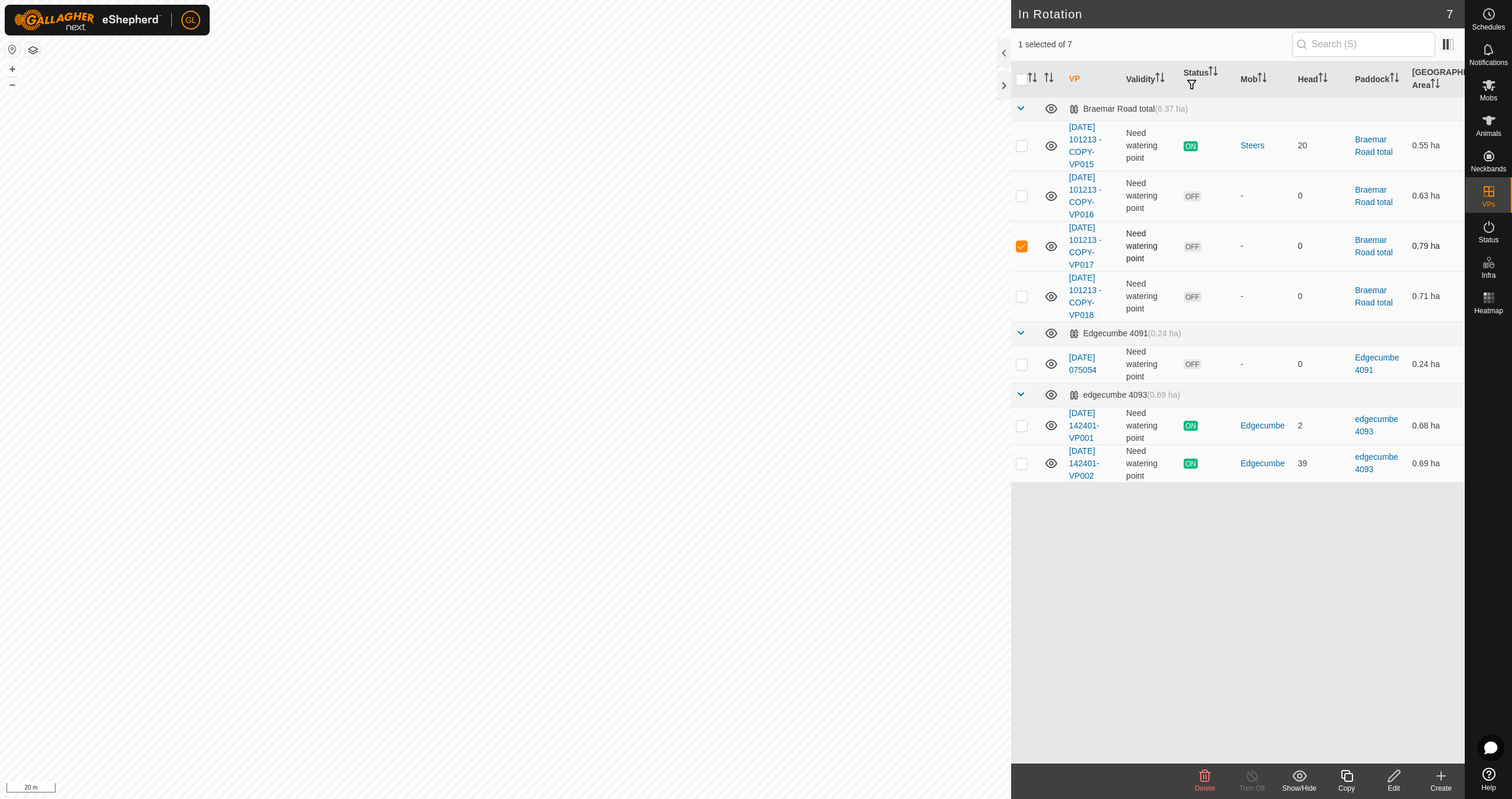
checkbox input "false"
click at [1024, 298] on p-checkbox at bounding box center [1021, 296] width 12 height 9
checkbox input "false"
click at [1021, 244] on p-checkbox at bounding box center [1021, 246] width 12 height 9
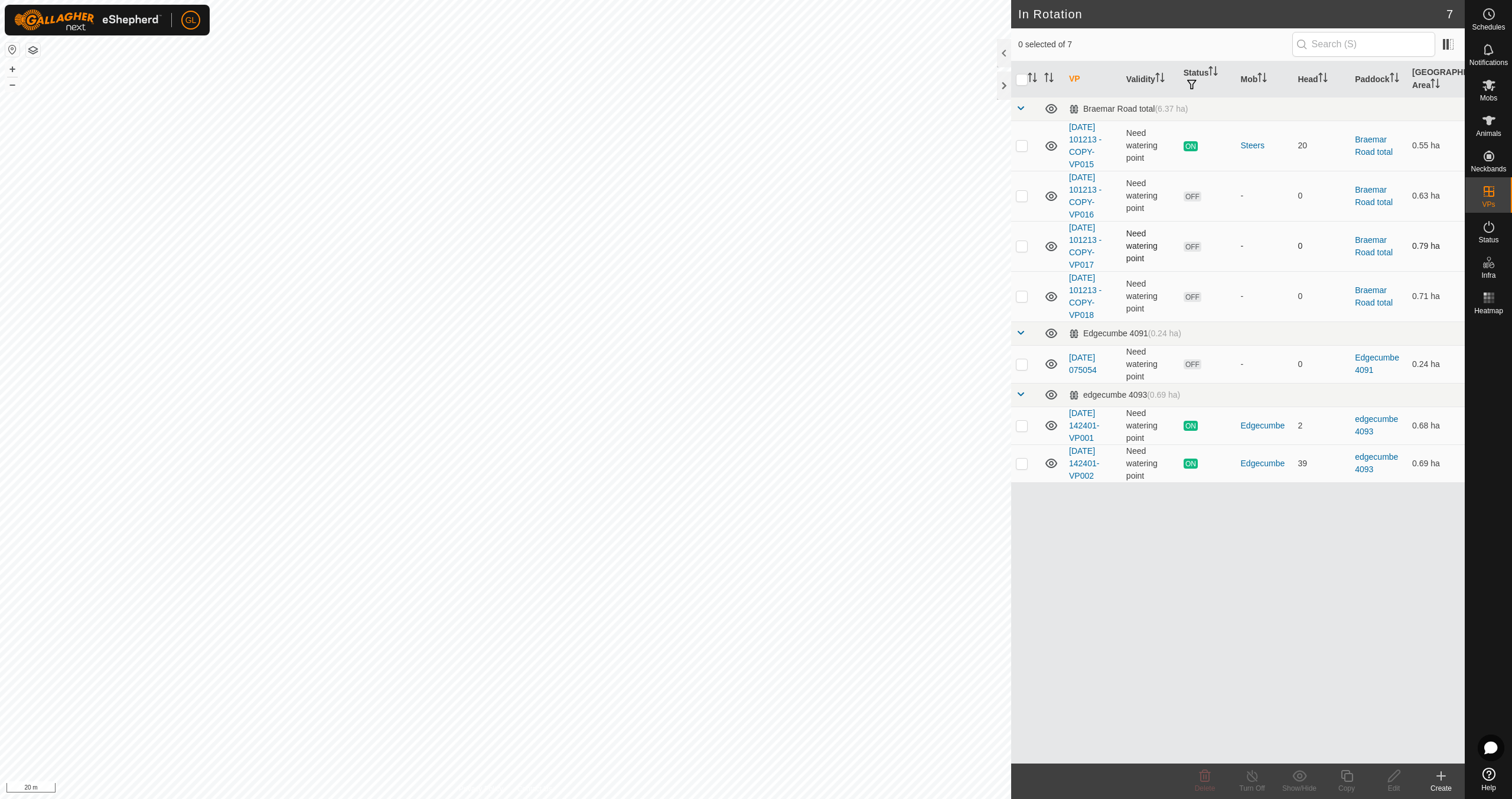
checkbox input "true"
click at [1348, 781] on icon at bounding box center [1346, 775] width 12 height 12
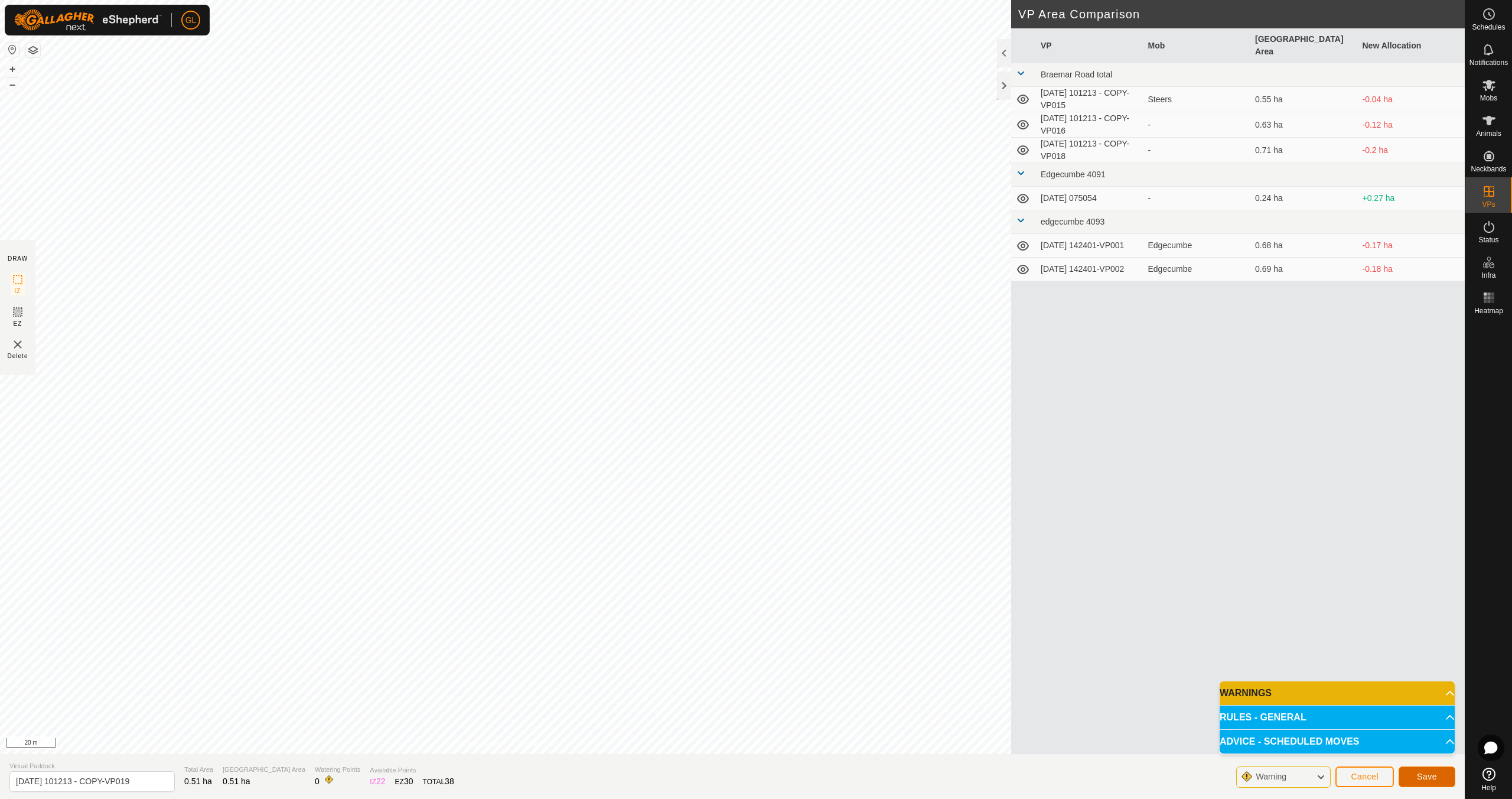
click at [1431, 777] on span "Save" at bounding box center [1427, 776] width 20 height 9
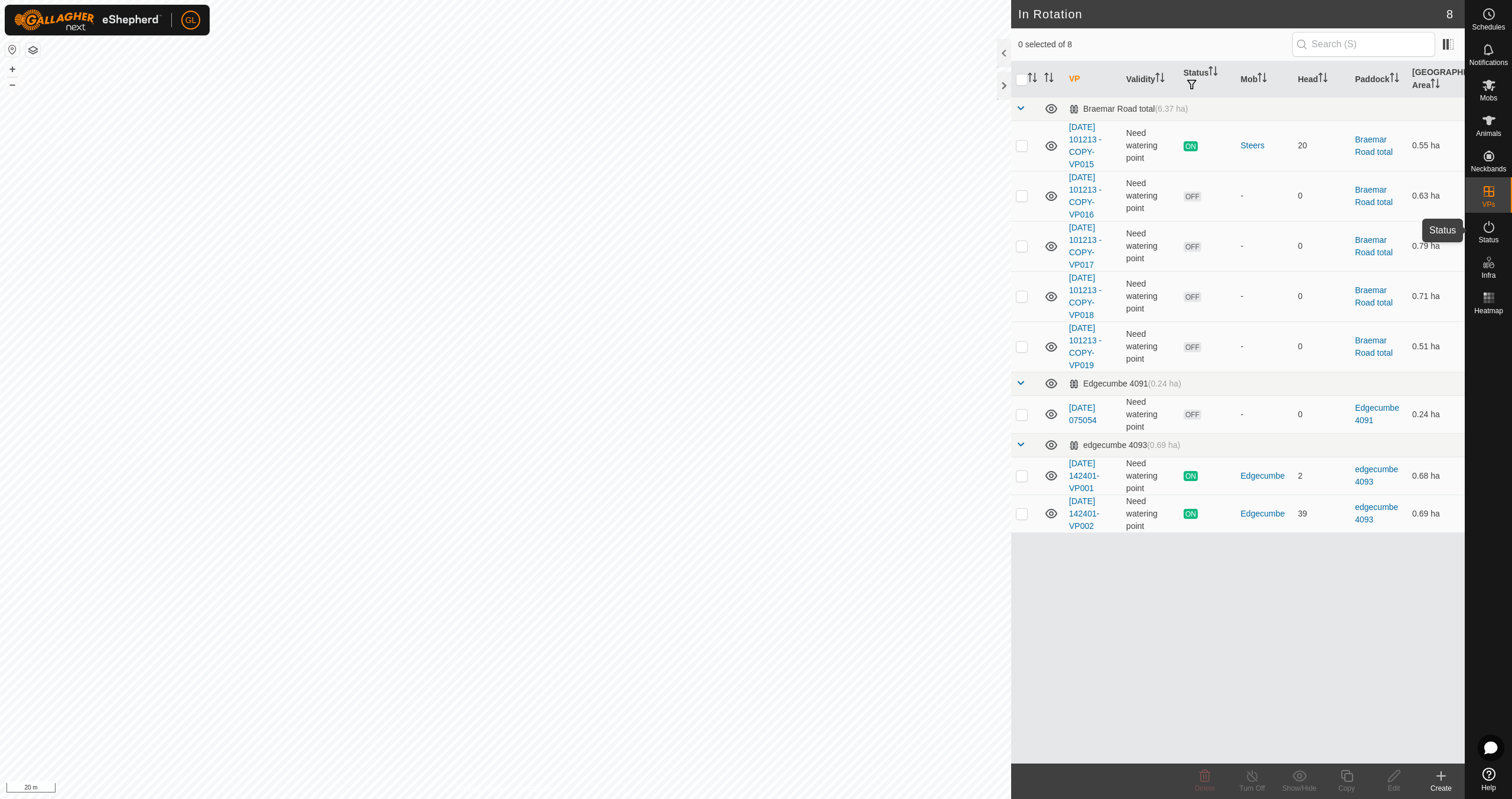
click at [1493, 235] on es-activation-svg-icon at bounding box center [1489, 227] width 21 height 19
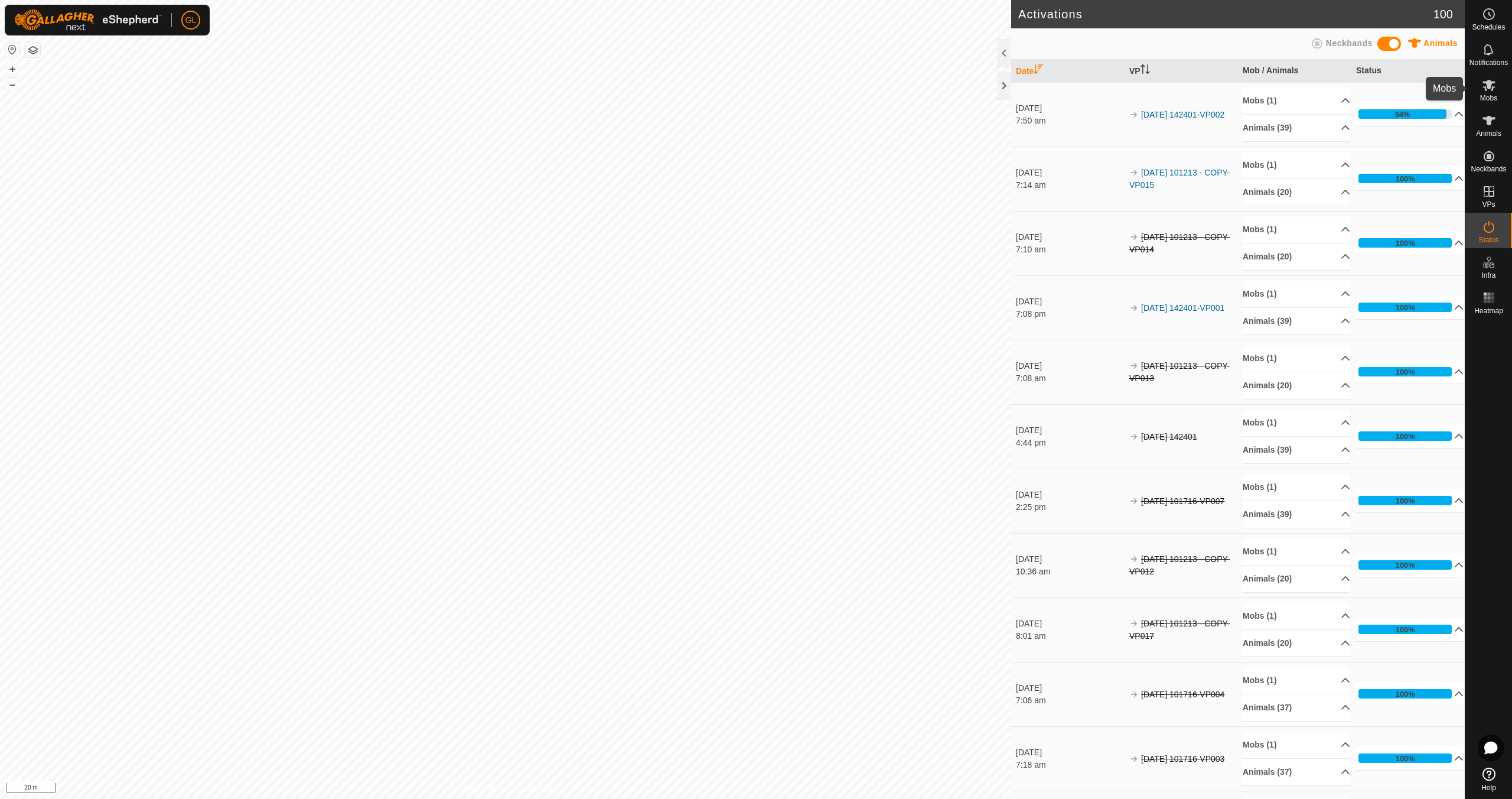
click at [1495, 86] on icon at bounding box center [1489, 85] width 14 height 14
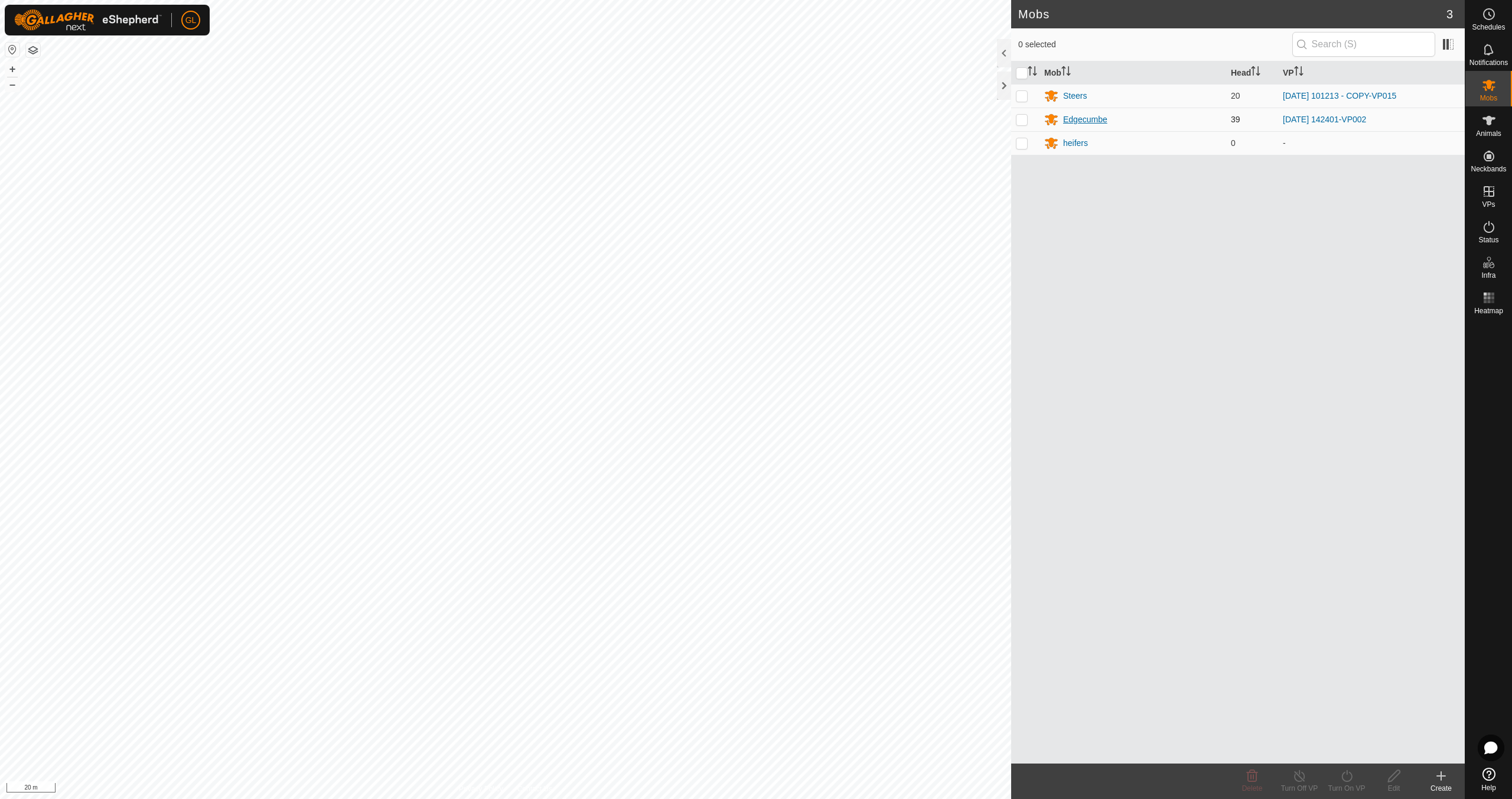
click at [1091, 117] on div "Edgecumbe" at bounding box center [1085, 120] width 44 height 12
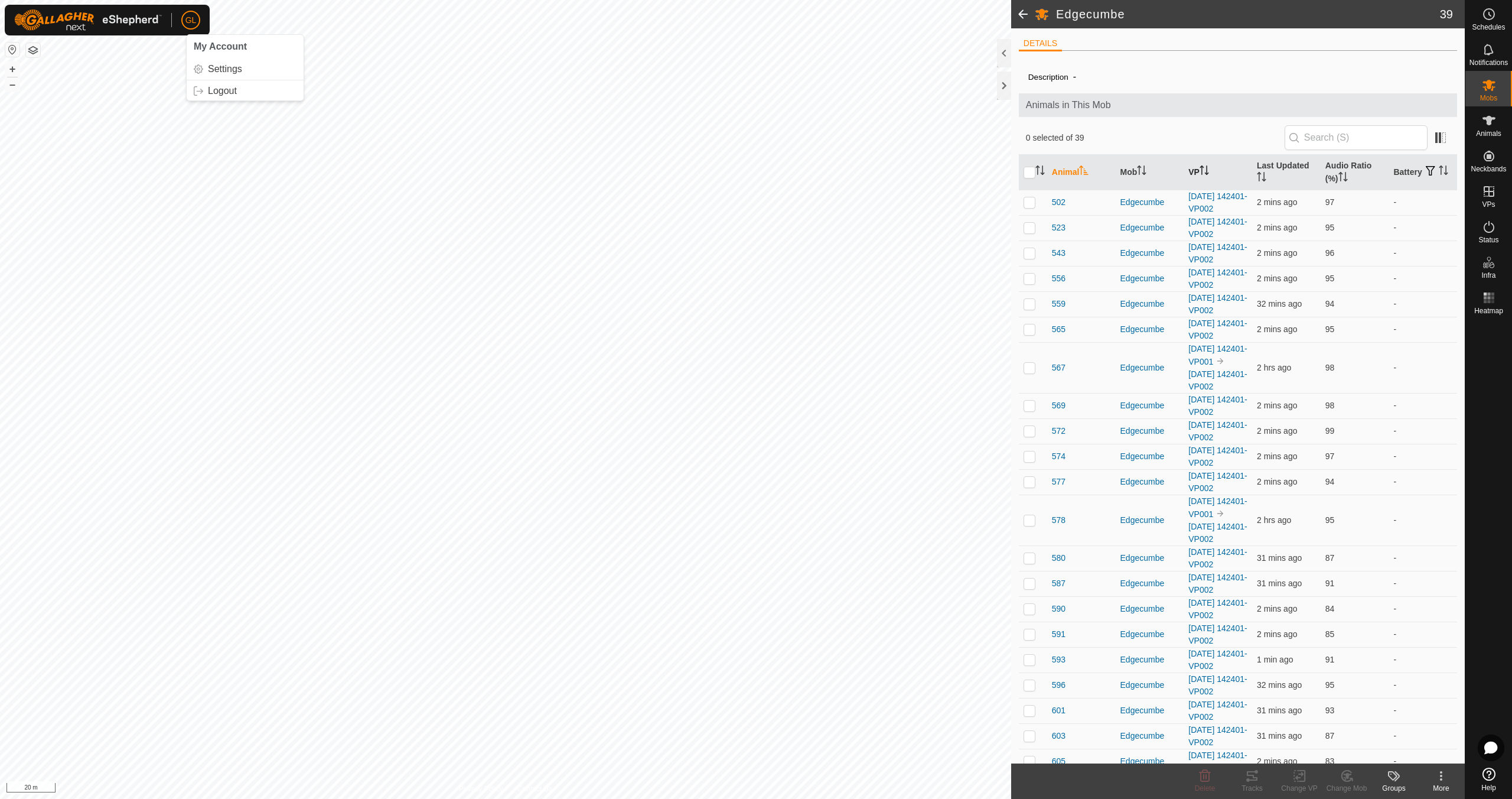
click at [1203, 167] on icon "Activate to sort" at bounding box center [1201, 167] width 4 height 2
click at [1483, 230] on icon at bounding box center [1489, 226] width 14 height 14
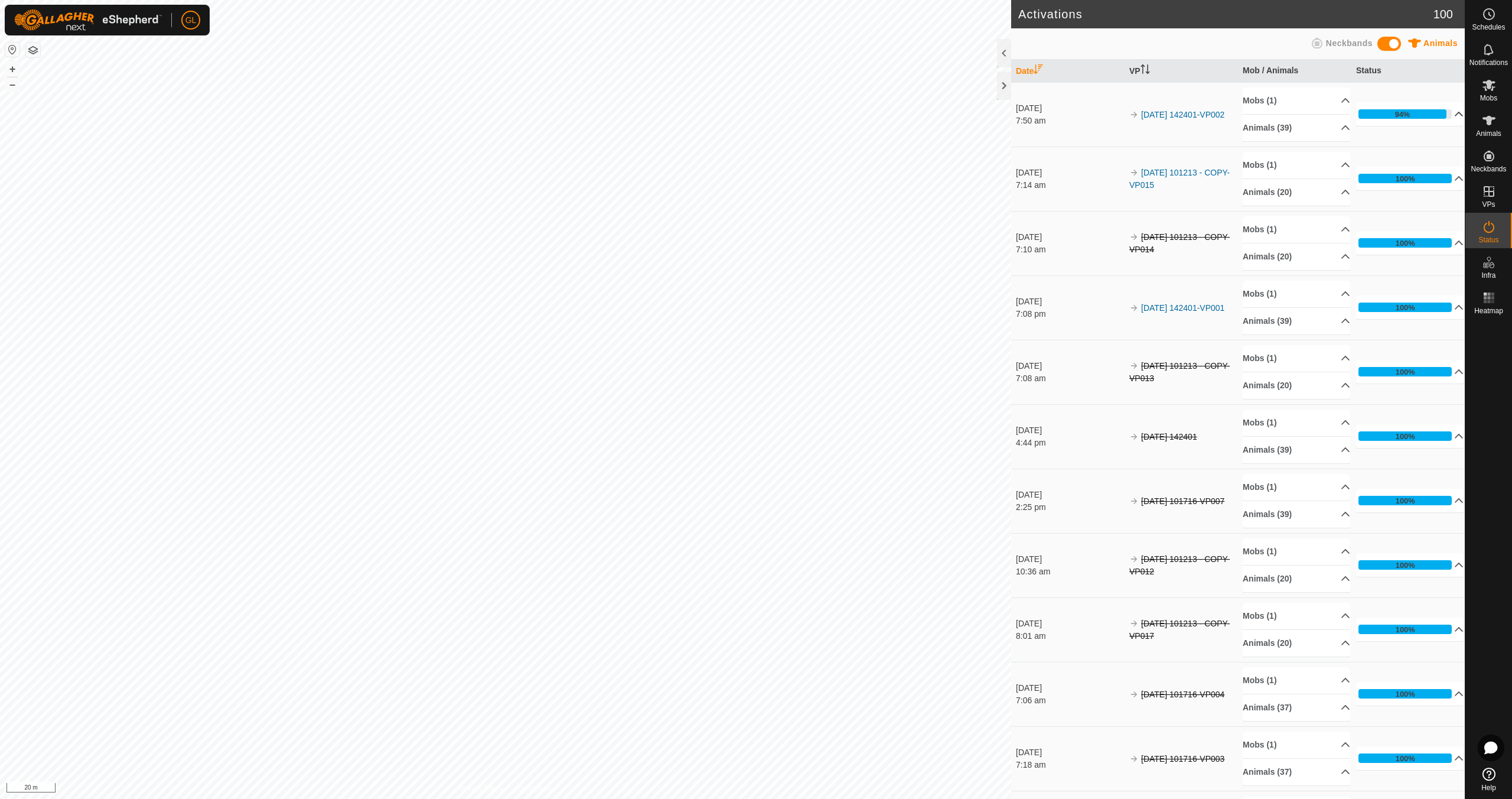
click at [1443, 112] on p-accordion-header "94%" at bounding box center [1410, 114] width 107 height 24
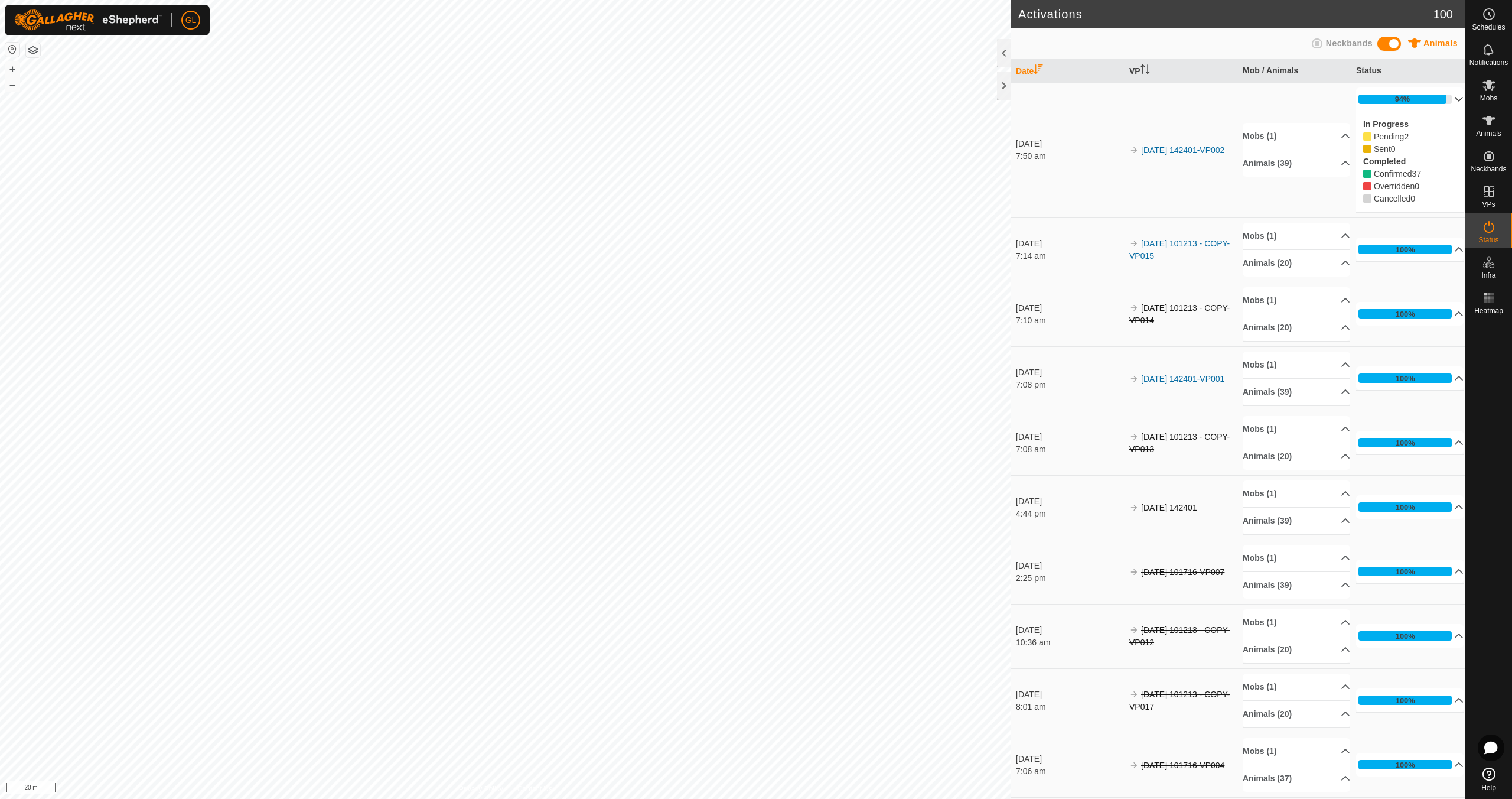
click at [1444, 98] on p-accordion-header "94%" at bounding box center [1410, 99] width 107 height 24
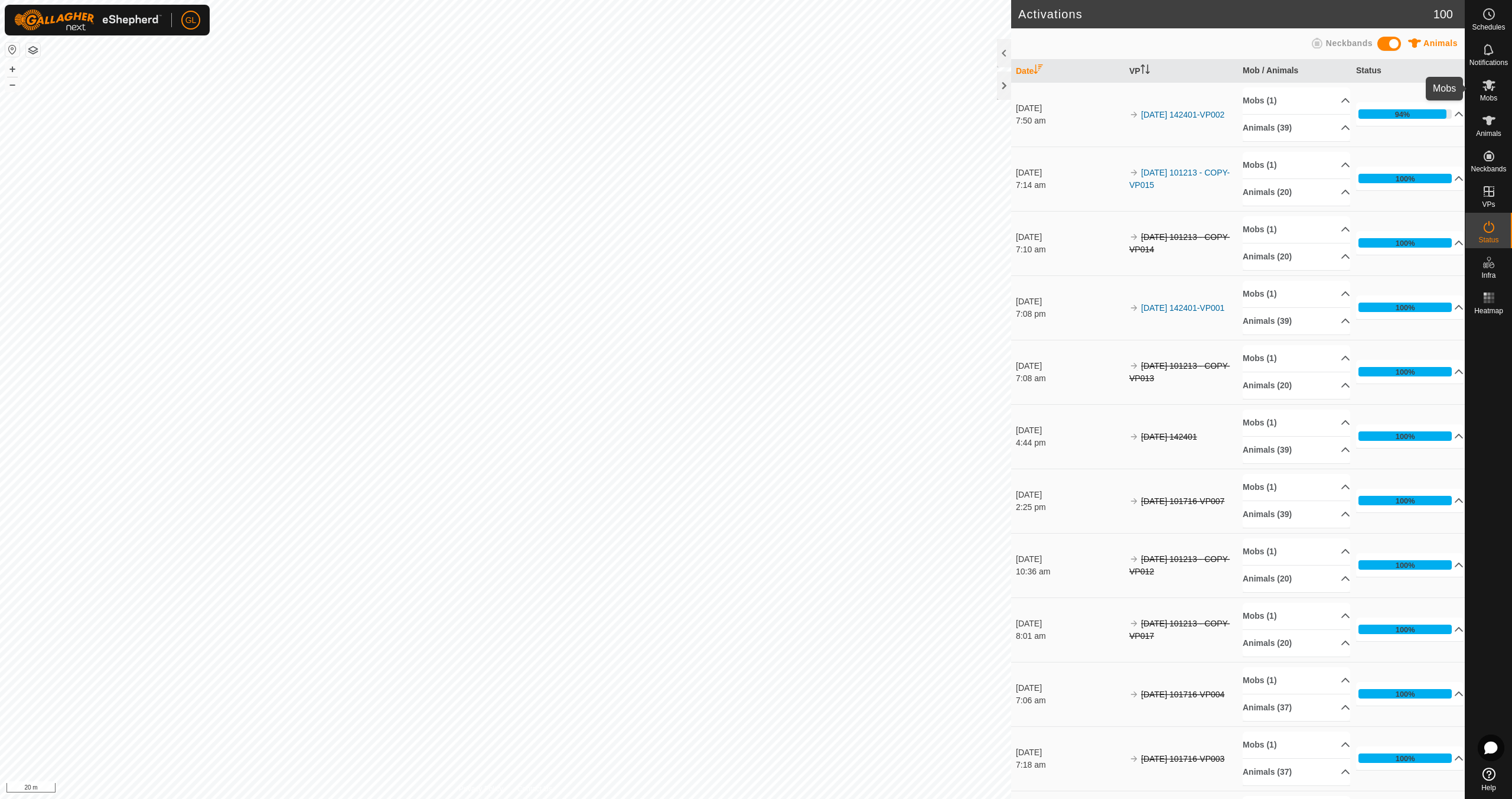
click at [1488, 95] on span "Mobs" at bounding box center [1489, 97] width 17 height 7
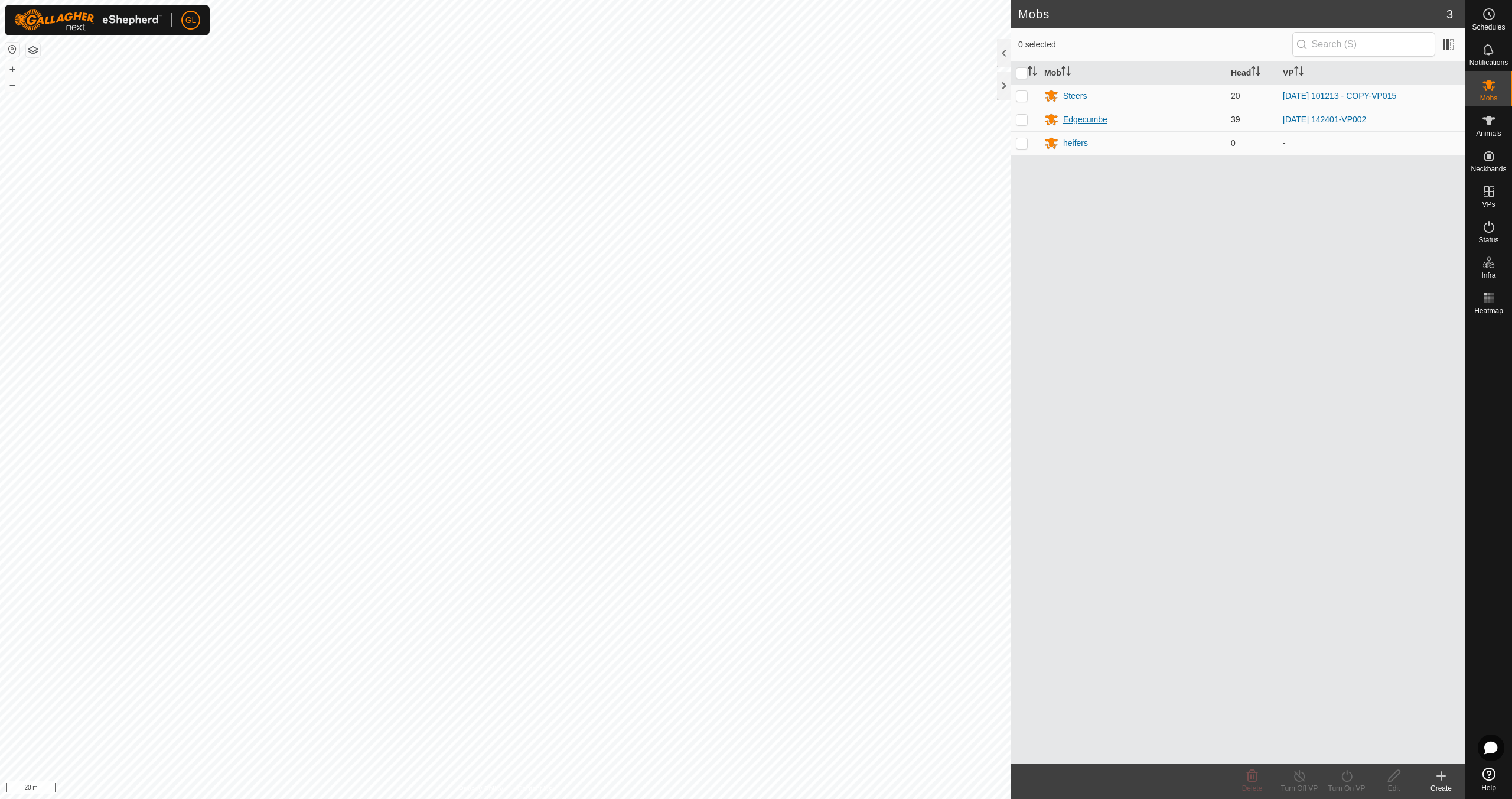
click at [1090, 118] on div "Edgecumbe" at bounding box center [1085, 120] width 44 height 12
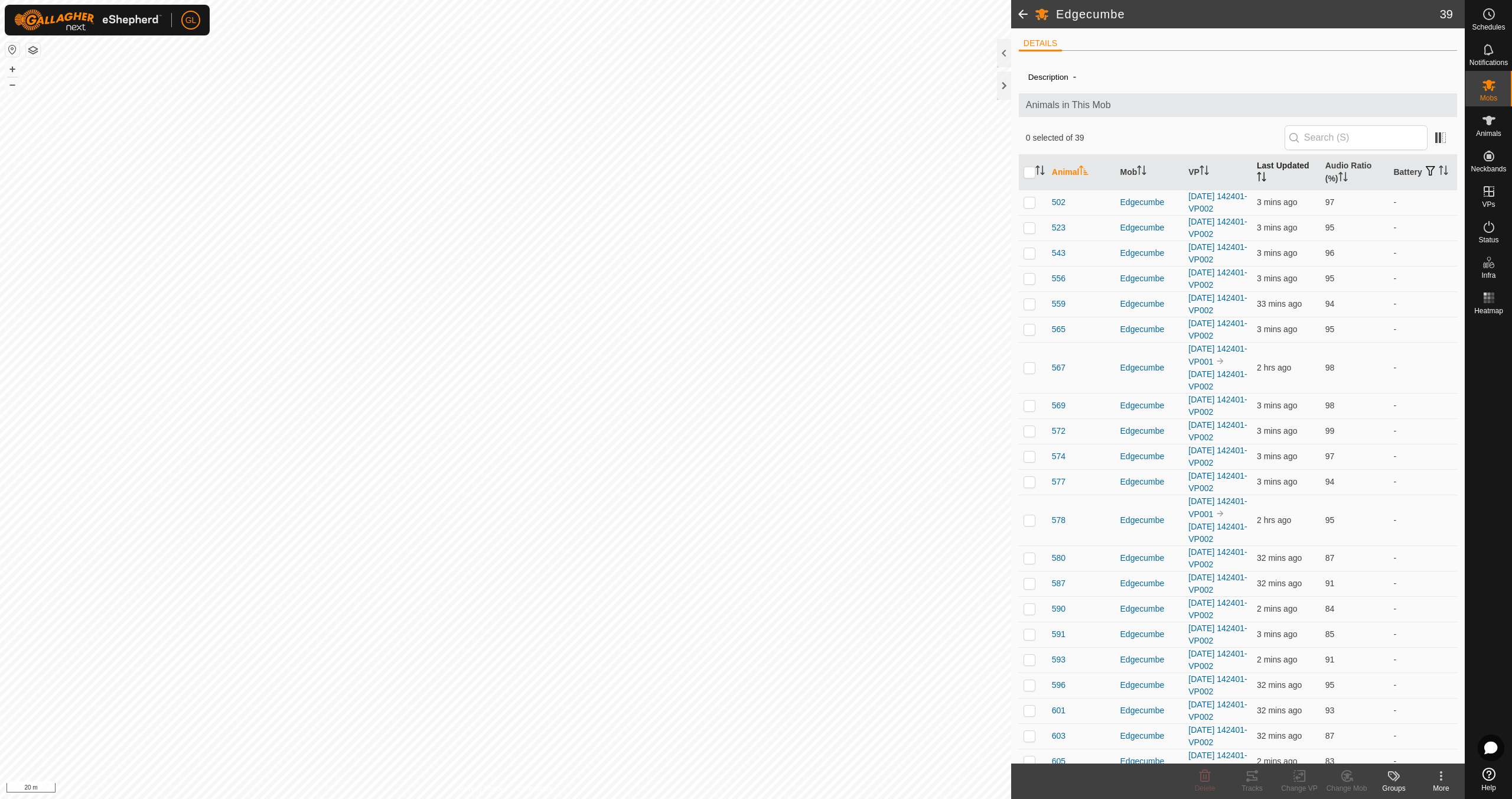
click at [1259, 176] on icon "Activate to sort" at bounding box center [1261, 176] width 9 height 9
click at [9, 86] on button "–" at bounding box center [12, 84] width 14 height 14
click at [10, 86] on button "–" at bounding box center [12, 84] width 14 height 14
click at [10, 86] on button "–" at bounding box center [12, 84] width 14 height 14
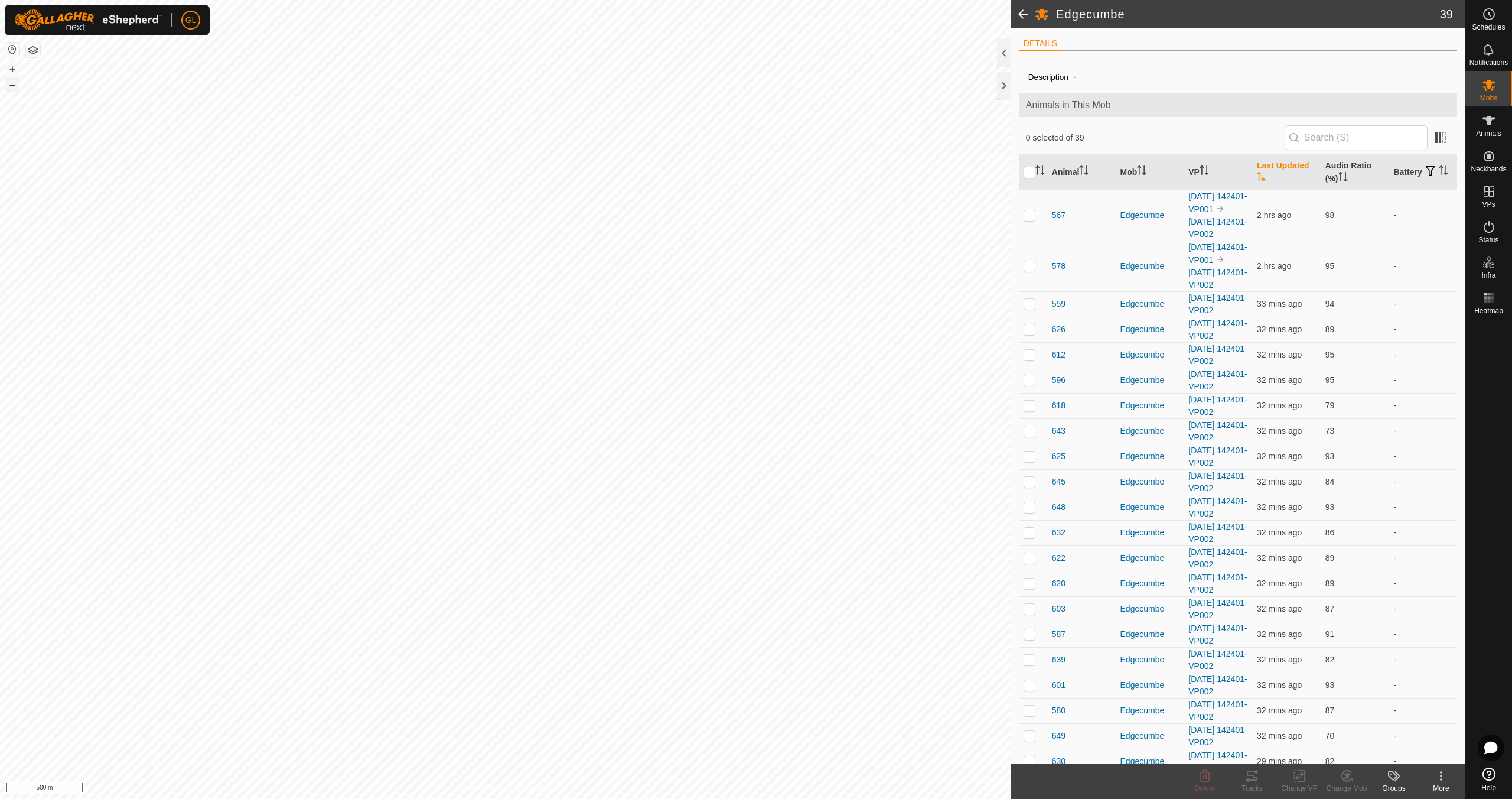
click at [10, 86] on button "–" at bounding box center [12, 84] width 14 height 14
click at [1204, 170] on icon "Activate to sort" at bounding box center [1204, 170] width 9 height 9
click at [1489, 232] on icon at bounding box center [1489, 226] width 11 height 12
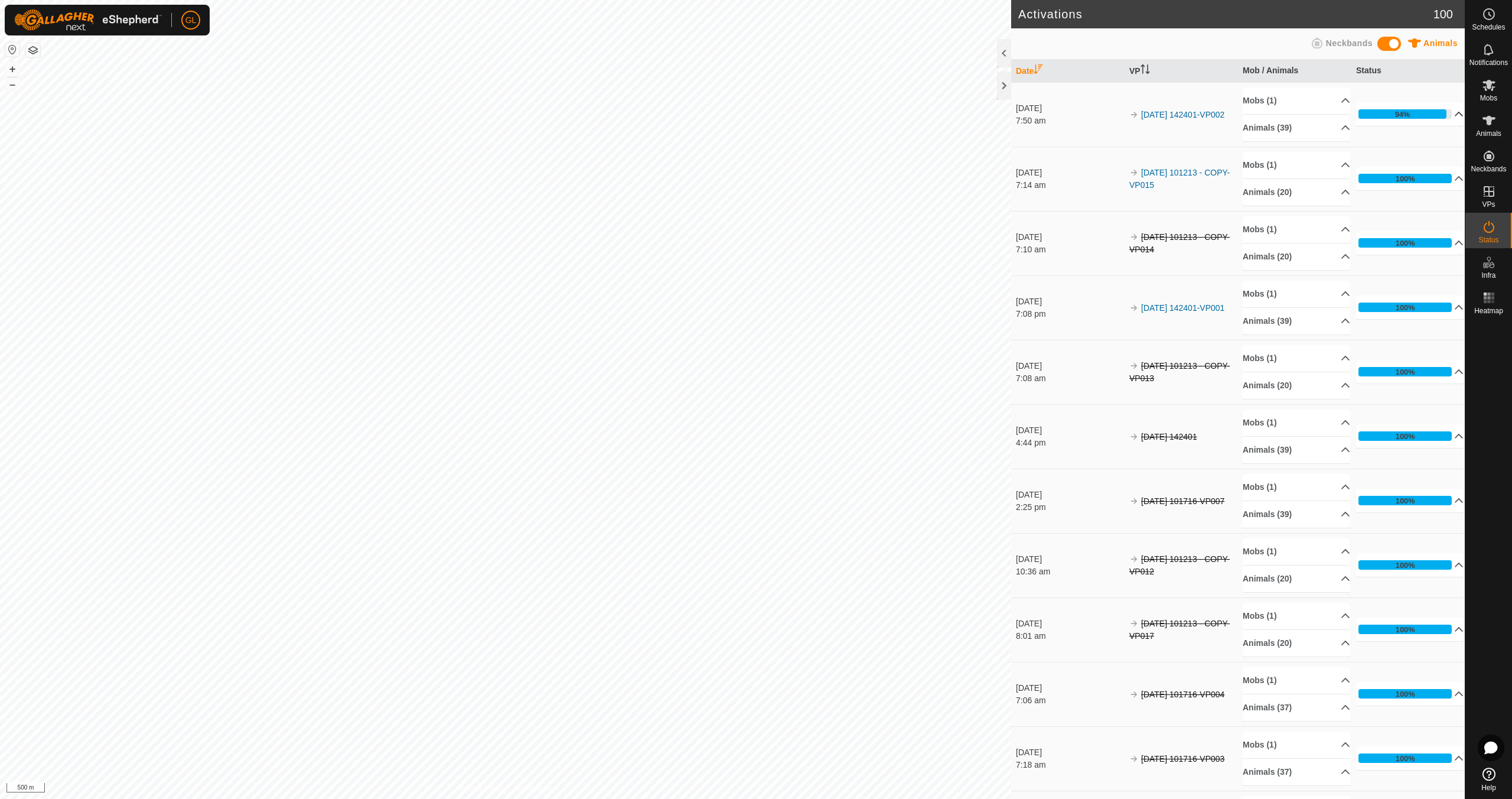
click at [1445, 115] on p-accordion-header "94%" at bounding box center [1410, 114] width 107 height 24
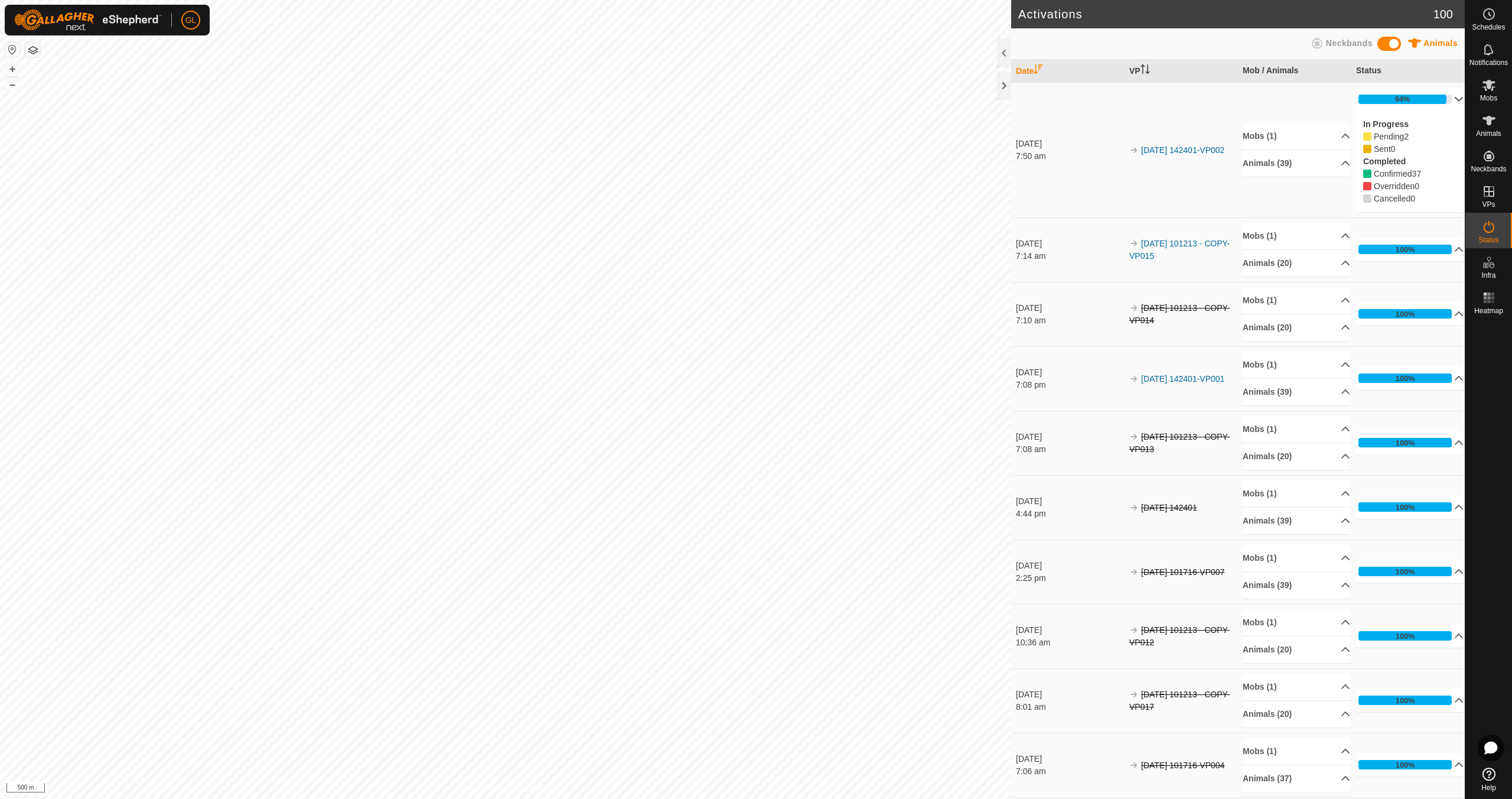
click at [1444, 100] on p-accordion-header "94%" at bounding box center [1410, 99] width 107 height 24
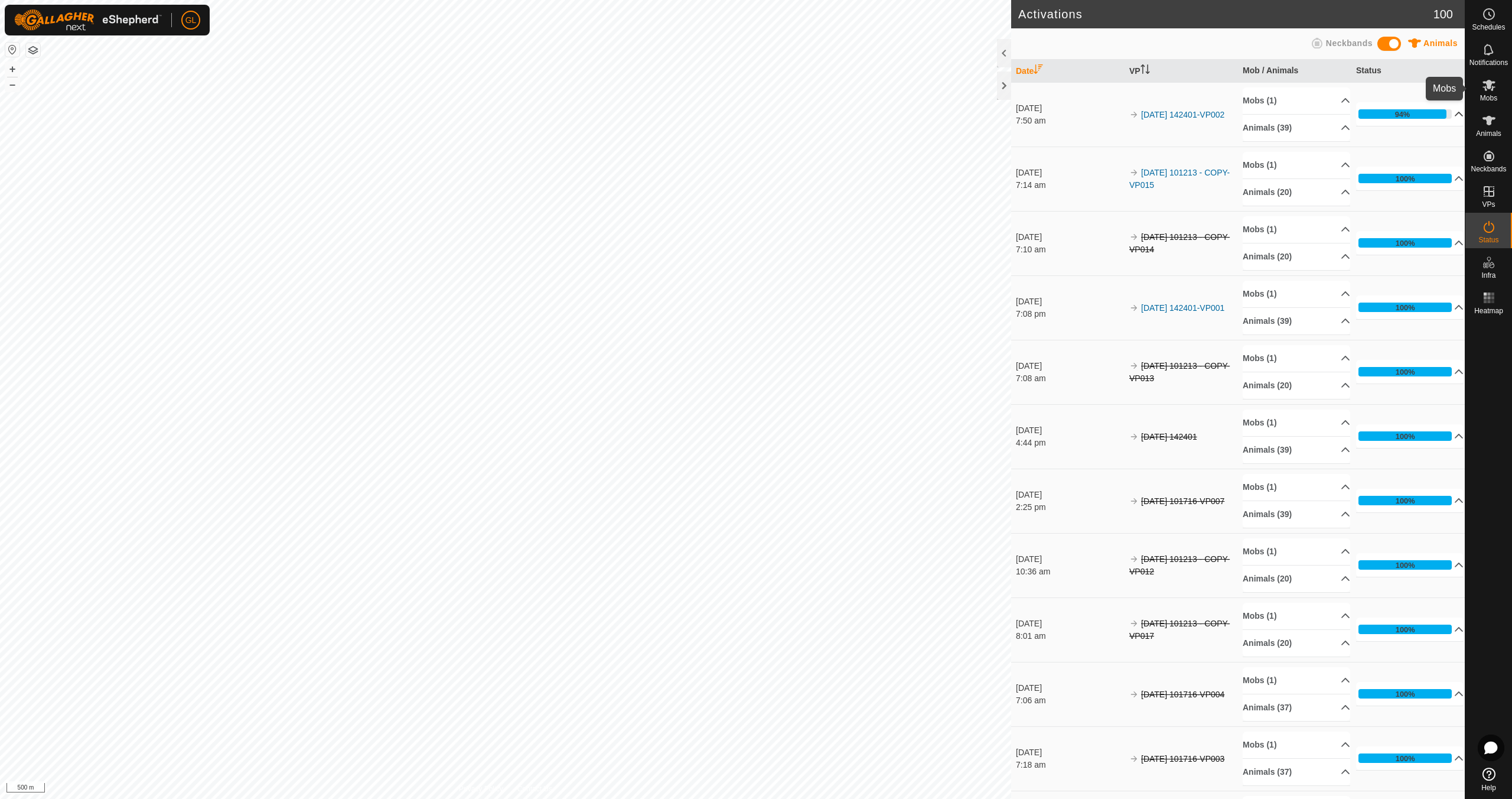
click at [1495, 93] on es-mob-svg-icon at bounding box center [1489, 85] width 21 height 19
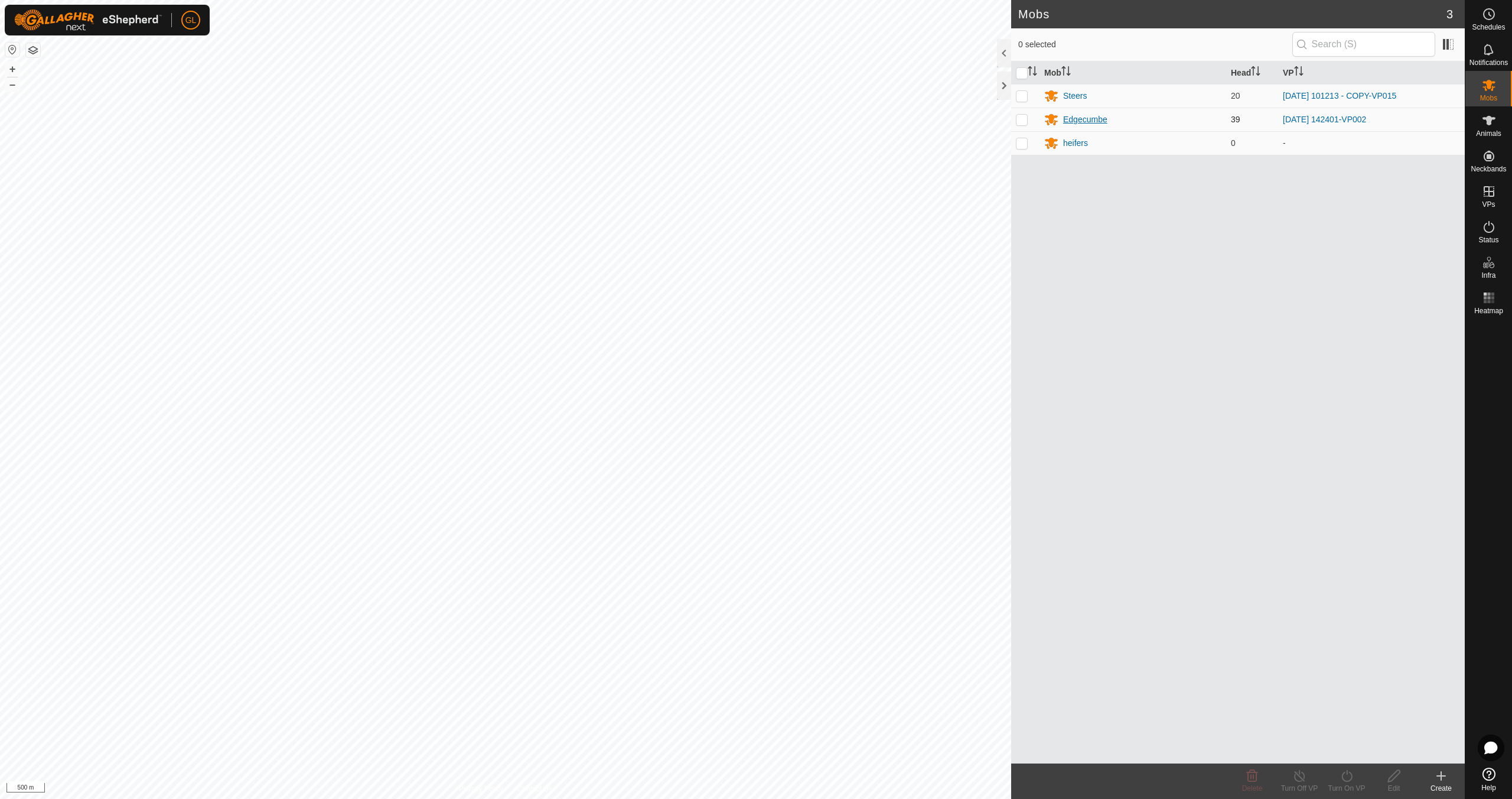
click at [1087, 119] on div "Edgecumbe" at bounding box center [1085, 120] width 44 height 12
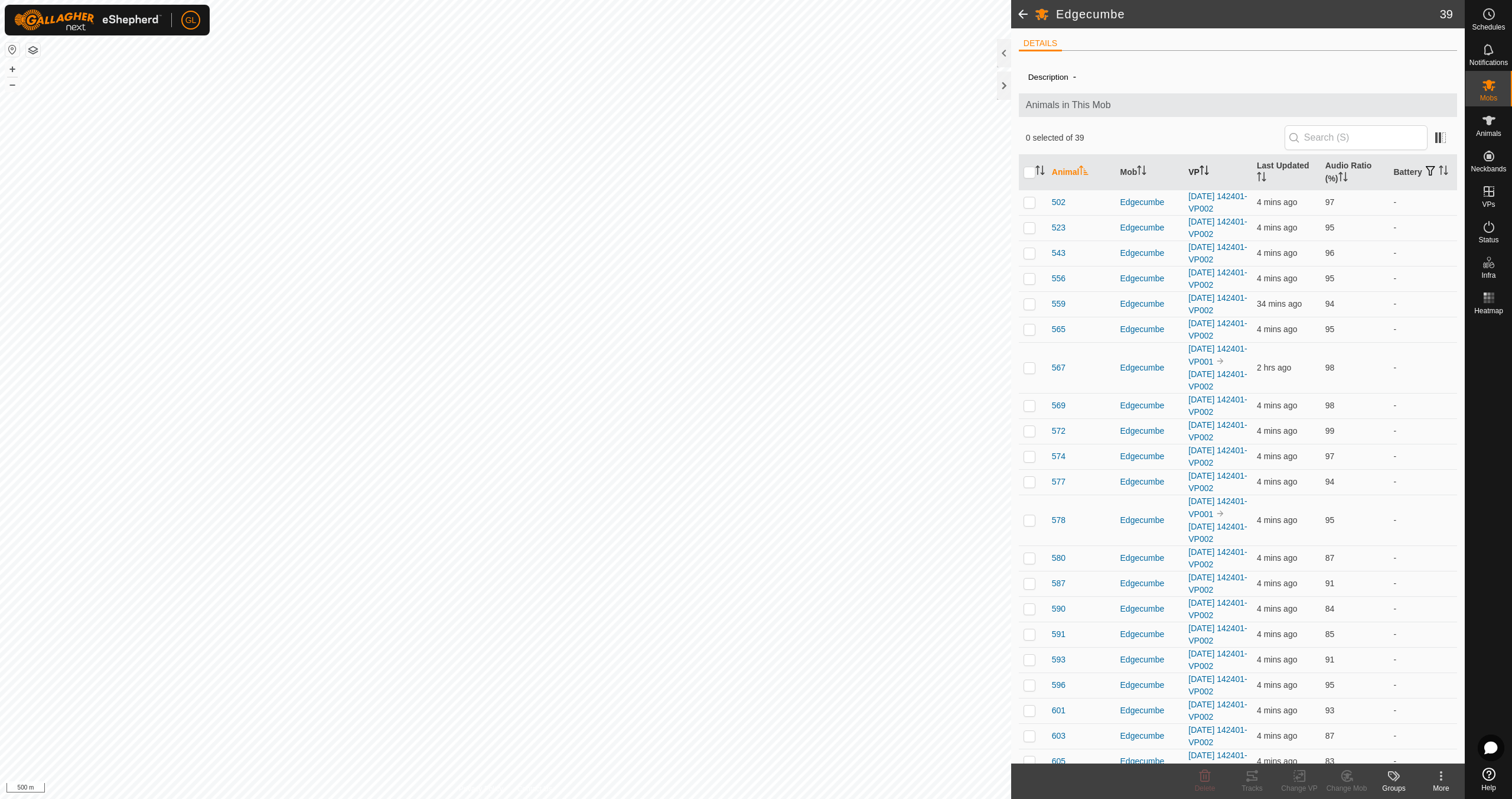
click at [1201, 172] on icon "Activate to sort" at bounding box center [1202, 170] width 1 height 9
click at [1060, 264] on span "578" at bounding box center [1059, 266] width 14 height 12
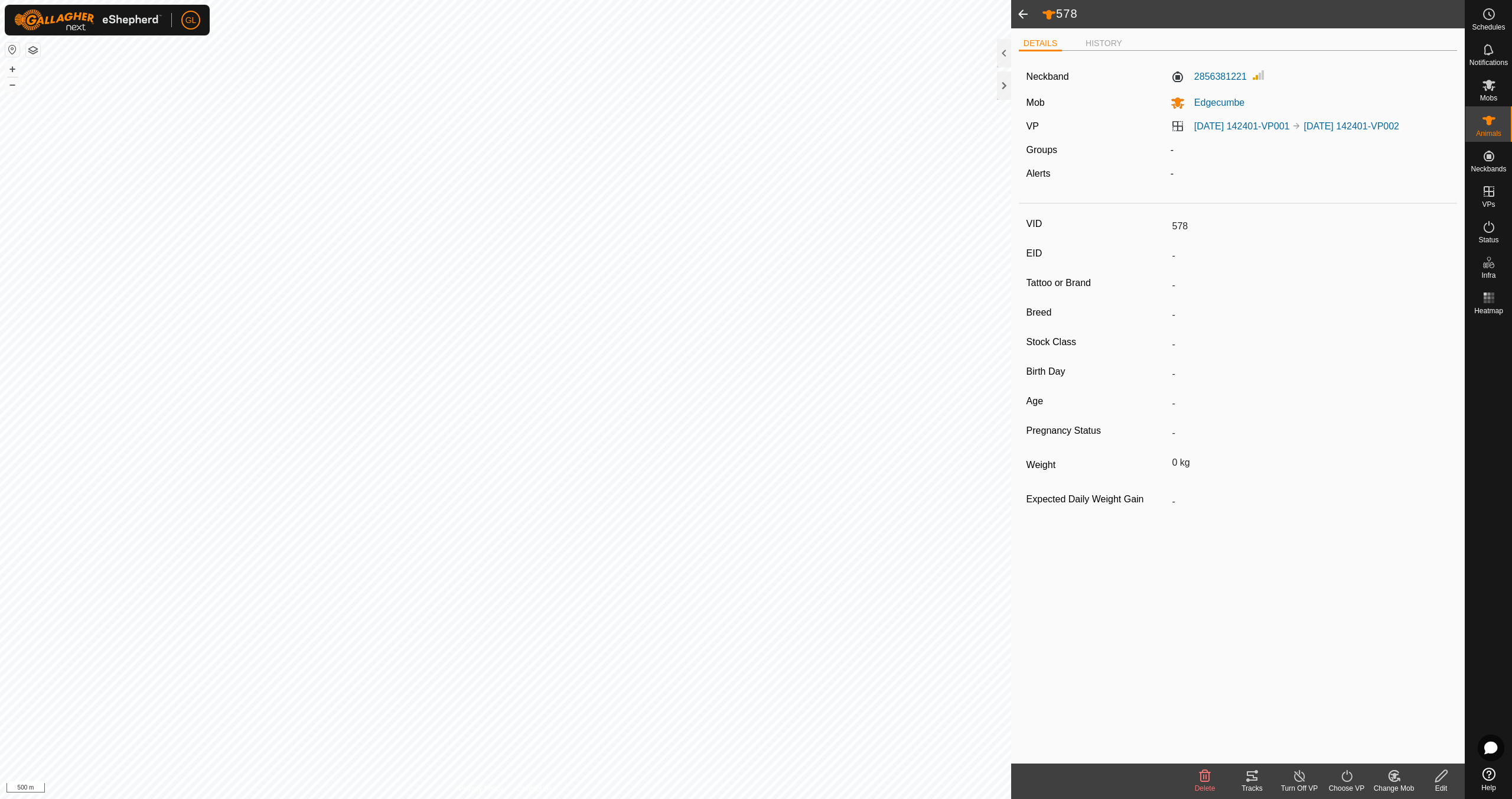
click at [1021, 15] on span at bounding box center [1023, 14] width 24 height 29
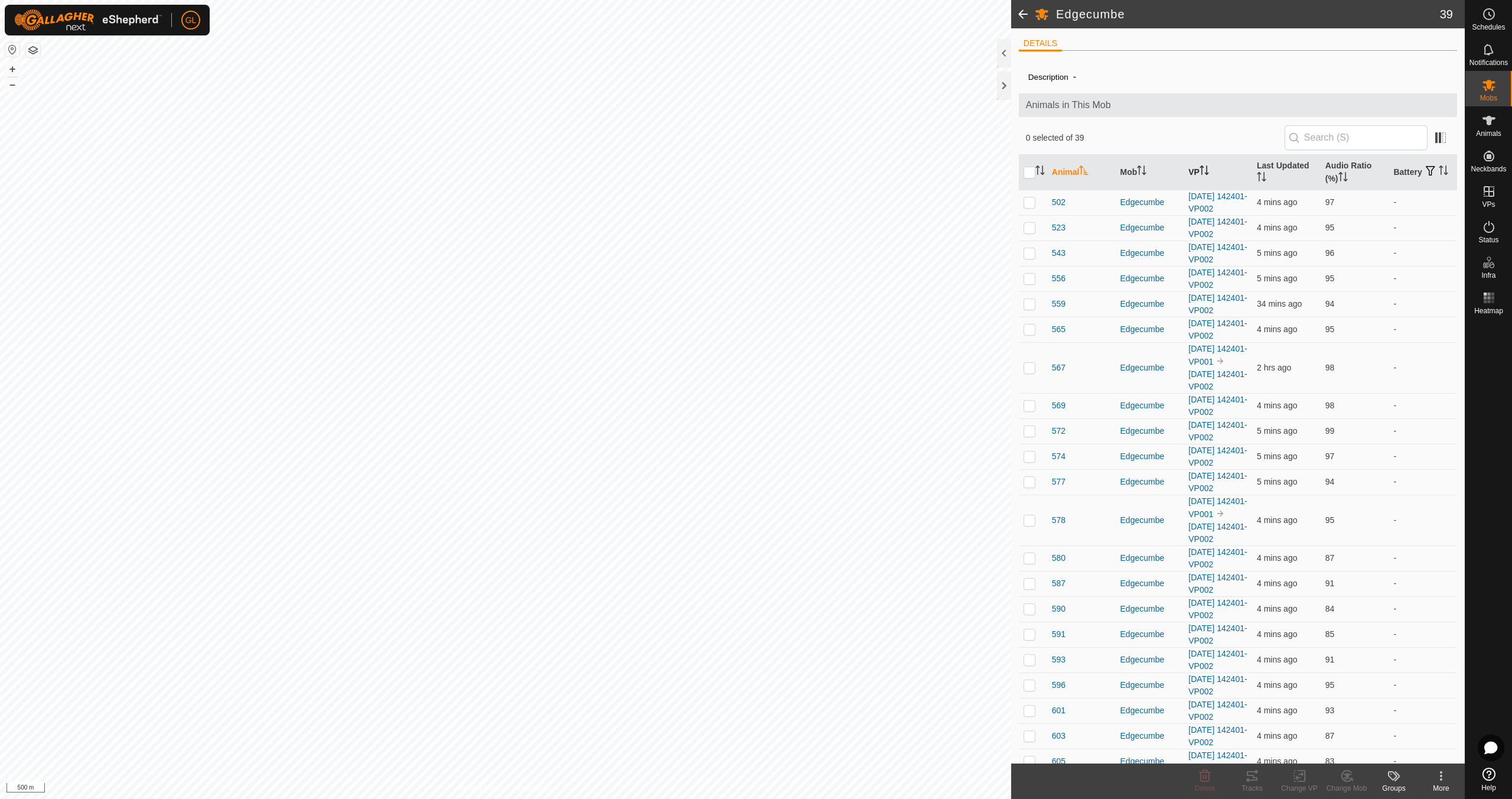
click at [1206, 172] on icon "Activate to sort" at bounding box center [1207, 170] width 1 height 9
click at [1056, 404] on span "559" at bounding box center [1059, 406] width 14 height 12
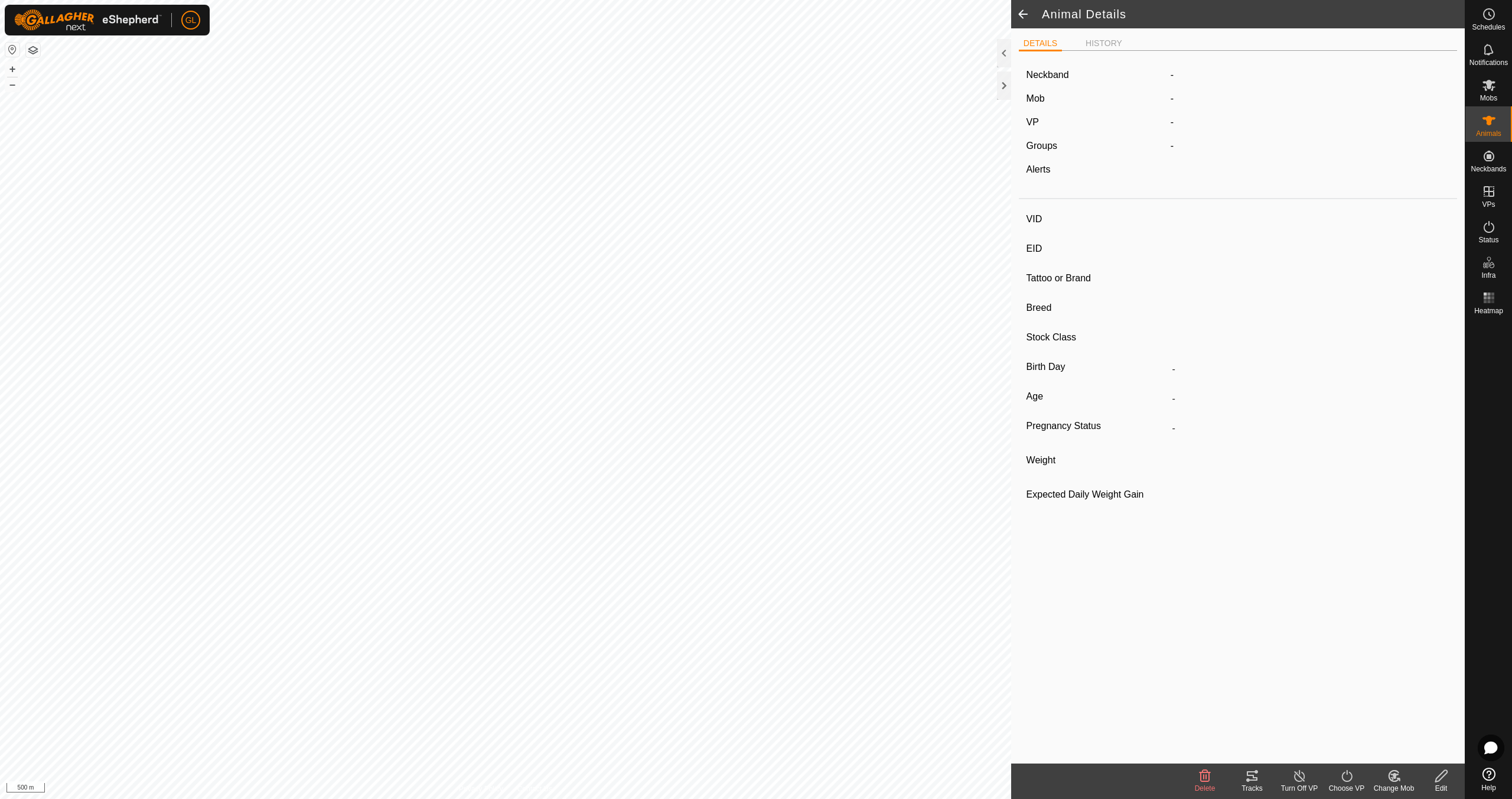
type input "559"
type input "-"
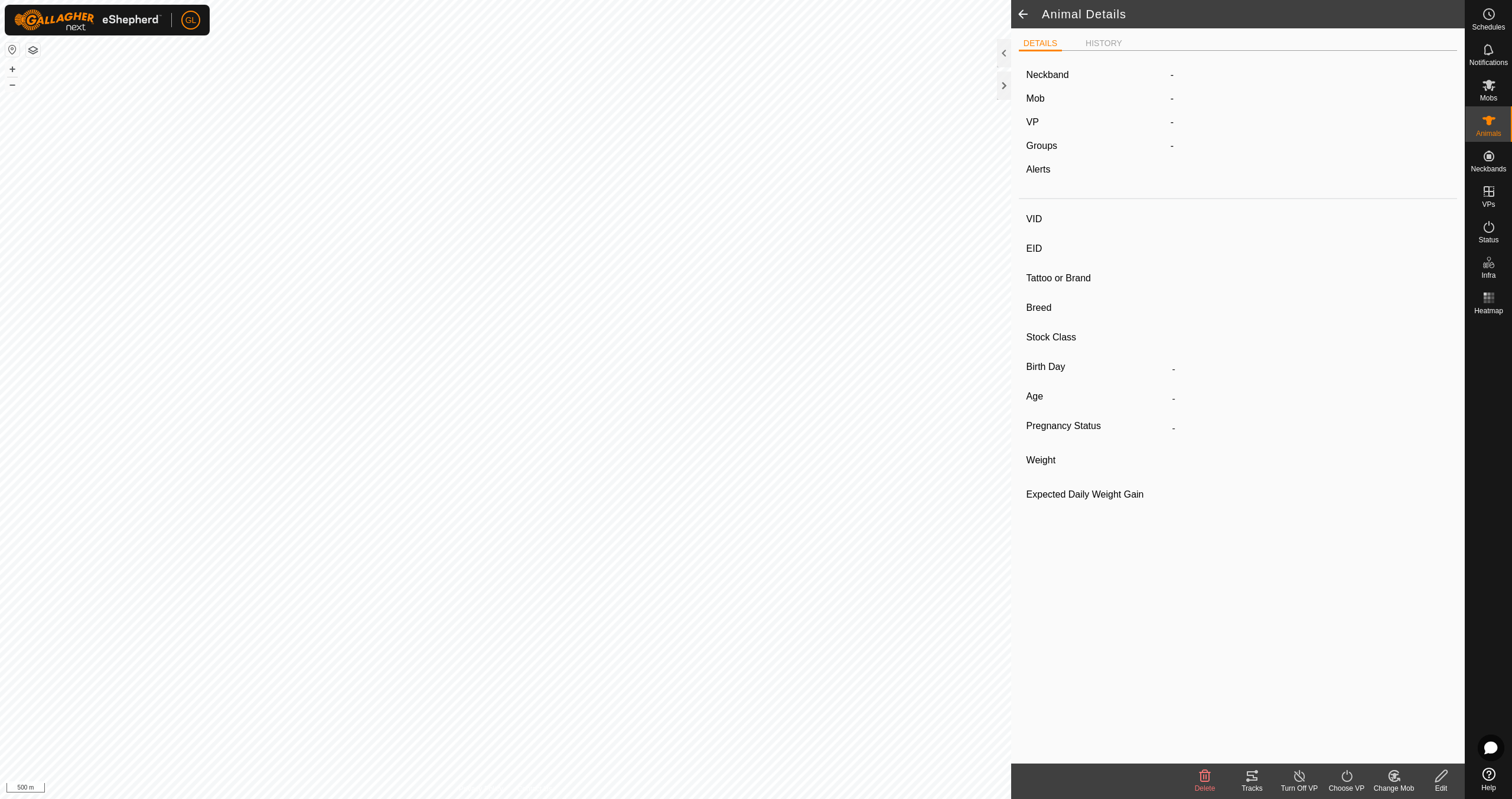
type input "0 kg"
type input "-"
click at [1025, 13] on span at bounding box center [1023, 14] width 24 height 29
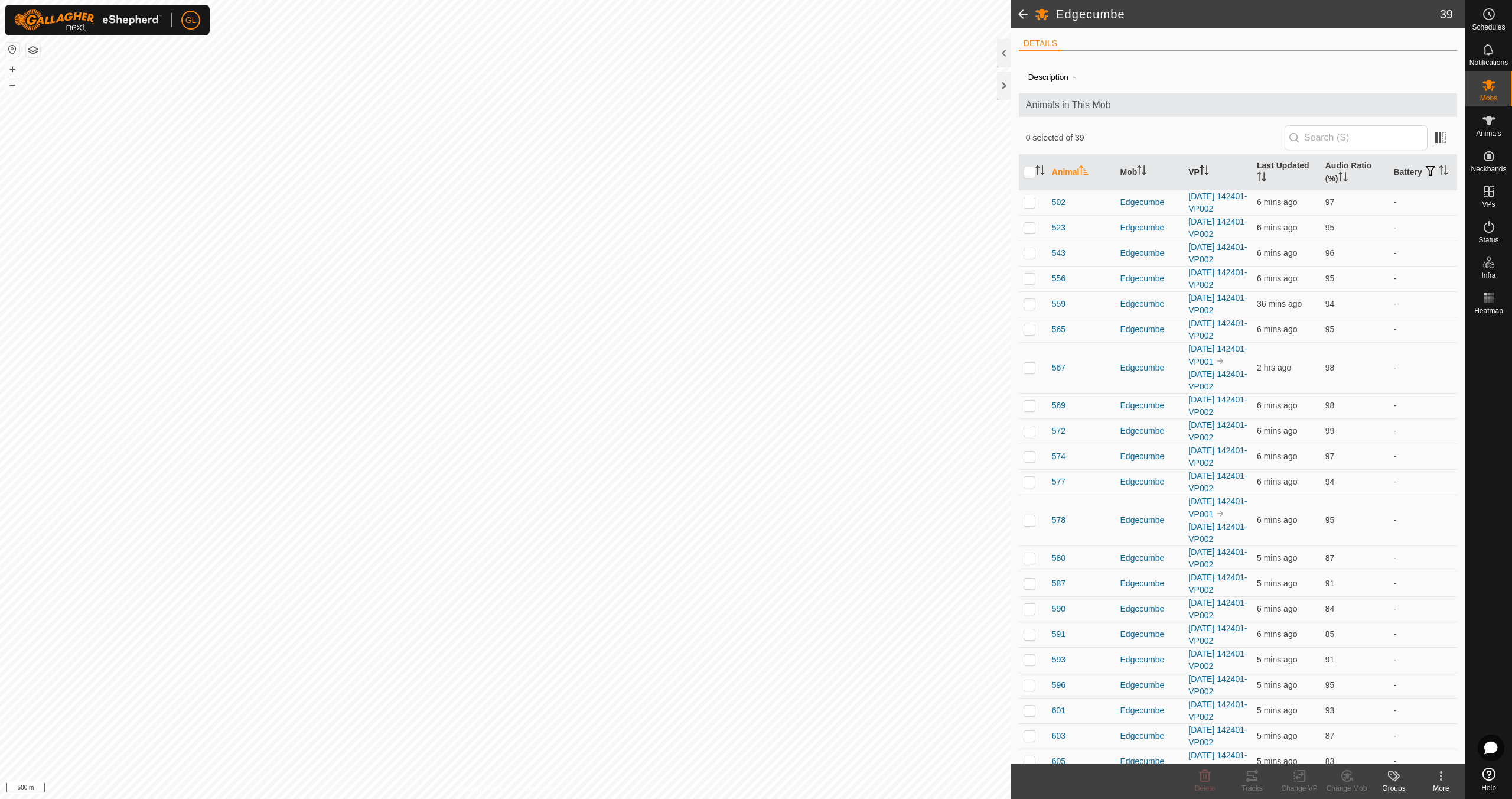
click at [1206, 171] on icon "Activate to sort" at bounding box center [1204, 170] width 9 height 9
